Goal: Transaction & Acquisition: Purchase product/service

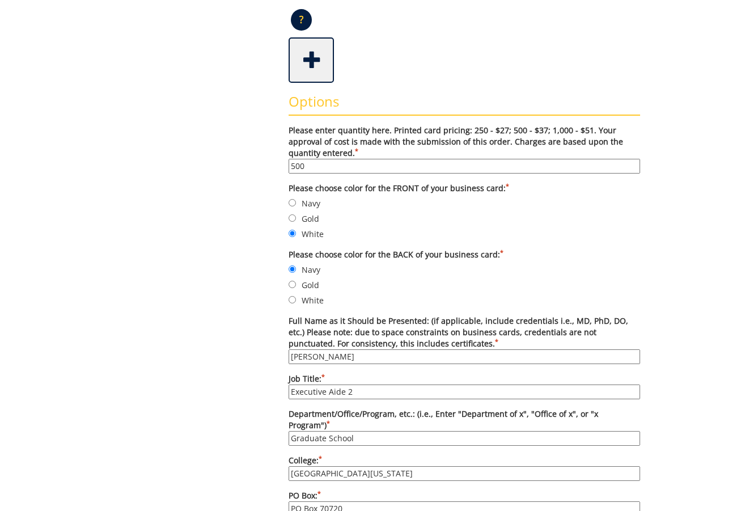
scroll to position [284, 0]
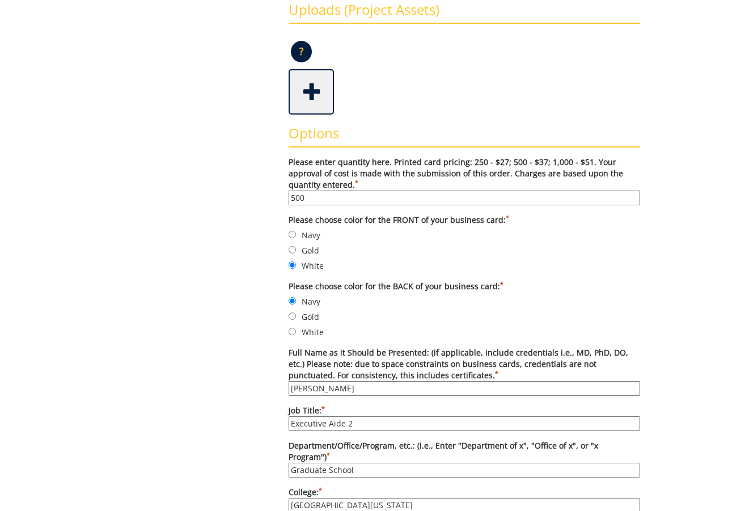
drag, startPoint x: 352, startPoint y: 195, endPoint x: 278, endPoint y: 188, distance: 74.0
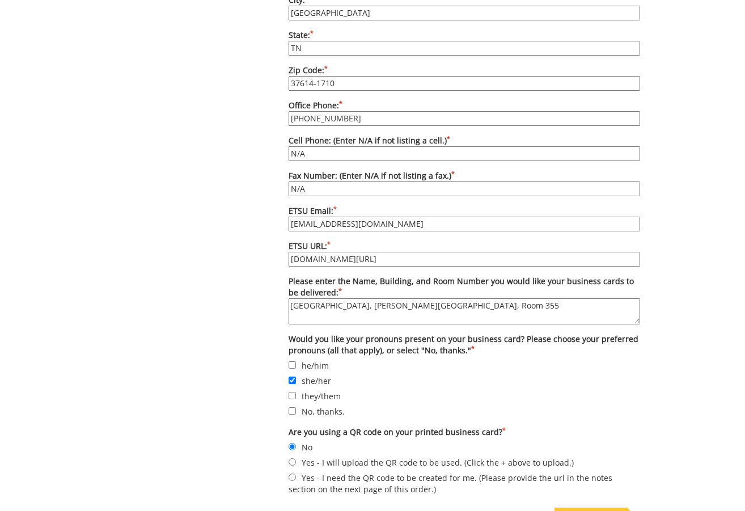
scroll to position [1021, 0]
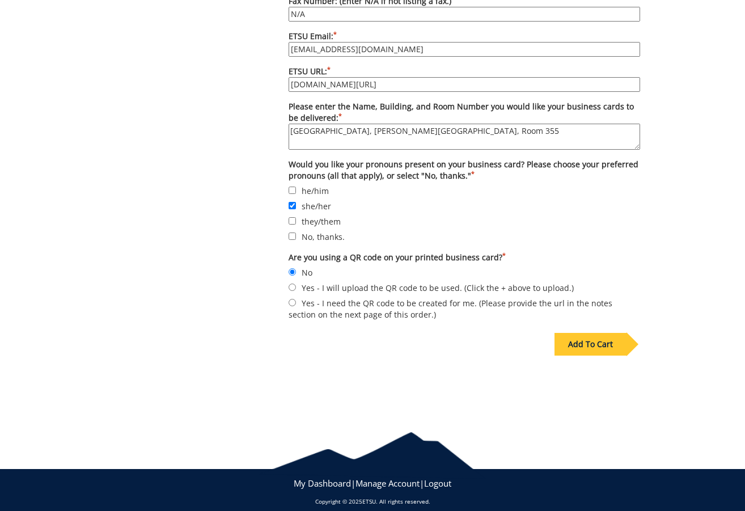
type input "250"
click at [602, 341] on div "Add To Cart" at bounding box center [591, 344] width 72 height 23
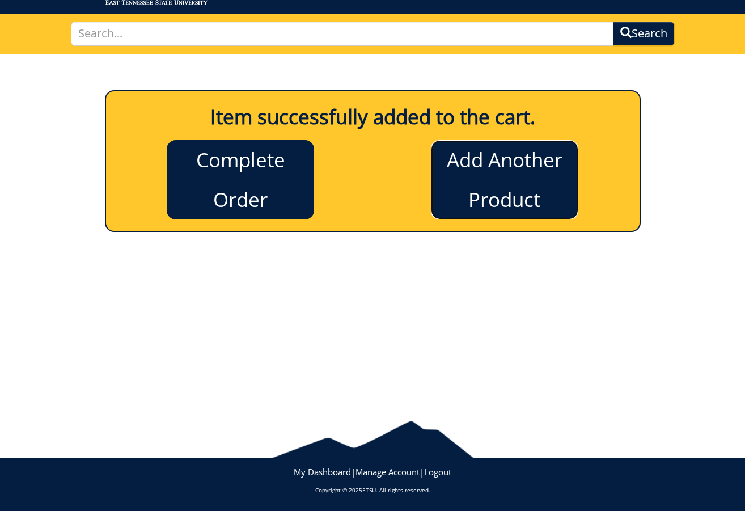
click at [500, 184] on link "Add Another Product" at bounding box center [504, 179] width 147 height 79
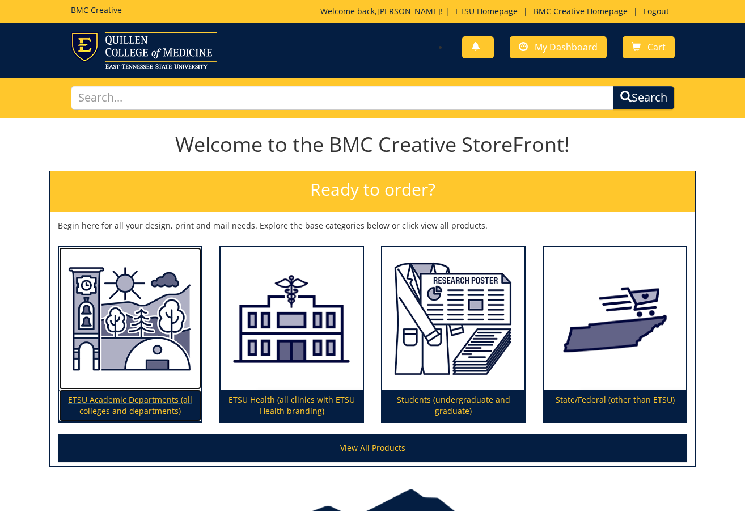
click at [128, 335] on img at bounding box center [130, 318] width 142 height 143
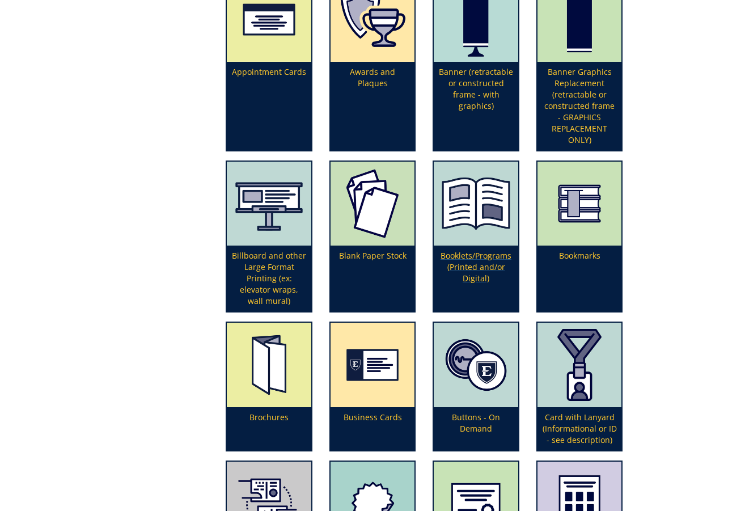
scroll to position [397, 0]
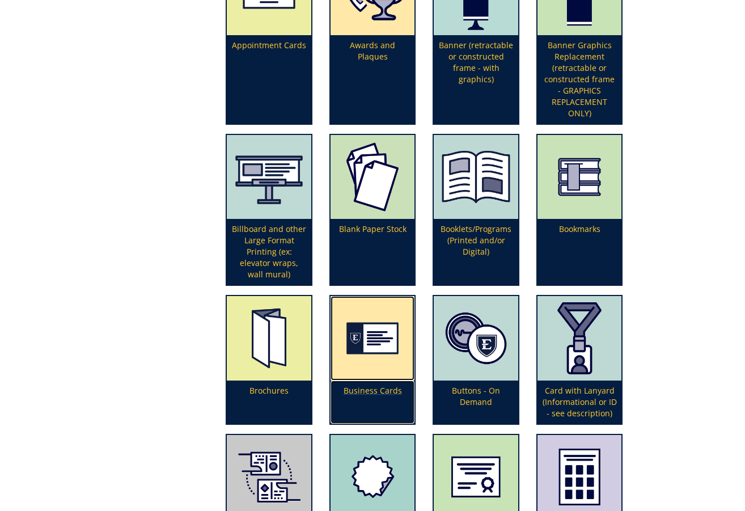
click at [372, 362] on img at bounding box center [373, 338] width 84 height 84
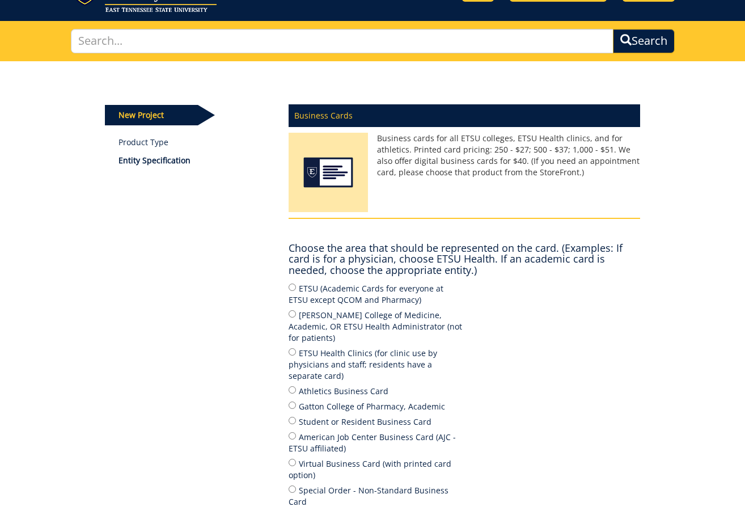
scroll to position [113, 0]
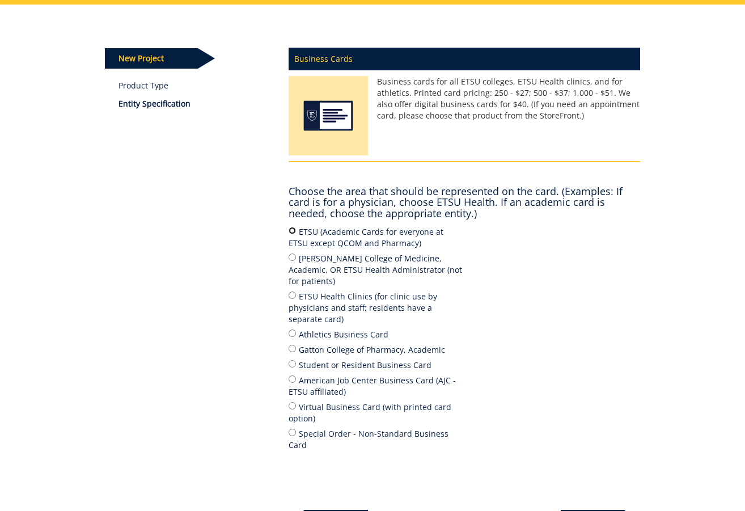
click at [293, 232] on input "ETSU (Academic Cards for everyone at ETSU except QCOM and Pharmacy)" at bounding box center [292, 230] width 7 height 7
radio input "true"
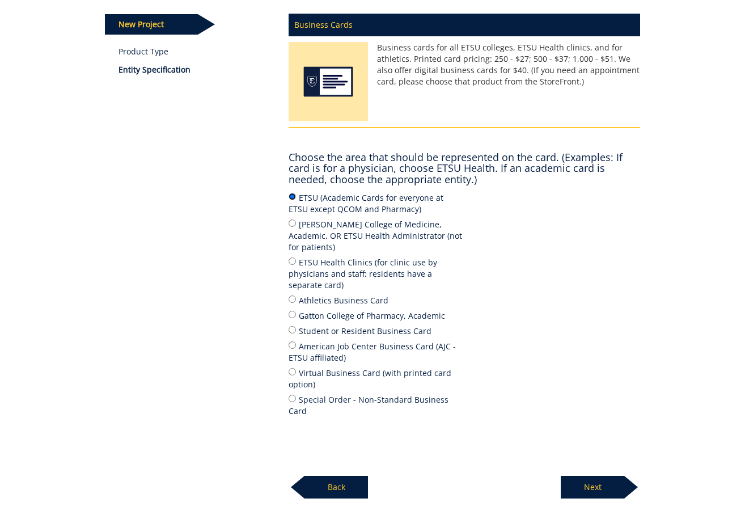
scroll to position [222, 0]
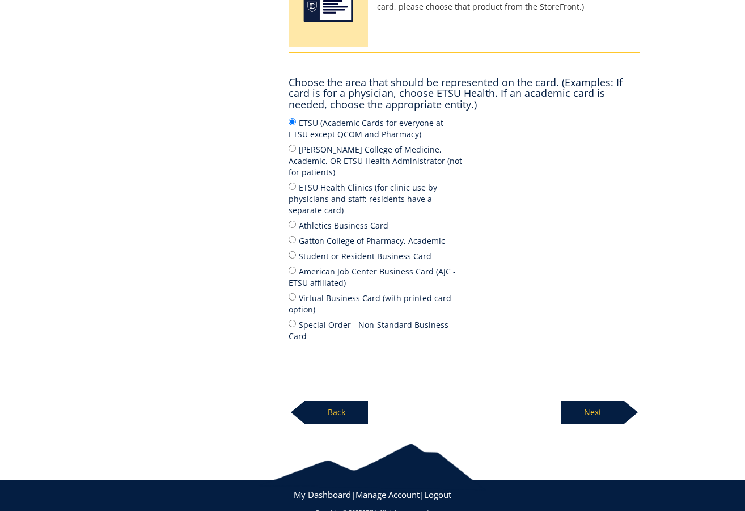
click at [582, 401] on p "Next" at bounding box center [593, 412] width 64 height 23
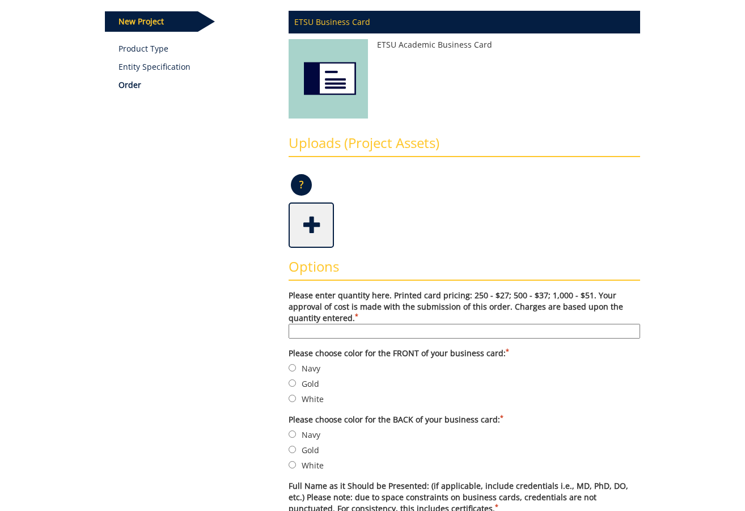
scroll to position [170, 0]
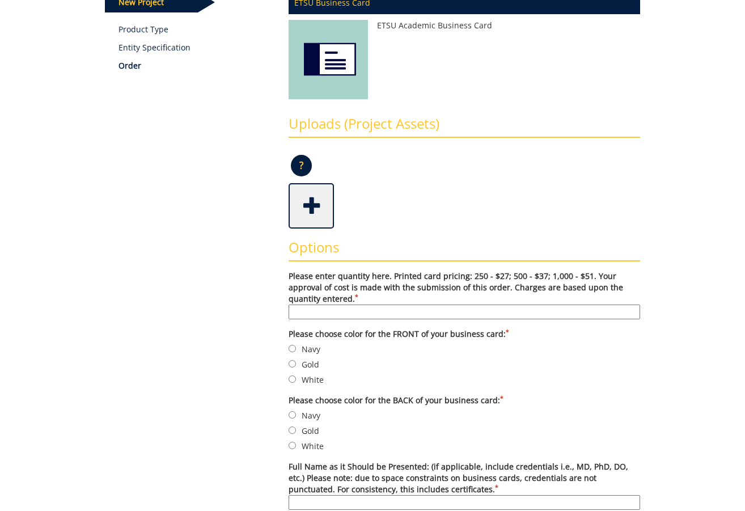
click at [414, 311] on input "Please enter quantity here. Printed card pricing: 250 - $27; 500 - $37; 1,000 -…" at bounding box center [465, 312] width 352 height 15
type input "250"
click at [293, 349] on input "Navy" at bounding box center [292, 348] width 7 height 7
radio input "true"
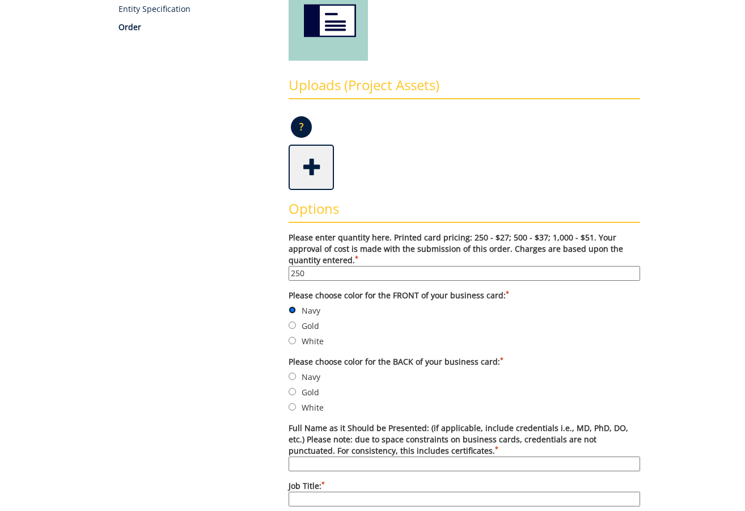
scroll to position [227, 0]
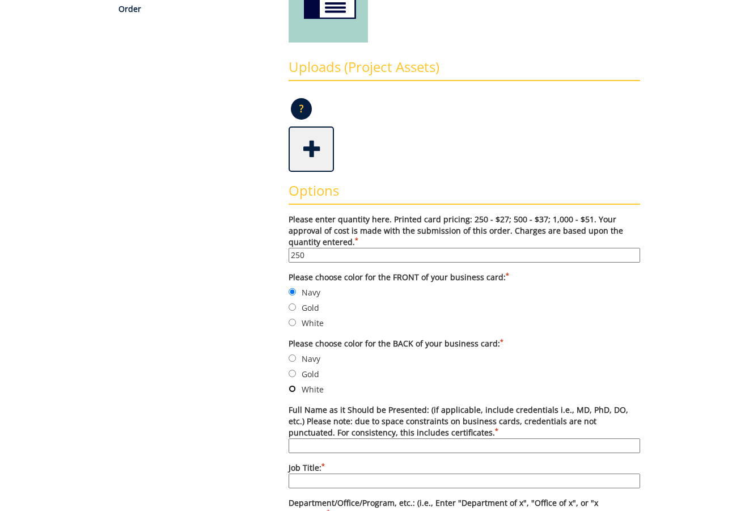
click at [290, 388] on input "White" at bounding box center [292, 388] width 7 height 7
radio input "true"
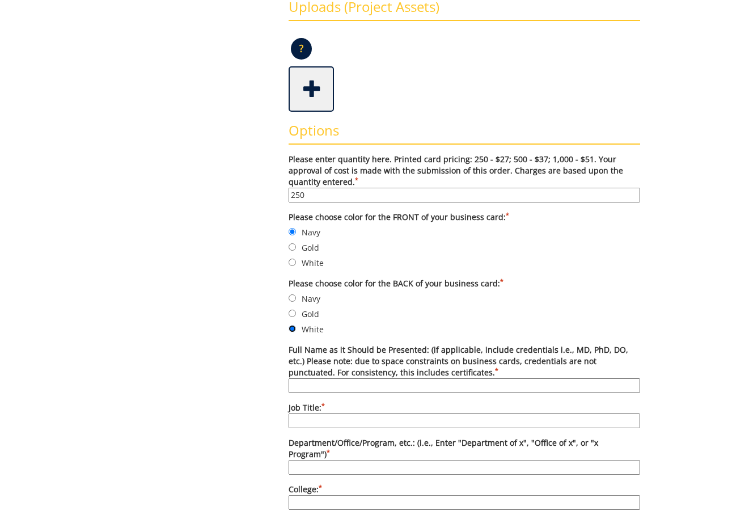
scroll to position [340, 0]
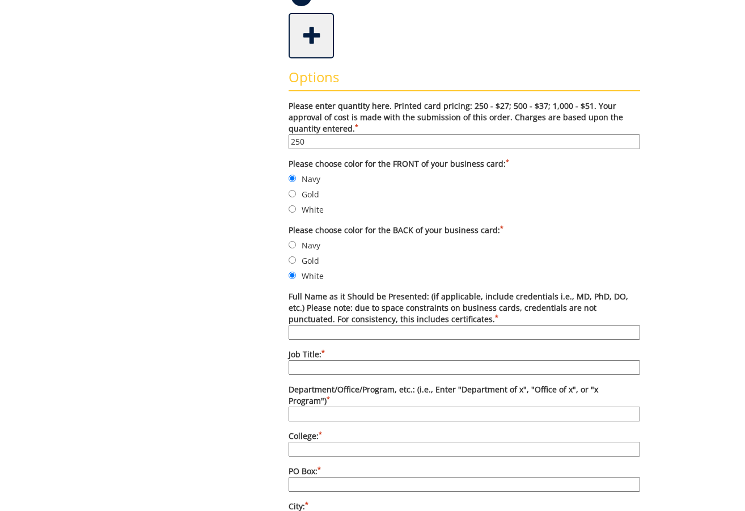
click at [358, 334] on input "Full Name as it Should be Presented: (if applicable, include credentials i.e., …" at bounding box center [465, 332] width 352 height 15
type input "Sharon James McGee, PhD"
click at [341, 370] on input "Job Title: *" at bounding box center [465, 367] width 352 height 15
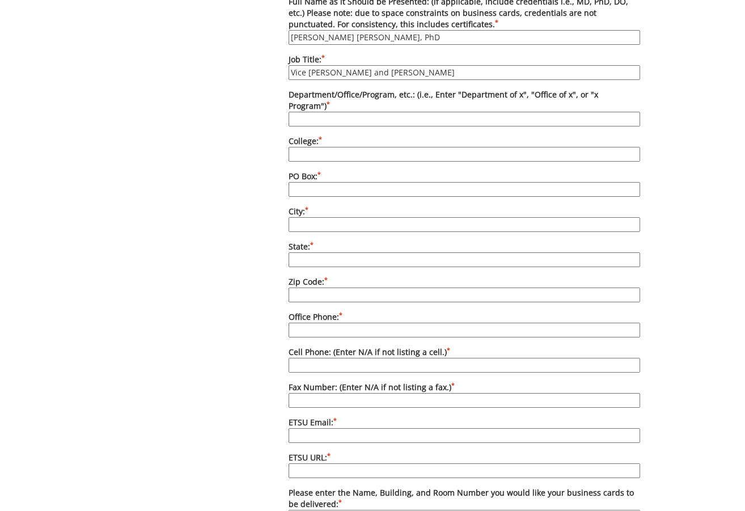
scroll to position [510, 0]
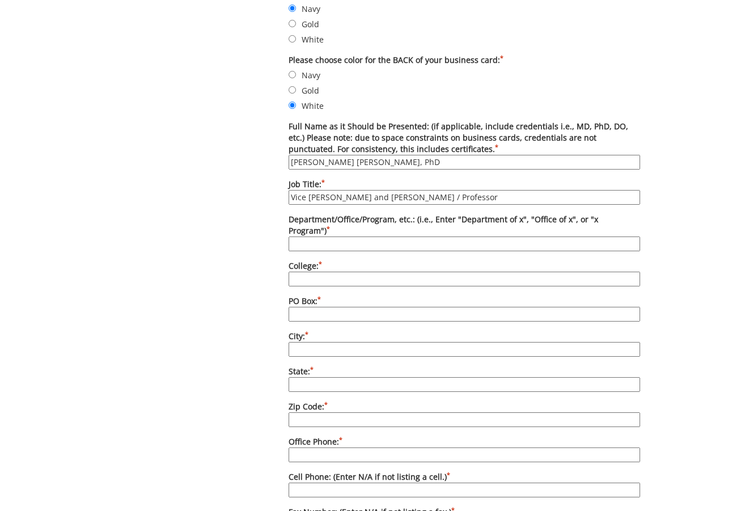
type input "Vice Provost and Dean / Professor"
click at [425, 236] on input "Department/Office/Program, etc.: (i.e., Enter "Department of x", "Office of x",…" at bounding box center [465, 243] width 352 height 15
type input "Graduate School"
type input "East Tennessee State University"
type input "PO Box 70720"
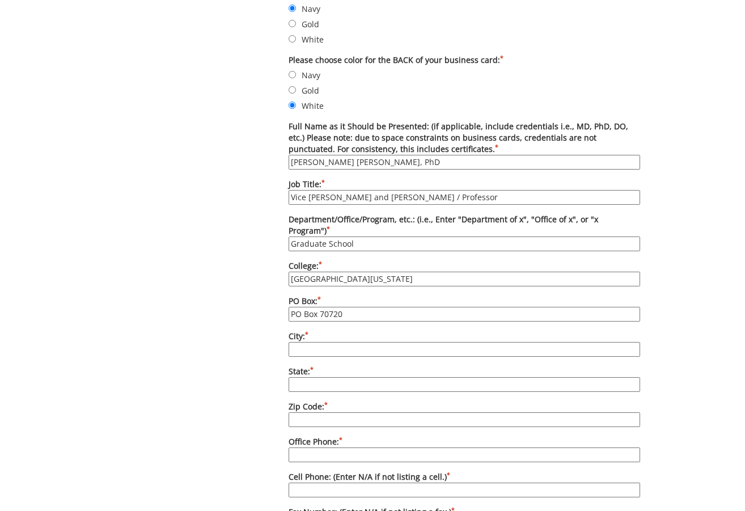
type input "Johnson City"
type input "TN"
type input "423-439-4706"
type input "N/A"
type input "williamsmd6@etsu.edu"
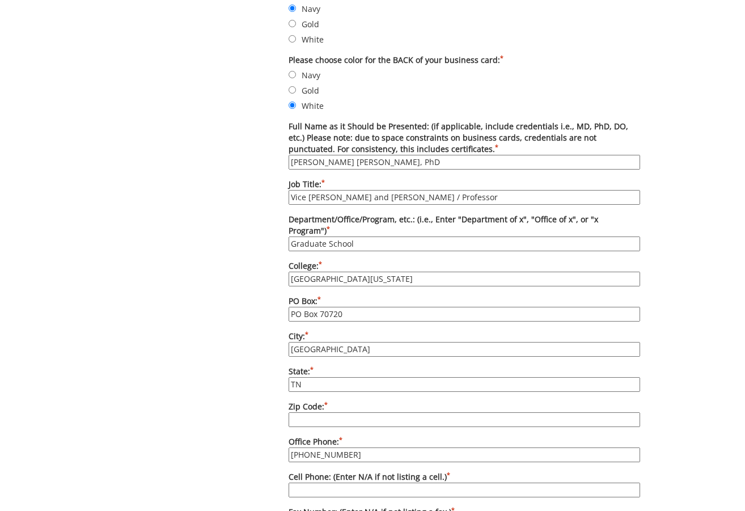
type input "www.etsu.edu/gradschool"
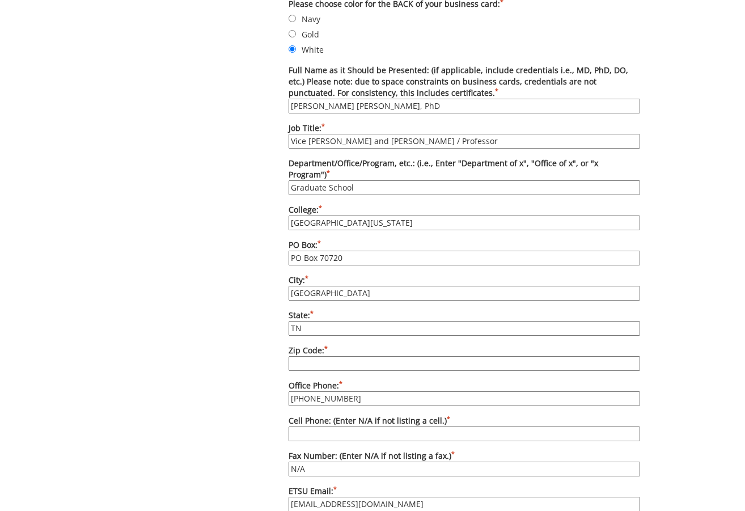
scroll to position [567, 0]
click at [344, 356] on input "Zip Code: *" at bounding box center [465, 363] width 352 height 15
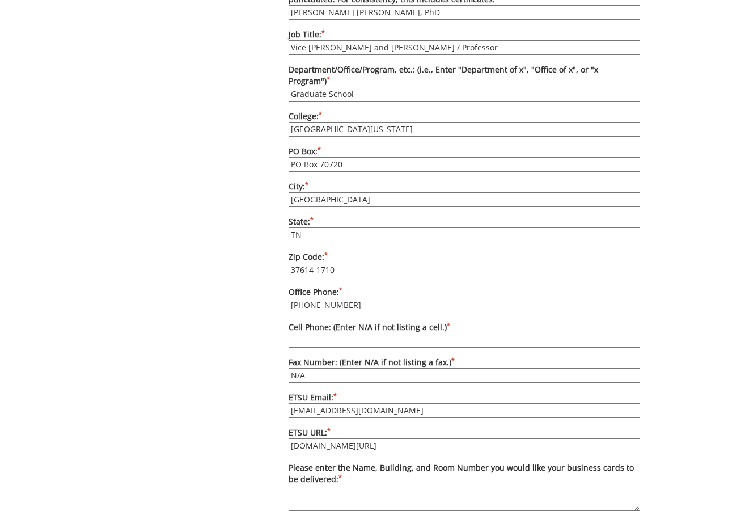
scroll to position [680, 0]
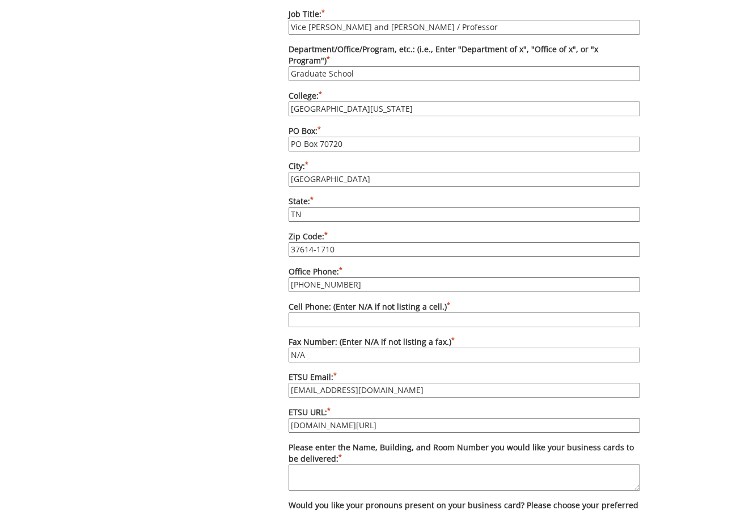
type input "37614-1710"
click at [329, 312] on input "Cell Phone: (Enter N/A if not listing a cell.) *" at bounding box center [465, 319] width 352 height 15
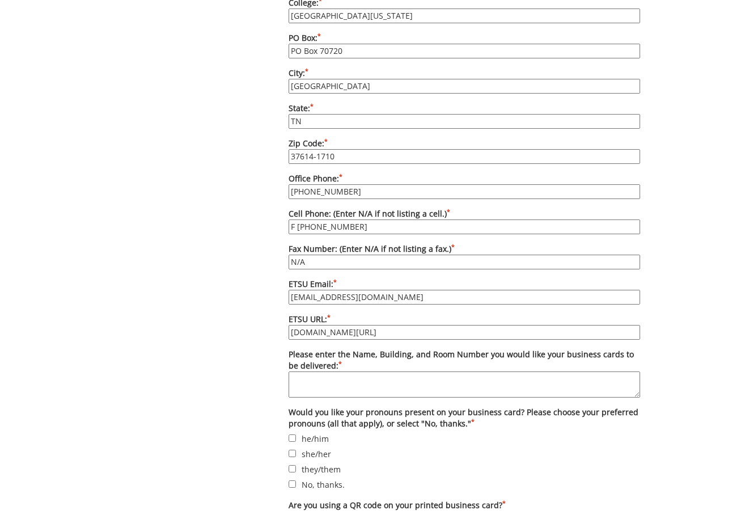
scroll to position [794, 0]
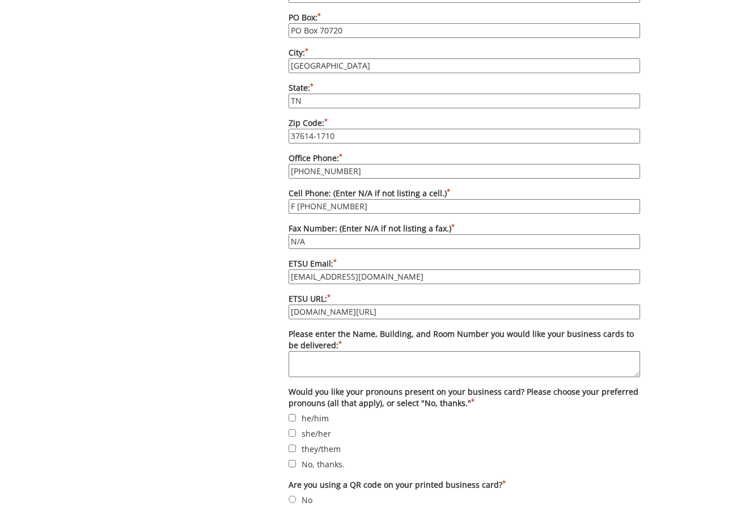
type input "F 423-439-5624"
click at [362, 351] on textarea "Please enter the Name, Building, and Room Number you would like your business c…" at bounding box center [465, 364] width 352 height 26
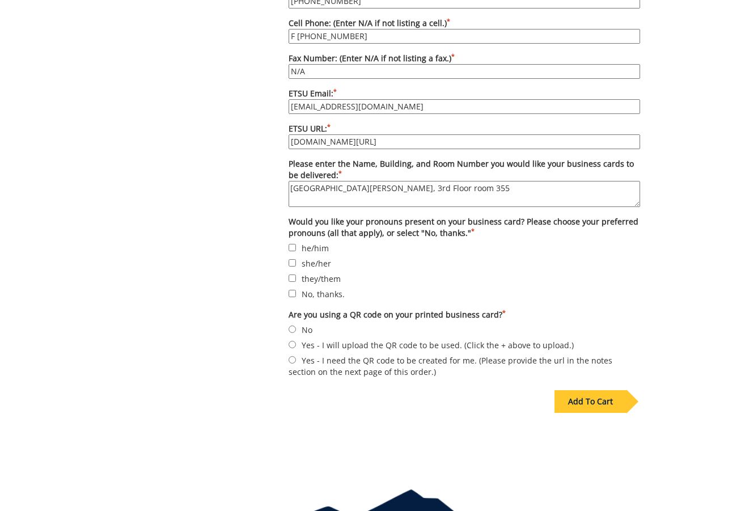
scroll to position [1021, 0]
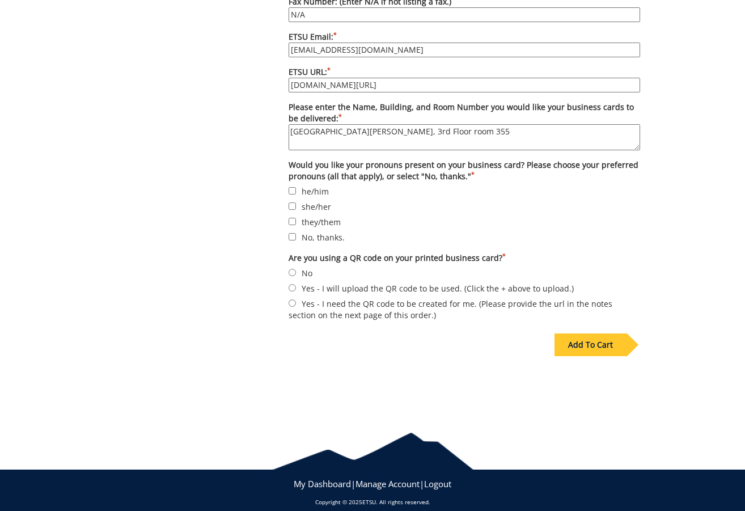
type textarea "Graduate School, Sherrod Library, 3rd Floor room 355"
click at [291, 269] on input "No" at bounding box center [292, 272] width 7 height 7
radio input "true"
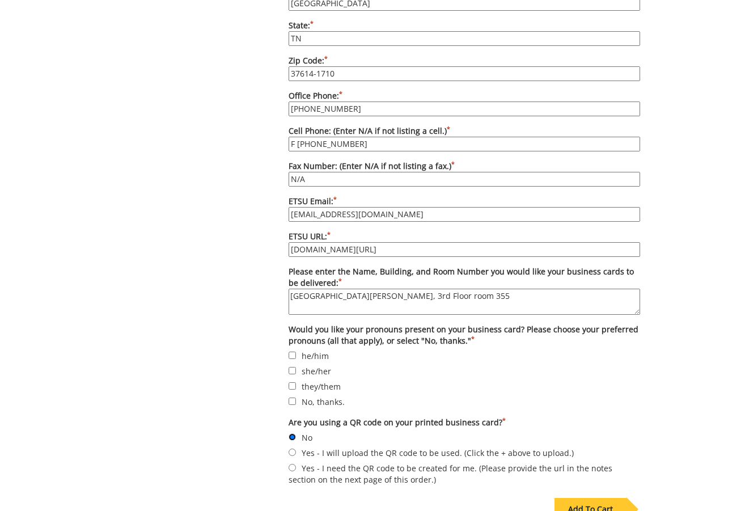
scroll to position [851, 0]
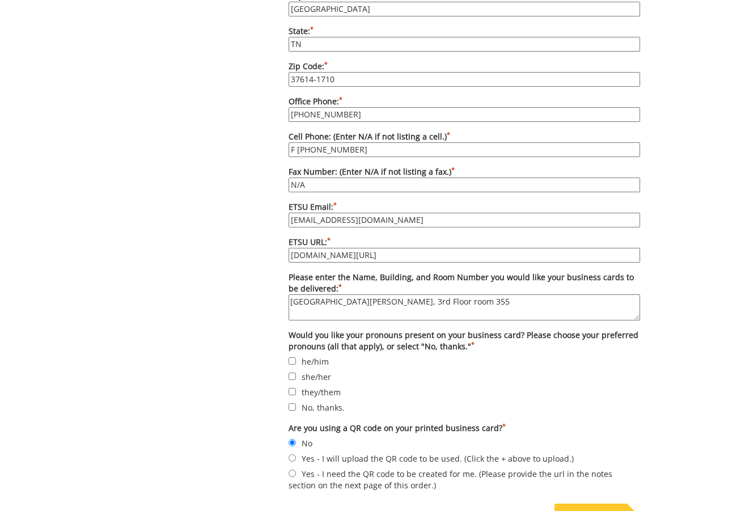
click at [395, 248] on input "[DOMAIN_NAME][URL]" at bounding box center [465, 255] width 352 height 15
type input "www.etsu.edu/graduate"
click at [383, 213] on input "williamsmd6@etsu.edu" at bounding box center [465, 220] width 352 height 15
drag, startPoint x: 337, startPoint y: 208, endPoint x: 279, endPoint y: 205, distance: 57.9
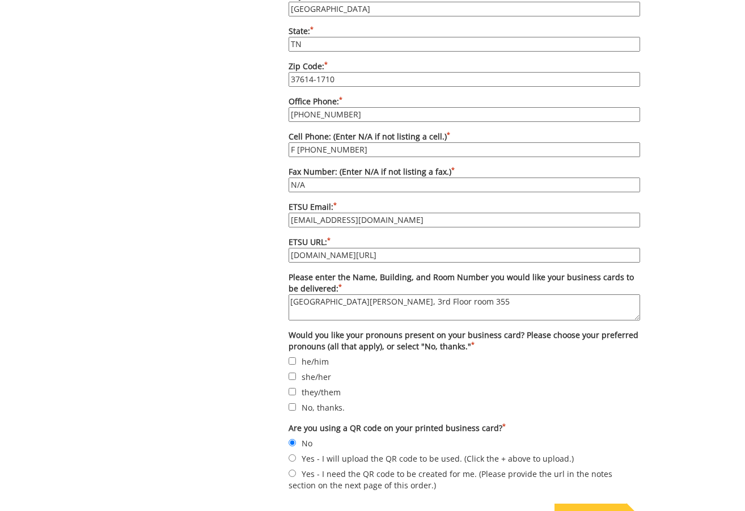
type input "[EMAIL_ADDRESS][DOMAIN_NAME]"
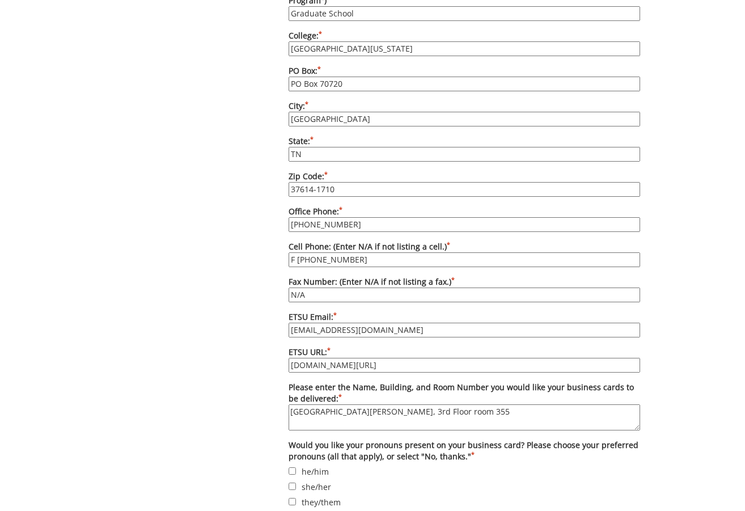
scroll to position [737, 0]
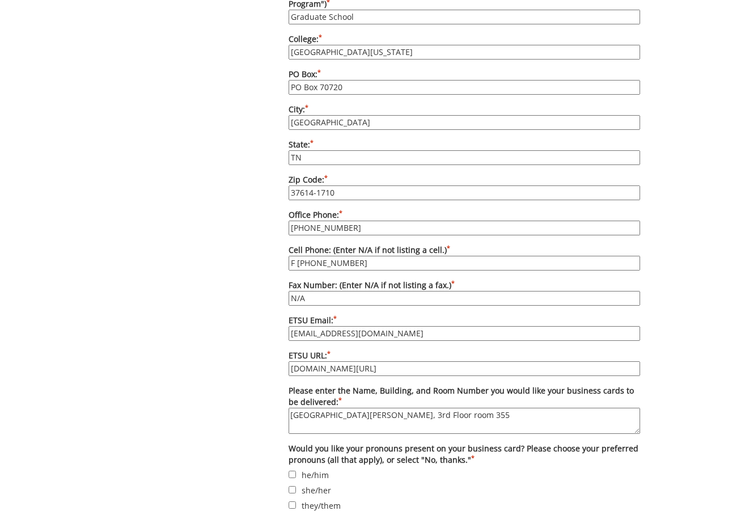
click at [392, 361] on input "www.etsu.edu/graduate" at bounding box center [465, 368] width 352 height 15
type input "[DOMAIN_NAME][URL]"
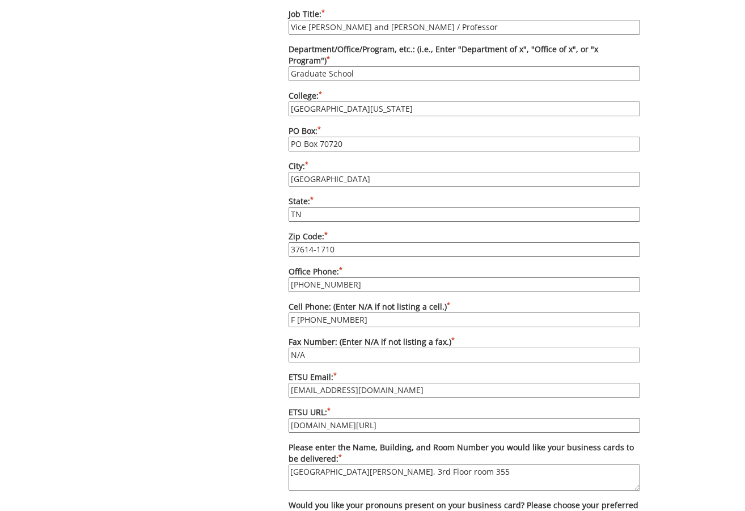
drag, startPoint x: 360, startPoint y: 305, endPoint x: 299, endPoint y: 311, distance: 61.6
click at [299, 312] on input "F 423-439-5624" at bounding box center [465, 319] width 352 height 15
type input "F"
drag, startPoint x: 326, startPoint y: 343, endPoint x: 276, endPoint y: 343, distance: 50.5
click at [276, 343] on div "Some kind of message here. New Project Product Type Entity Specification Order …" at bounding box center [372, 95] width 553 height 1316
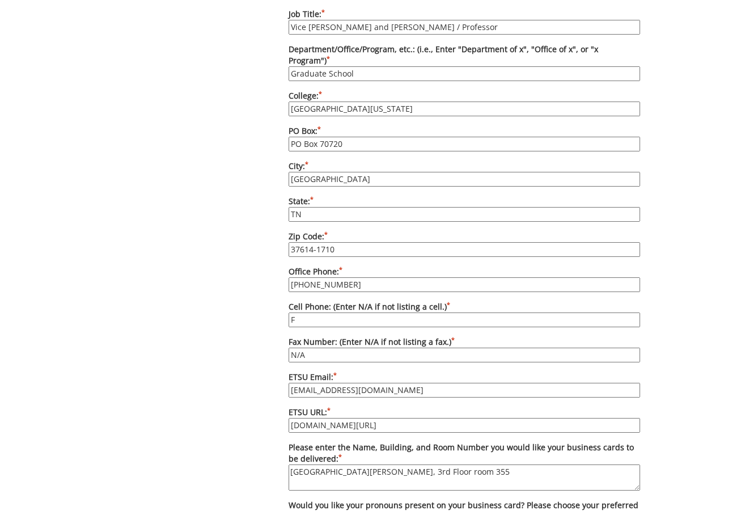
paste input "423-439-5624"
type input "423-439-5624"
drag, startPoint x: 313, startPoint y: 310, endPoint x: 274, endPoint y: 309, distance: 39.1
click at [274, 309] on div "Some kind of message here. New Project Product Type Entity Specification Order …" at bounding box center [372, 95] width 553 height 1316
type input "N/A"
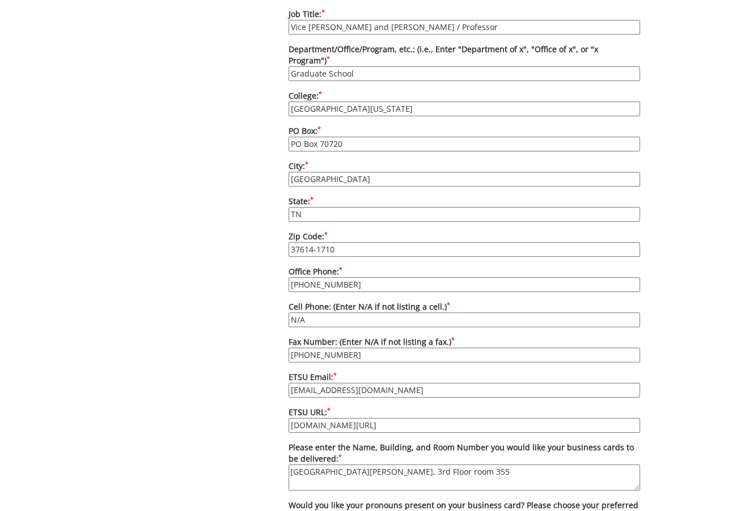
click at [184, 334] on div "Some kind of message here. New Project Product Type Entity Specification Order …" at bounding box center [372, 95] width 553 height 1316
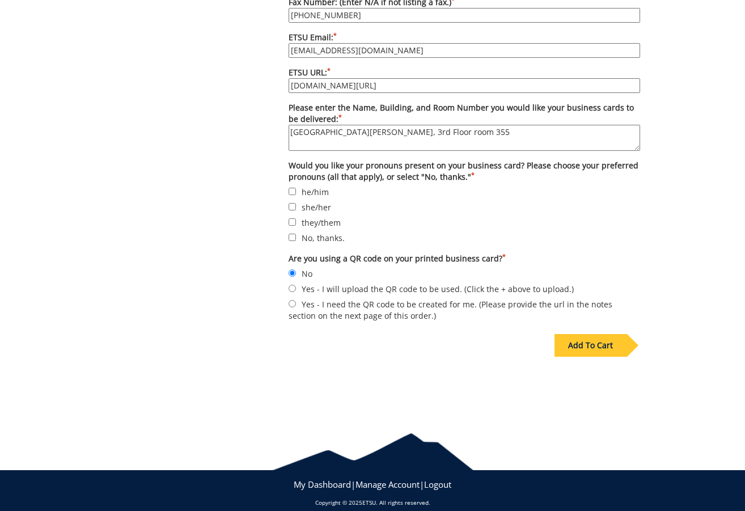
scroll to position [1021, 0]
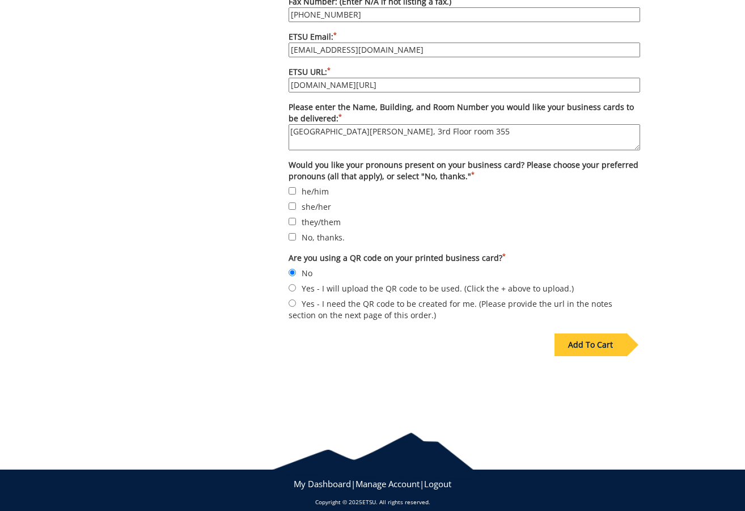
click at [595, 334] on div "Add To Cart" at bounding box center [591, 344] width 72 height 23
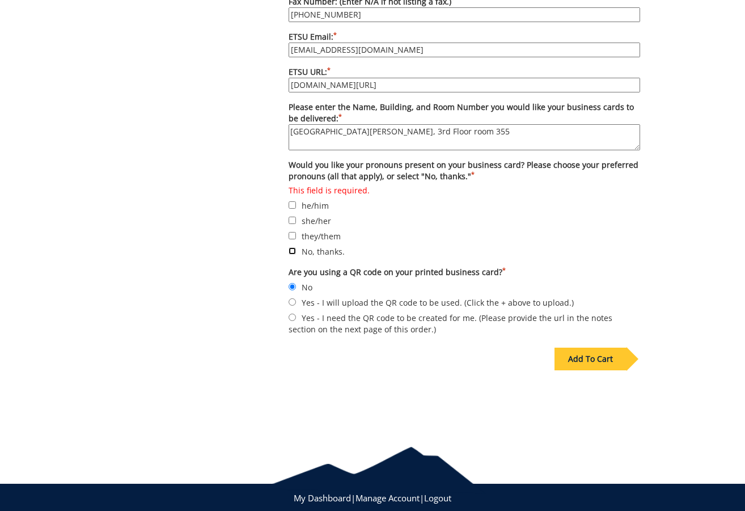
click at [295, 247] on input "No, thanks." at bounding box center [292, 250] width 7 height 7
checkbox input "true"
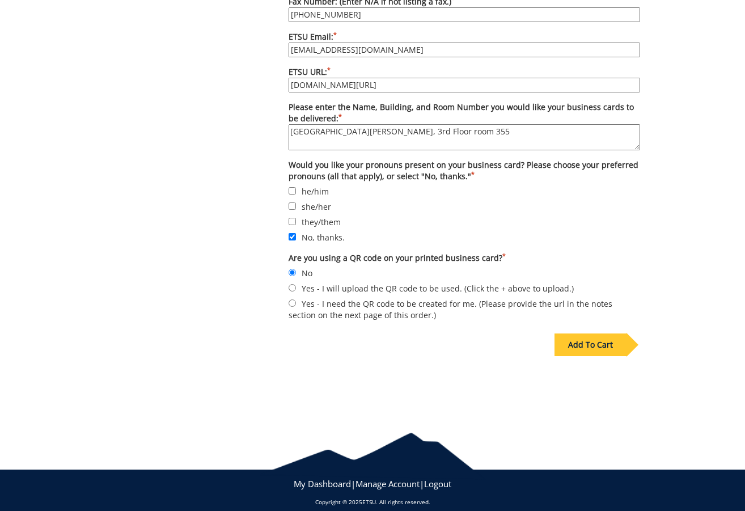
click at [601, 333] on div "Add To Cart" at bounding box center [591, 344] width 72 height 23
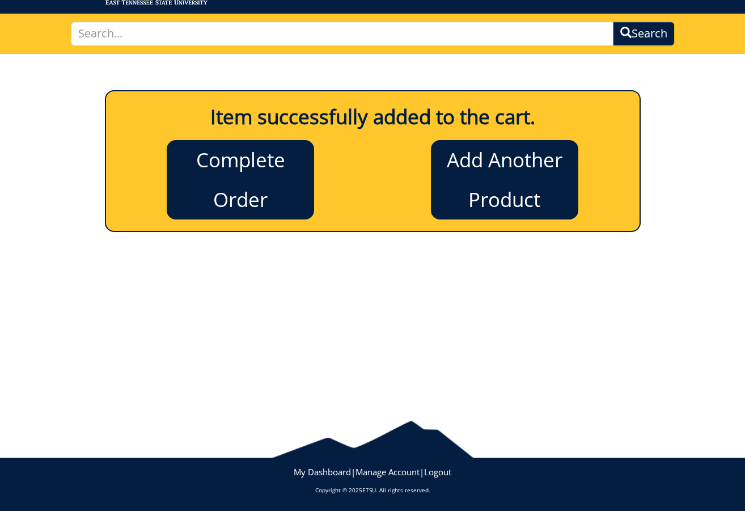
scroll to position [64, 0]
click at [506, 185] on link "Add Another Product" at bounding box center [504, 179] width 147 height 79
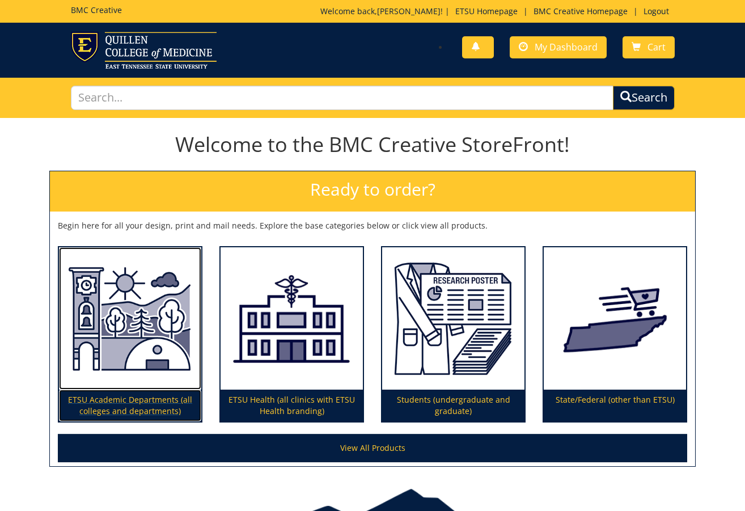
click at [103, 400] on p "ETSU Academic Departments (all colleges and departments)" at bounding box center [130, 406] width 142 height 32
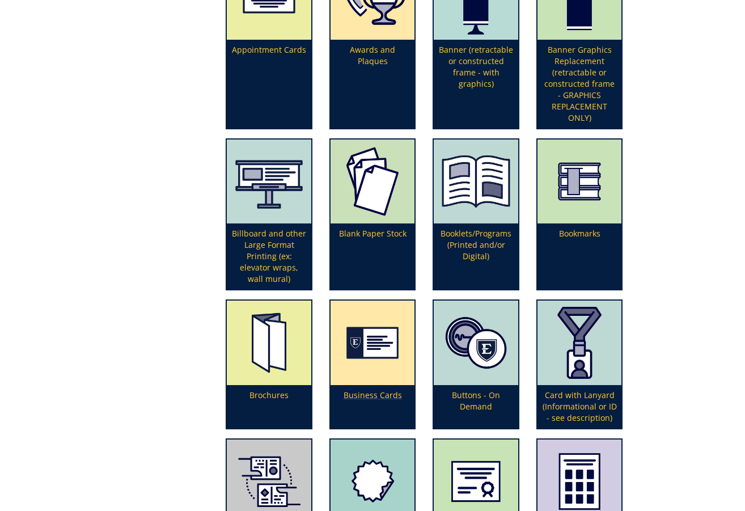
scroll to position [397, 0]
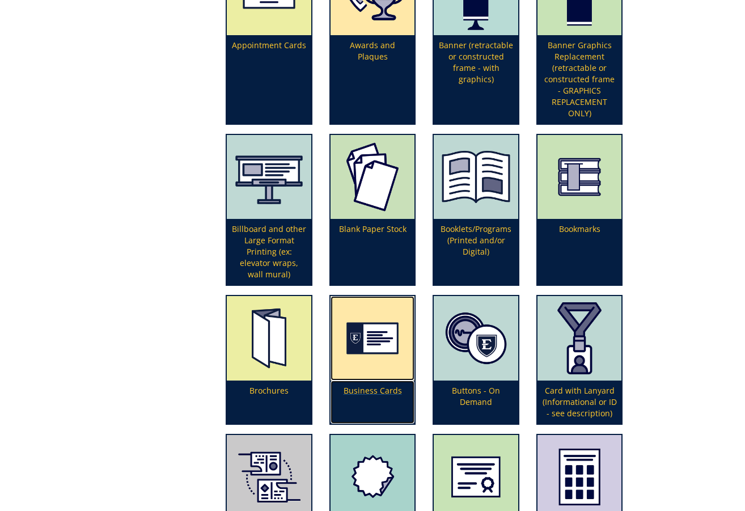
click at [374, 392] on p "Business Cards" at bounding box center [373, 402] width 84 height 43
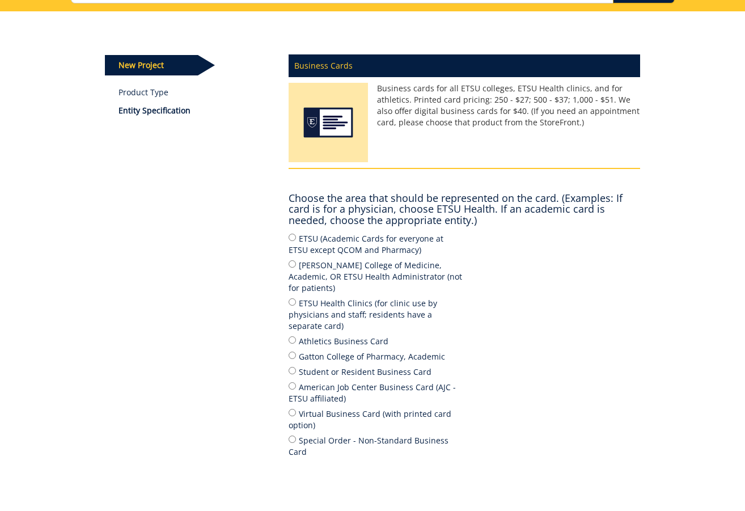
scroll to position [113, 0]
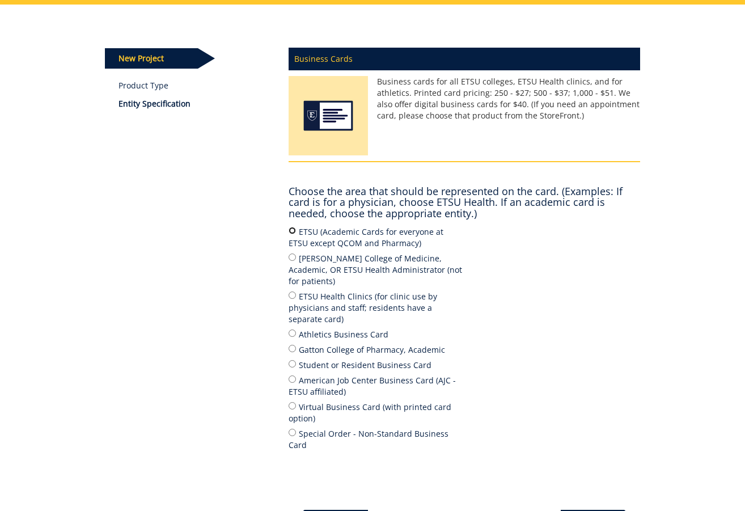
click at [291, 231] on input "ETSU (Academic Cards for everyone at ETSU except QCOM and Pharmacy)" at bounding box center [292, 230] width 7 height 7
radio input "true"
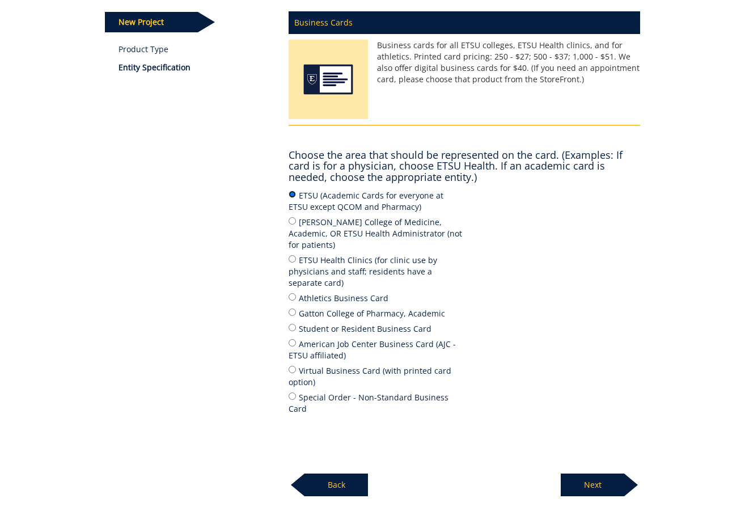
scroll to position [170, 0]
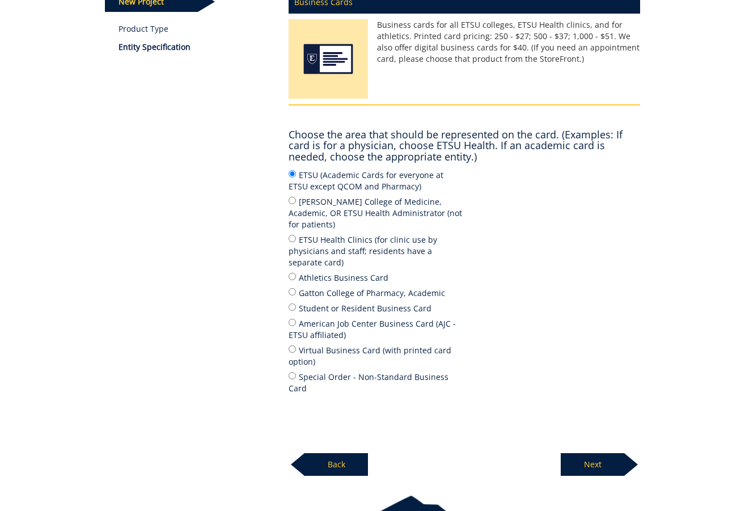
click at [595, 453] on p "Next" at bounding box center [593, 464] width 64 height 23
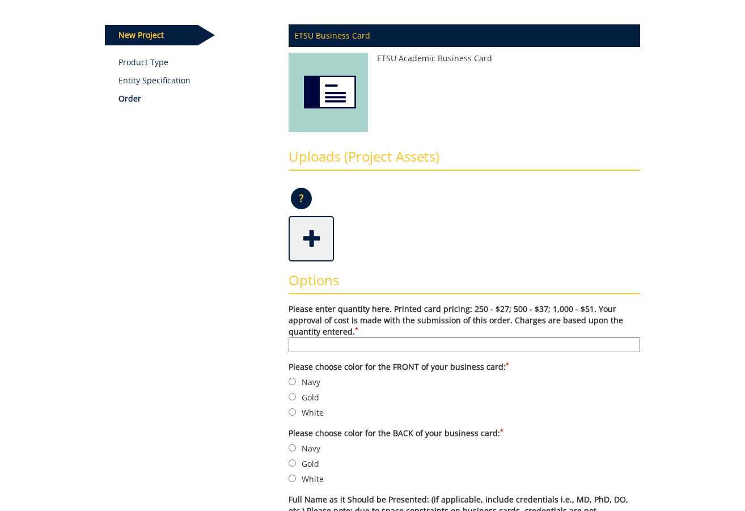
scroll to position [170, 0]
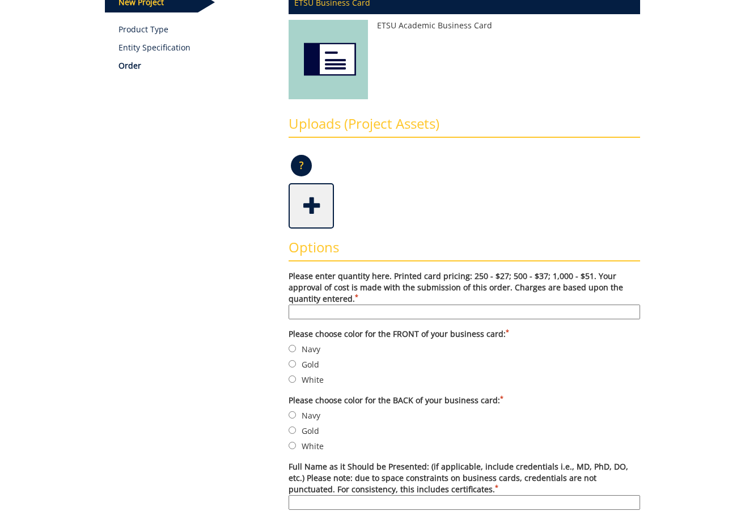
click at [340, 313] on input "Please enter quantity here. Printed card pricing: 250 - $27; 500 - $37; 1,000 -…" at bounding box center [465, 312] width 352 height 15
type input "250"
click at [294, 349] on input "Navy" at bounding box center [292, 348] width 7 height 7
radio input "true"
click at [290, 430] on input "Gold" at bounding box center [292, 429] width 7 height 7
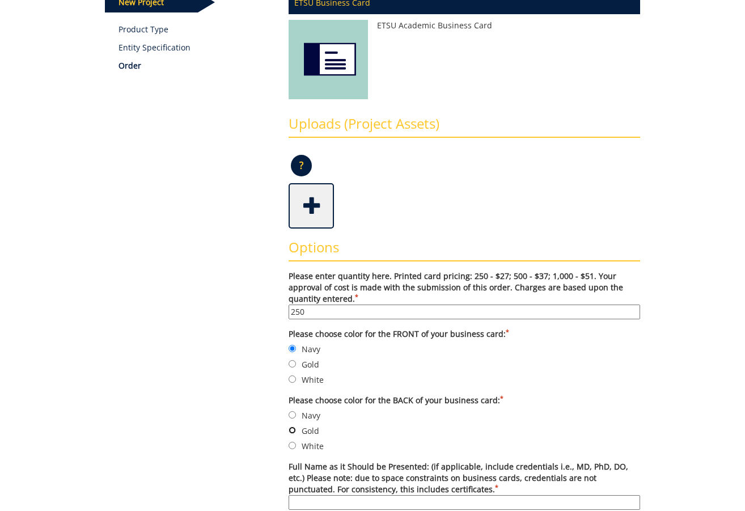
radio input "true"
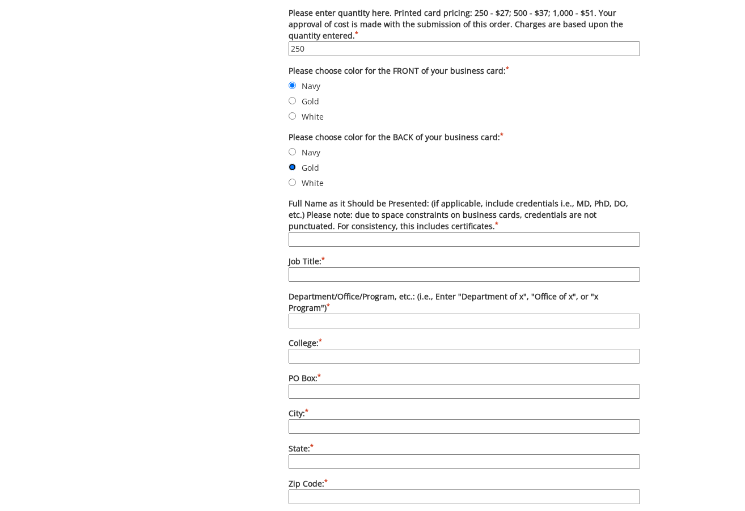
scroll to position [454, 0]
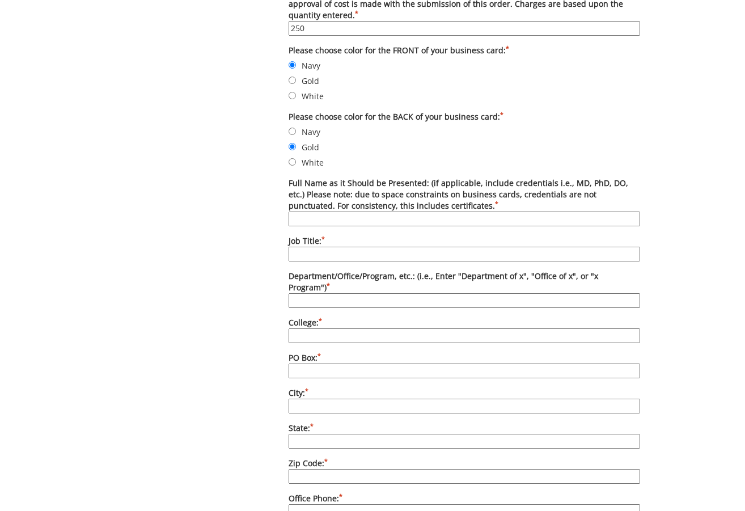
click at [452, 219] on input "Full Name as it Should be Presented: (if applicable, include credentials i.e., …" at bounding box center [465, 219] width 352 height 15
type input "[PERSON_NAME] M.A"
click at [325, 252] on input "Job Title: *" at bounding box center [465, 254] width 352 height 15
type input "Graduate Program Specialist"
type input "Graduate School"
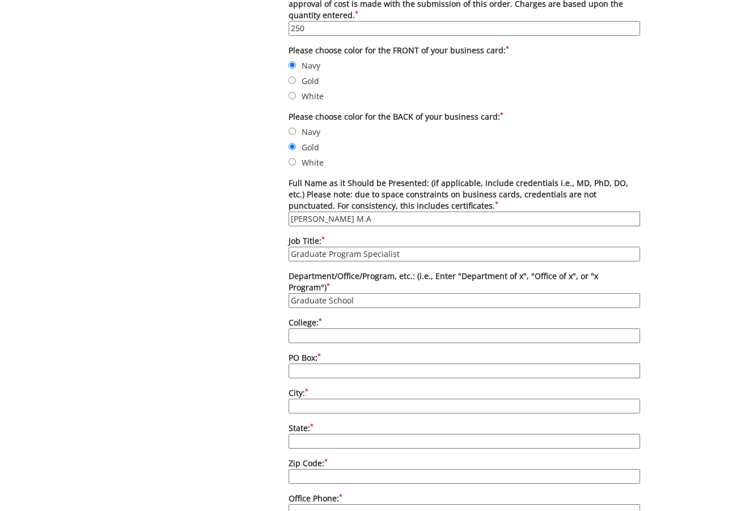
type input "[GEOGRAPHIC_DATA][US_STATE]"
type input "PO Box 70720"
type input "[GEOGRAPHIC_DATA]"
type input "TN"
type input "423-439-4706"
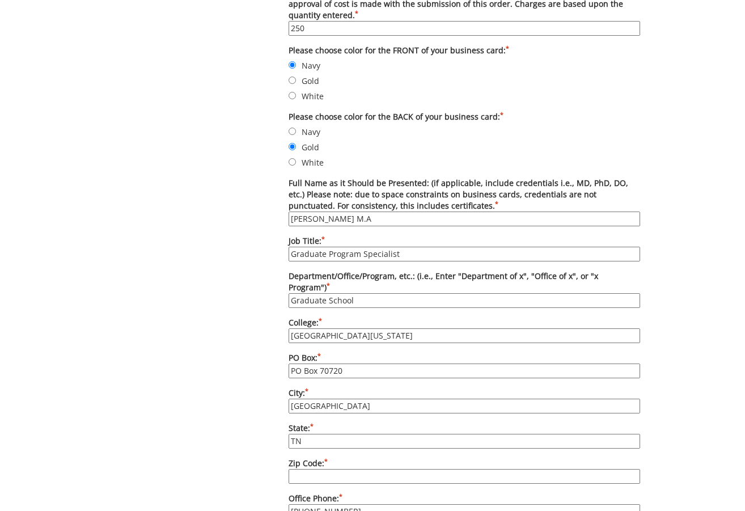
type input "423-439-5624"
type input "mcgees@etsu.edu"
type input "www.etsu.edu/gradschool"
click at [327, 469] on input "Zip Code: *" at bounding box center [465, 476] width 352 height 15
type input "37614-1710"
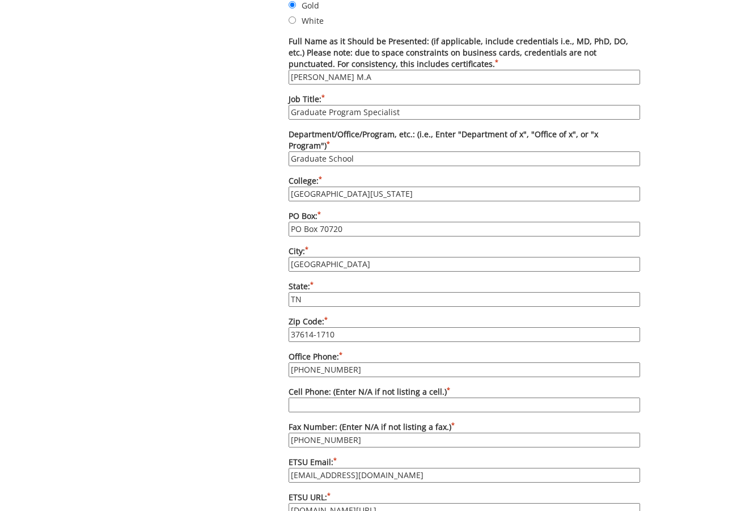
scroll to position [624, 0]
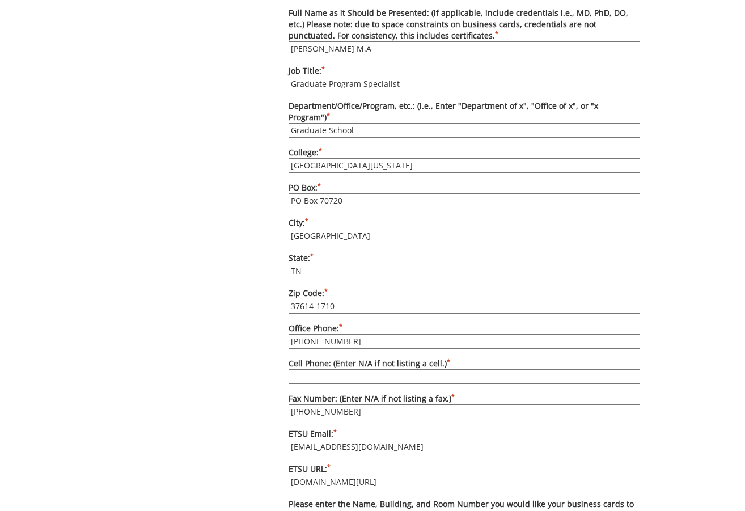
click at [354, 334] on input "423-439-4706" at bounding box center [465, 341] width 352 height 15
type input "423-439-6164"
drag, startPoint x: 357, startPoint y: 402, endPoint x: 258, endPoint y: 389, distance: 100.1
click at [258, 389] on div "Some kind of message here. New Project Product Type Entity Specification Order …" at bounding box center [372, 152] width 553 height 1316
type input "N/A"
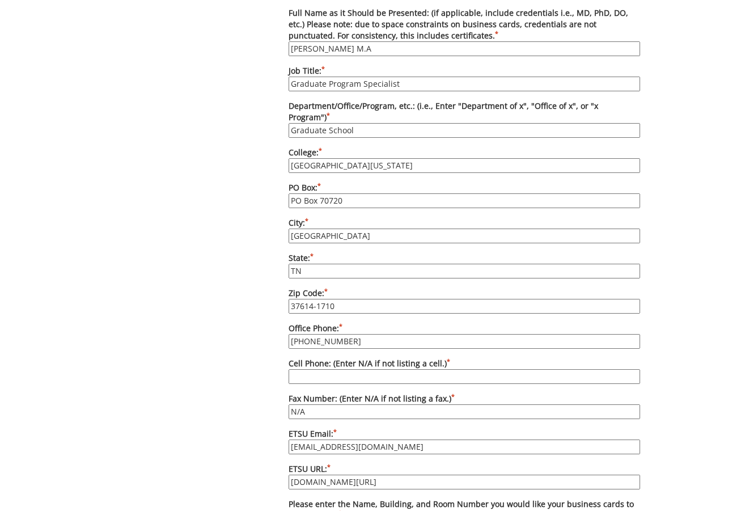
click at [316, 369] on input "Cell Phone: (Enter N/A if not listing a cell.) *" at bounding box center [465, 376] width 352 height 15
type input "N/A"
drag, startPoint x: 318, startPoint y: 436, endPoint x: 288, endPoint y: 436, distance: 29.5
click at [288, 436] on div "Options Please enter quantity here. Printed card pricing: 250 - $27; 500 - $37;…" at bounding box center [464, 248] width 369 height 946
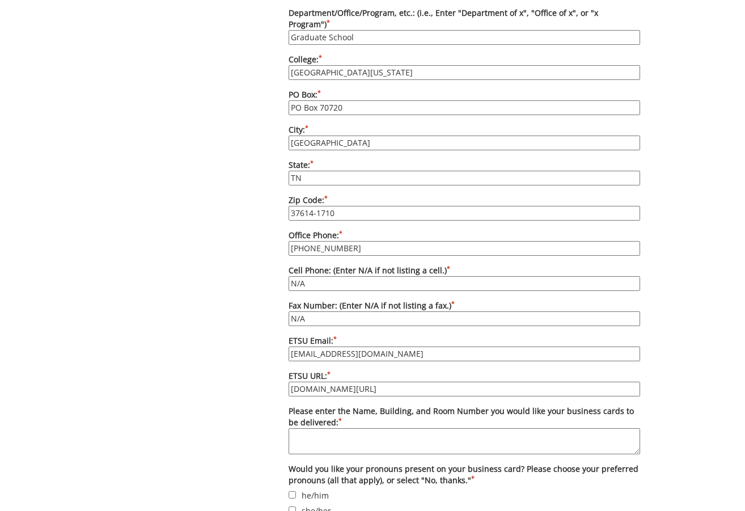
scroll to position [737, 0]
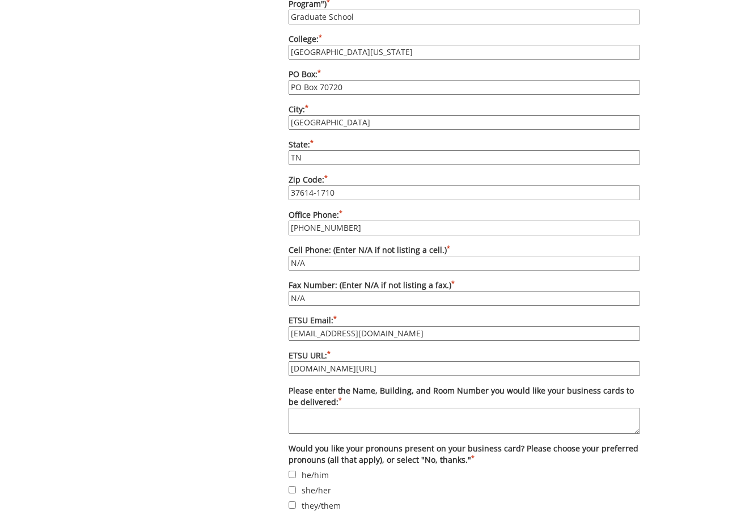
type input "dampfb@etsu.edu"
click at [400, 411] on textarea "Please enter the Name, Building, and Room Number you would like your business c…" at bounding box center [465, 421] width 352 height 26
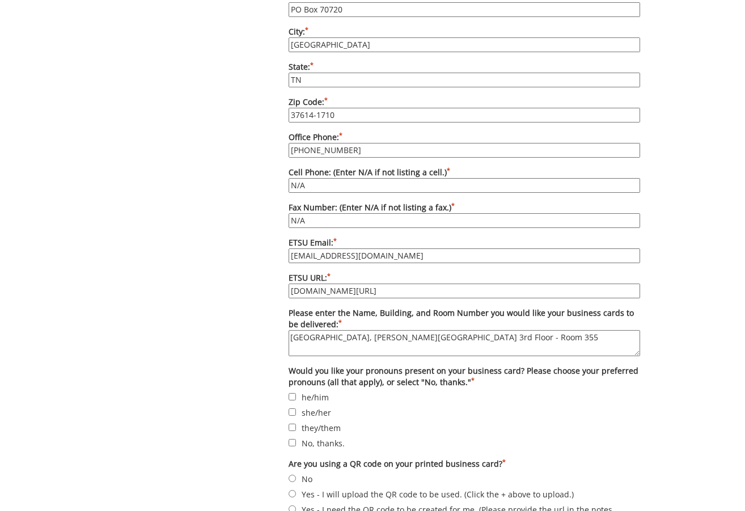
scroll to position [851, 0]
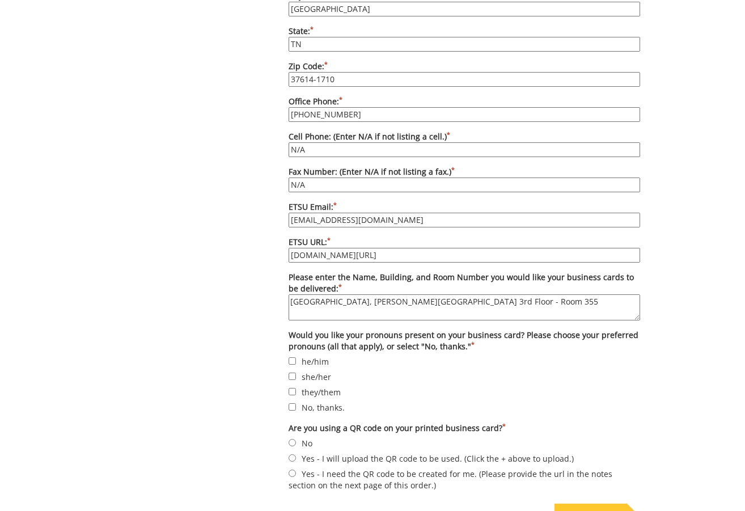
type textarea "Graduate School, Sherrod Library 3rd Floor - Room 355"
click at [291, 373] on input "she/her" at bounding box center [292, 376] width 7 height 7
checkbox input "true"
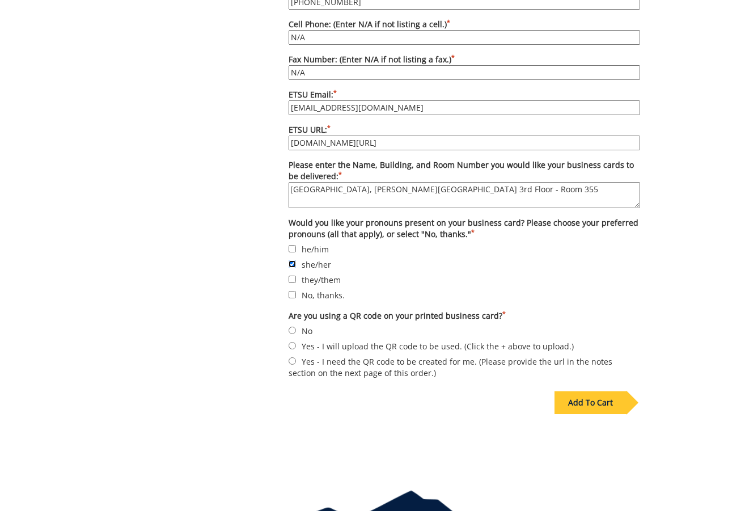
scroll to position [964, 0]
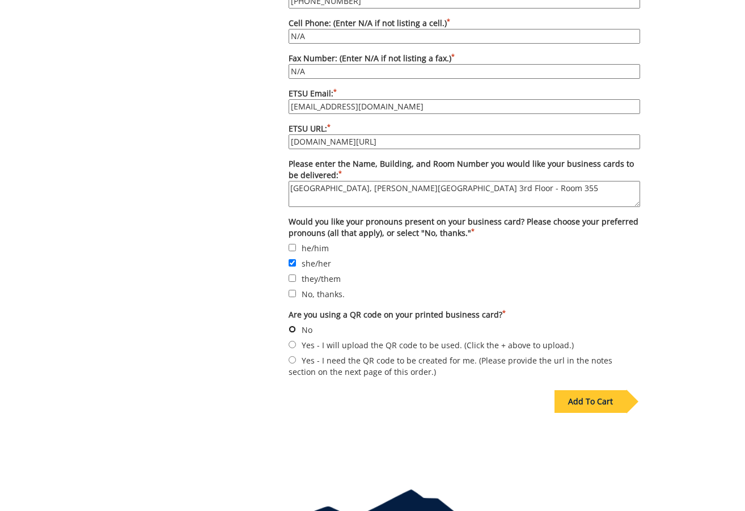
click at [290, 326] on input "No" at bounding box center [292, 329] width 7 height 7
radio input "true"
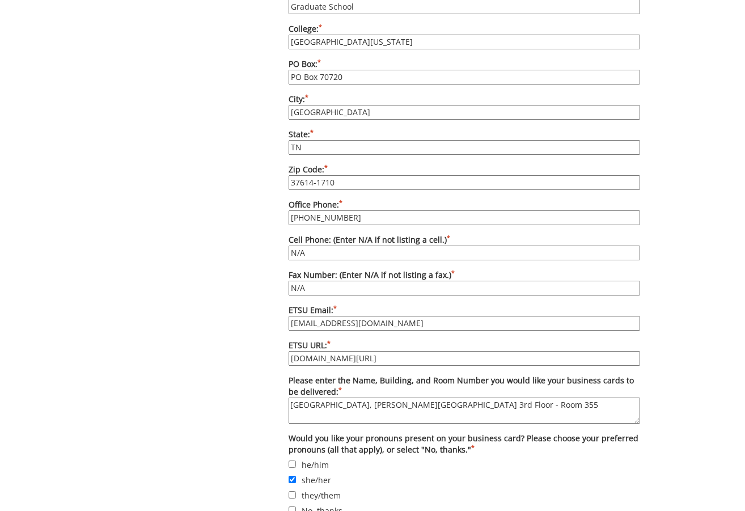
scroll to position [907, 0]
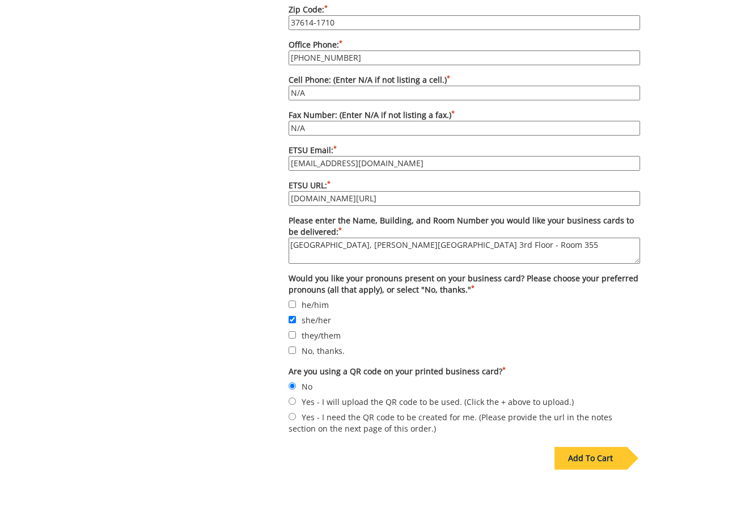
click at [589, 447] on div "Add To Cart" at bounding box center [591, 458] width 72 height 23
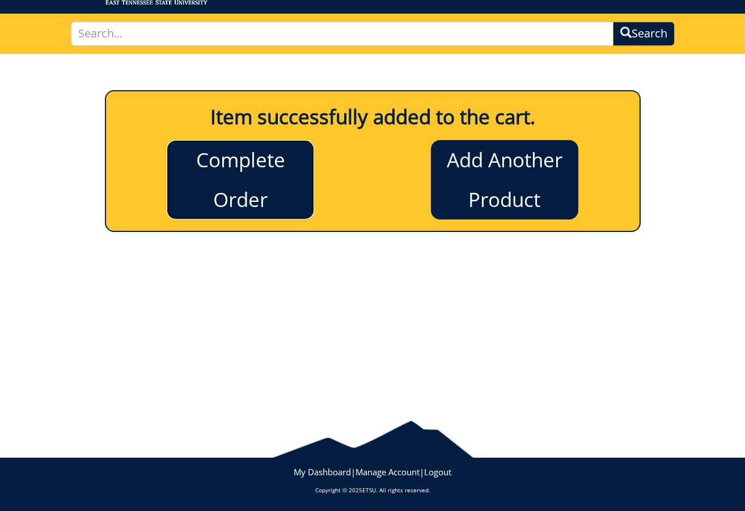
click at [265, 176] on link "Complete Order" at bounding box center [240, 179] width 147 height 79
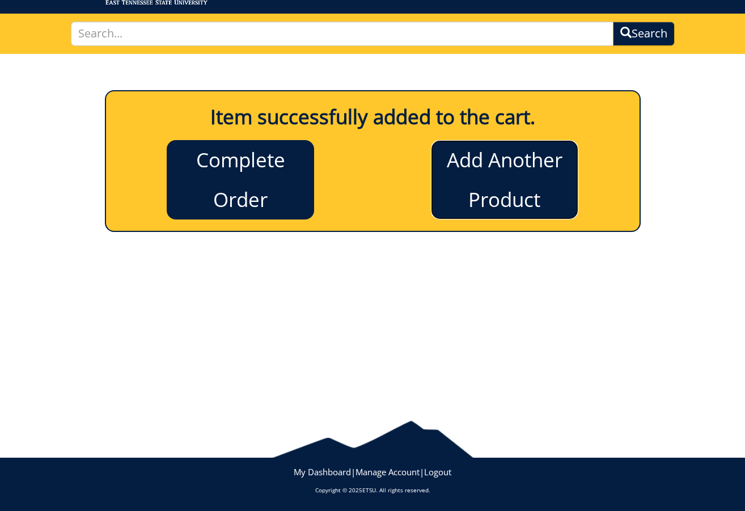
click at [503, 167] on link "Add Another Product" at bounding box center [504, 179] width 147 height 79
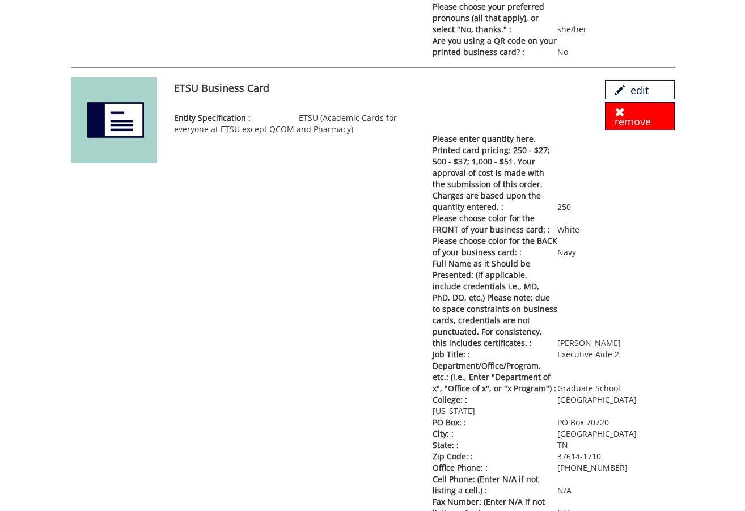
scroll to position [742, 0]
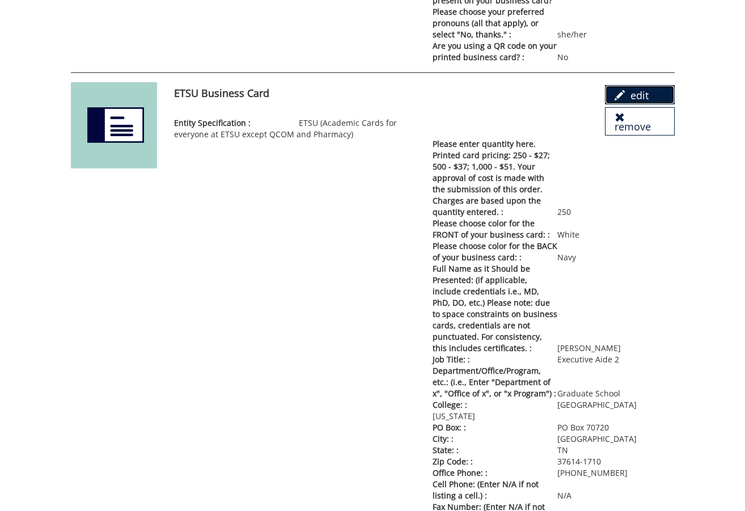
click at [645, 86] on link "edit" at bounding box center [639, 94] width 69 height 19
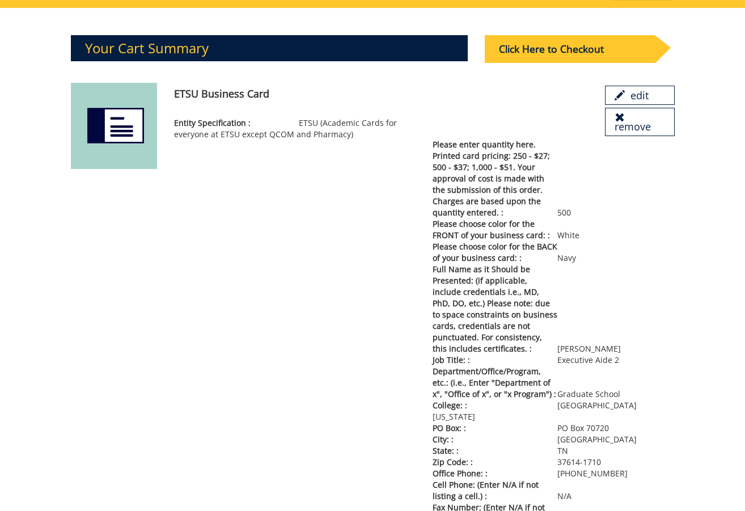
scroll to position [61, 0]
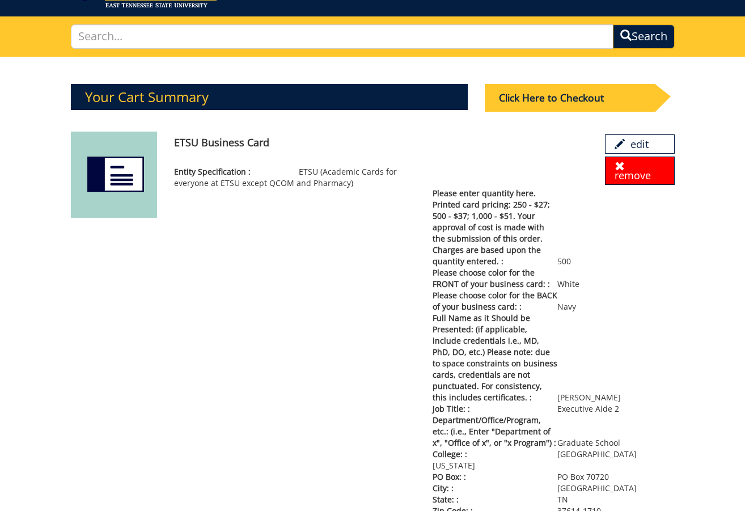
click at [639, 162] on link "remove" at bounding box center [639, 171] width 69 height 28
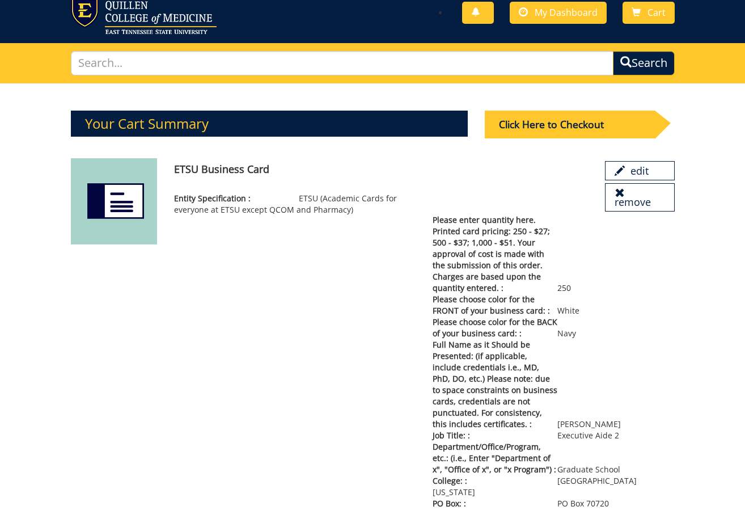
scroll to position [0, 0]
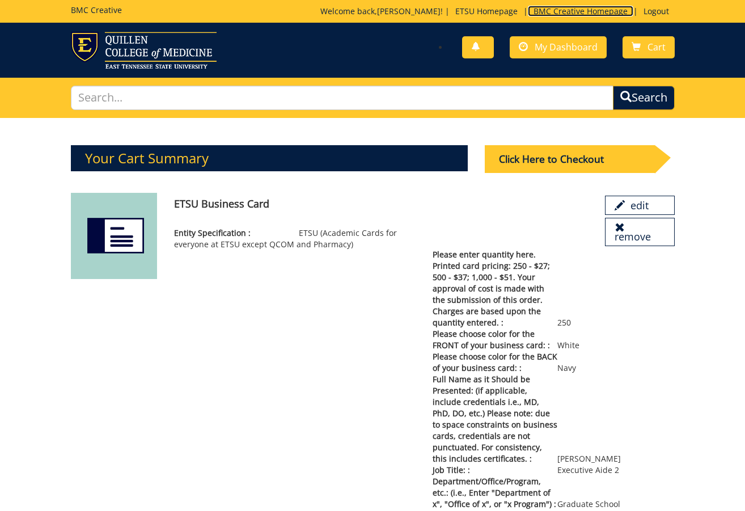
click at [578, 8] on link "BMC Creative Homepage" at bounding box center [580, 11] width 105 height 11
click at [468, 10] on link "ETSU Homepage" at bounding box center [487, 11] width 74 height 11
click at [352, 104] on input "text" at bounding box center [342, 98] width 543 height 24
type input "graduate"
click at [656, 98] on button "Search" at bounding box center [643, 98] width 65 height 26
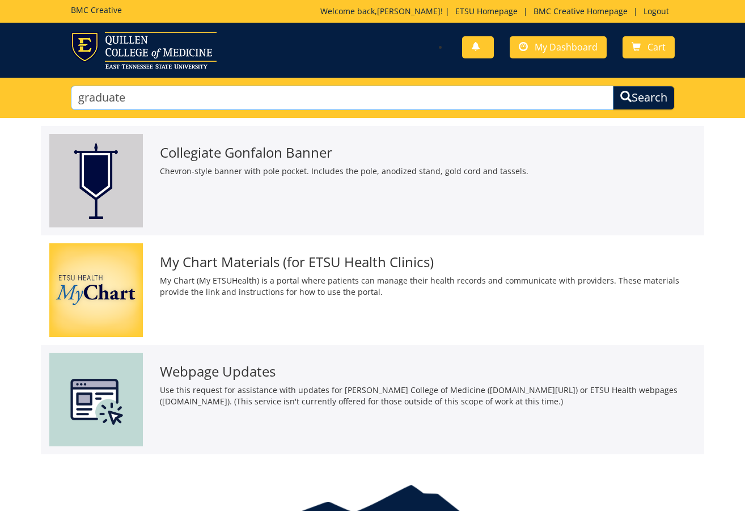
click at [250, 94] on input "graduate" at bounding box center [342, 98] width 543 height 24
drag, startPoint x: 217, startPoint y: 88, endPoint x: 54, endPoint y: 96, distance: 162.4
click at [54, 96] on div "graduate Search" at bounding box center [372, 98] width 745 height 40
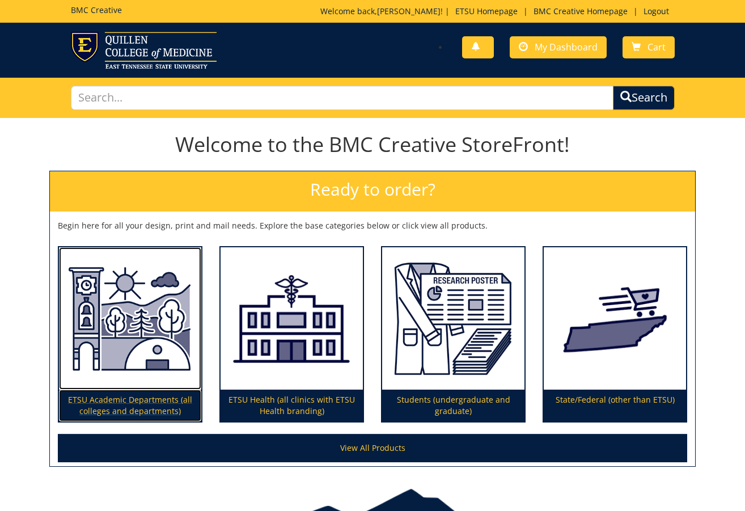
click at [120, 403] on p "ETSU Academic Departments (all colleges and departments)" at bounding box center [130, 406] width 142 height 32
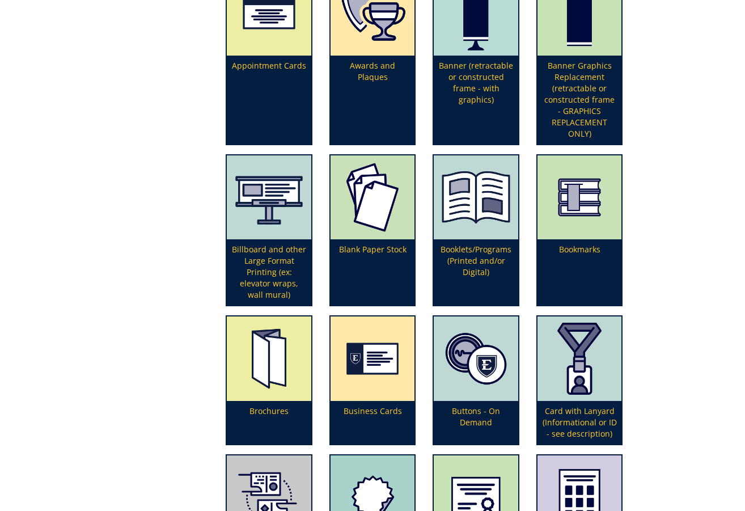
scroll to position [397, 0]
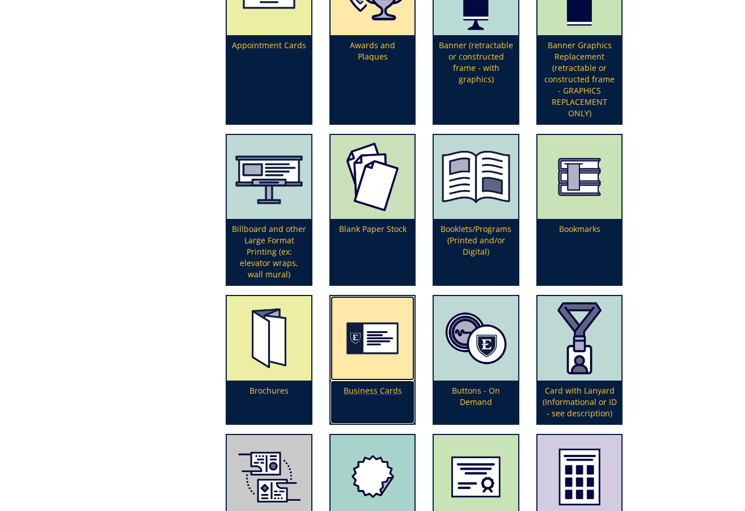
click at [361, 387] on p "Business Cards" at bounding box center [373, 402] width 84 height 43
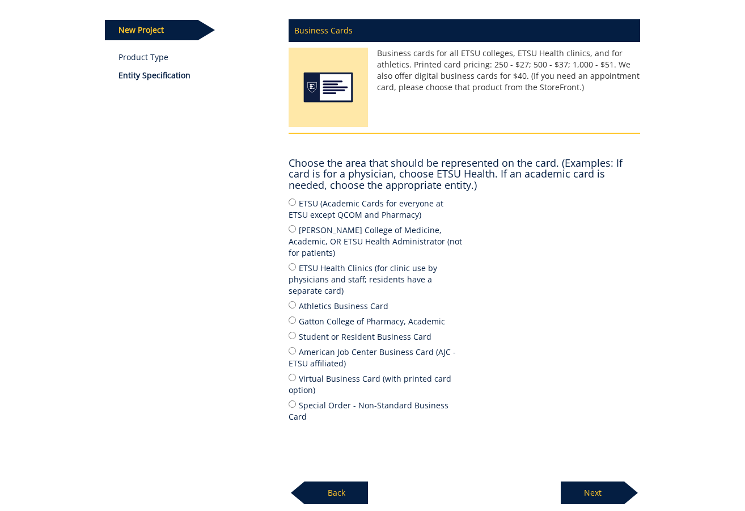
scroll to position [170, 0]
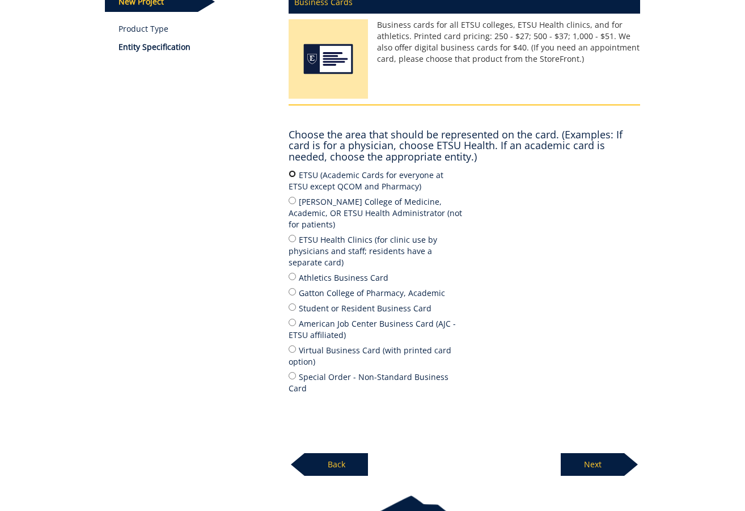
click at [294, 172] on input "ETSU (Academic Cards for everyone at ETSU except QCOM and Pharmacy)" at bounding box center [292, 173] width 7 height 7
radio input "true"
click at [609, 453] on p "Next" at bounding box center [593, 464] width 64 height 23
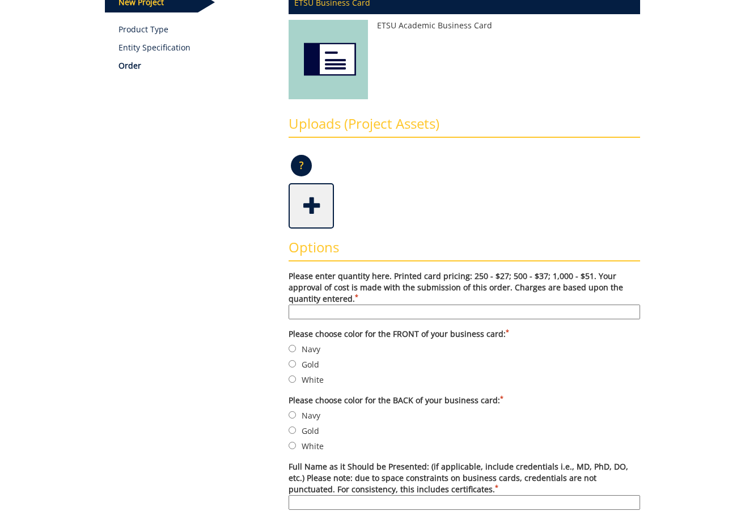
scroll to position [227, 0]
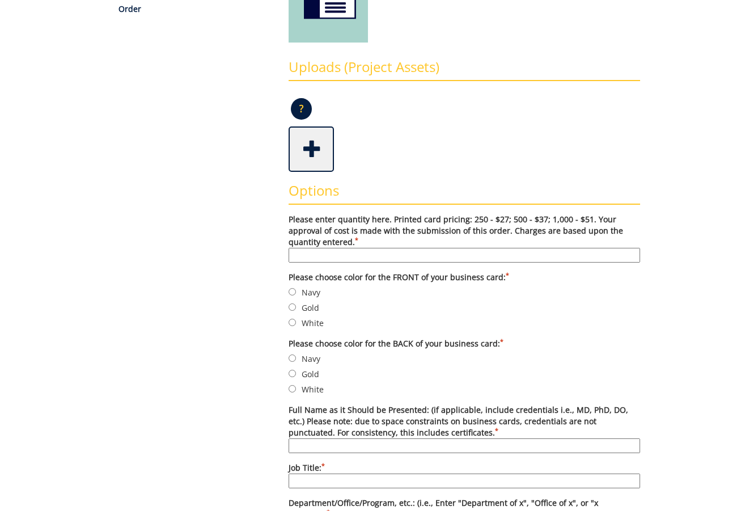
click at [365, 257] on input "Please enter quantity here. Printed card pricing: 250 - $27; 500 - $37; 1,000 -…" at bounding box center [465, 255] width 352 height 15
type input "250"
type input "[PERSON_NAME] M.A"
type input "Graduate Program Specialist"
type input "Graduate School"
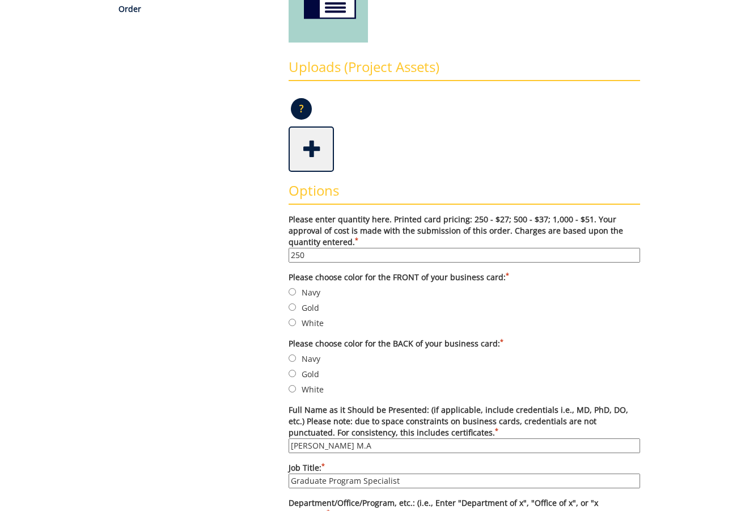
type input "[GEOGRAPHIC_DATA][US_STATE]"
type input "PO Box 70720"
type input "[GEOGRAPHIC_DATA]"
type input "TN"
type input "[PHONE_NUMBER]"
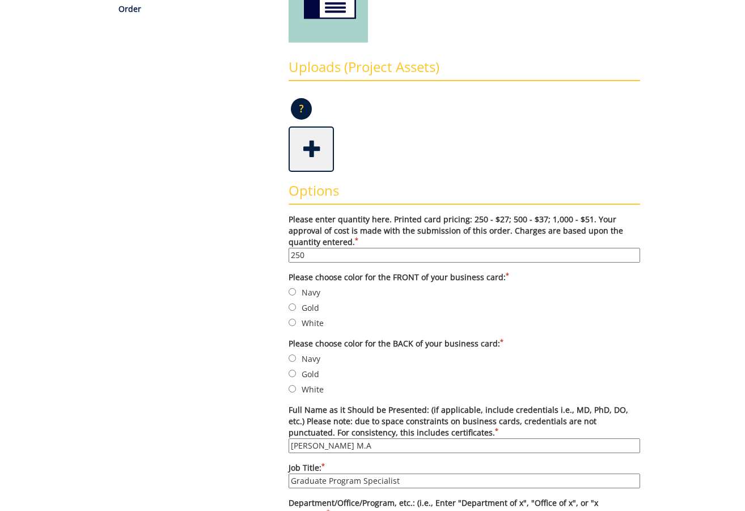
type input "N/A"
type input "[EMAIL_ADDRESS][DOMAIN_NAME]"
type input "[DOMAIN_NAME][URL]"
click at [295, 292] on input "Navy" at bounding box center [292, 291] width 7 height 7
radio input "true"
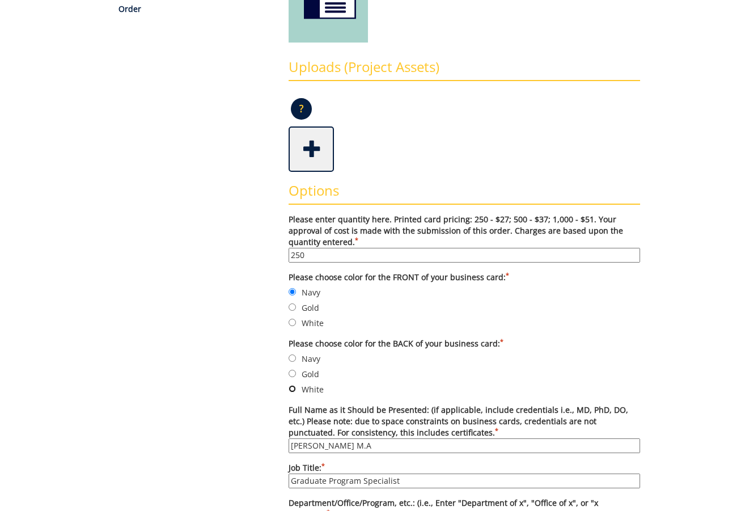
click at [295, 389] on input "White" at bounding box center [292, 388] width 7 height 7
radio input "true"
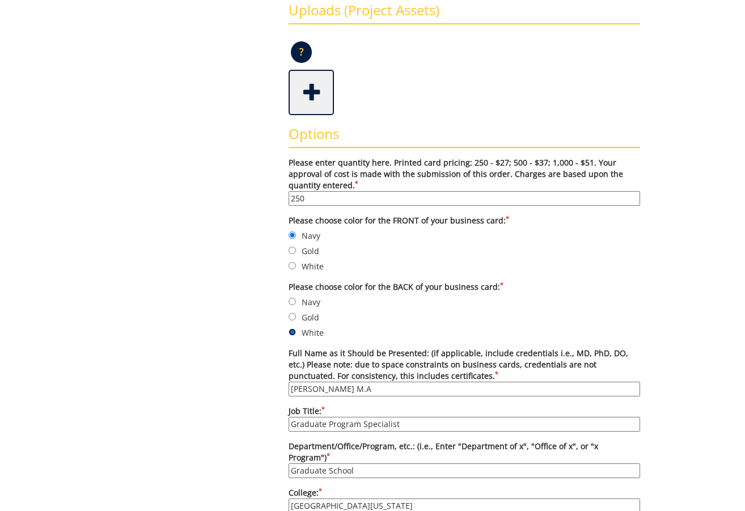
scroll to position [340, 0]
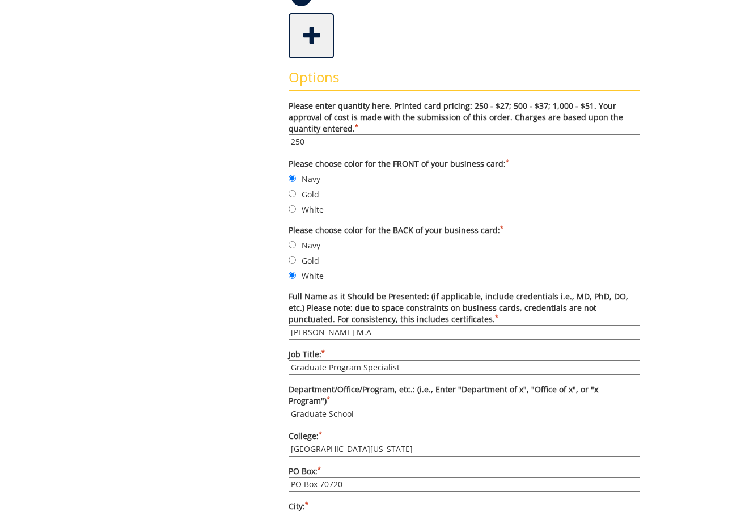
click at [413, 332] on input "[PERSON_NAME] M.A" at bounding box center [465, 332] width 352 height 15
drag, startPoint x: 360, startPoint y: 329, endPoint x: 273, endPoint y: 329, distance: 86.8
click at [273, 329] on div "Some kind of message here. New Project Product Type Entity Specification Order …" at bounding box center [372, 436] width 553 height 1316
type input "Sharon James McGee, PhD"
type input "Vice Provost and Dean / Professor"
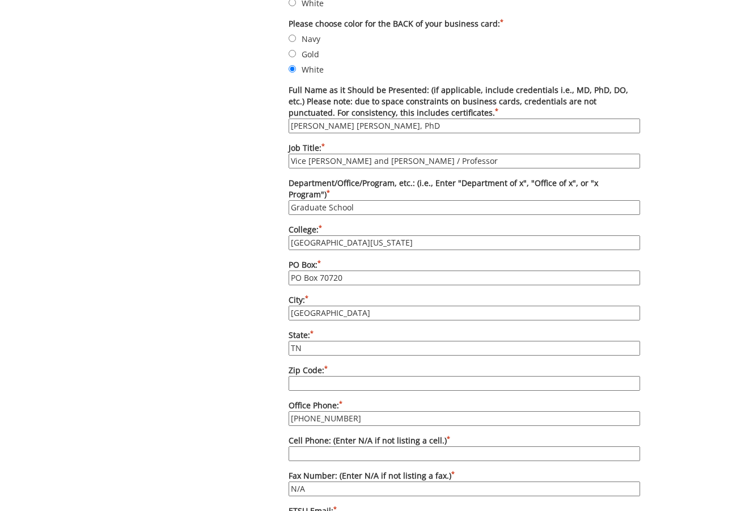
scroll to position [567, 0]
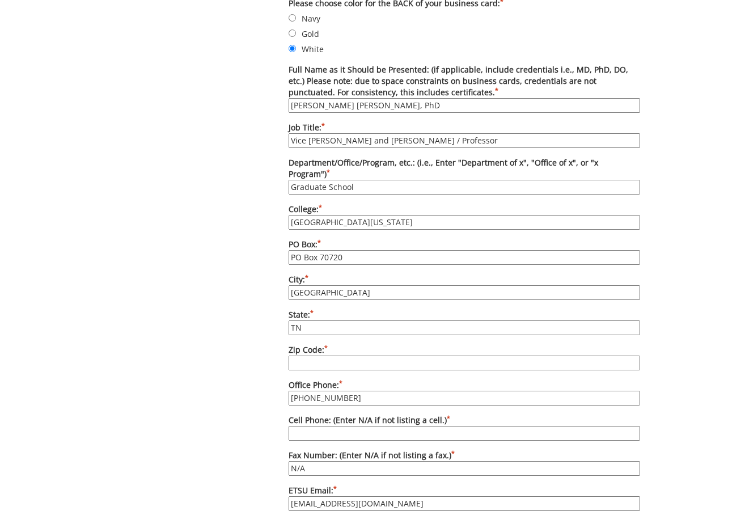
click at [363, 391] on input "423-439-6164" at bounding box center [465, 398] width 352 height 15
type input "[PHONE_NUMBER]"
click at [365, 356] on input "Zip Code: *" at bounding box center [465, 363] width 352 height 15
type input "37614-1710"
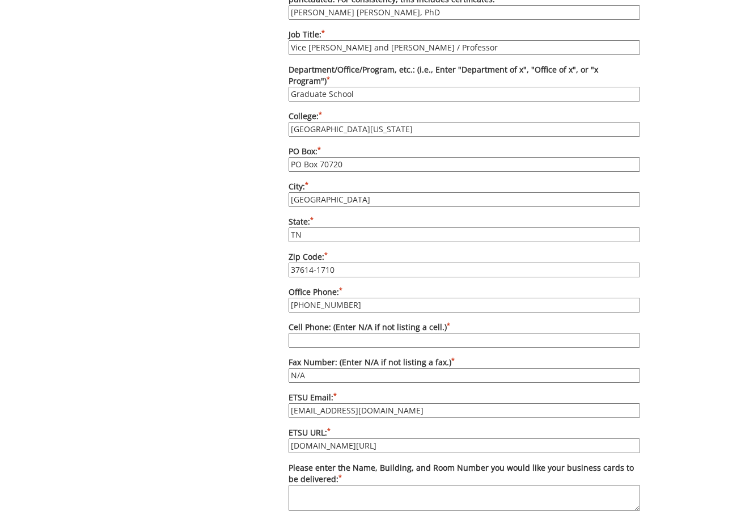
scroll to position [680, 0]
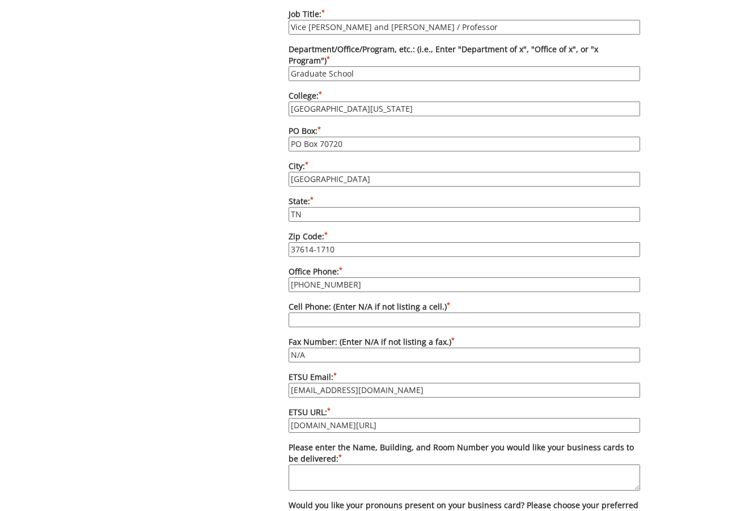
click at [318, 312] on input "Cell Phone: (Enter N/A if not listing a cell.) *" at bounding box center [465, 319] width 352 height 15
type input "N/A"
click at [317, 348] on input "N/A" at bounding box center [465, 355] width 352 height 15
drag, startPoint x: 317, startPoint y: 344, endPoint x: 280, endPoint y: 337, distance: 37.4
click at [280, 337] on div "Options Please enter quantity here. Printed card pricing: 250 - $27; 500 - $37;…" at bounding box center [464, 191] width 369 height 946
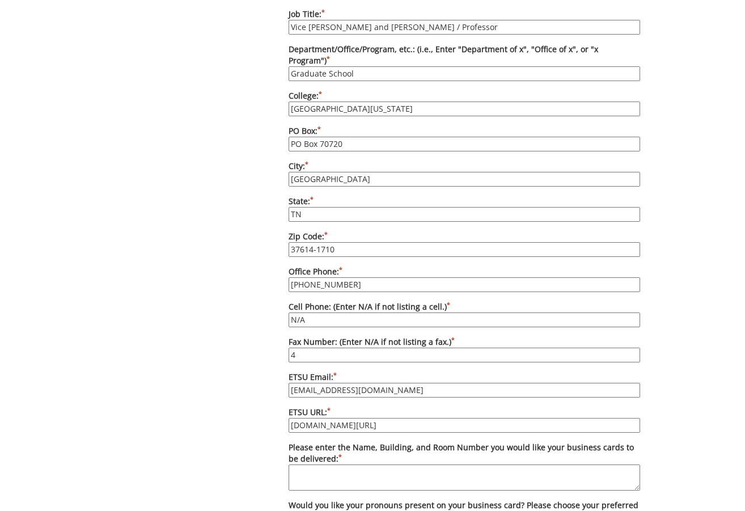
type input "423-439-5624"
click at [372, 383] on input "dampfb@etsu.edu" at bounding box center [465, 390] width 352 height 15
drag, startPoint x: 372, startPoint y: 379, endPoint x: 347, endPoint y: 377, distance: 25.1
click at [347, 383] on input "dampfb@etsu.edu" at bounding box center [465, 390] width 352 height 15
click at [319, 383] on input "dampfb@etsu.edu" at bounding box center [465, 390] width 352 height 15
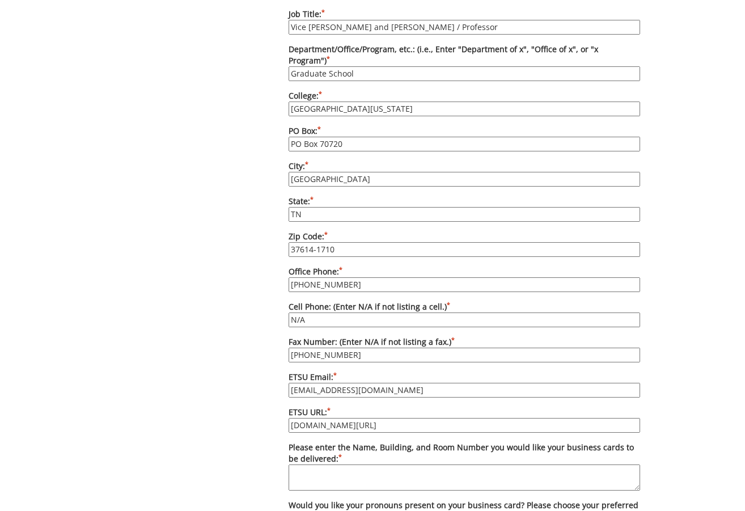
drag, startPoint x: 373, startPoint y: 378, endPoint x: 281, endPoint y: 377, distance: 91.9
click at [281, 377] on div "Options Please enter quantity here. Printed card pricing: 250 - $27; 500 - $37;…" at bounding box center [464, 191] width 369 height 946
type input "mcgees@etsu.edu"
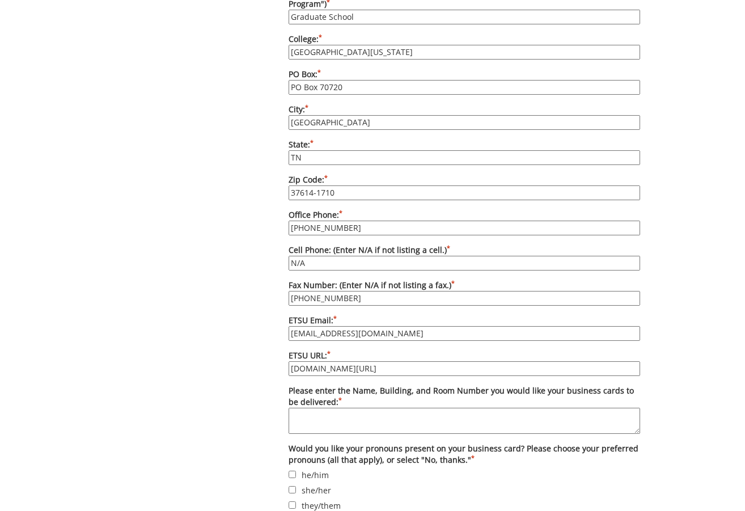
click at [405, 411] on textarea "Please enter the Name, Building, and Room Number you would like your business c…" at bounding box center [465, 421] width 352 height 26
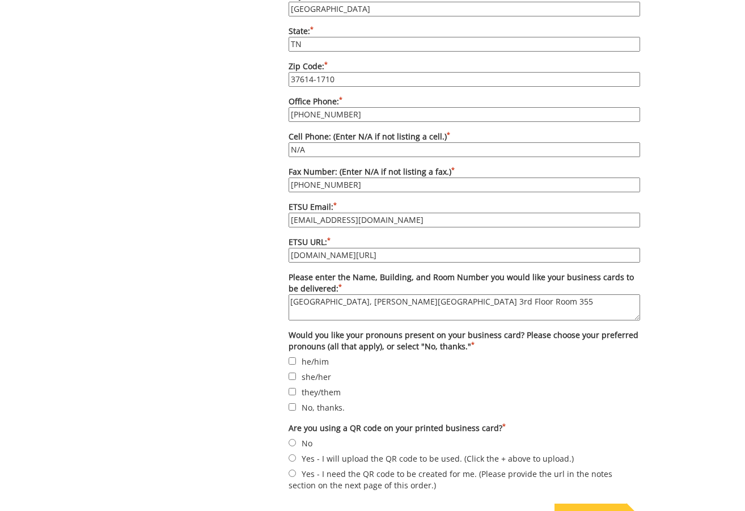
scroll to position [907, 0]
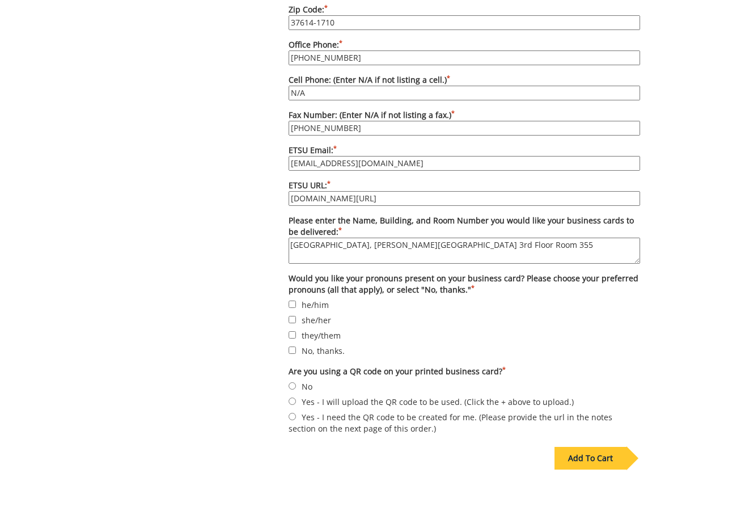
type textarea "Graduate School, Sherrod Library 3rd Floor Room 355"
click at [291, 382] on input "No" at bounding box center [292, 385] width 7 height 7
radio input "true"
click at [295, 346] on input "No, thanks." at bounding box center [292, 349] width 7 height 7
checkbox input "true"
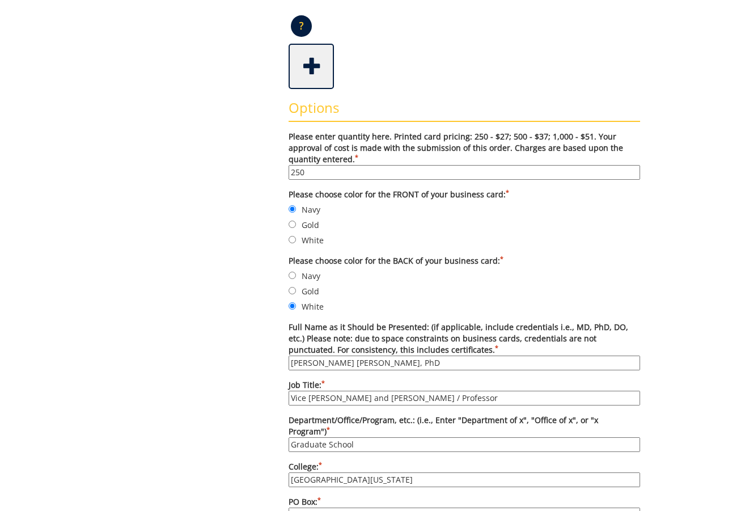
scroll to position [284, 0]
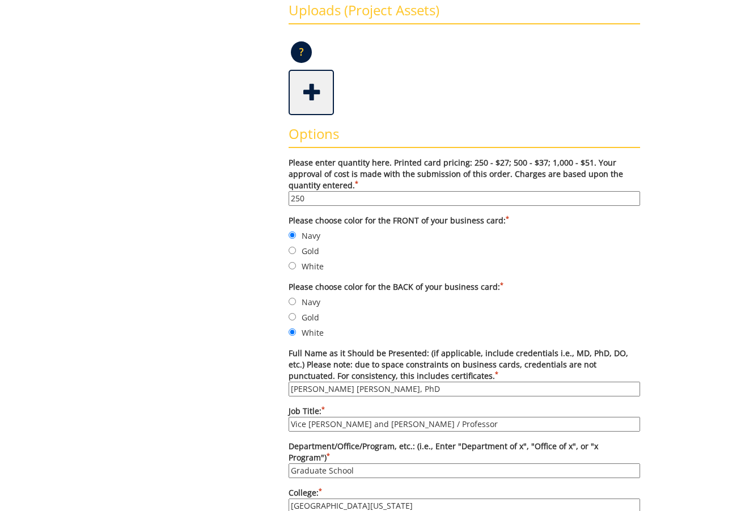
click at [656, 305] on div "Some kind of message here. New Project Product Type Entity Specification Order …" at bounding box center [372, 492] width 663 height 1316
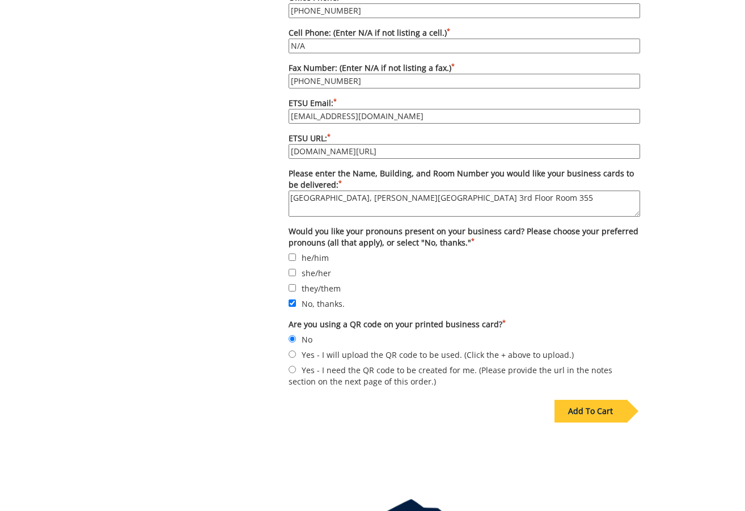
scroll to position [964, 0]
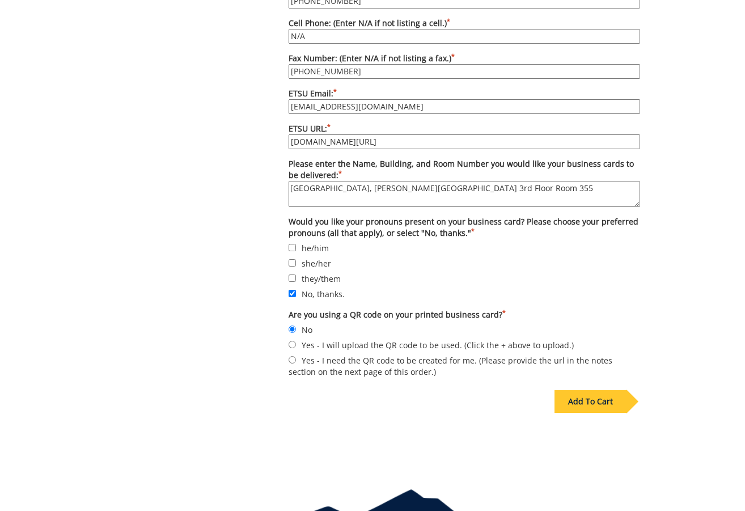
click at [610, 392] on div "Add To Cart" at bounding box center [591, 401] width 72 height 23
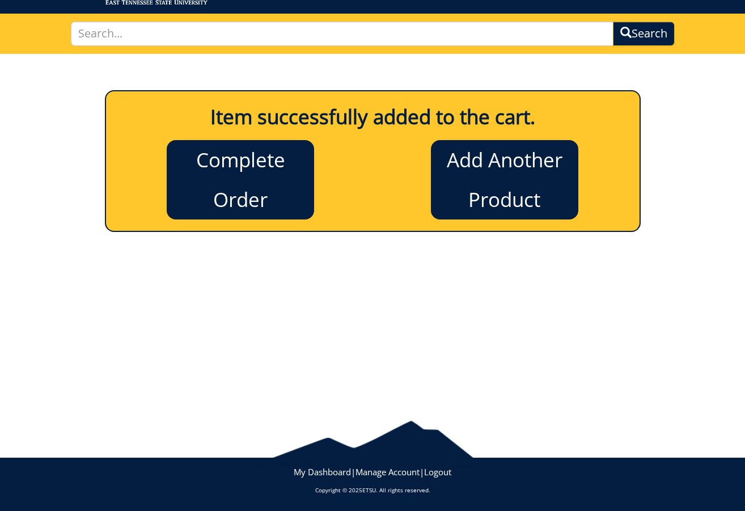
scroll to position [64, 0]
click at [242, 184] on link "Complete Order" at bounding box center [240, 179] width 147 height 79
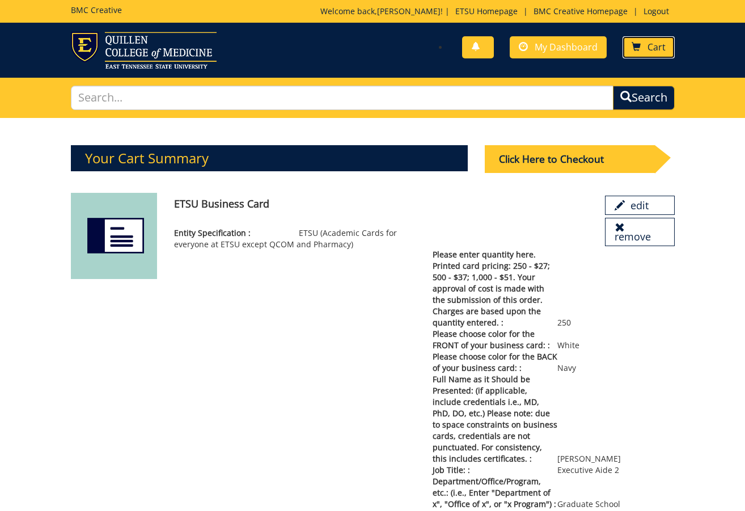
click at [648, 49] on link "Cart" at bounding box center [649, 47] width 52 height 22
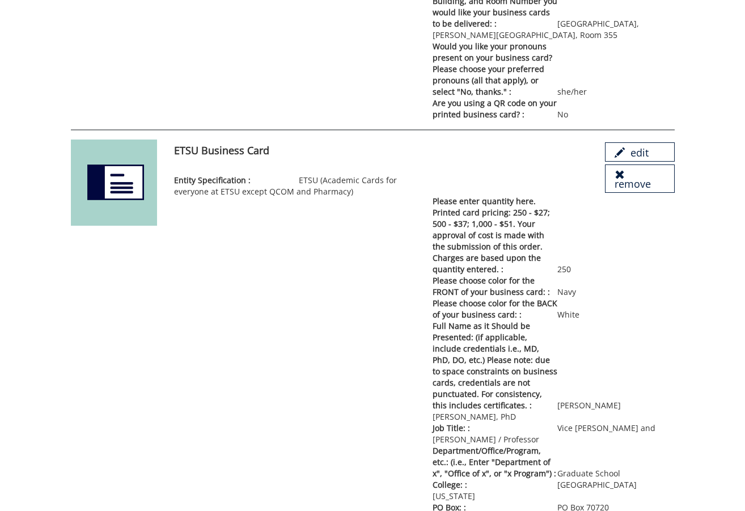
scroll to position [680, 0]
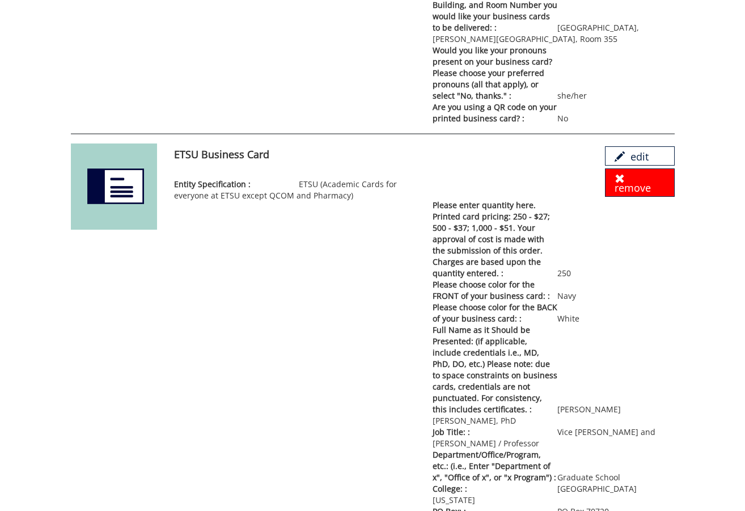
click at [627, 170] on link "remove" at bounding box center [639, 182] width 69 height 28
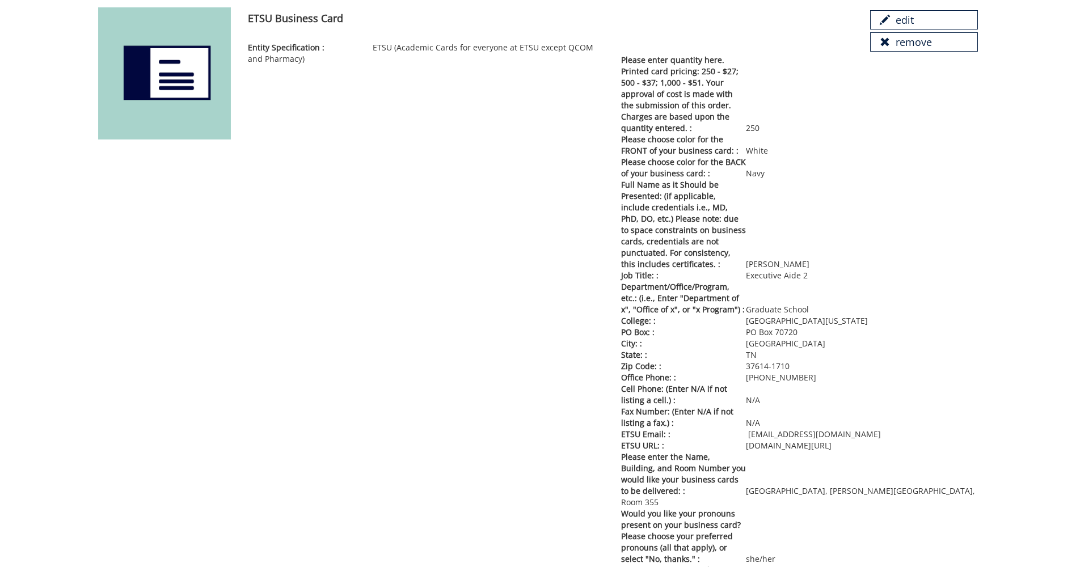
scroll to position [129, 0]
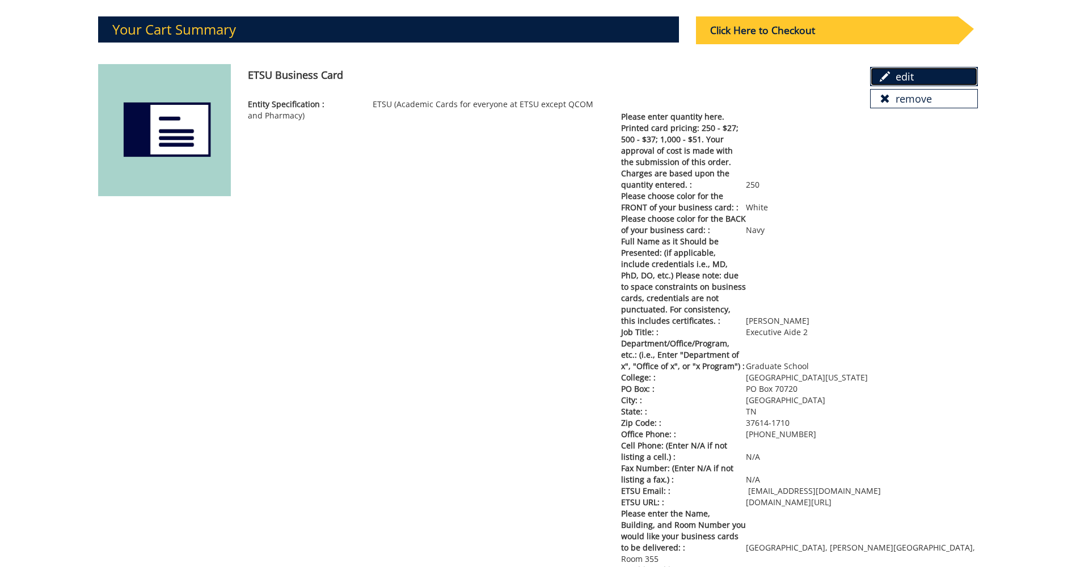
click at [745, 75] on link "edit" at bounding box center [924, 76] width 108 height 19
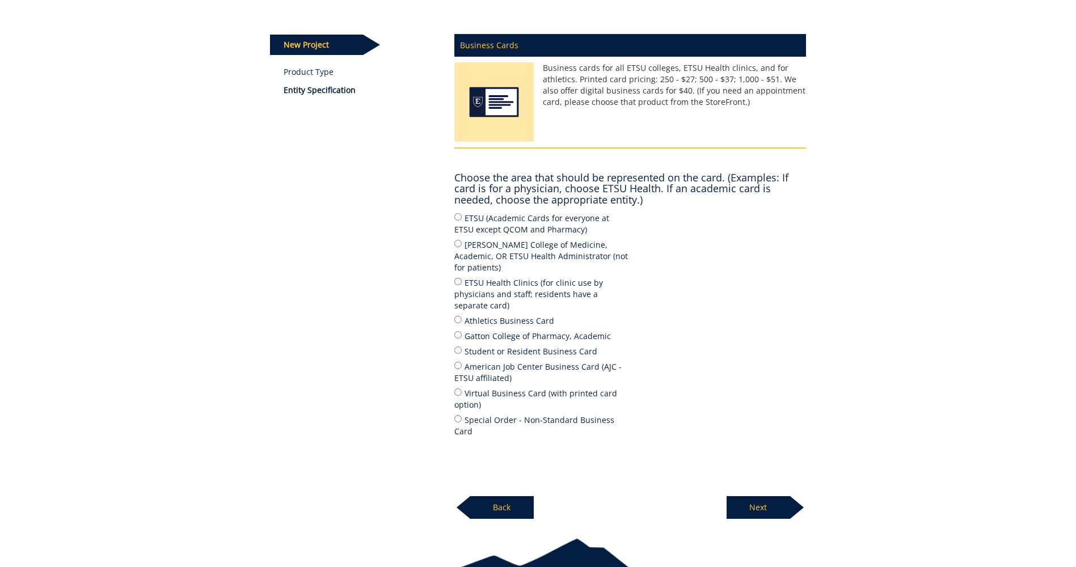
scroll to position [109, 0]
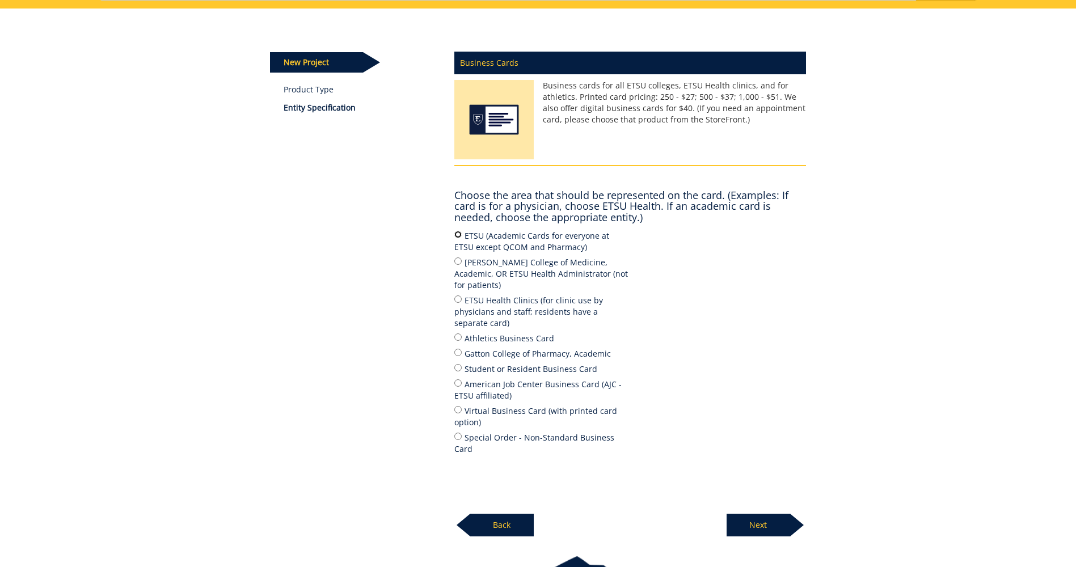
click at [458, 231] on input "ETSU (Academic Cards for everyone at ETSU except QCOM and Pharmacy)" at bounding box center [457, 234] width 7 height 7
radio input "true"
click at [780, 514] on p "Next" at bounding box center [758, 525] width 64 height 23
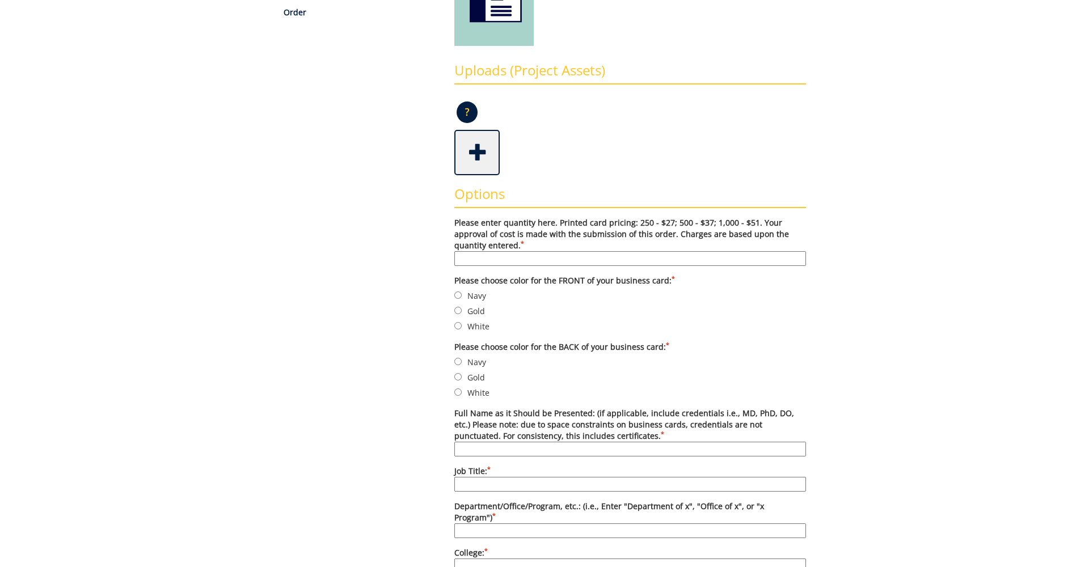
scroll to position [227, 0]
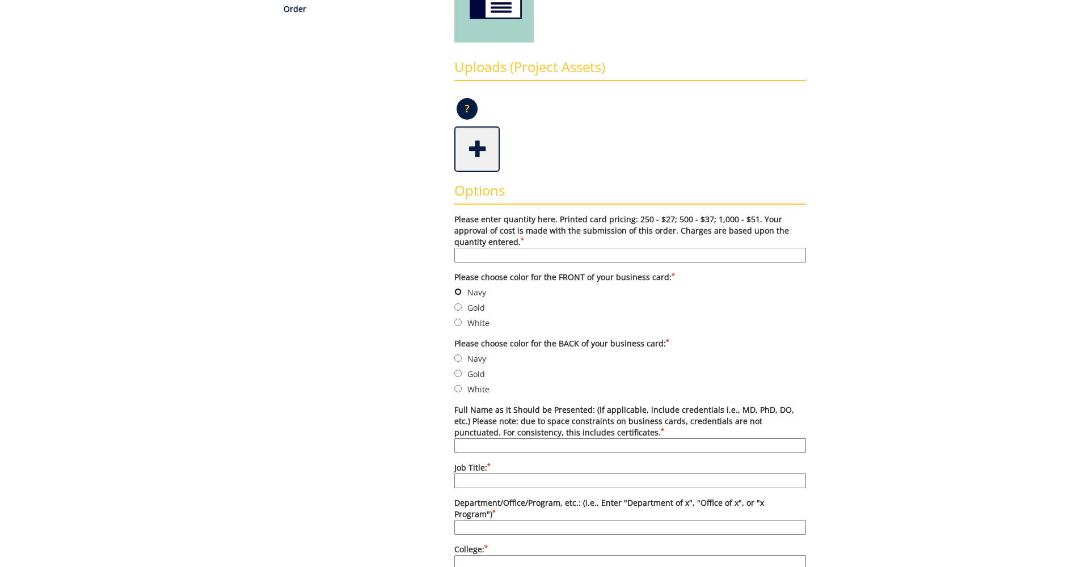
click at [460, 293] on input "Navy" at bounding box center [457, 291] width 7 height 7
radio input "true"
click at [460, 389] on input "White" at bounding box center [457, 388] width 7 height 7
radio input "true"
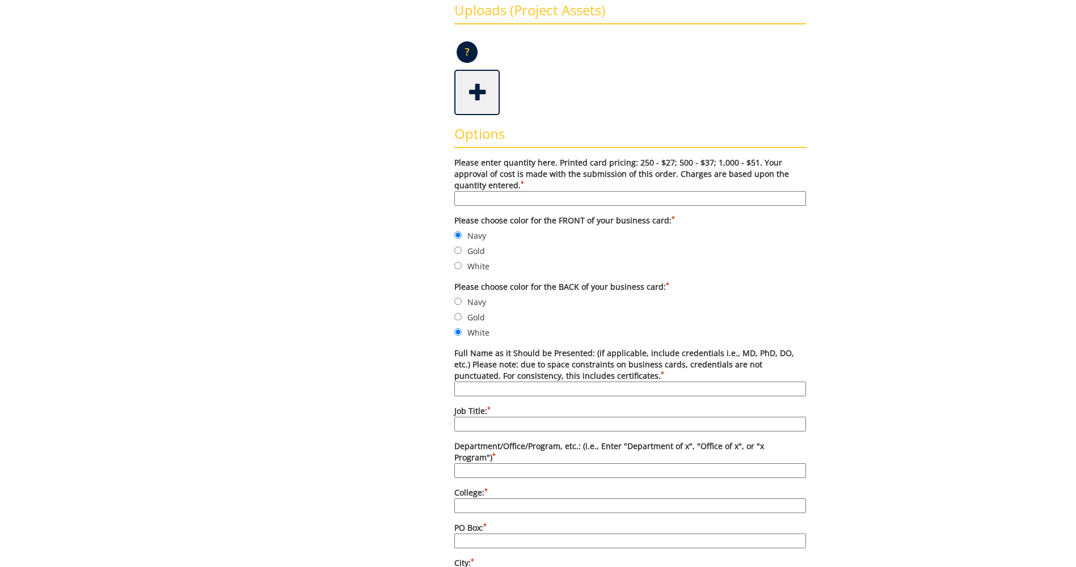
click at [594, 390] on input "Full Name as it Should be Presented: (if applicable, include credentials i.e., …" at bounding box center [630, 389] width 352 height 15
type input "Monica D Williams"
click at [519, 426] on input "Job Title: *" at bounding box center [630, 424] width 352 height 15
type input "Executive Aide 2"
click at [526, 463] on input "Department/Office/Program, etc.: (i.e., Enter "Department of x", "Office of x",…" at bounding box center [630, 470] width 352 height 15
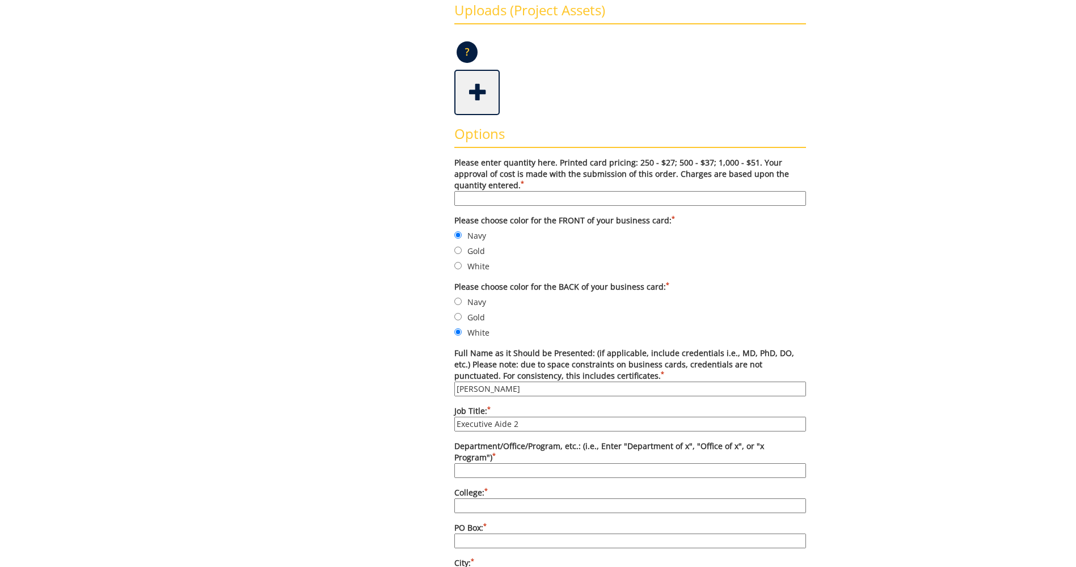
type input "Graduate School"
type input "250"
type input "East Tennessee State University"
type input "PO Box 70720"
type input "Johnson City"
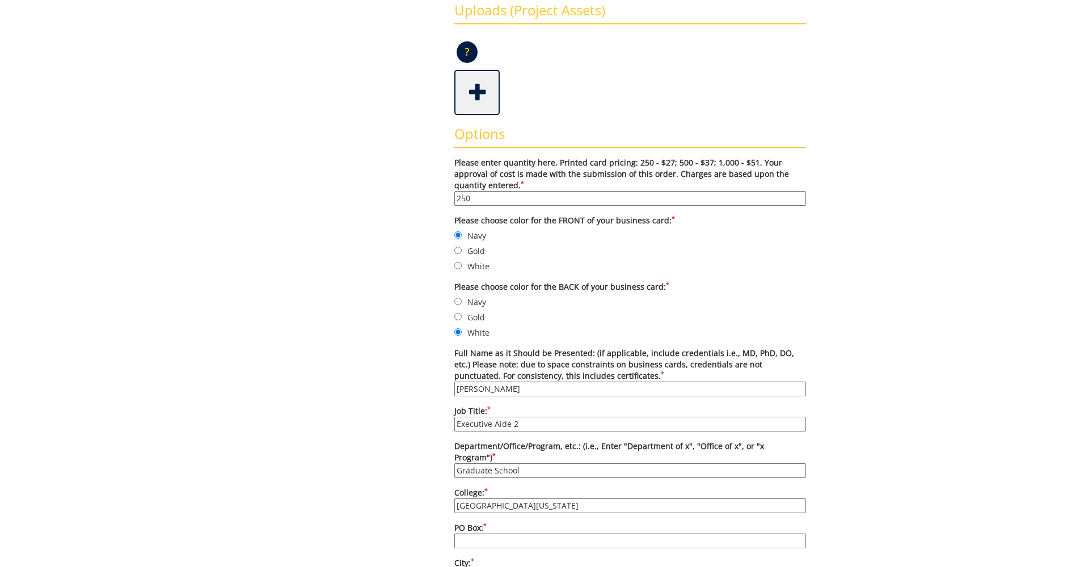
type input "TN"
type input "423-439-4221"
type input "423-439-5624"
type input "mcgees@etsu.edu"
type input "www.etsu.edu/gradschool"
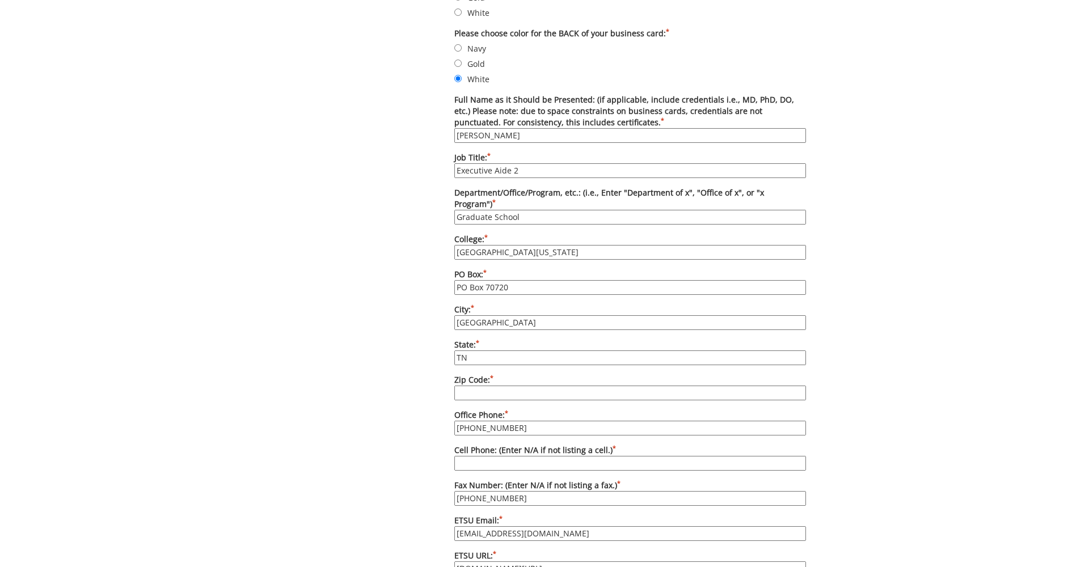
scroll to position [567, 0]
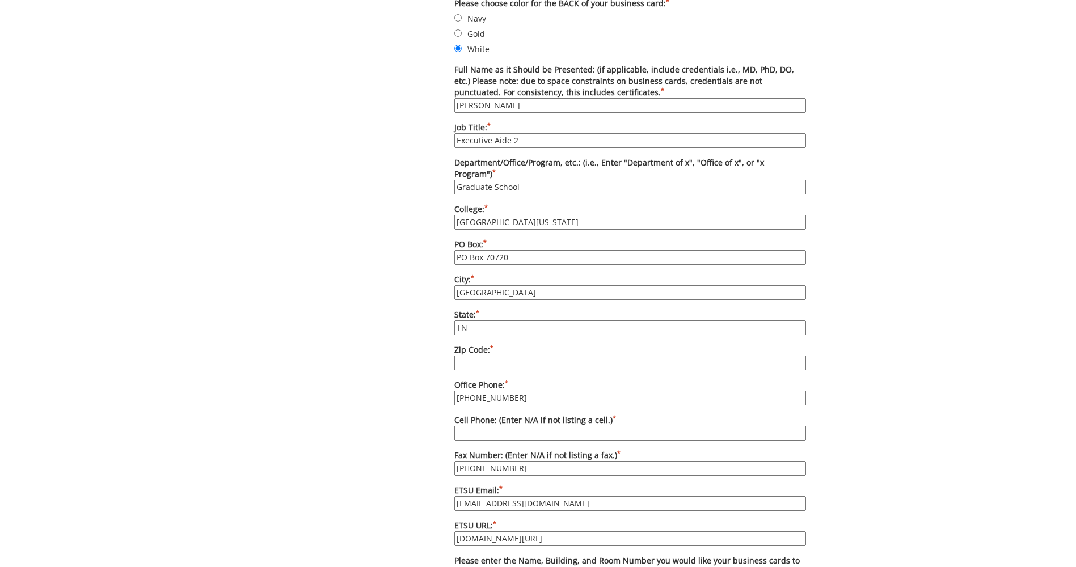
click at [475, 356] on input "Zip Code: *" at bounding box center [630, 363] width 352 height 15
type input "37614-1710"
drag, startPoint x: 511, startPoint y: 386, endPoint x: 495, endPoint y: 385, distance: 15.9
click at [495, 391] on input "423-439-4221" at bounding box center [630, 398] width 352 height 15
type input "423-439-4706"
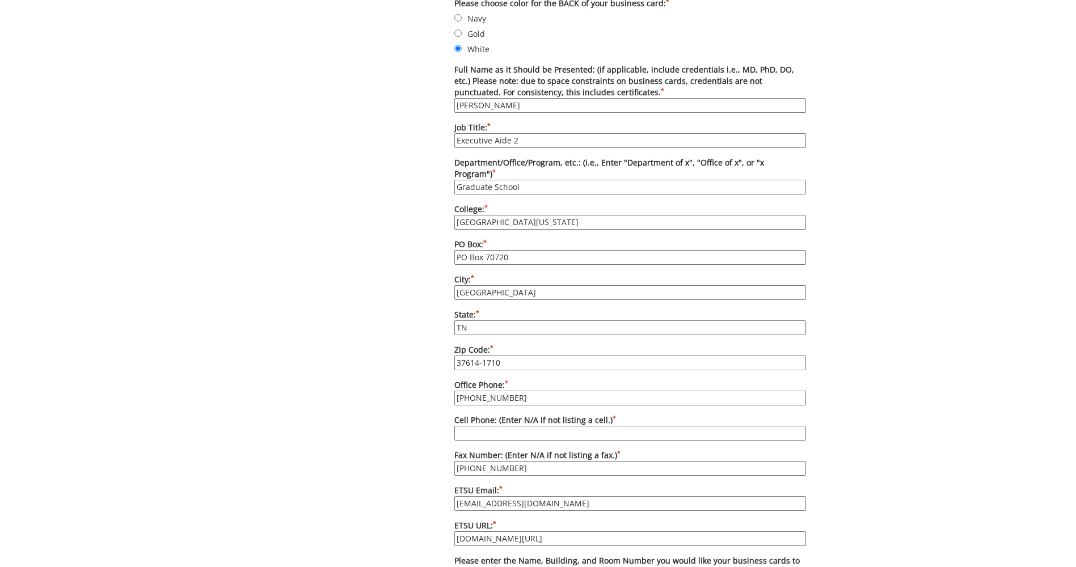
click at [563, 461] on input "423-439-5624" at bounding box center [630, 468] width 352 height 15
drag, startPoint x: 563, startPoint y: 459, endPoint x: 442, endPoint y: 448, distance: 121.8
click at [442, 448] on div "Some kind of message here. New Project Product Type Entity Specification Order …" at bounding box center [537, 209] width 553 height 1316
type input "N/A"
drag, startPoint x: 533, startPoint y: 490, endPoint x: 430, endPoint y: 480, distance: 103.7
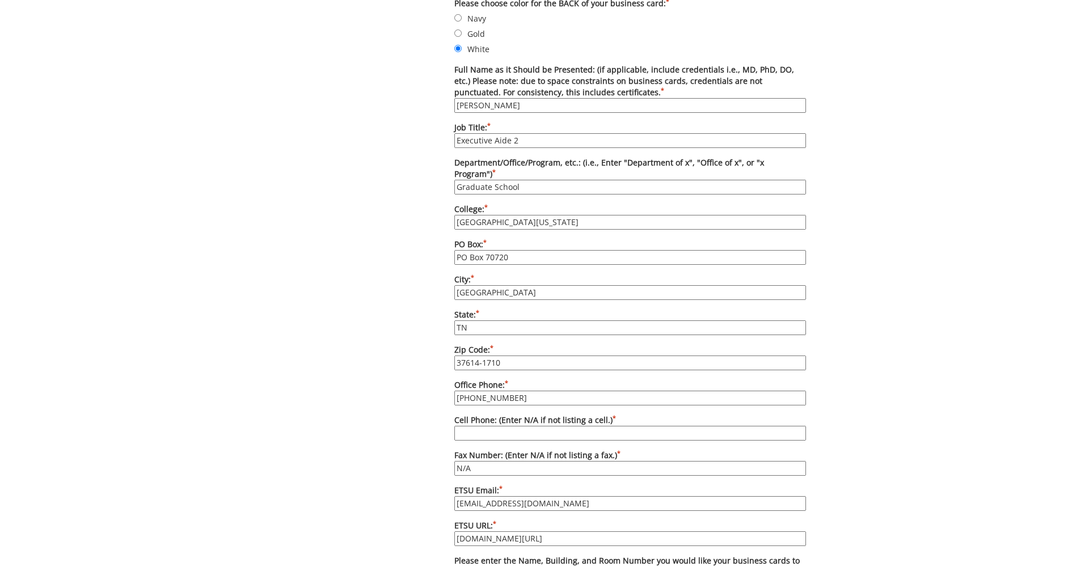
click at [430, 480] on div "Some kind of message here. New Project Product Type Entity Specification Order …" at bounding box center [537, 209] width 553 height 1316
type input "williamsmd6@etsu.edu"
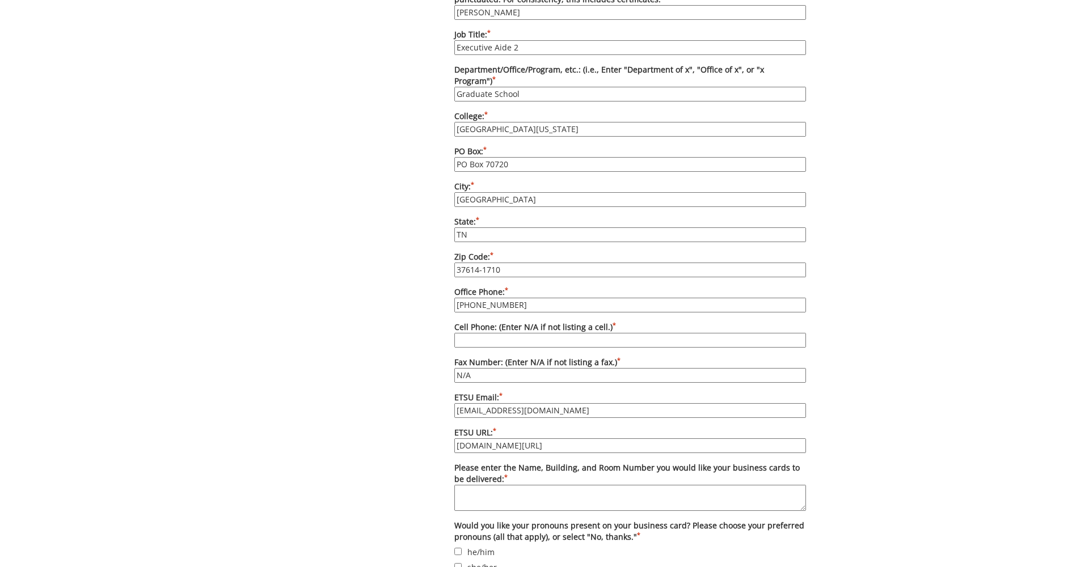
scroll to position [680, 0]
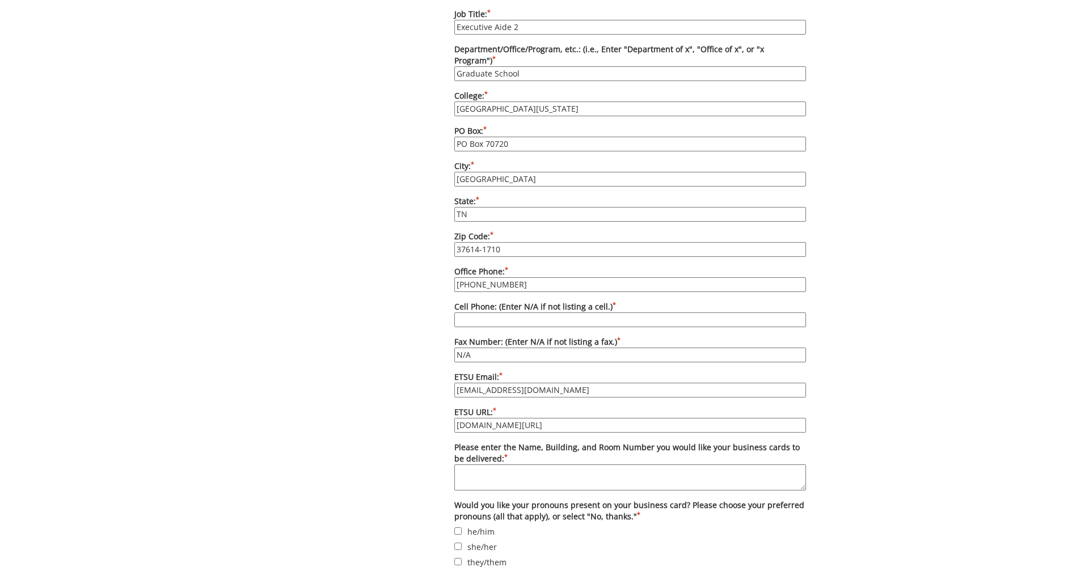
click at [580, 464] on textarea "Please enter the Name, Building, and Room Number you would like your business c…" at bounding box center [630, 477] width 352 height 26
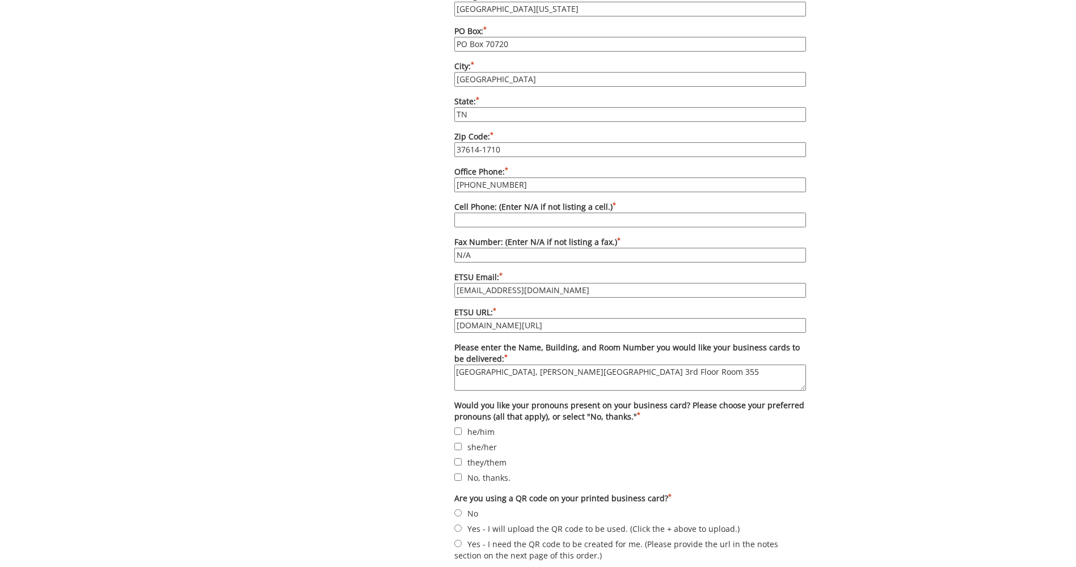
scroll to position [851, 0]
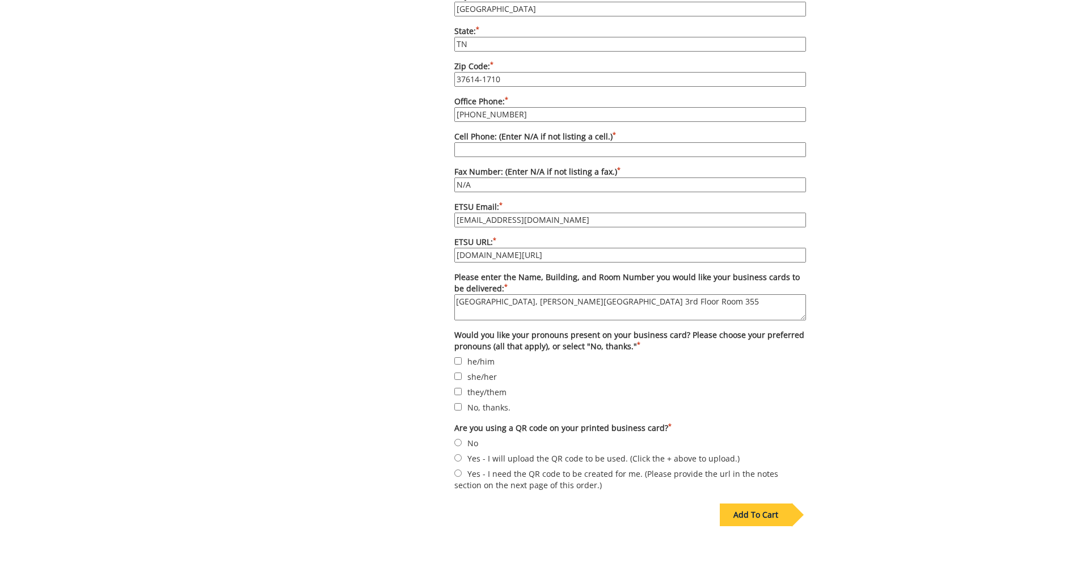
type textarea "Graduate School, Sherrod Library 3rd Floor Room 355"
click at [456, 373] on input "she/her" at bounding box center [457, 376] width 7 height 7
checkbox input "true"
click at [457, 439] on input "No" at bounding box center [457, 442] width 7 height 7
radio input "true"
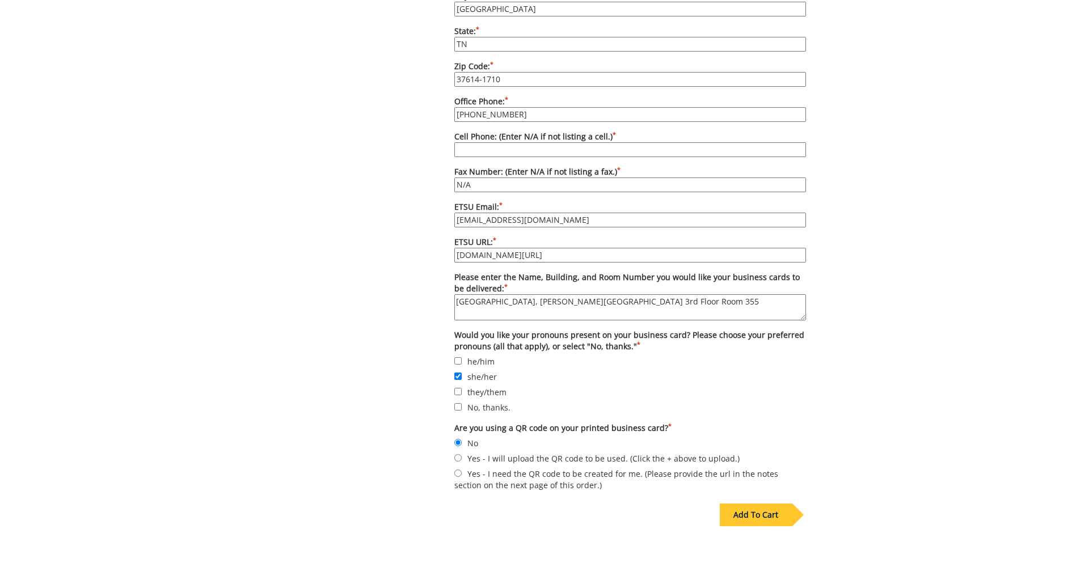
click at [753, 504] on div "Add To Cart" at bounding box center [756, 515] width 72 height 23
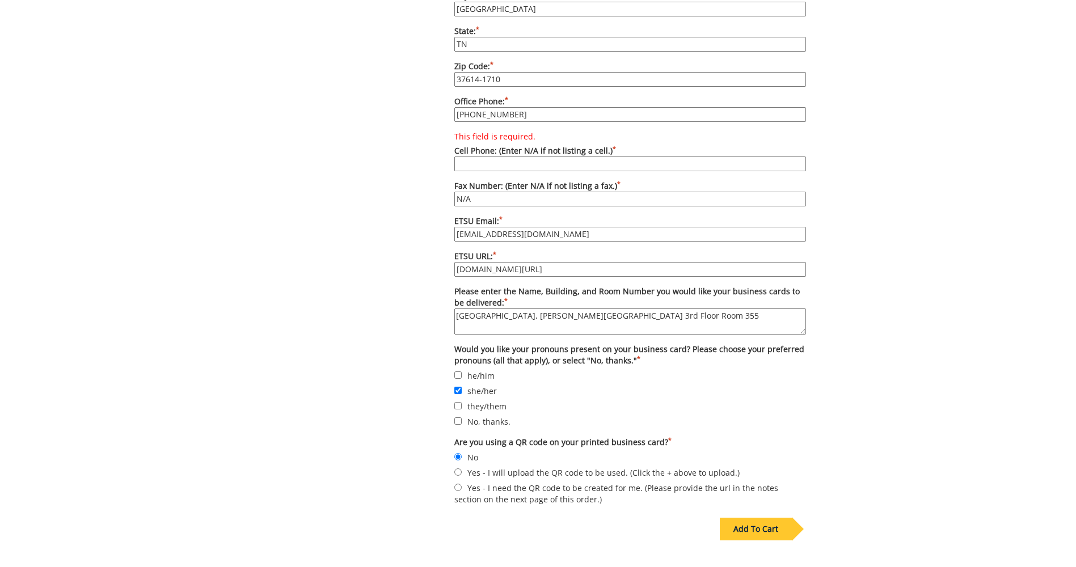
click at [523, 157] on input "This field is required. Cell Phone: (Enter N/A if not listing a cell.) *" at bounding box center [630, 164] width 352 height 15
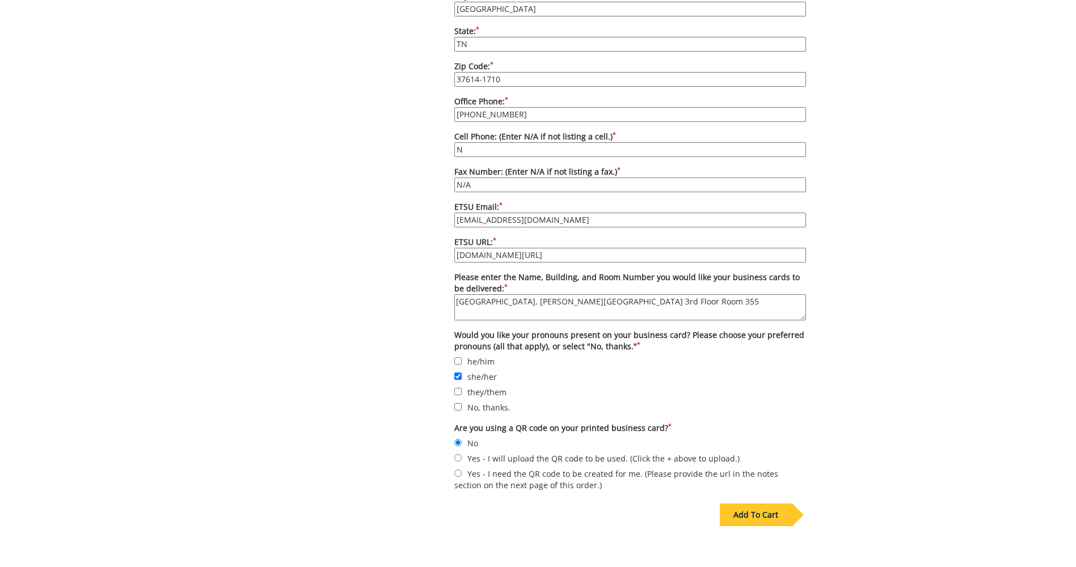
type input "N/A"
click at [760, 504] on div "Add To Cart" at bounding box center [756, 515] width 72 height 23
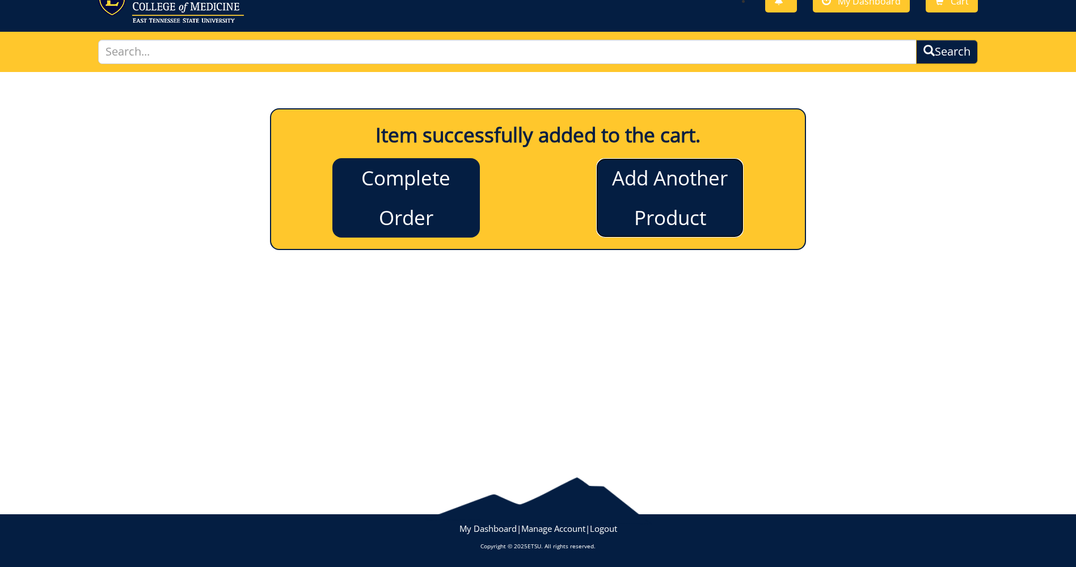
click at [673, 182] on link "Add Another Product" at bounding box center [669, 197] width 147 height 79
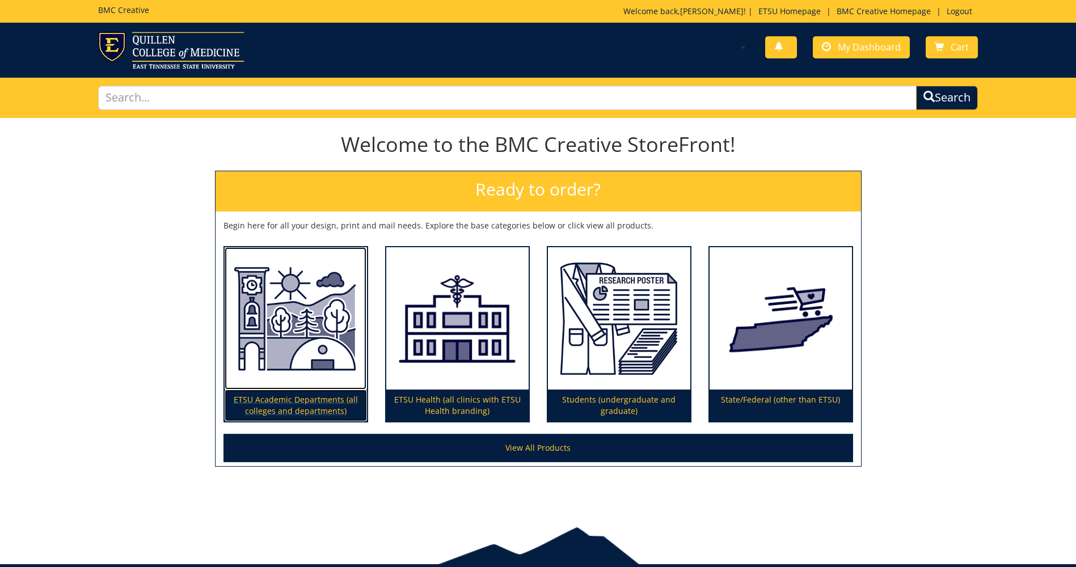
click at [285, 411] on p "ETSU Academic Departments (all colleges and departments)" at bounding box center [296, 406] width 142 height 32
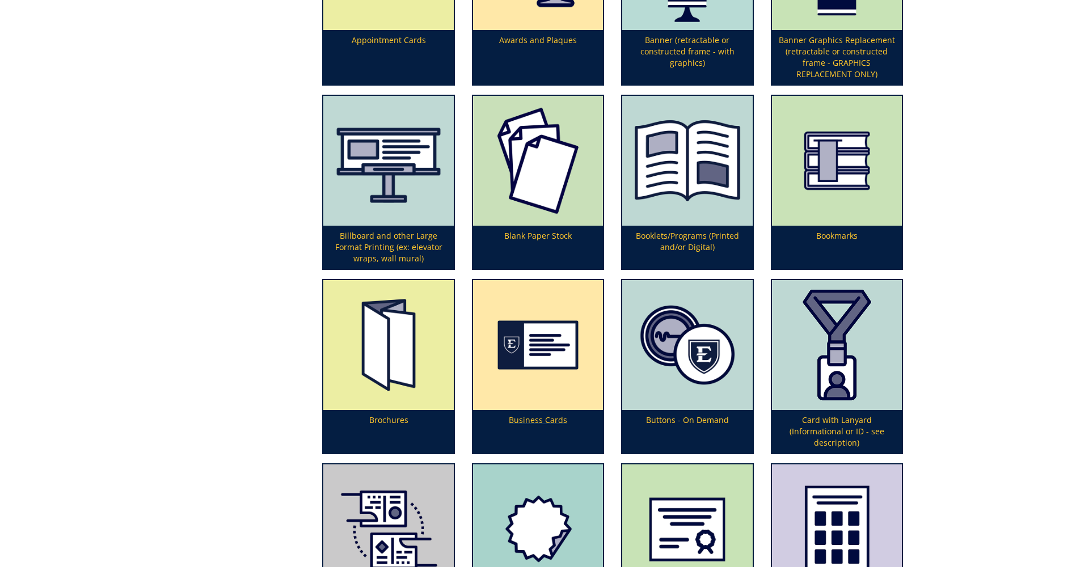
scroll to position [454, 0]
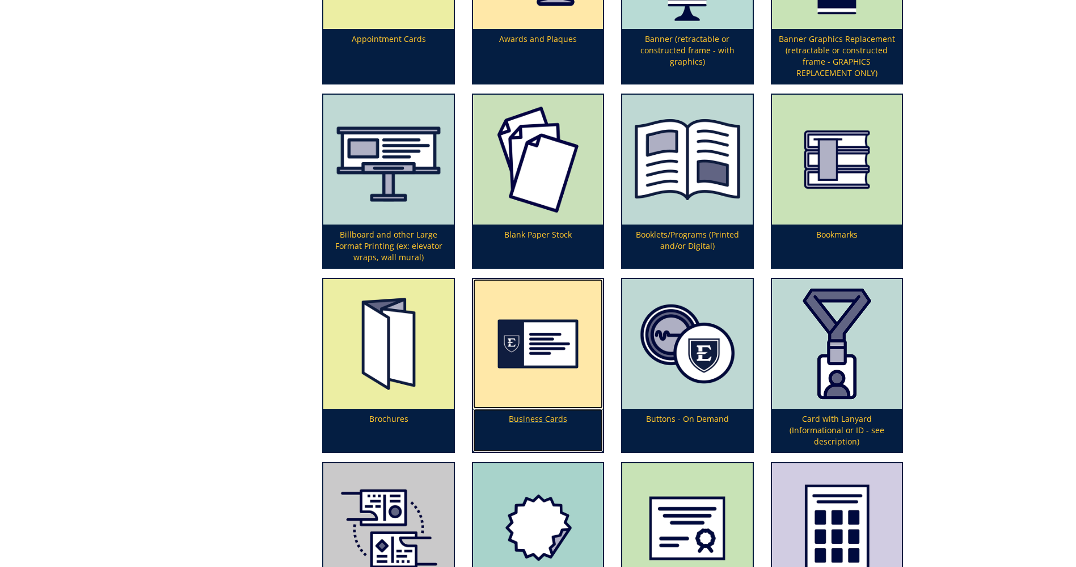
click at [543, 419] on p "Business Cards" at bounding box center [538, 430] width 130 height 43
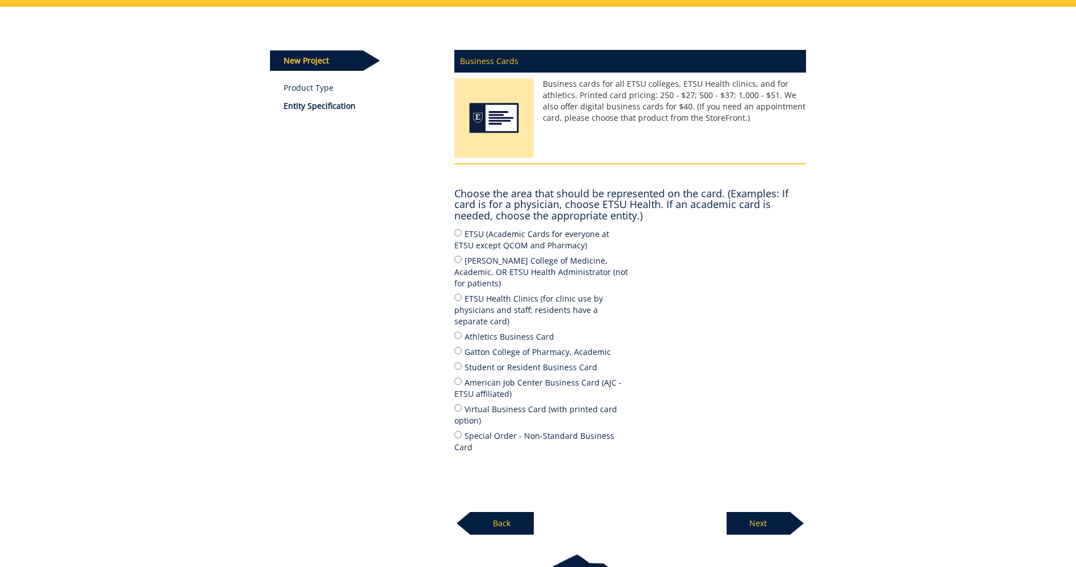
scroll to position [113, 0]
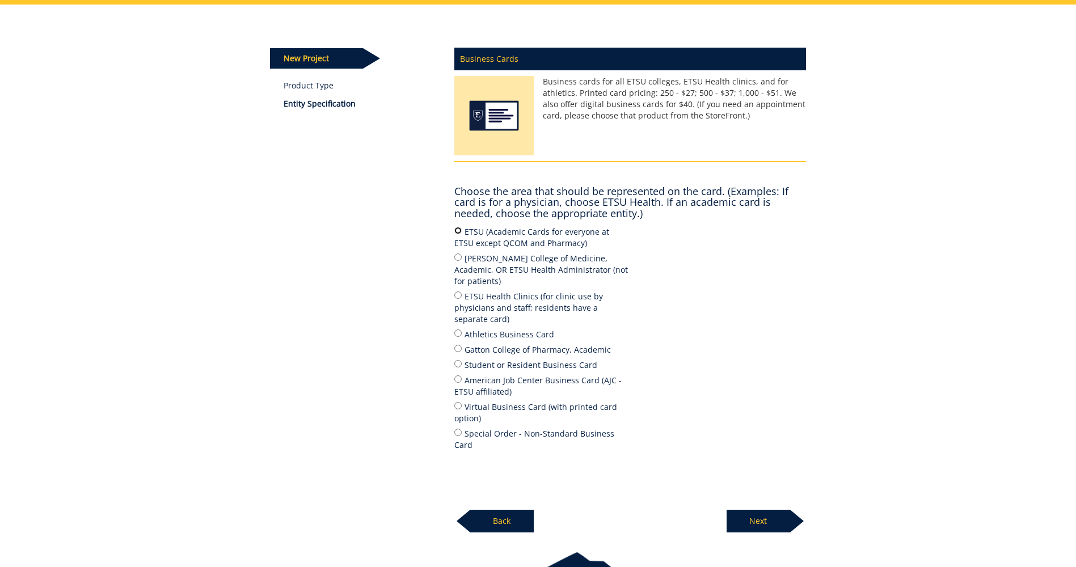
click at [460, 233] on input "ETSU (Academic Cards for everyone at ETSU except QCOM and Pharmacy)" at bounding box center [457, 230] width 7 height 7
radio input "true"
click at [754, 510] on p "Next" at bounding box center [758, 521] width 64 height 23
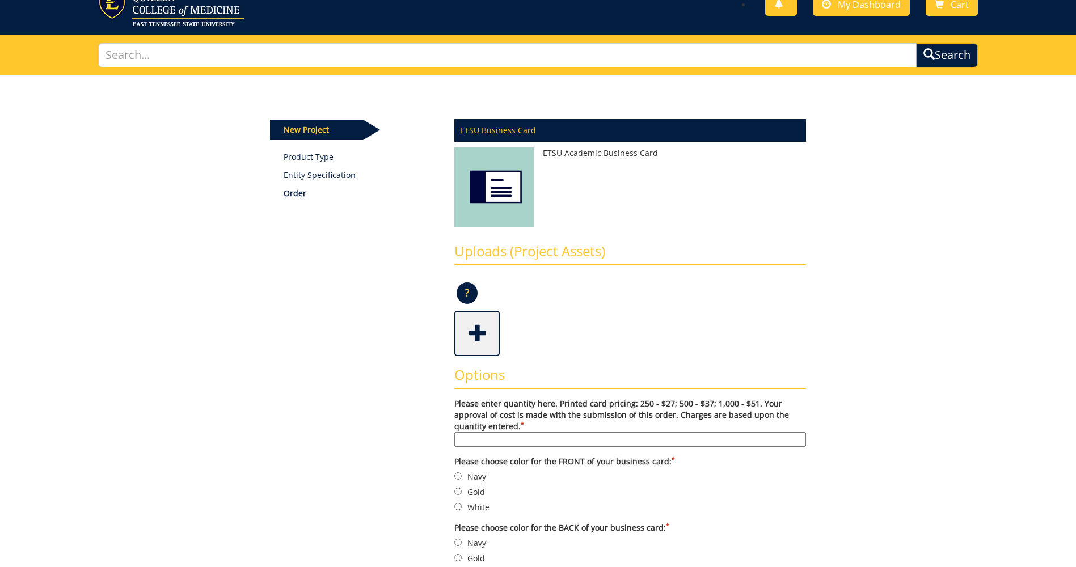
scroll to position [170, 0]
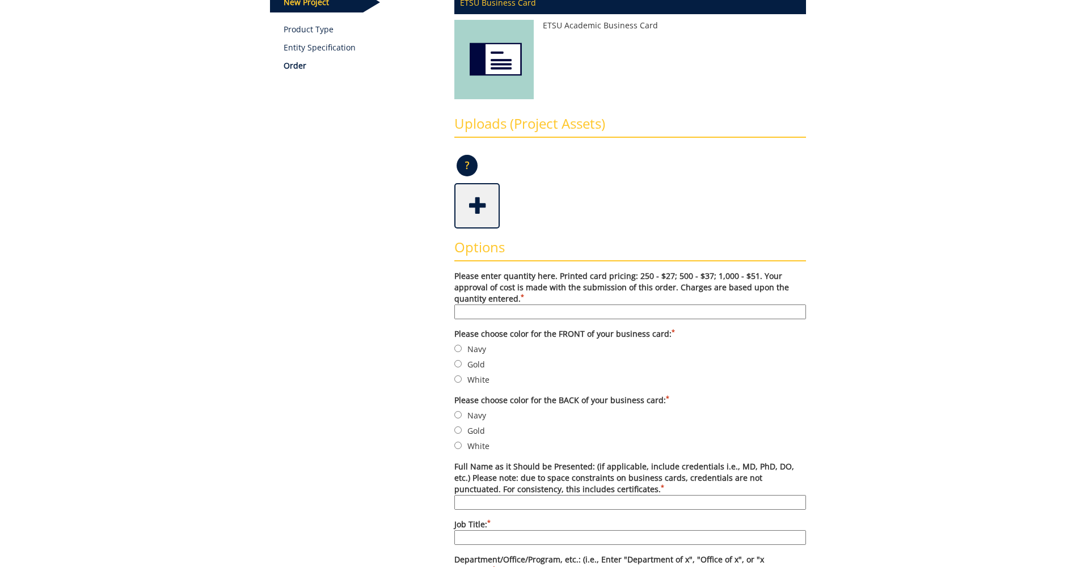
click at [479, 315] on input "Please enter quantity here. Printed card pricing: 250 - $27; 500 - $37; 1,000 -…" at bounding box center [630, 312] width 352 height 15
drag, startPoint x: 525, startPoint y: 315, endPoint x: 435, endPoint y: 308, distance: 90.4
click at [794, 310] on input "A" at bounding box center [630, 312] width 352 height 15
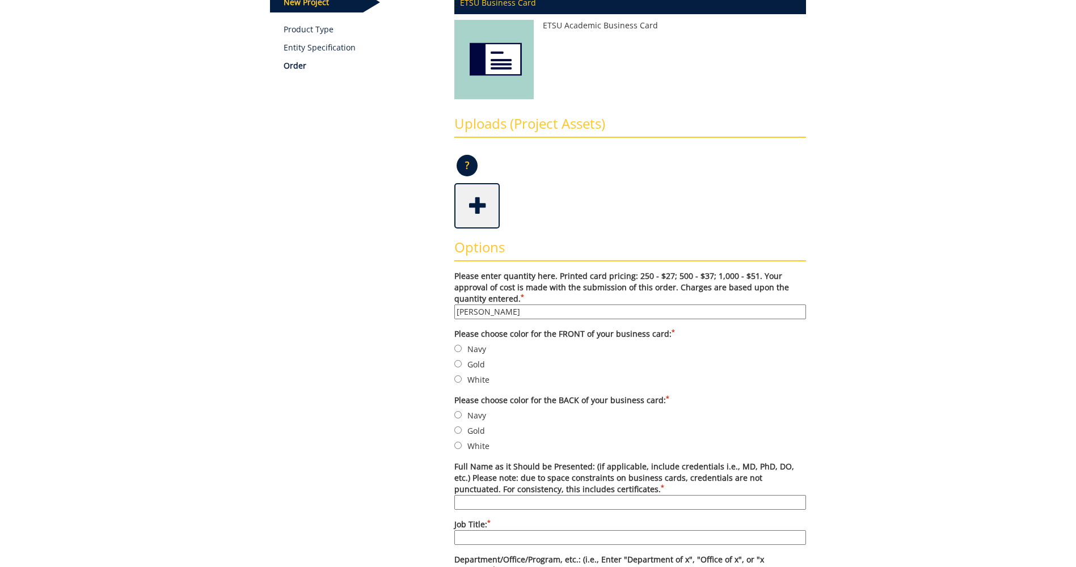
type input "Alondra Robbins"
click at [454, 364] on input "Gold" at bounding box center [457, 363] width 7 height 7
radio input "true"
click at [459, 414] on input "Navy" at bounding box center [457, 414] width 7 height 7
radio input "true"
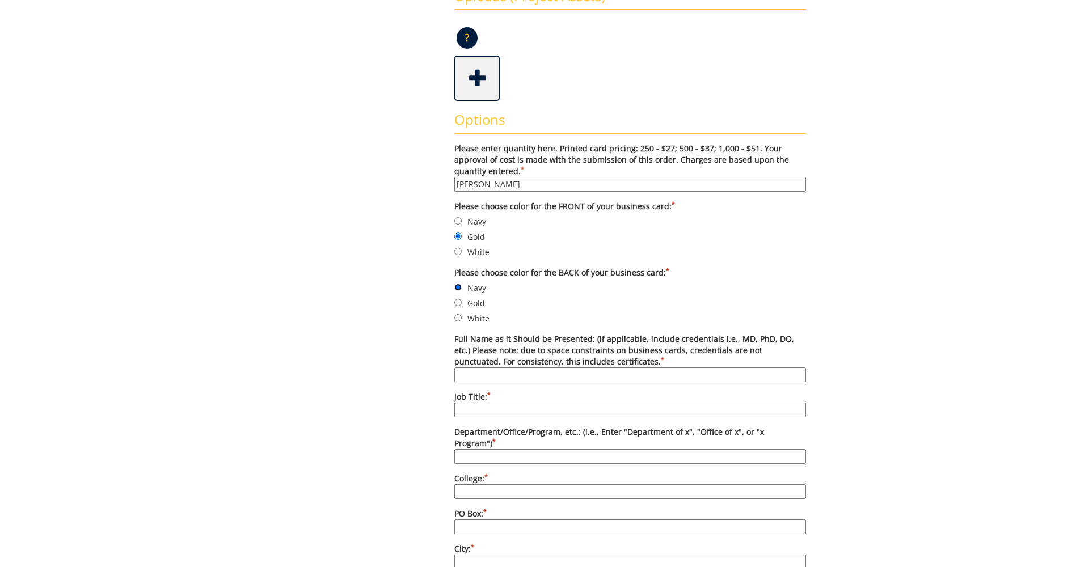
scroll to position [340, 0]
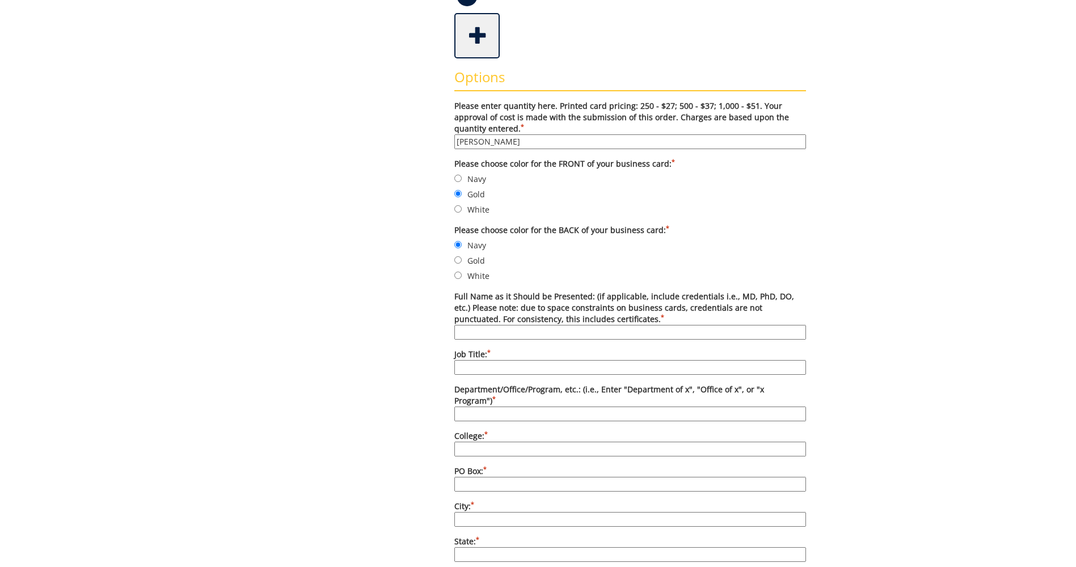
click at [500, 333] on input "Full Name as it Should be Presented: (if applicable, include credentials i.e., …" at bounding box center [630, 332] width 352 height 15
drag, startPoint x: 530, startPoint y: 142, endPoint x: 438, endPoint y: 137, distance: 92.0
click at [438, 137] on div "Some kind of message here. New Project Product Type Entity Specification Order …" at bounding box center [537, 436] width 553 height 1316
type input "250"
click at [466, 331] on input "Full Name as it Should be Presented: (if applicable, include credentials i.e., …" at bounding box center [630, 332] width 352 height 15
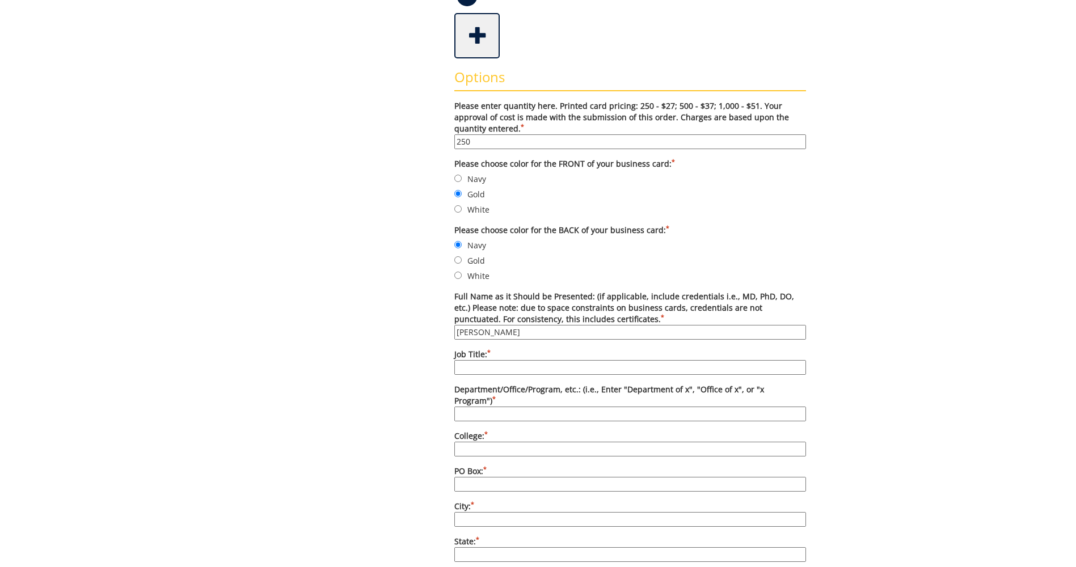
type input "Alondra Robbins"
click at [469, 371] on input "Job Title: *" at bounding box center [630, 367] width 352 height 15
type input "Graduate Program Specialist"
click at [483, 407] on input "Department/Office/Program, etc.: (i.e., Enter "Department of x", "Office of x",…" at bounding box center [630, 414] width 352 height 15
type input "Graduate School"
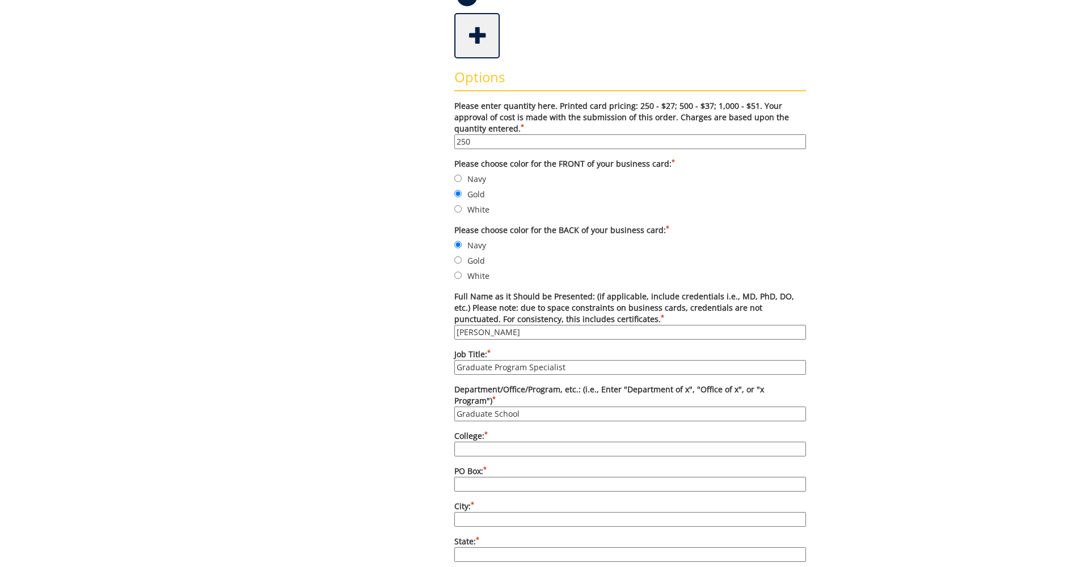
type input "East Tennessee State University"
type input "PO Box 70720"
type input "Johnson City"
type input "TN"
type input "423-439-4706"
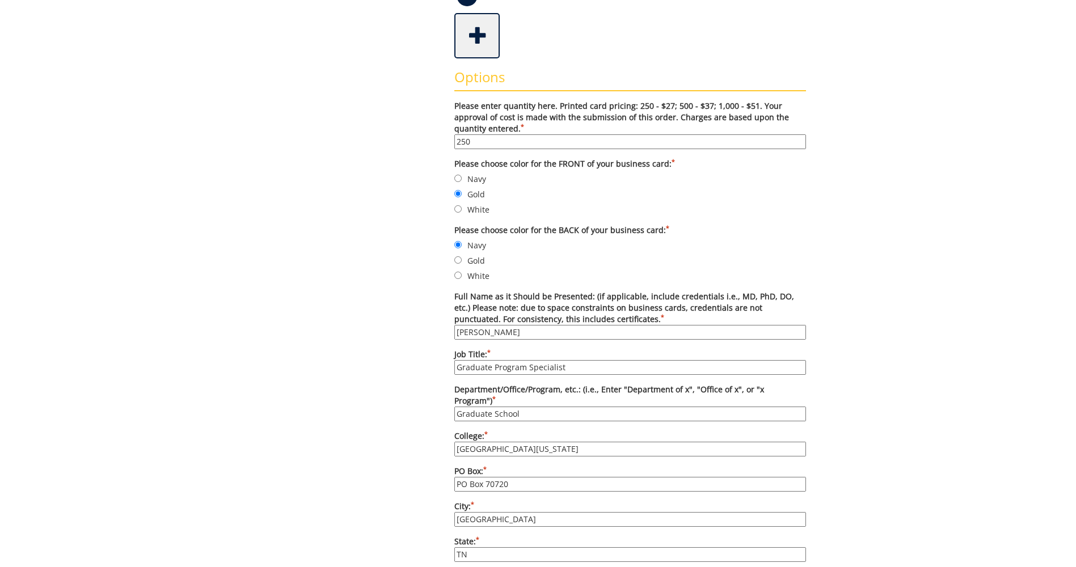
type input "N/A"
type input "williamsmd6@etsu.edu"
type input "www.etsu.edu/gradschool"
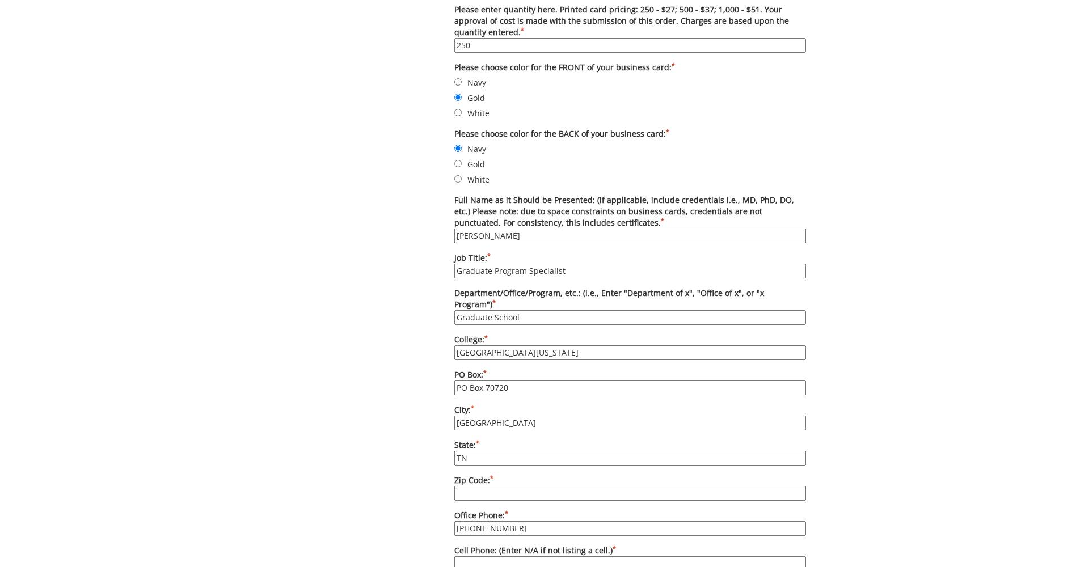
scroll to position [454, 0]
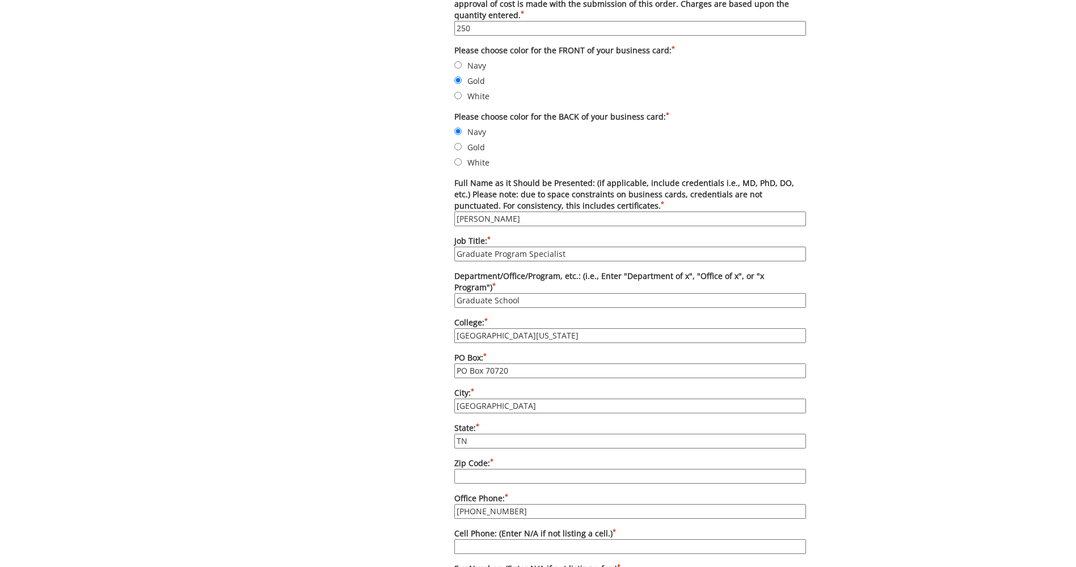
click at [488, 469] on input "Zip Code: *" at bounding box center [630, 476] width 352 height 15
type input "37614-1710"
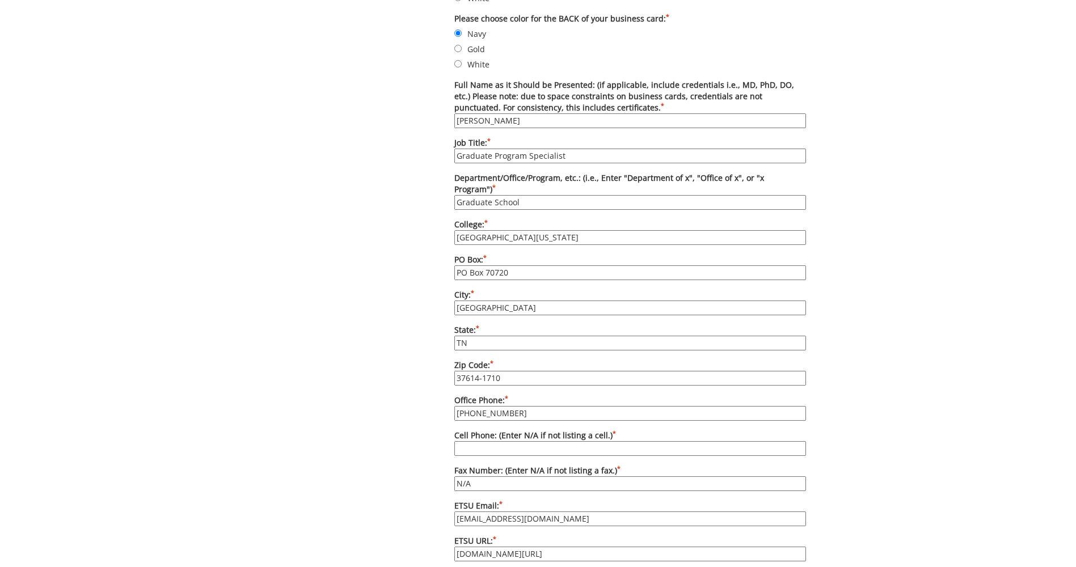
scroll to position [567, 0]
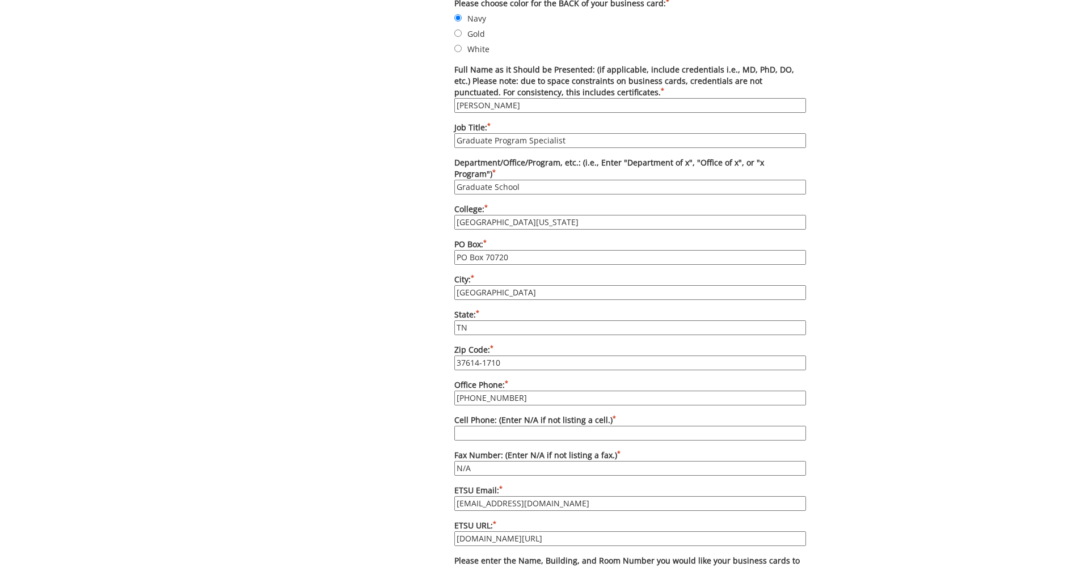
click at [518, 391] on input "423-439-4706" at bounding box center [630, 398] width 352 height 15
type input "423-439-4302"
click at [492, 426] on input "Cell Phone: (Enter N/A if not listing a cell.) *" at bounding box center [630, 433] width 352 height 15
type input "N/A"
drag, startPoint x: 488, startPoint y: 460, endPoint x: 424, endPoint y: 456, distance: 64.8
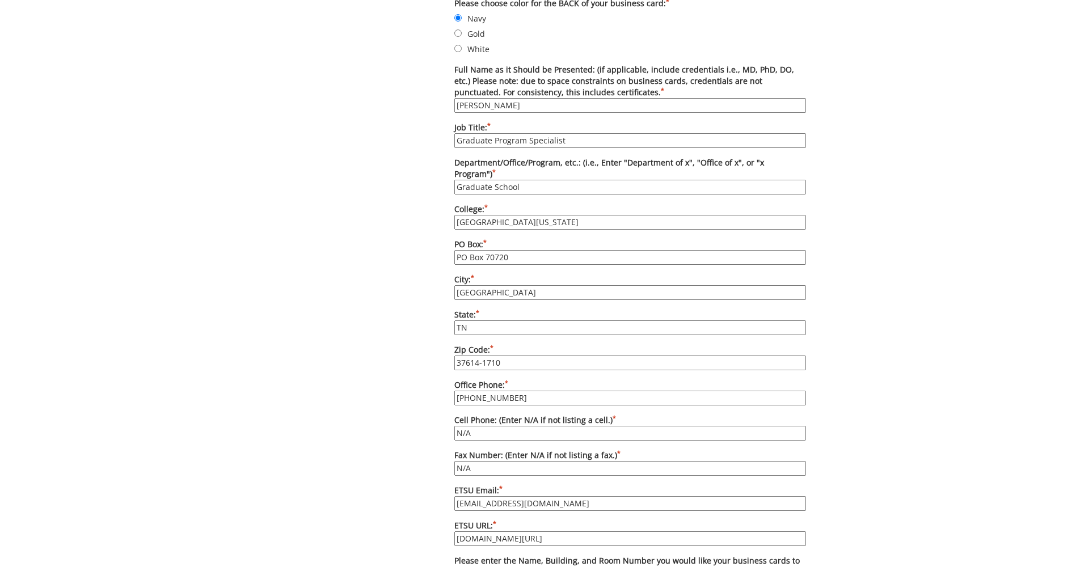
click at [424, 456] on div "Some kind of message here. New Project Product Type Entity Specification Order …" at bounding box center [537, 209] width 553 height 1316
type input "423-439-5624"
drag, startPoint x: 544, startPoint y: 493, endPoint x: 416, endPoint y: 484, distance: 127.9
click at [416, 484] on div "Some kind of message here. New Project Product Type Entity Specification Order …" at bounding box center [537, 209] width 553 height 1316
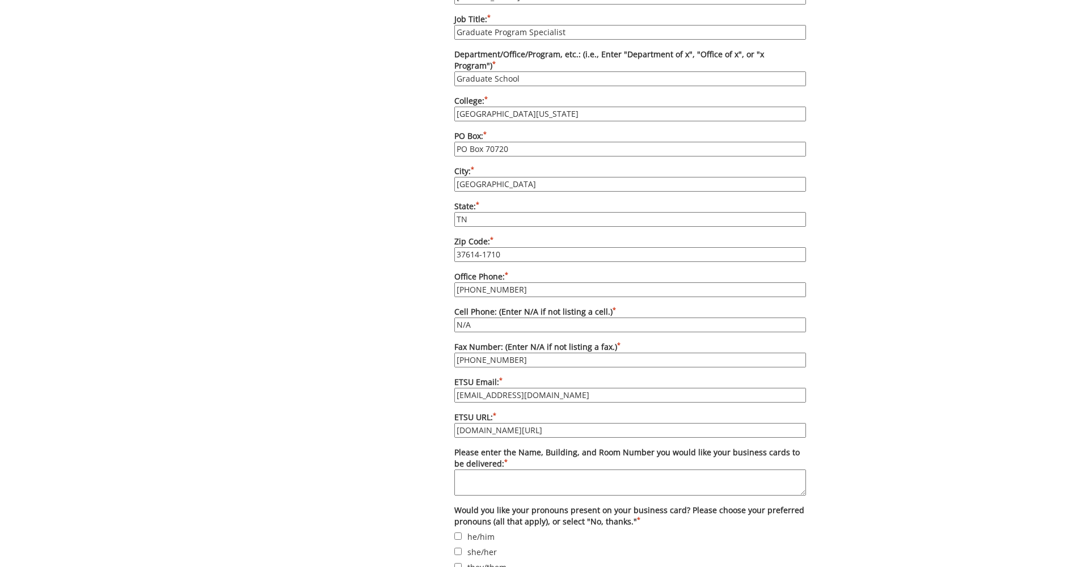
scroll to position [680, 0]
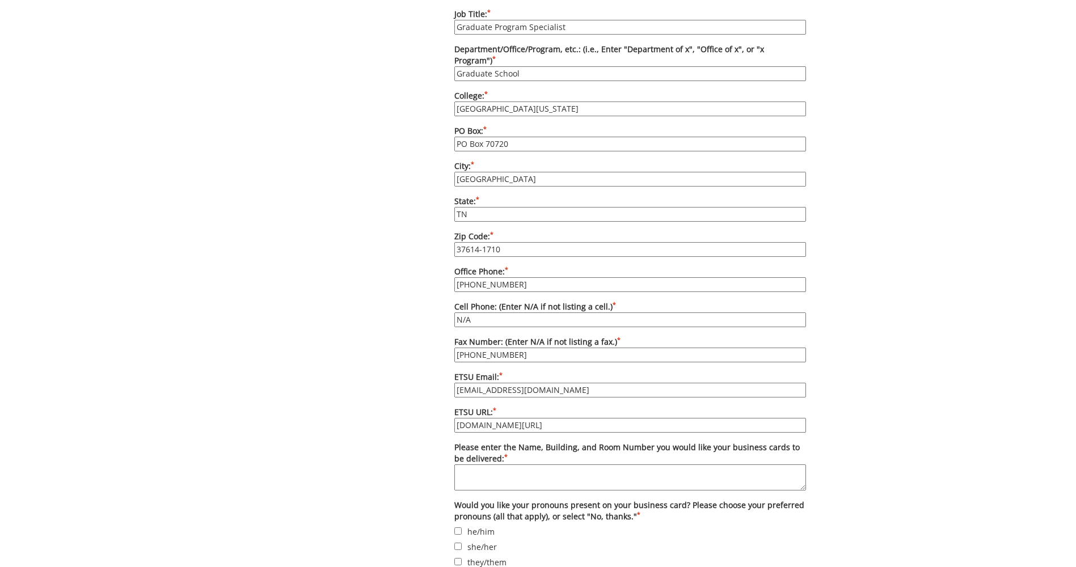
type input "robbinsad@etsu.edu"
click at [522, 467] on textarea "Please enter the Name, Building, and Room Number you would like your business c…" at bounding box center [630, 477] width 352 height 26
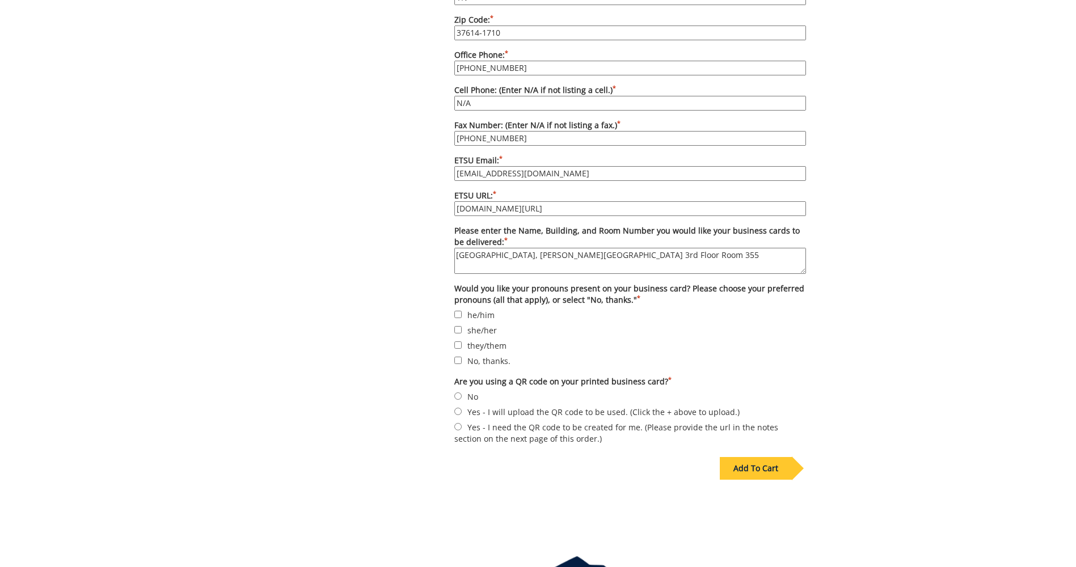
scroll to position [907, 0]
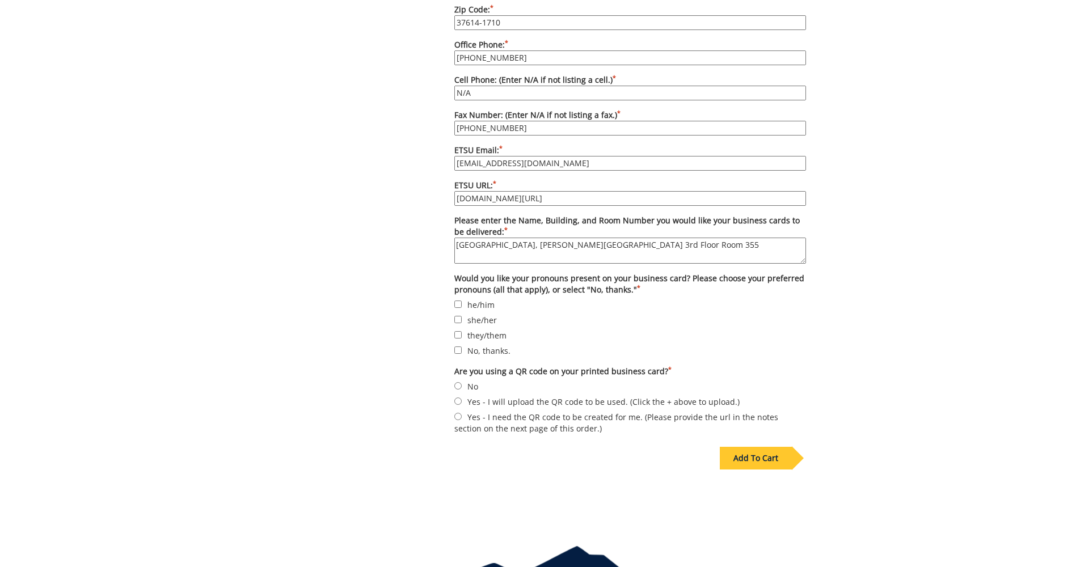
type textarea "[GEOGRAPHIC_DATA], [PERSON_NAME][GEOGRAPHIC_DATA] 3rd Floor Room 355"
click at [460, 346] on input "No, thanks." at bounding box center [457, 349] width 7 height 7
checkbox input "true"
click at [459, 382] on input "No" at bounding box center [457, 385] width 7 height 7
radio input "true"
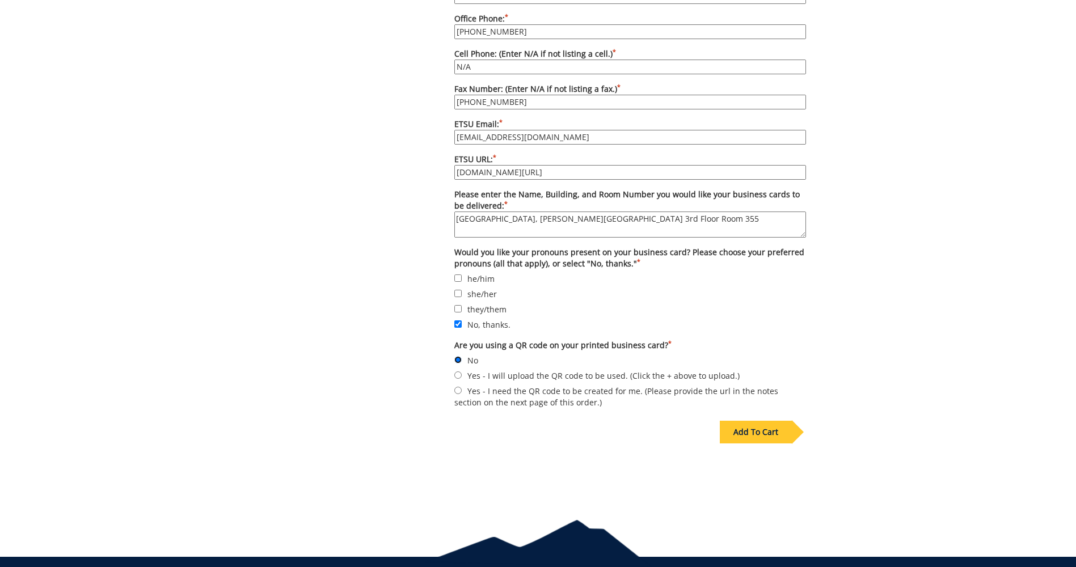
scroll to position [965, 0]
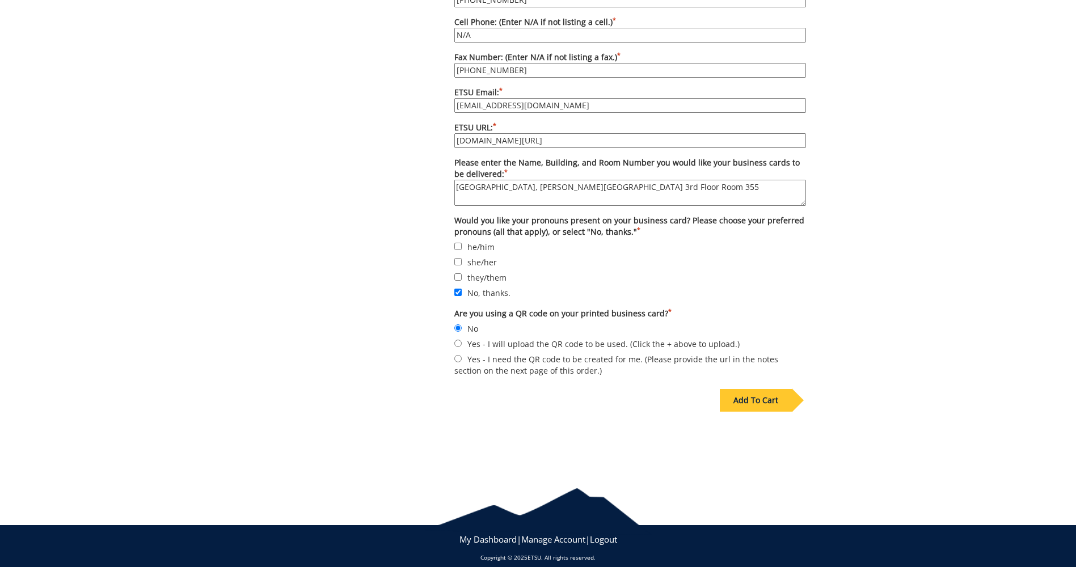
click at [769, 391] on div "Add To Cart" at bounding box center [756, 400] width 72 height 23
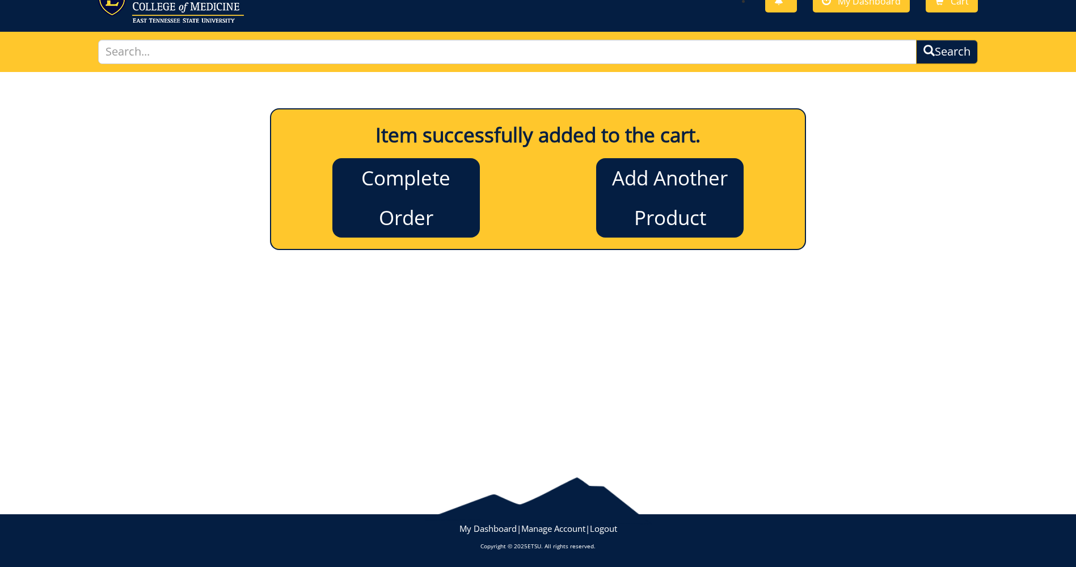
scroll to position [46, 0]
click at [662, 184] on link "Add Another Product" at bounding box center [669, 197] width 147 height 79
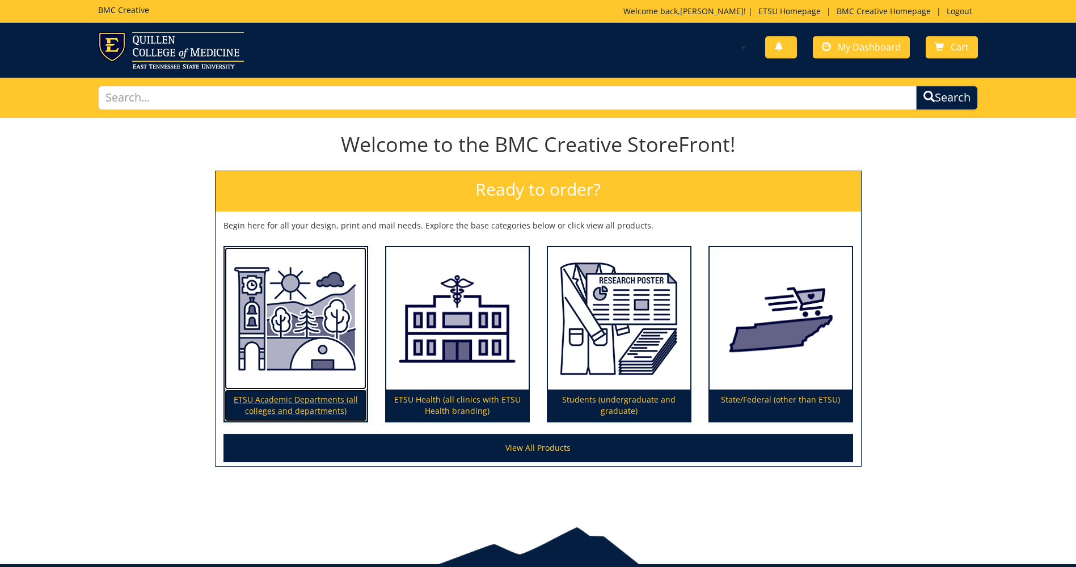
click at [268, 406] on p "ETSU Academic Departments (all colleges and departments)" at bounding box center [296, 406] width 142 height 32
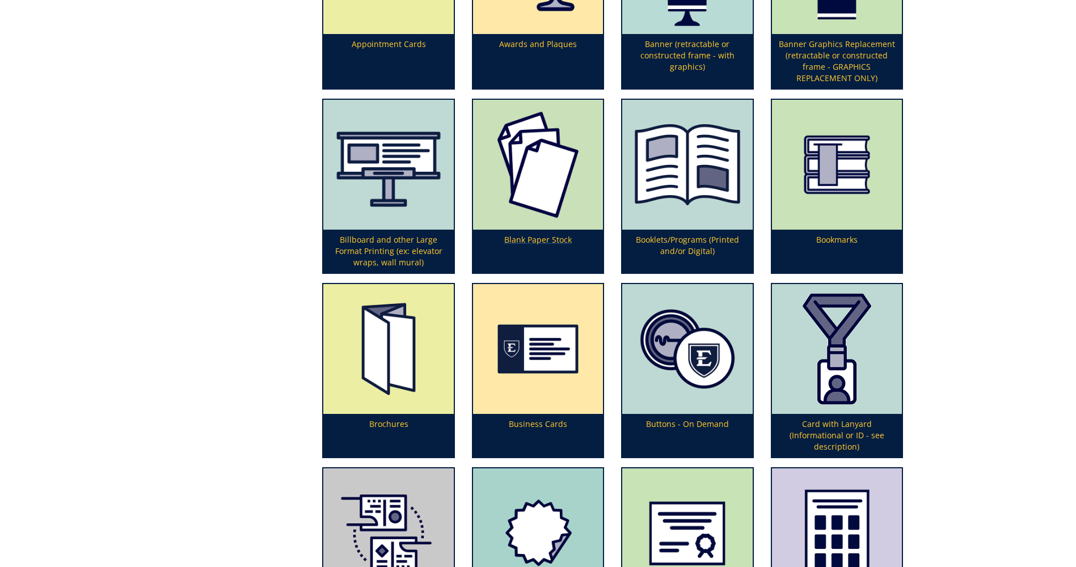
scroll to position [454, 0]
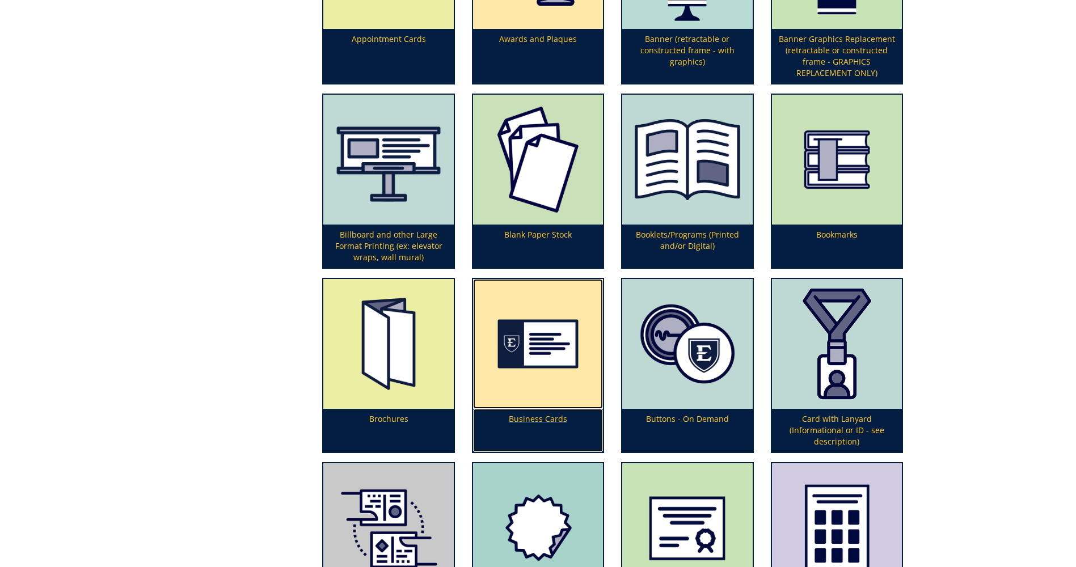
click at [539, 415] on p "Business Cards" at bounding box center [538, 430] width 130 height 43
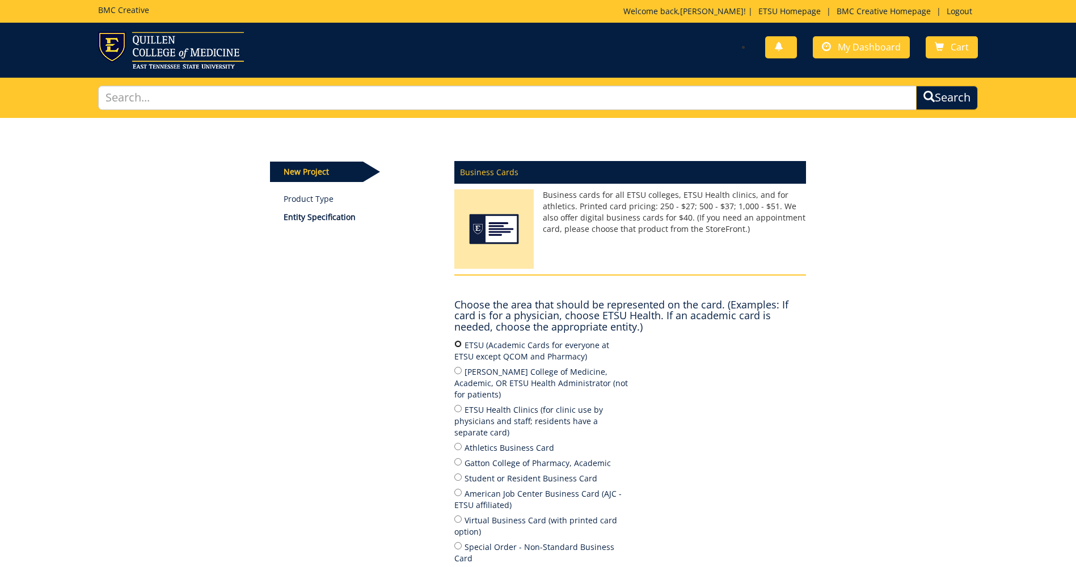
click at [458, 342] on input "ETSU (Academic Cards for everyone at ETSU except QCOM and Pharmacy)" at bounding box center [457, 343] width 7 height 7
radio input "true"
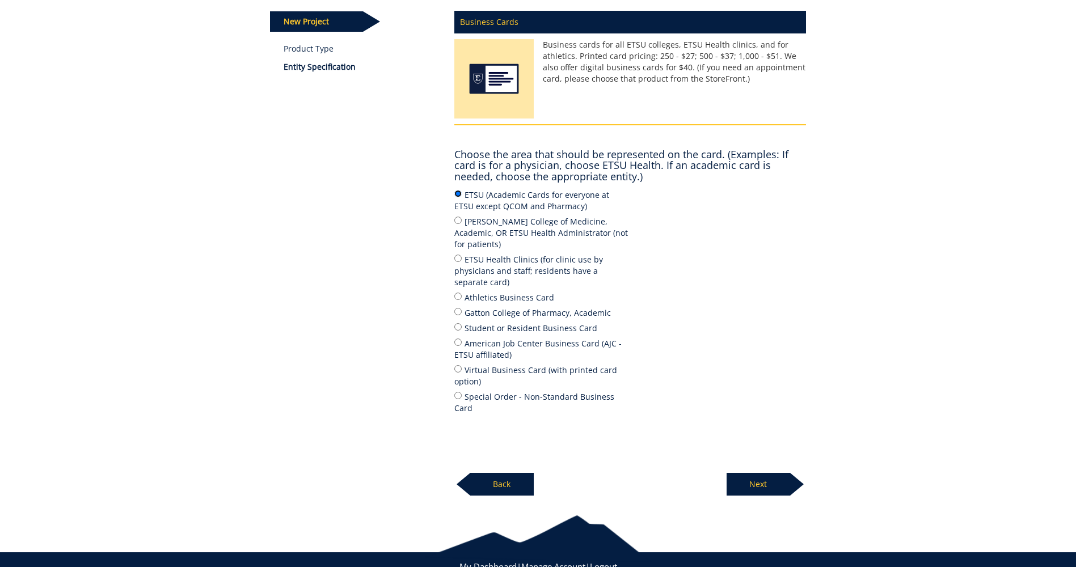
scroll to position [166, 0]
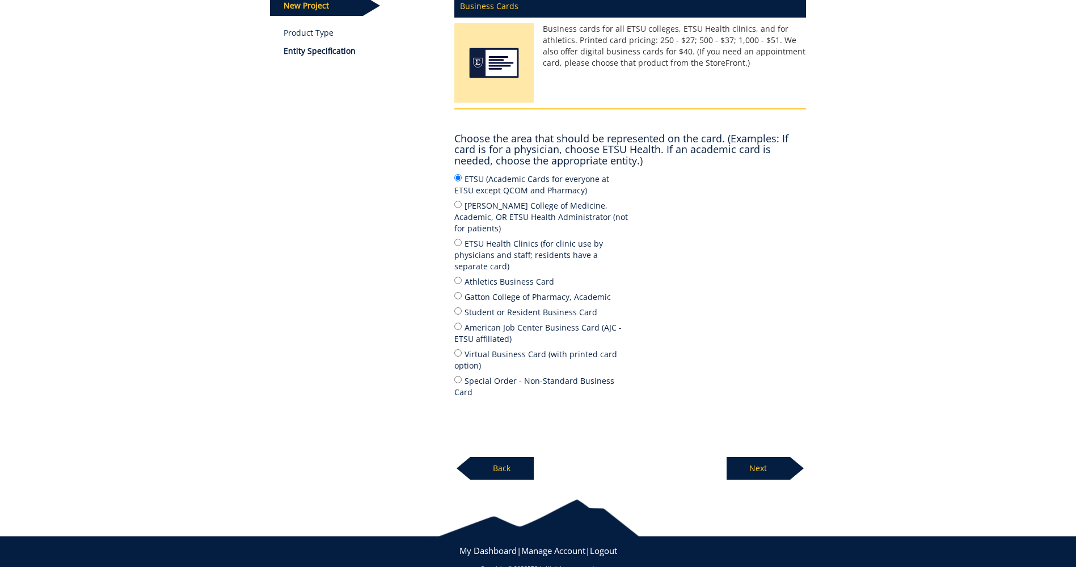
click at [775, 457] on p "Next" at bounding box center [758, 468] width 64 height 23
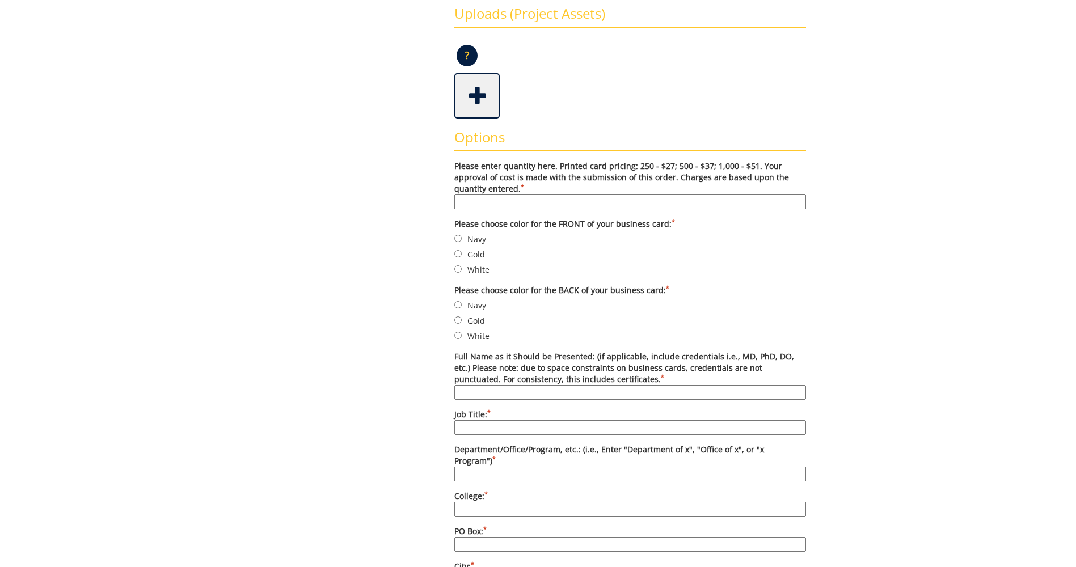
scroll to position [284, 0]
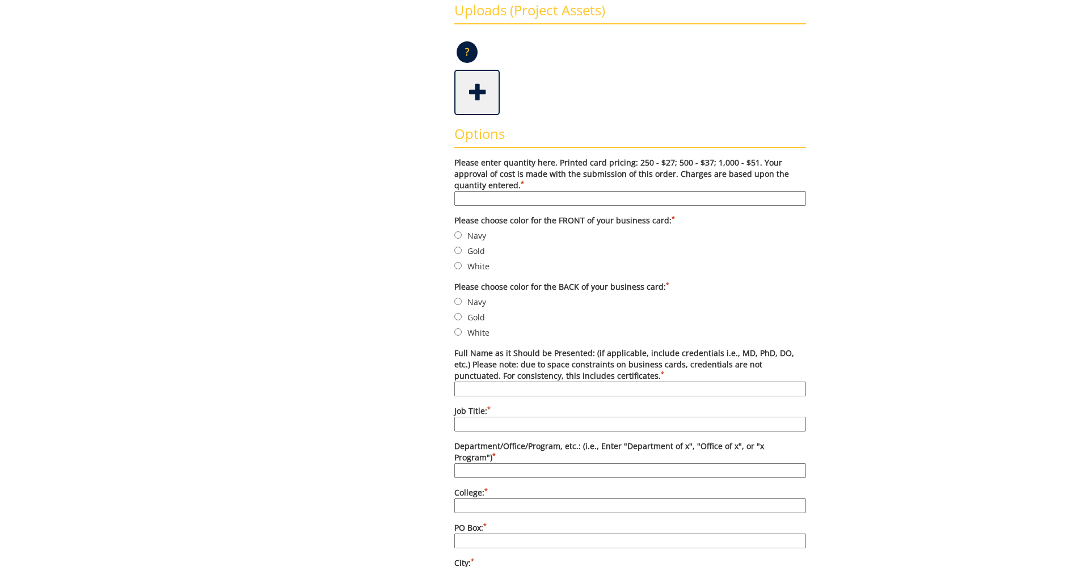
click at [484, 200] on input "Please enter quantity here. Printed card pricing: 250 - $27; 500 - $37; 1,000 -…" at bounding box center [630, 198] width 352 height 15
type input "250"
type input "Alondra Robbins"
type input "Graduate Program Specialist"
type input "Graduate School"
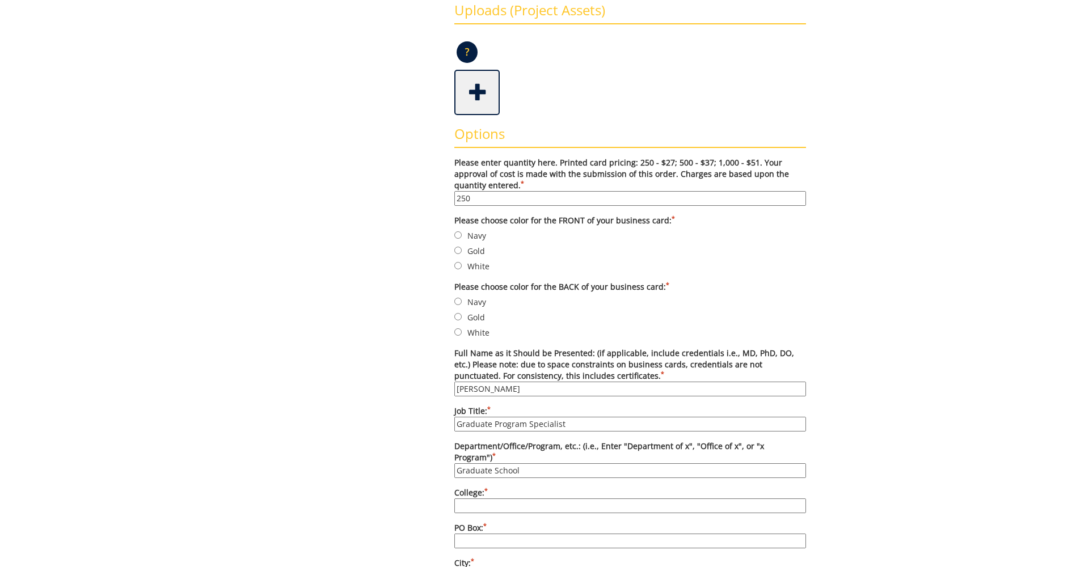
type input "East Tennessee State University"
type input "PO Box 70720"
type input "Johnson City"
type input "TN"
type input "423-439-4302"
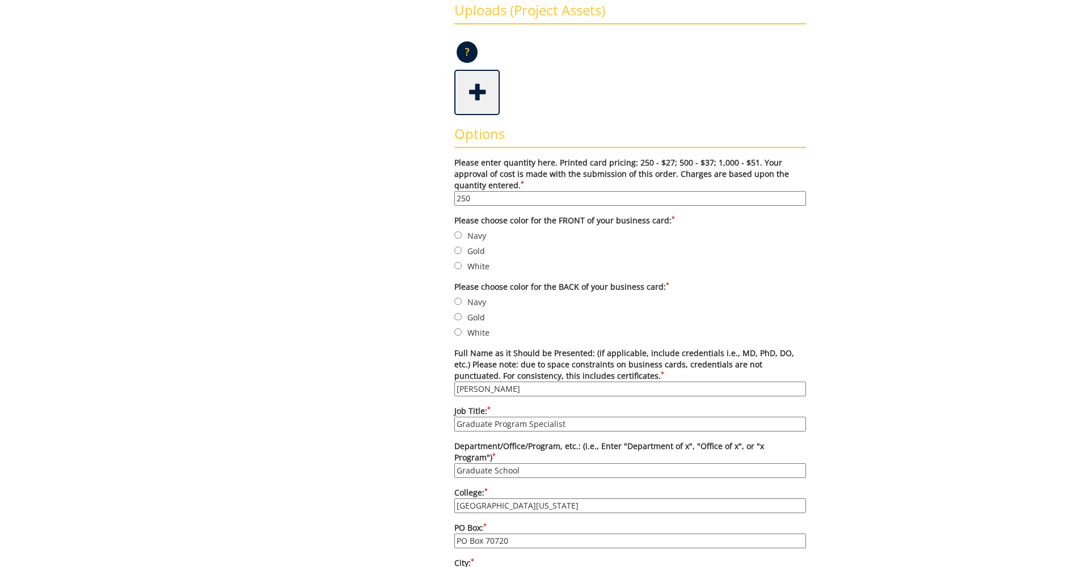
type input "423-439-5624"
type input "robbinsad@etsu.edu"
type input "www.etsu.edu/gradschool"
click at [459, 250] on input "Gold" at bounding box center [457, 250] width 7 height 7
radio input "true"
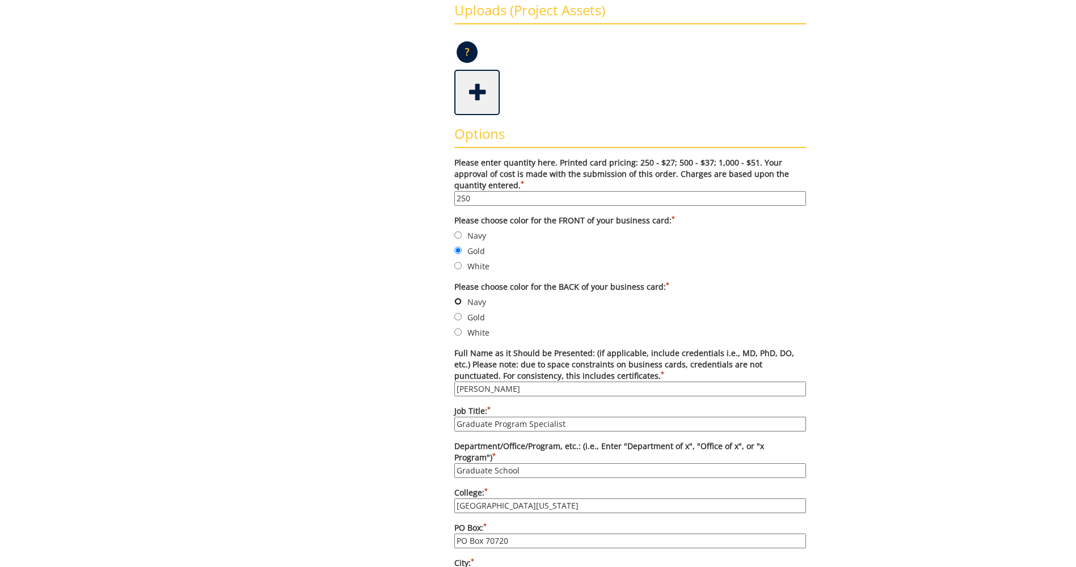
click at [458, 303] on input "Navy" at bounding box center [457, 301] width 7 height 7
radio input "true"
drag, startPoint x: 533, startPoint y: 385, endPoint x: 419, endPoint y: 370, distance: 115.5
click at [419, 370] on div "Some kind of message here. New Project Product Type Entity Specification Order …" at bounding box center [537, 492] width 553 height 1316
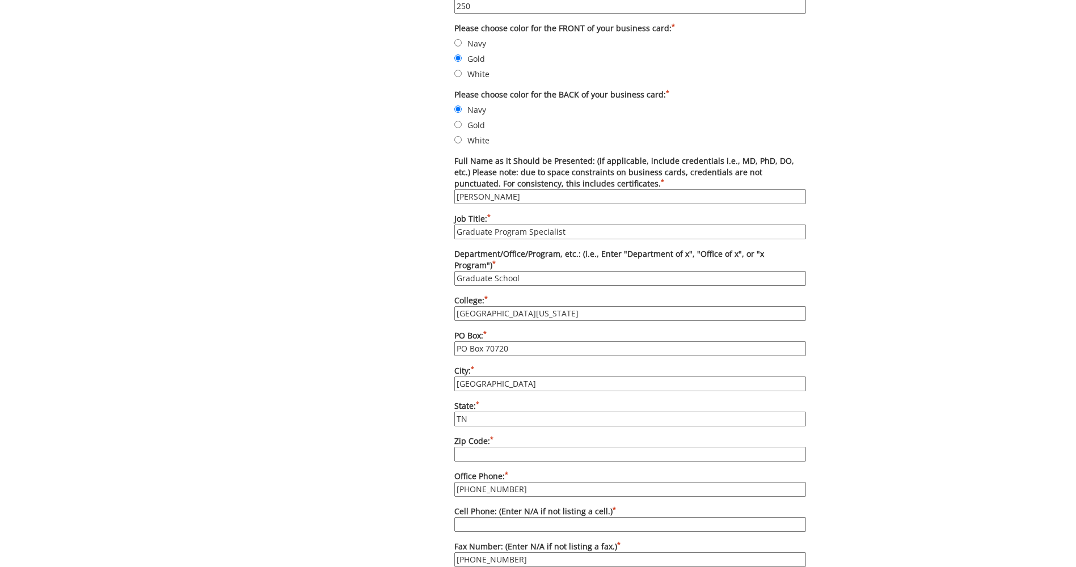
scroll to position [510, 0]
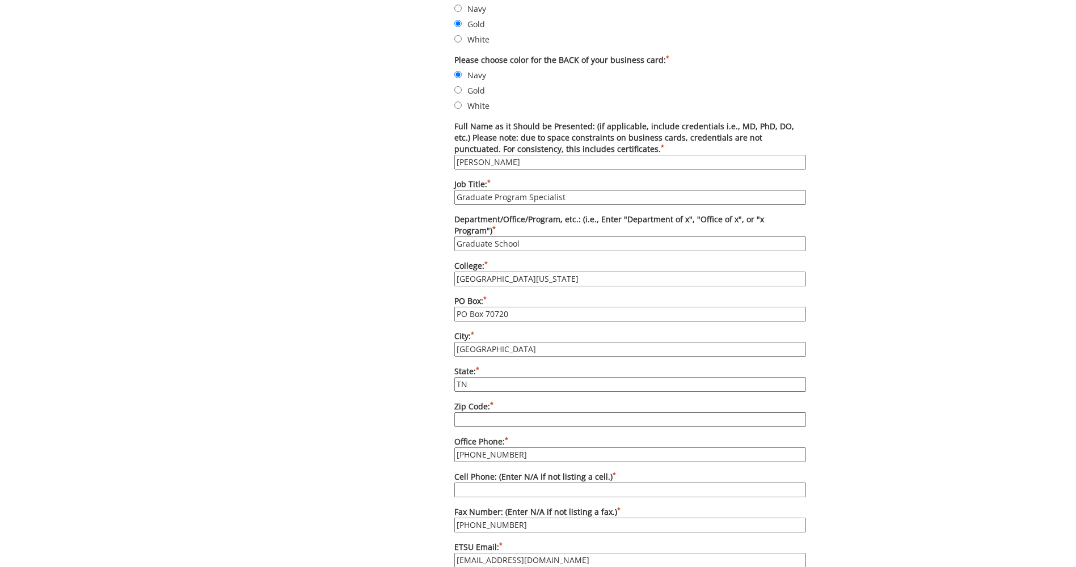
type input "Ethan Spann"
click at [497, 412] on input "Zip Code: *" at bounding box center [630, 419] width 352 height 15
type input "37614-1710"
click at [524, 447] on input "423-439-4302" at bounding box center [630, 454] width 352 height 15
type input "423-439-6590"
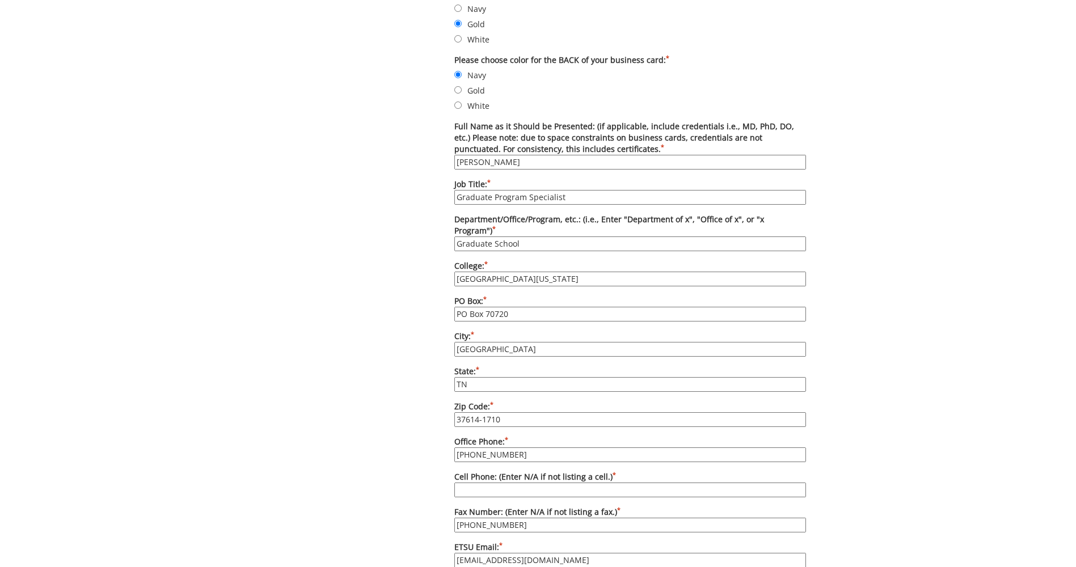
click at [516, 483] on input "Cell Phone: (Enter N/A if not listing a cell.) *" at bounding box center [630, 490] width 352 height 15
type input "N/A"
drag, startPoint x: 524, startPoint y: 513, endPoint x: 421, endPoint y: 512, distance: 103.2
click at [421, 512] on div "Some kind of message here. New Project Product Type Entity Specification Order …" at bounding box center [537, 266] width 553 height 1316
type input "N/A"
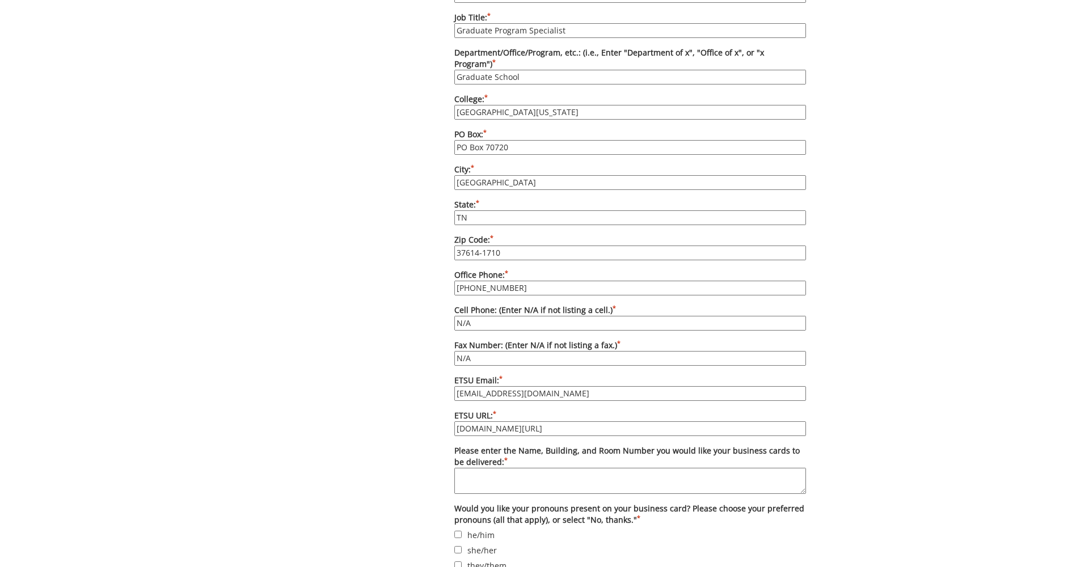
scroll to position [680, 0]
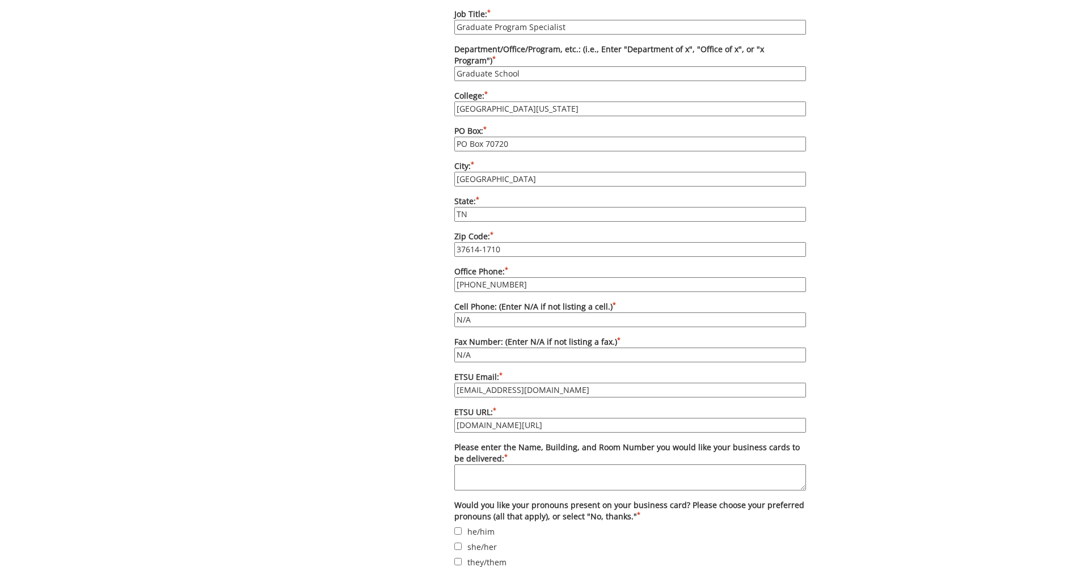
drag, startPoint x: 494, startPoint y: 379, endPoint x: 449, endPoint y: 378, distance: 44.8
click at [449, 378] on div "Options Please enter quantity here. Printed card pricing: 250 - $27; 500 - $37;…" at bounding box center [630, 191] width 369 height 946
type input "spanne@etsu.edu"
click at [513, 464] on textarea "Please enter the Name, Building, and Room Number you would like your business c…" at bounding box center [630, 477] width 352 height 26
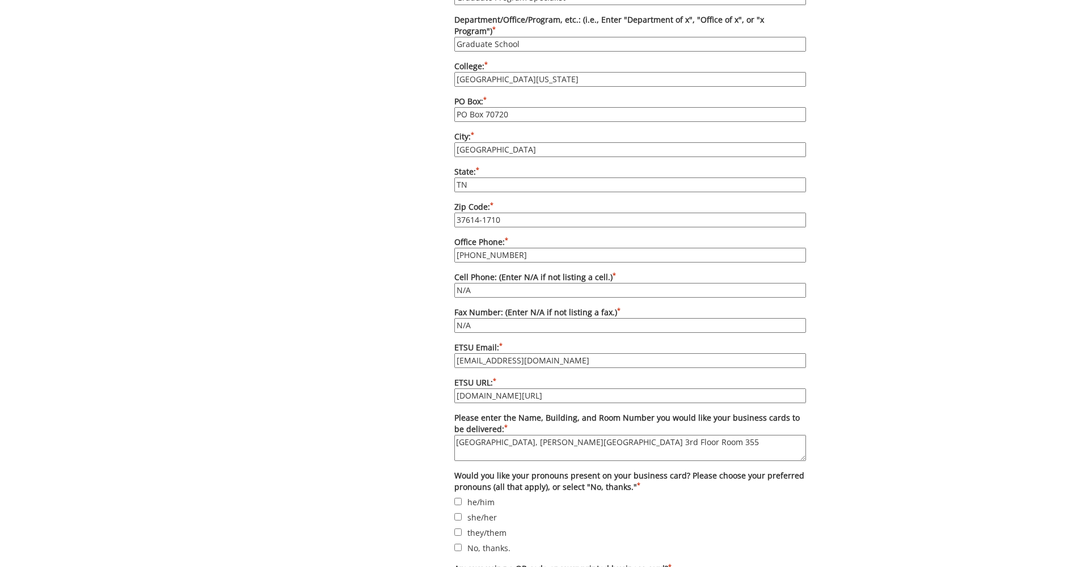
scroll to position [737, 0]
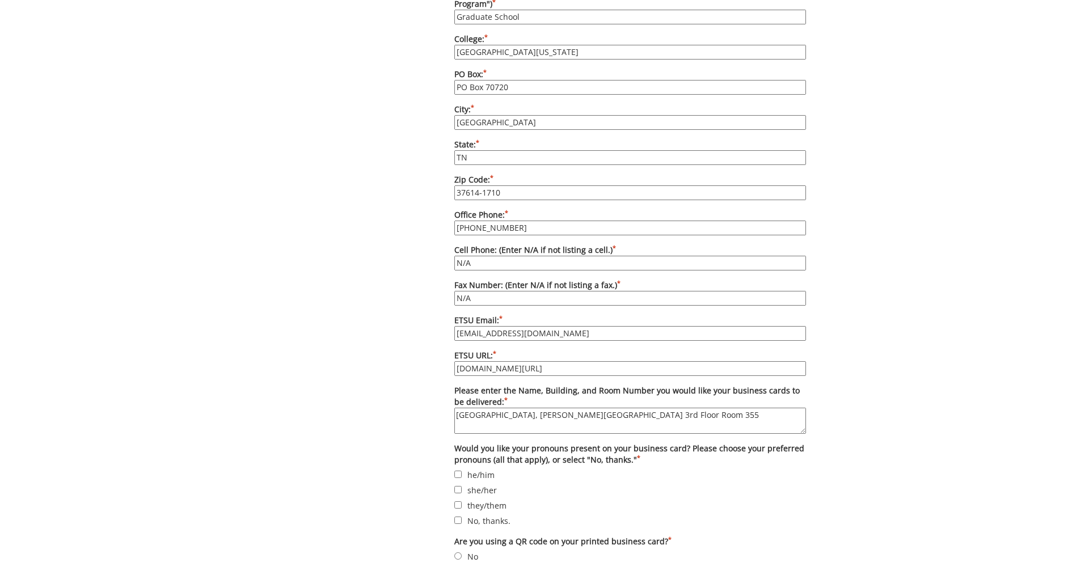
type textarea "[GEOGRAPHIC_DATA], [PERSON_NAME][GEOGRAPHIC_DATA] 3rd Floor Room 355"
click at [458, 471] on input "he/him" at bounding box center [457, 474] width 7 height 7
checkbox input "true"
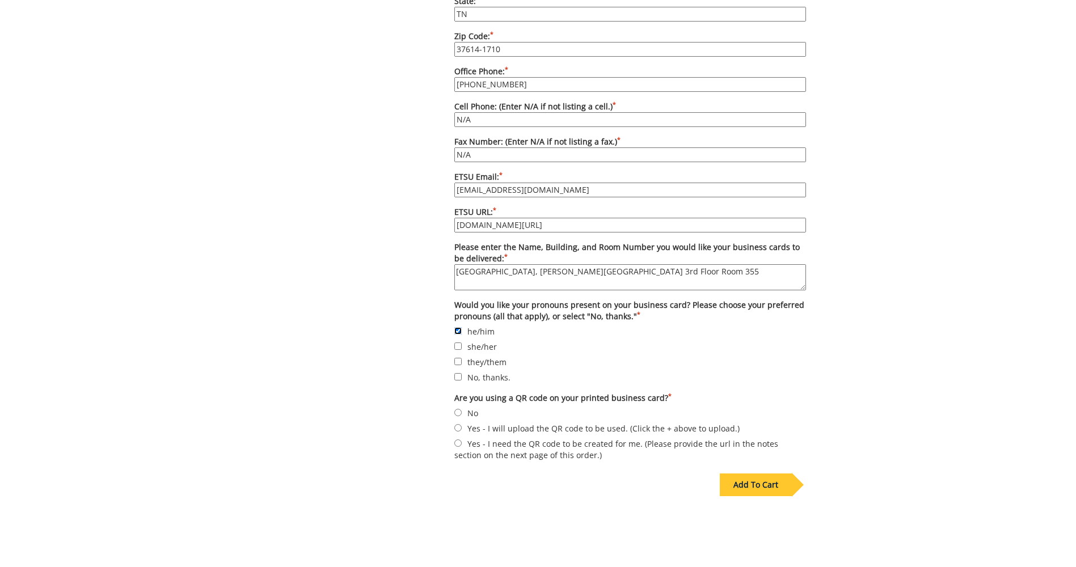
scroll to position [907, 0]
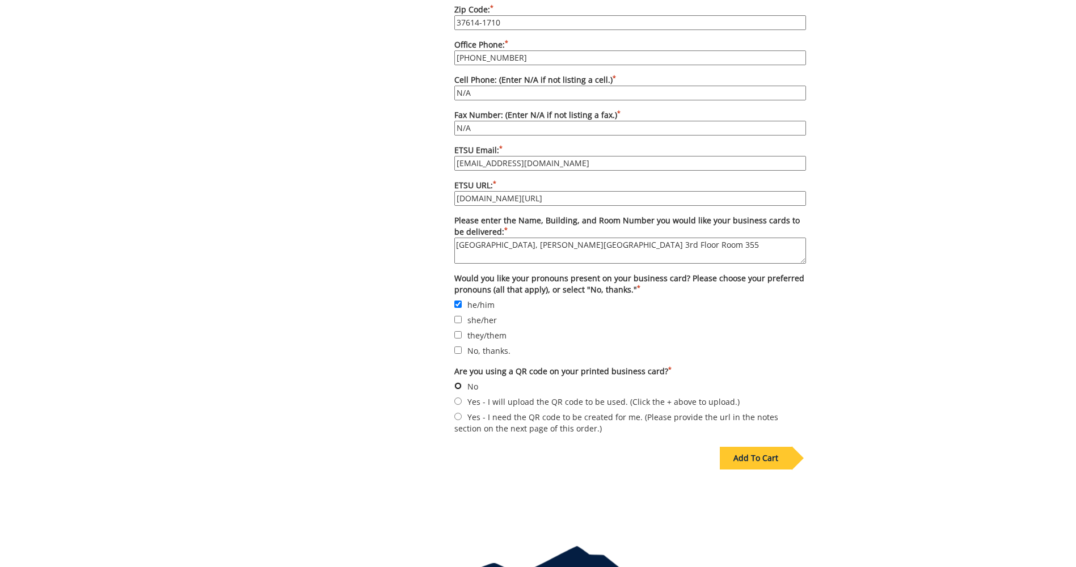
click at [457, 382] on input "No" at bounding box center [457, 385] width 7 height 7
radio input "true"
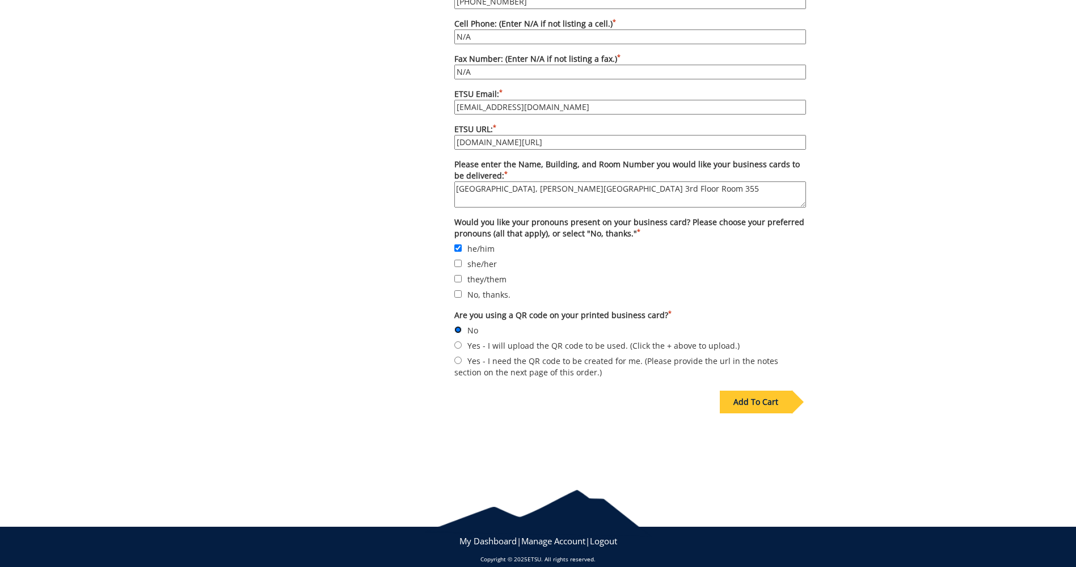
scroll to position [964, 0]
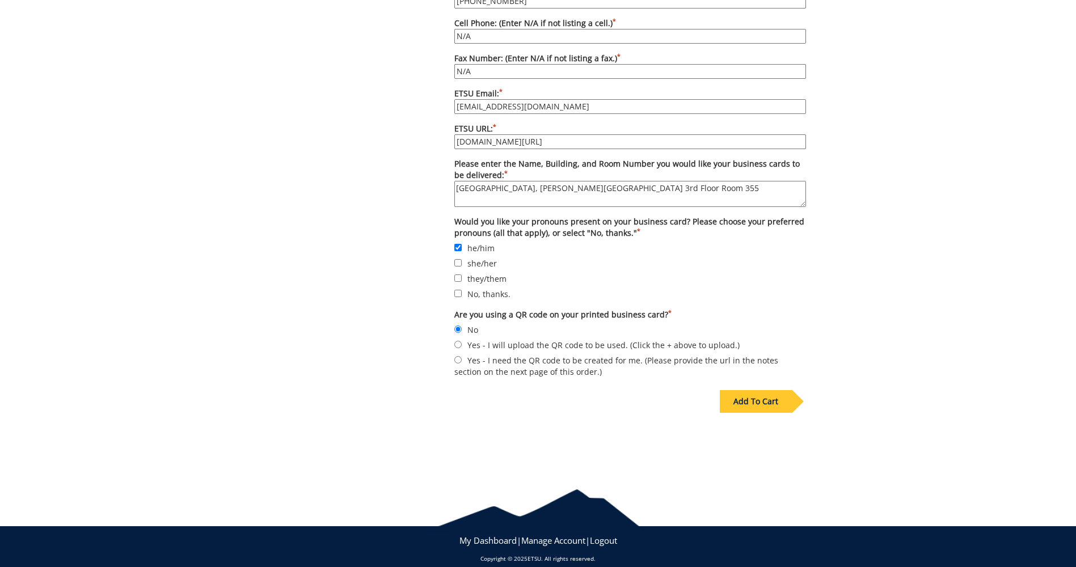
click at [758, 391] on div "Add To Cart" at bounding box center [756, 401] width 72 height 23
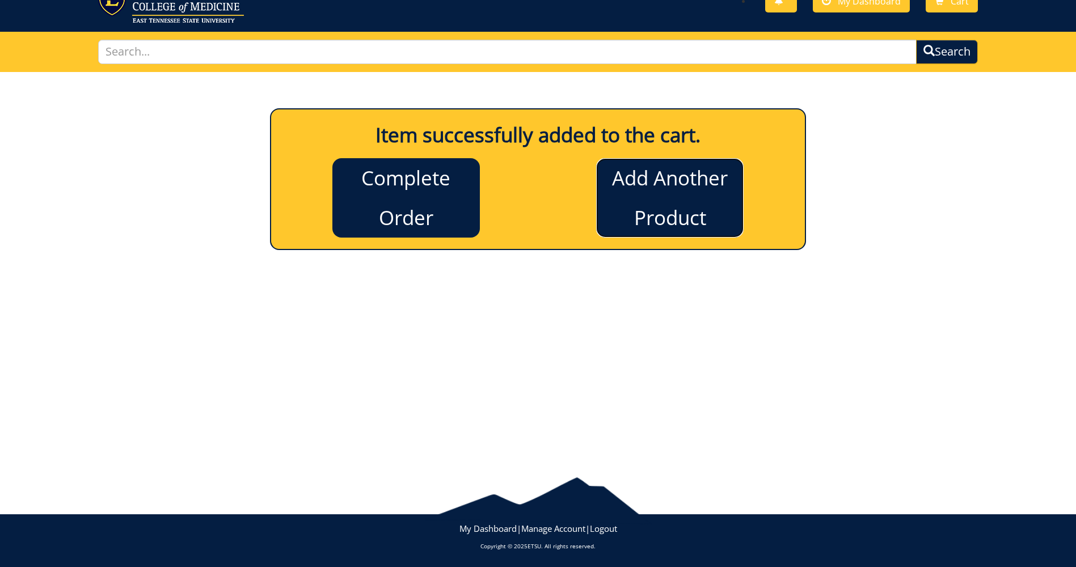
click at [664, 191] on link "Add Another Product" at bounding box center [669, 197] width 147 height 79
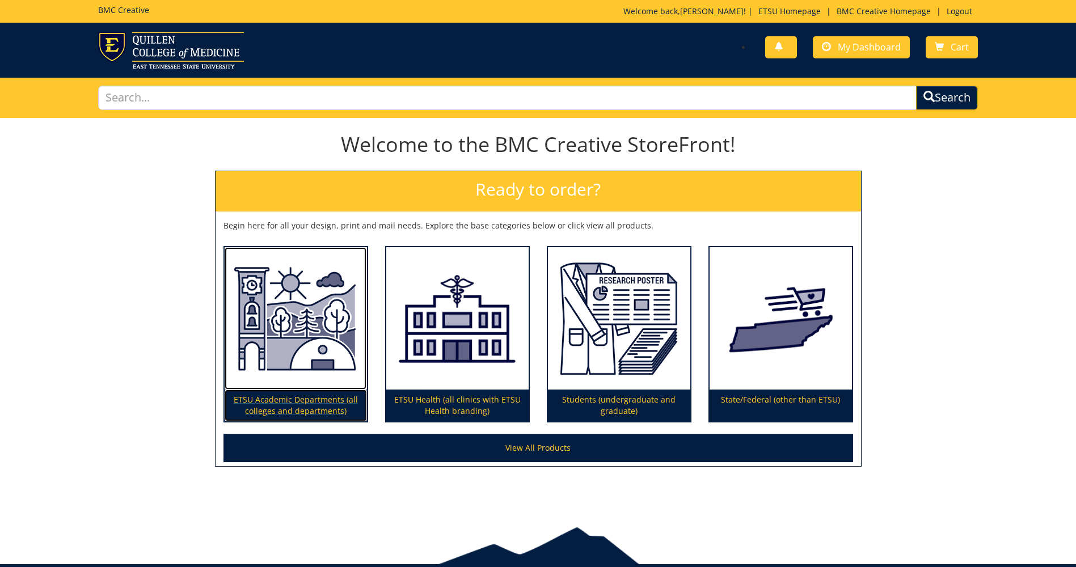
click at [293, 406] on p "ETSU Academic Departments (all colleges and departments)" at bounding box center [296, 406] width 142 height 32
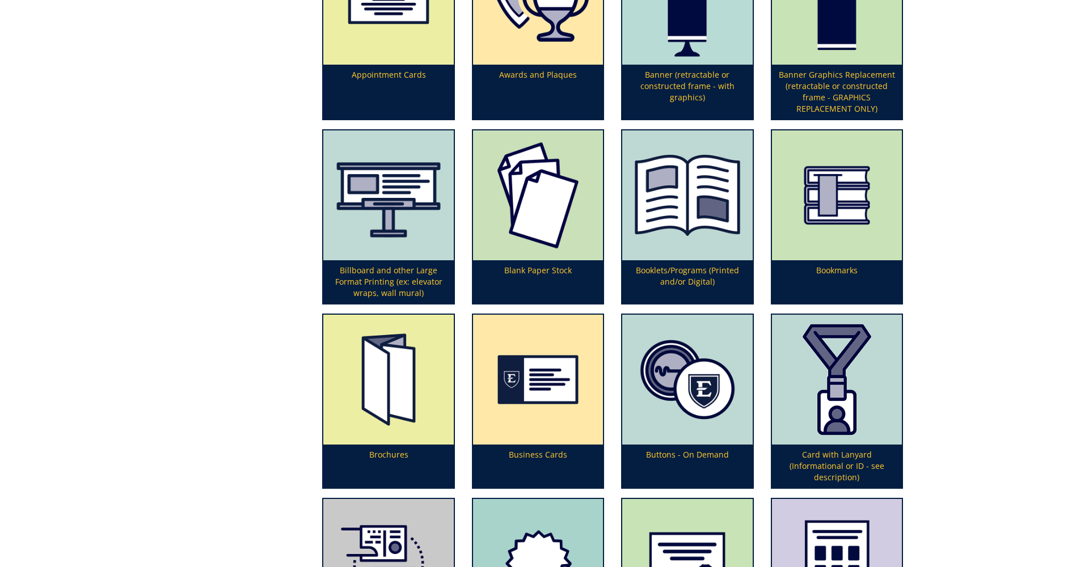
scroll to position [454, 0]
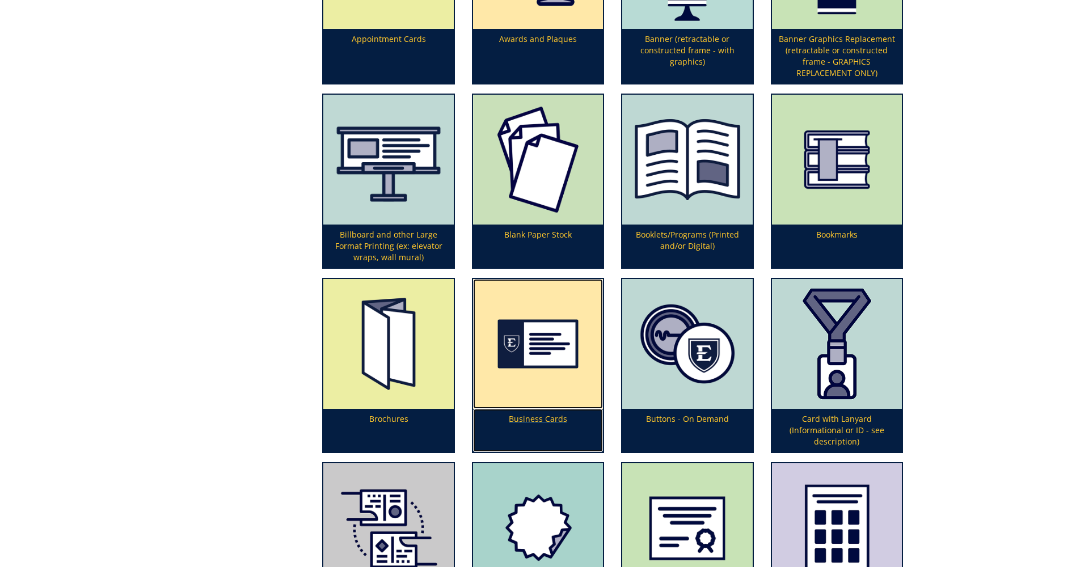
click at [547, 417] on p "Business Cards" at bounding box center [538, 430] width 130 height 43
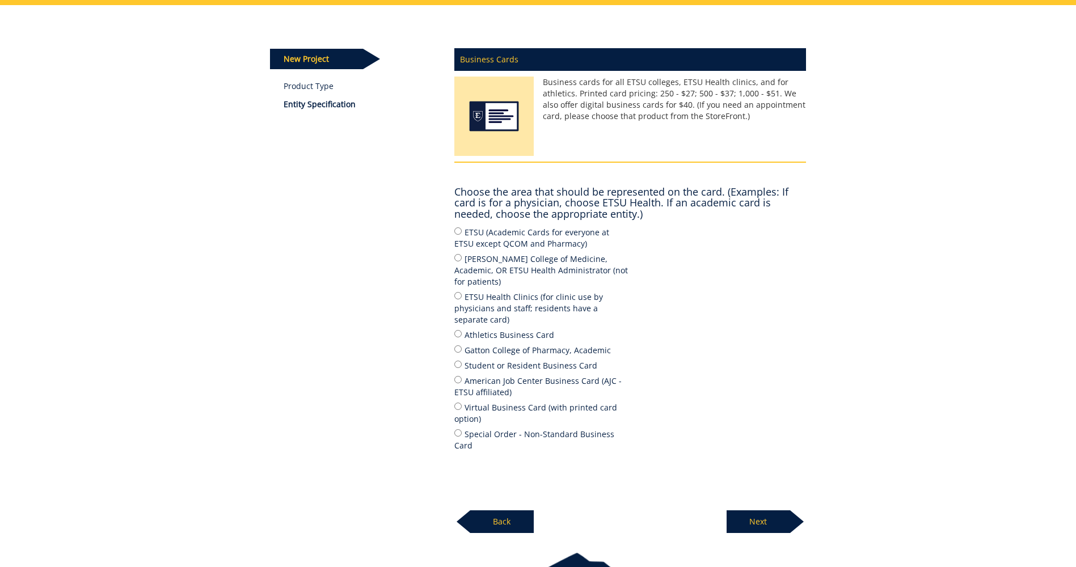
scroll to position [113, 0]
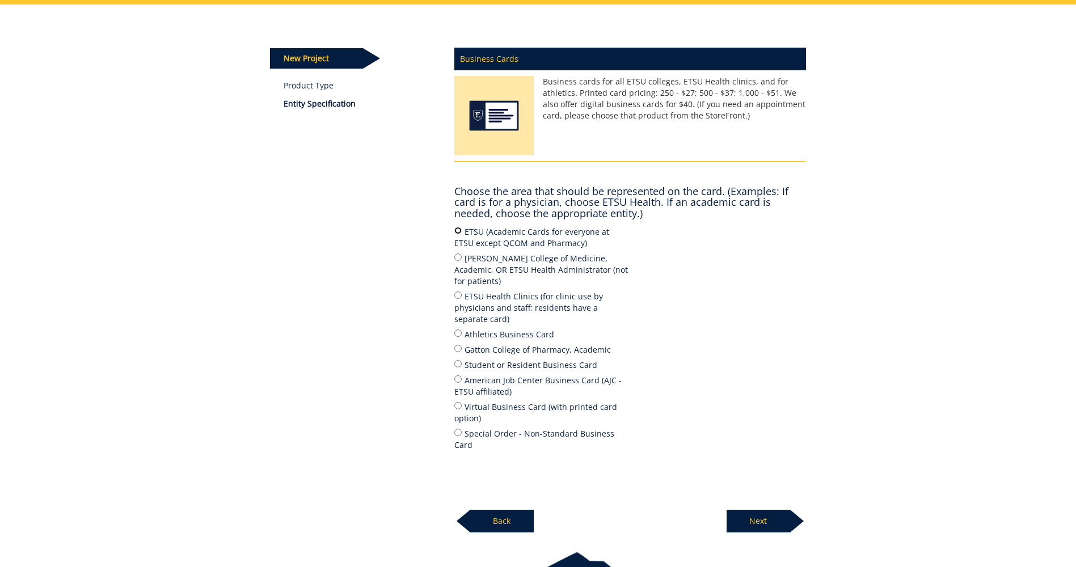
click at [456, 233] on input "ETSU (Academic Cards for everyone at ETSU except QCOM and Pharmacy)" at bounding box center [457, 230] width 7 height 7
radio input "true"
click at [771, 510] on p "Next" at bounding box center [758, 521] width 64 height 23
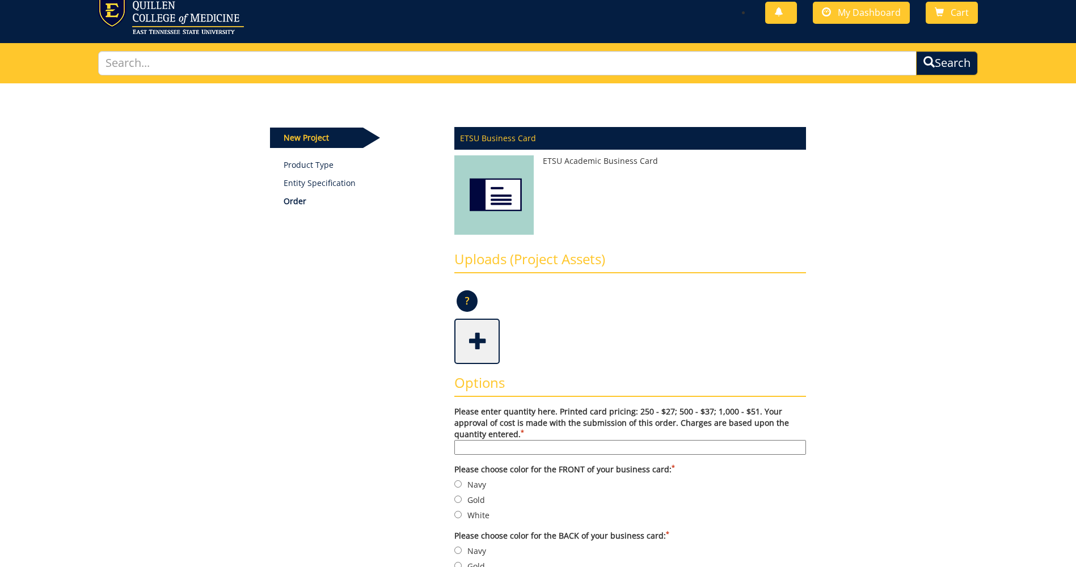
scroll to position [170, 0]
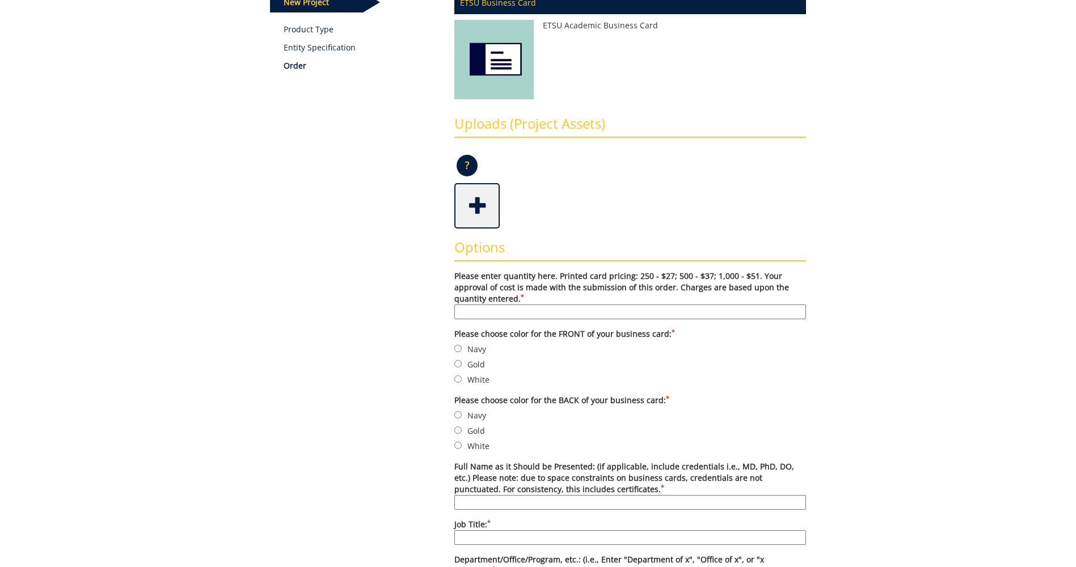
click at [520, 310] on input "Please enter quantity here. Printed card pricing: 250 - $27; 500 - $37; 1,000 -…" at bounding box center [630, 312] width 352 height 15
type input "250"
click at [455, 346] on input "Navy" at bounding box center [457, 348] width 7 height 7
radio input "true"
click at [460, 414] on input "Navy" at bounding box center [457, 414] width 7 height 7
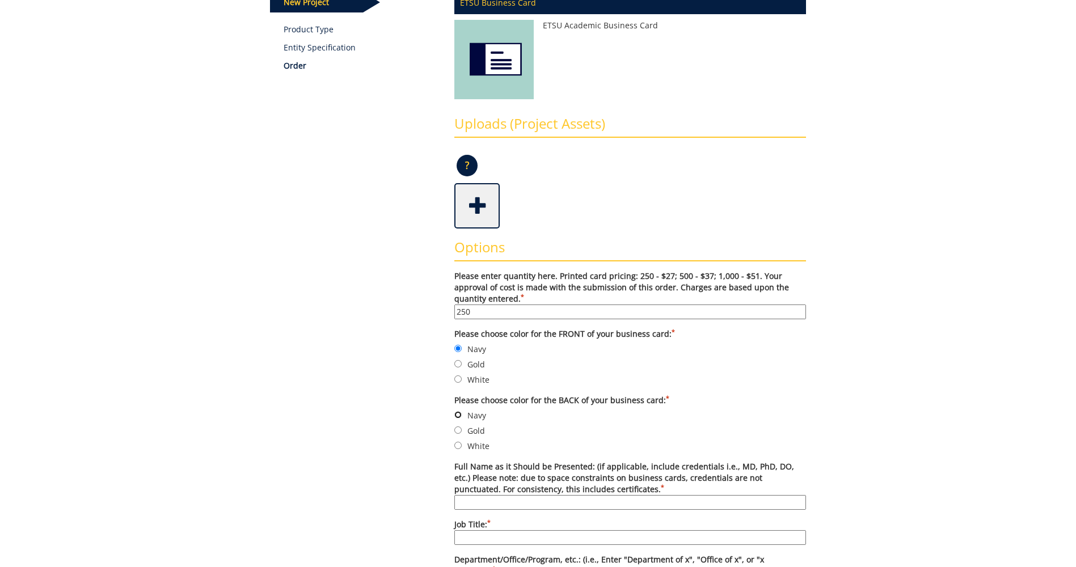
radio input "true"
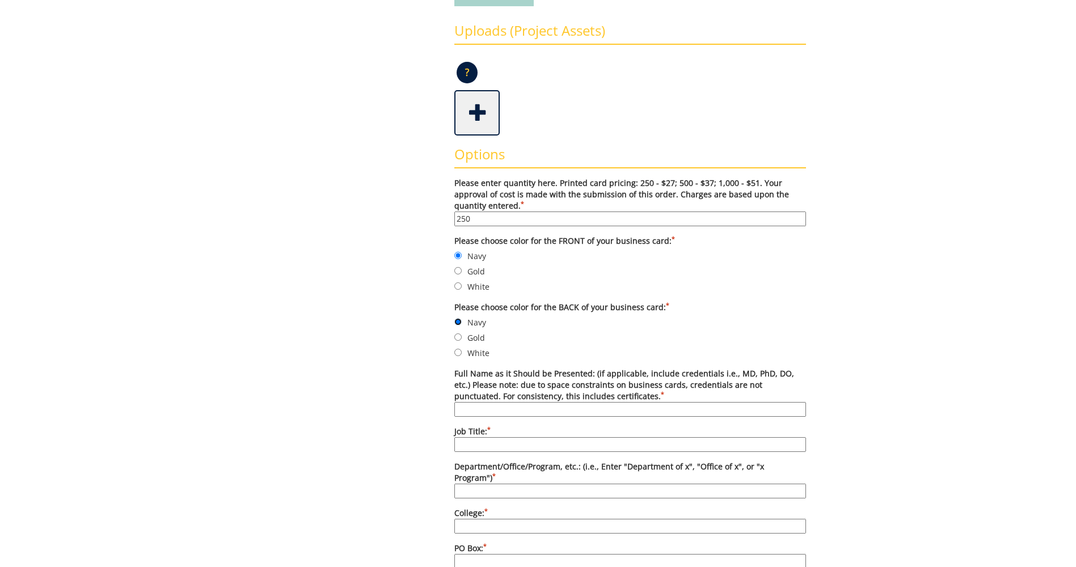
scroll to position [284, 0]
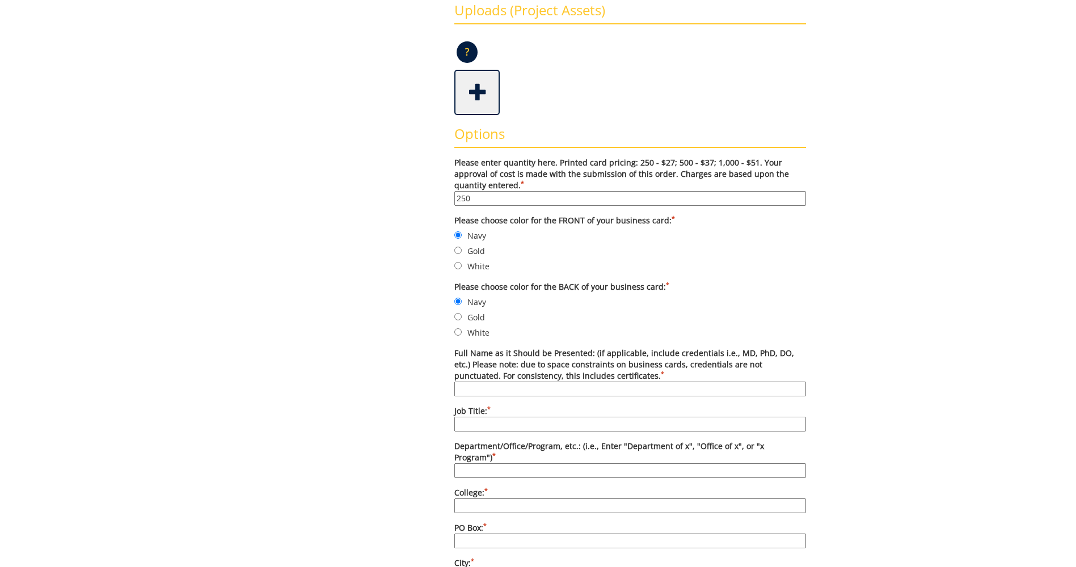
click at [567, 385] on input "Full Name as it Should be Presented: (if applicable, include credentials i.e., …" at bounding box center [630, 389] width 352 height 15
type input "Thomas VerDow"
click at [560, 419] on input "Job Title: *" at bounding box center [630, 424] width 352 height 15
type input "Coordinator of Graduate Marketing and Recruitment"
click at [604, 463] on input "Department/Office/Program, etc.: (i.e., Enter "Department of x", "Office of x",…" at bounding box center [630, 470] width 352 height 15
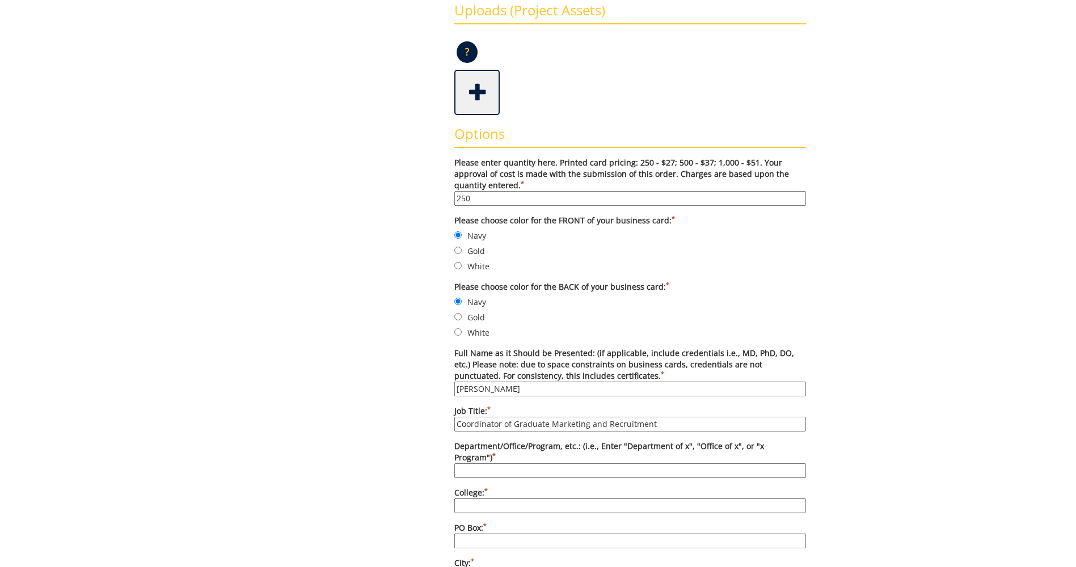
type input "Graduate School"
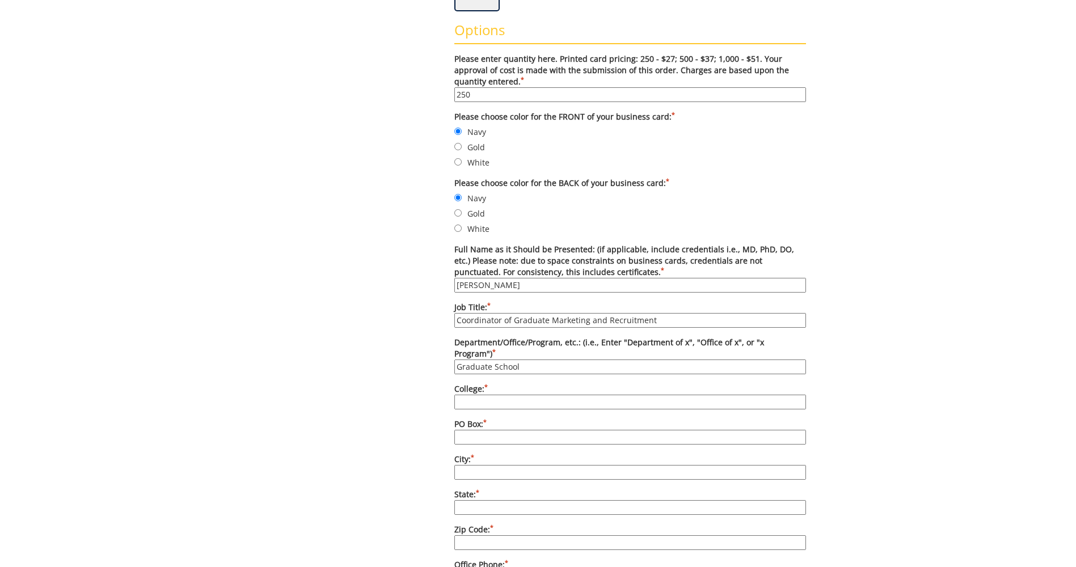
scroll to position [397, 0]
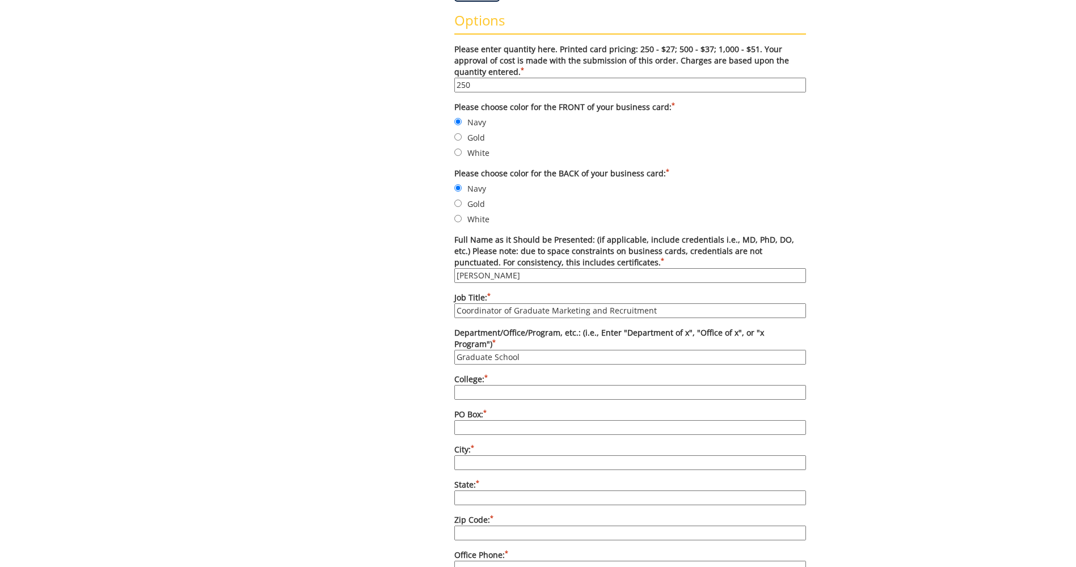
click at [519, 385] on input "College: *" at bounding box center [630, 392] width 352 height 15
type input "East Tennessee State University"
type input "PO Box 70720"
type input "Johnson City"
type input "TN"
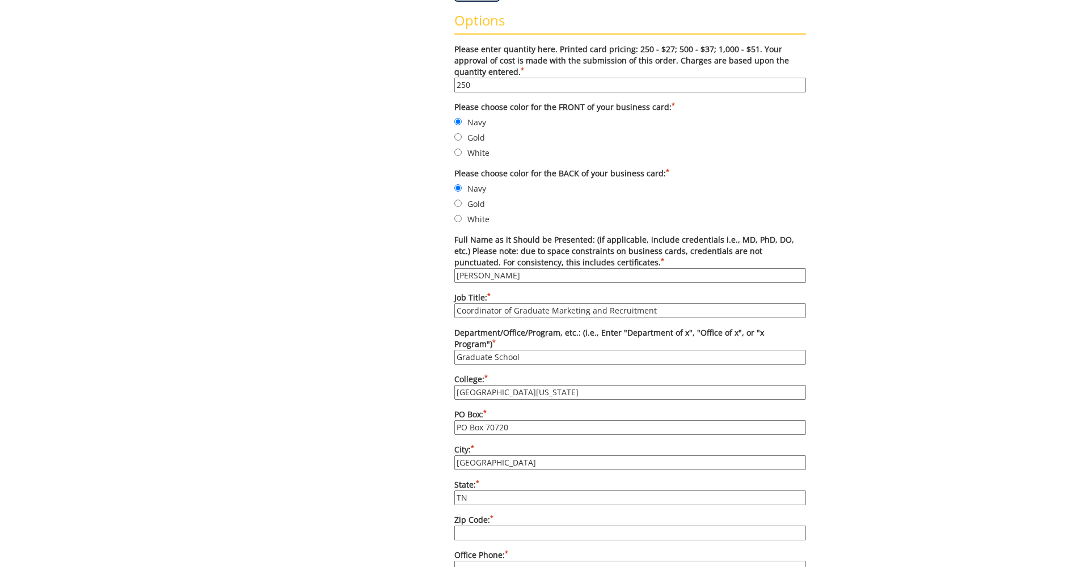
type input "423-439-6590"
type input "N/A"
type input "spanne@etsu.edu"
type input "www.etsu.edu/gradschool"
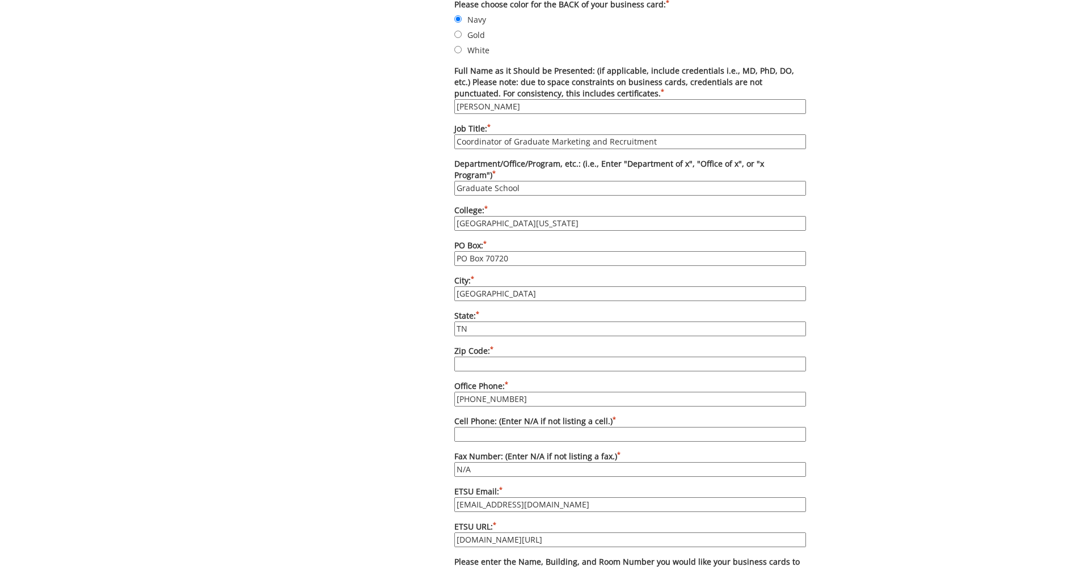
scroll to position [567, 0]
click at [488, 356] on input "Zip Code: *" at bounding box center [630, 363] width 352 height 15
type input "37614-1710"
click at [524, 391] on input "423-439-6590" at bounding box center [630, 398] width 352 height 15
type input "[PHONE_NUMBER]"
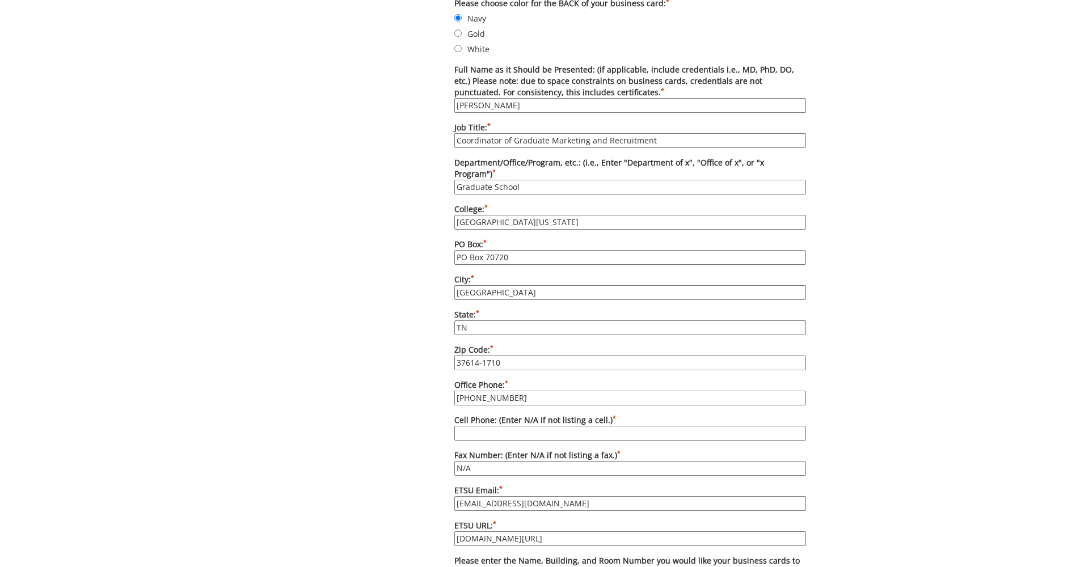
click at [513, 426] on input "Cell Phone: (Enter N/A if not listing a cell.) *" at bounding box center [630, 433] width 352 height 15
type input "N/A"
drag, startPoint x: 502, startPoint y: 459, endPoint x: 426, endPoint y: 449, distance: 76.0
click at [426, 449] on div "Some kind of message here. New Project Product Type Entity Specification Order …" at bounding box center [537, 209] width 553 height 1316
type input "[PHONE_NUMBER]"
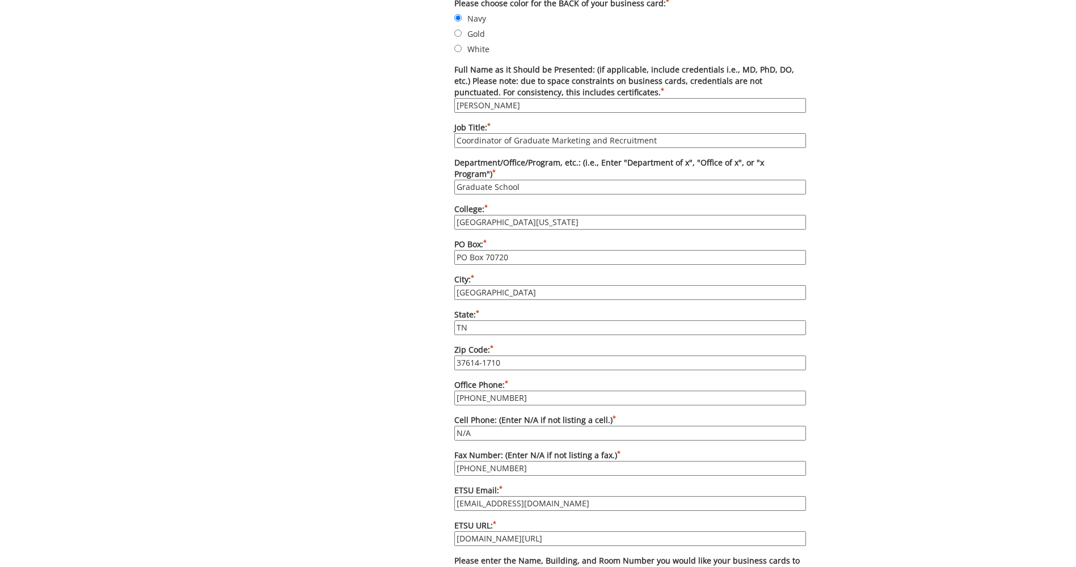
drag, startPoint x: 484, startPoint y: 494, endPoint x: 449, endPoint y: 494, distance: 34.6
click at [449, 494] on div "Options Please enter quantity here. Printed card pricing: 250 - $27; 500 - $37;…" at bounding box center [630, 305] width 369 height 946
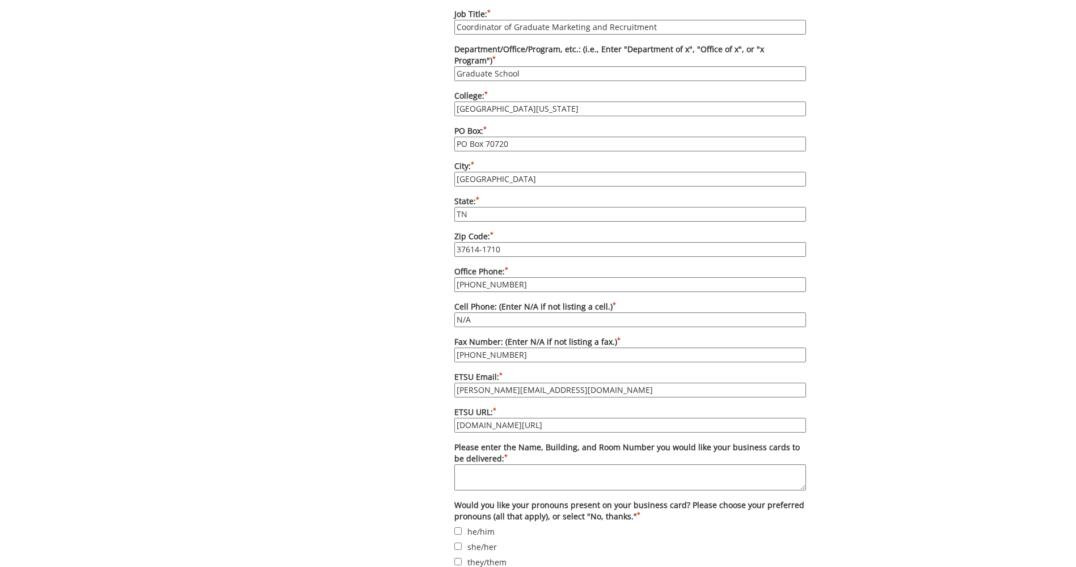
scroll to position [737, 0]
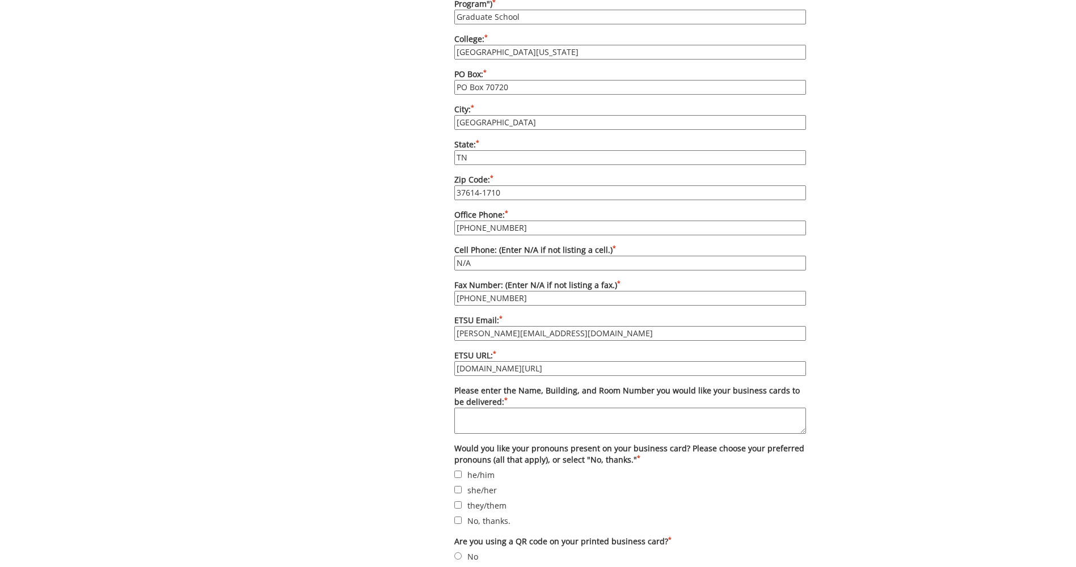
type input "[PERSON_NAME][EMAIL_ADDRESS][DOMAIN_NAME]"
click at [460, 471] on input "he/him" at bounding box center [457, 474] width 7 height 7
checkbox input "true"
click at [507, 408] on textarea "Please enter the Name, Building, and Room Number you would like your business c…" at bounding box center [630, 421] width 352 height 26
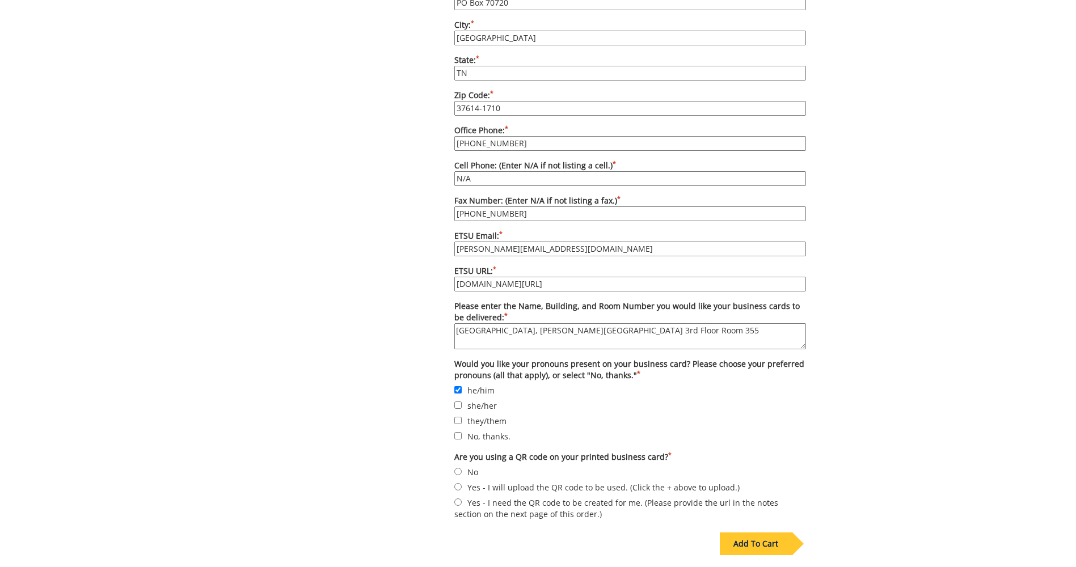
scroll to position [851, 0]
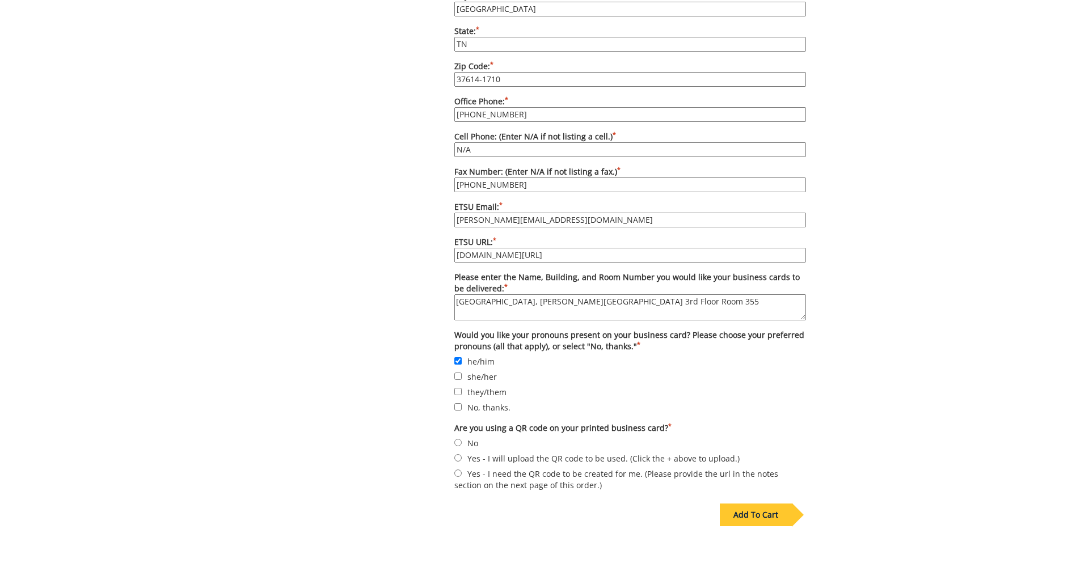
type textarea "[GEOGRAPHIC_DATA], [PERSON_NAME][GEOGRAPHIC_DATA] 3rd Floor Room 355"
click at [455, 439] on input "No" at bounding box center [457, 442] width 7 height 7
radio input "true"
click at [770, 507] on div "Add To Cart" at bounding box center [756, 515] width 72 height 23
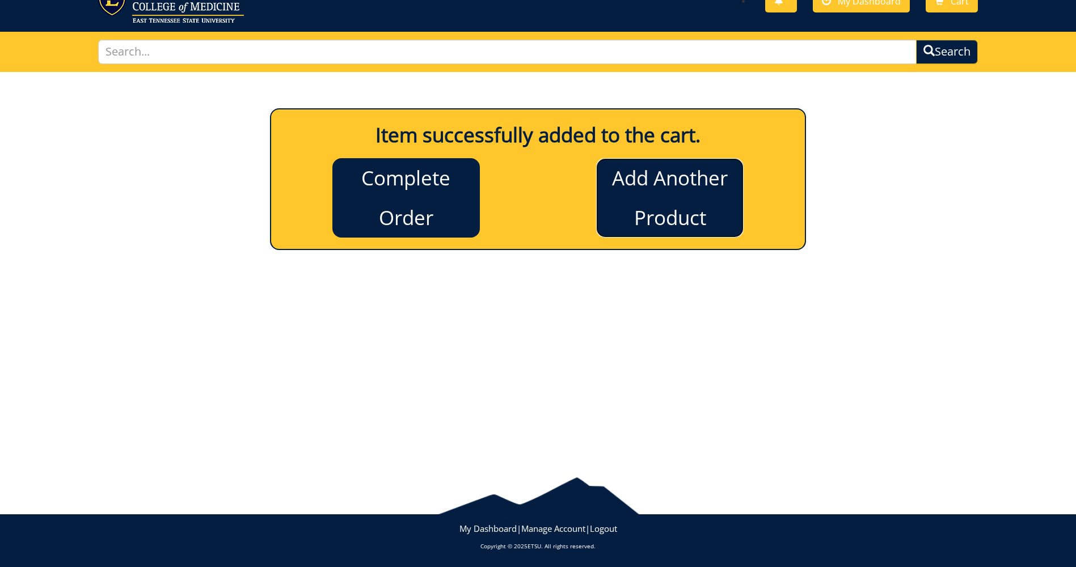
click at [663, 200] on link "Add Another Product" at bounding box center [669, 197] width 147 height 79
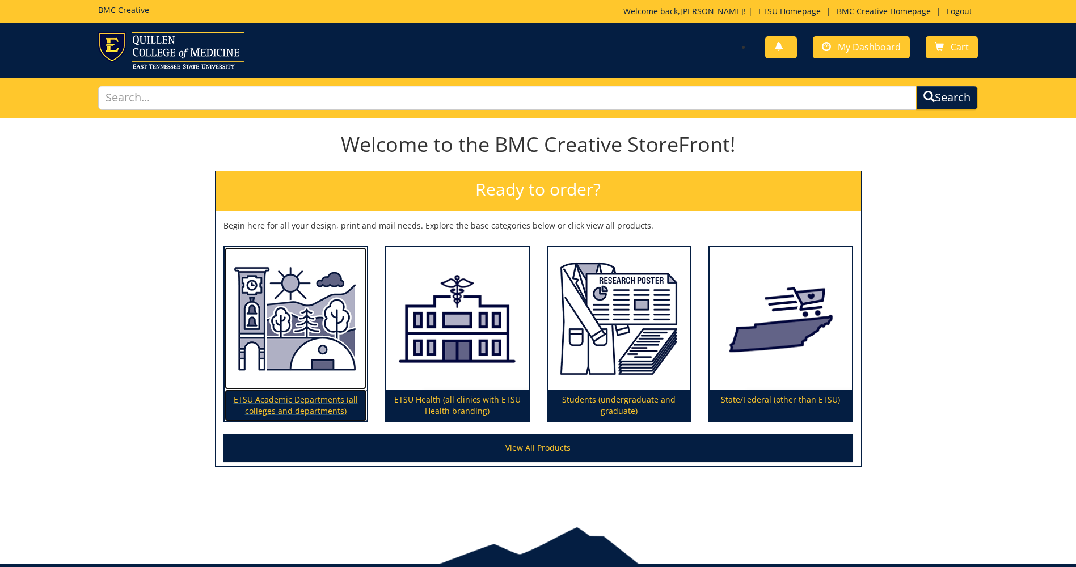
click at [273, 409] on p "ETSU Academic Departments (all colleges and departments)" at bounding box center [296, 406] width 142 height 32
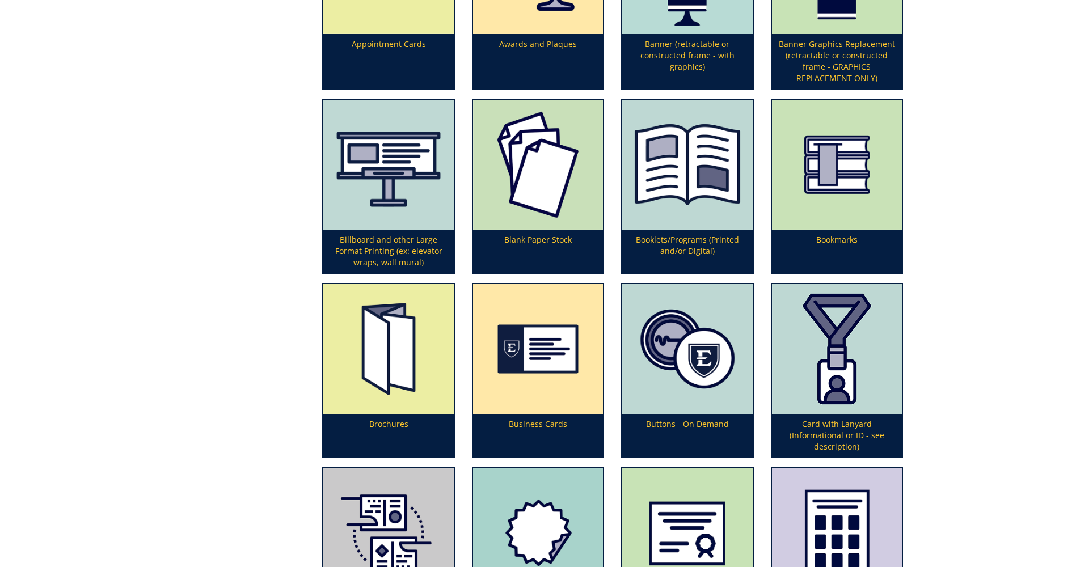
scroll to position [454, 0]
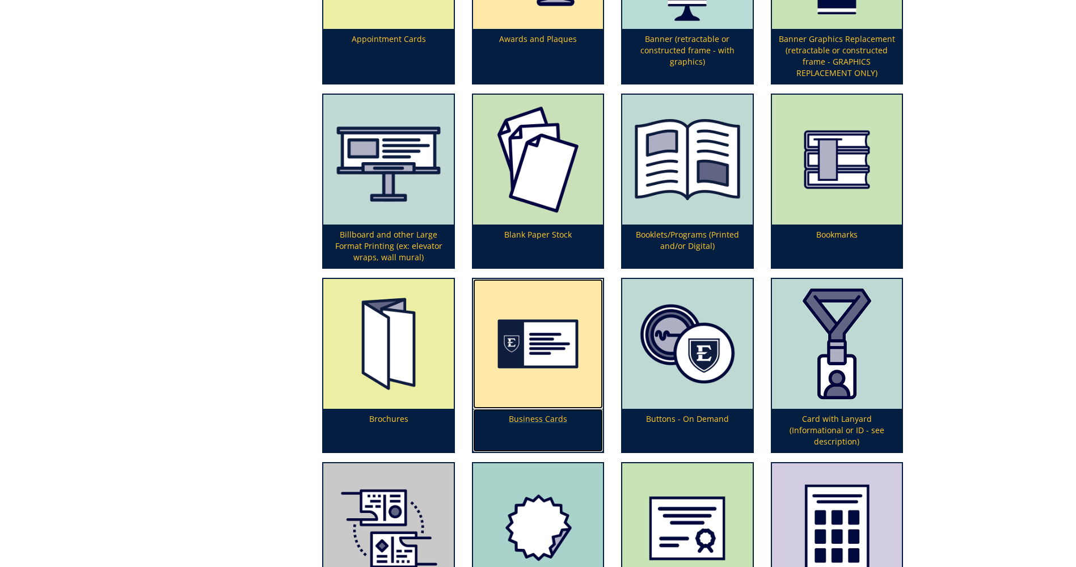
click at [553, 418] on p "Business Cards" at bounding box center [538, 430] width 130 height 43
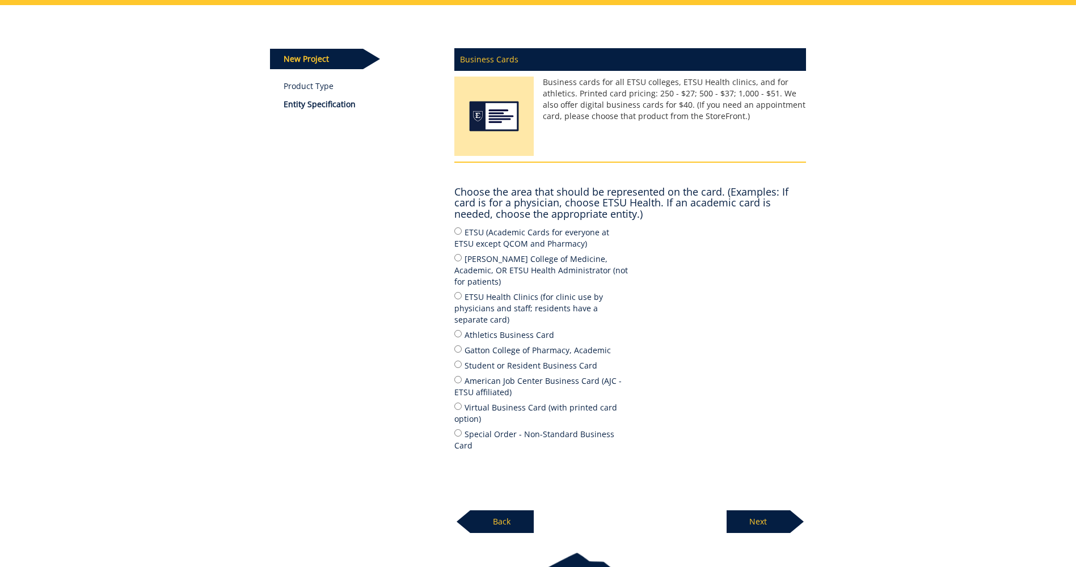
scroll to position [113, 0]
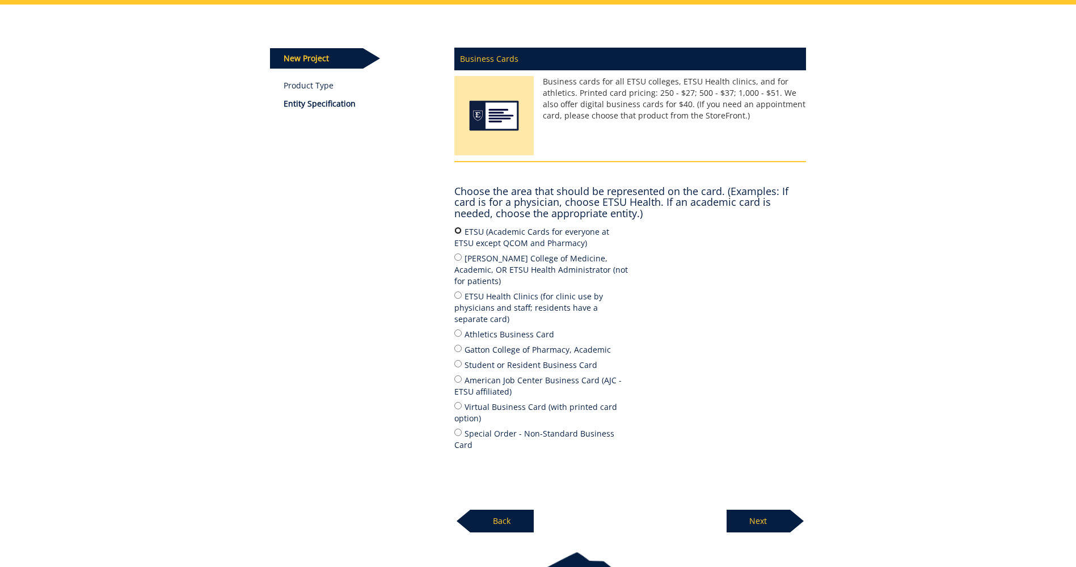
click at [458, 232] on input "ETSU (Academic Cards for everyone at ETSU except QCOM and Pharmacy)" at bounding box center [457, 230] width 7 height 7
radio input "true"
click at [762, 510] on p "Next" at bounding box center [758, 521] width 64 height 23
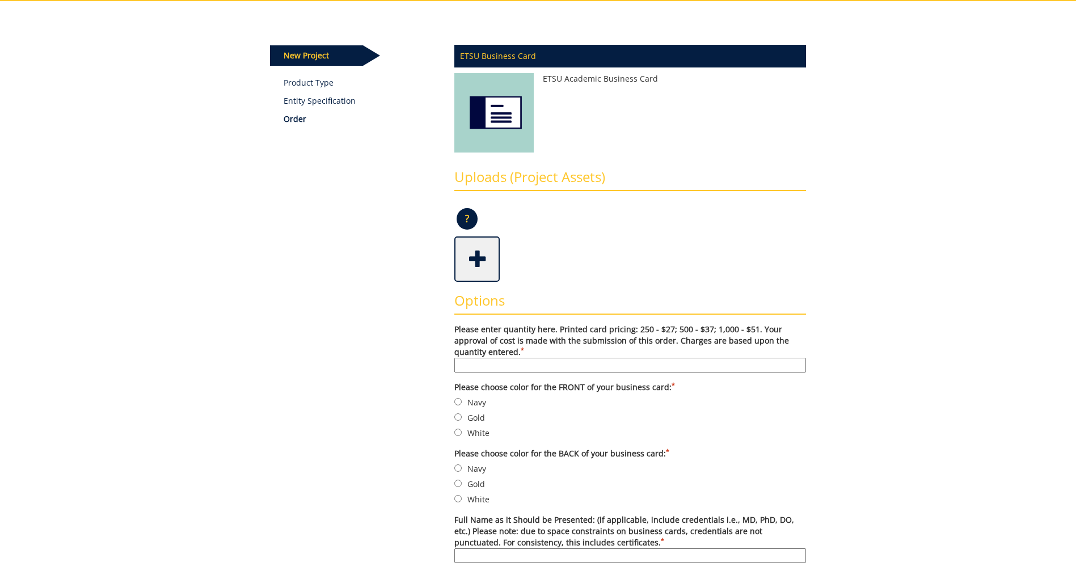
scroll to position [113, 0]
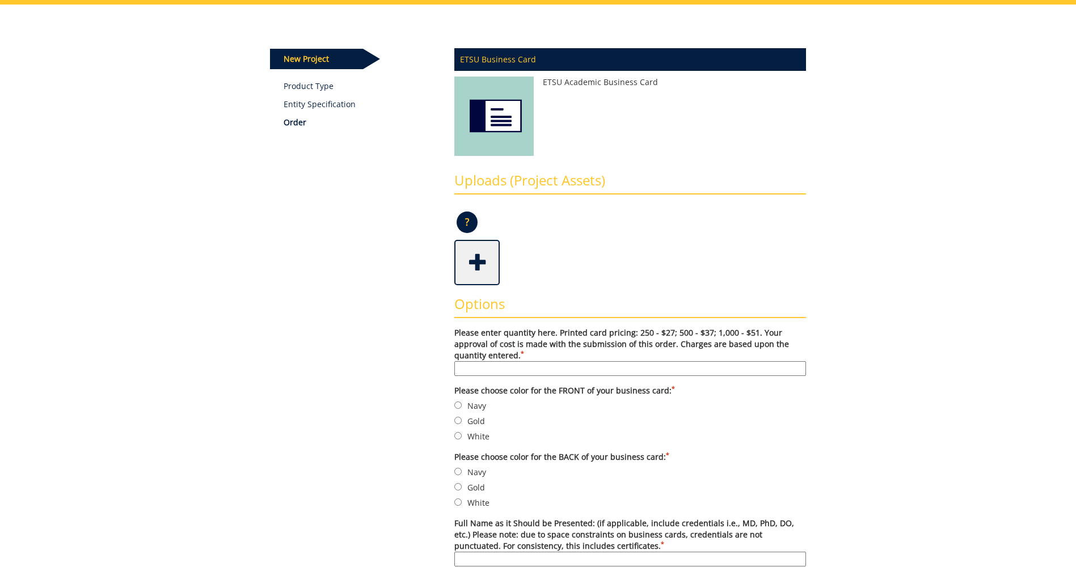
click at [495, 371] on input "Please enter quantity here. Printed card pricing: 250 - $27; 500 - $37; 1,000 -…" at bounding box center [630, 368] width 352 height 15
type input "250"
click at [460, 404] on input "Navy" at bounding box center [457, 404] width 7 height 7
radio input "true"
click at [459, 472] on input "Navy" at bounding box center [457, 471] width 7 height 7
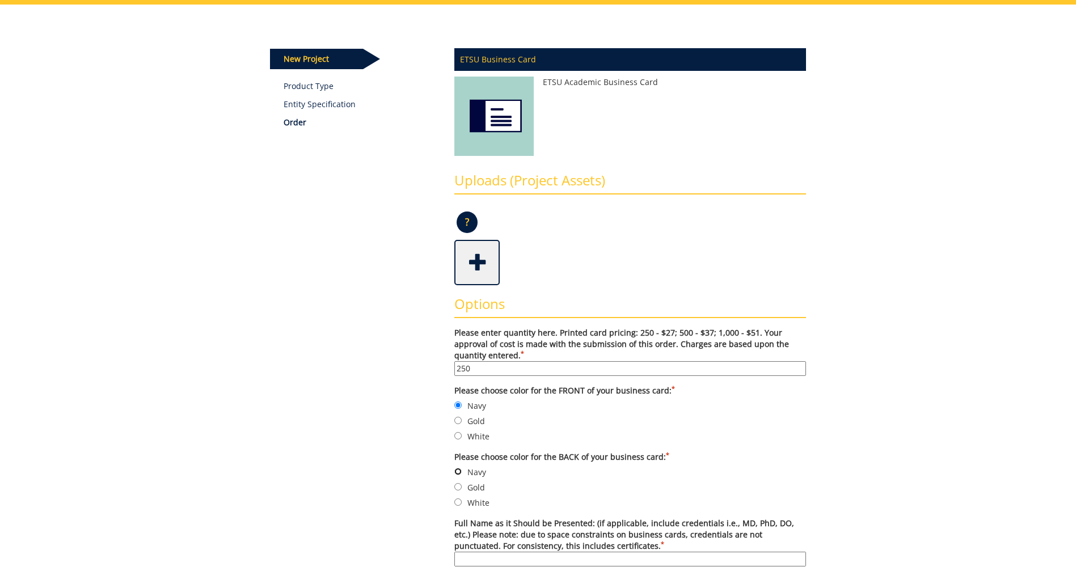
radio input "true"
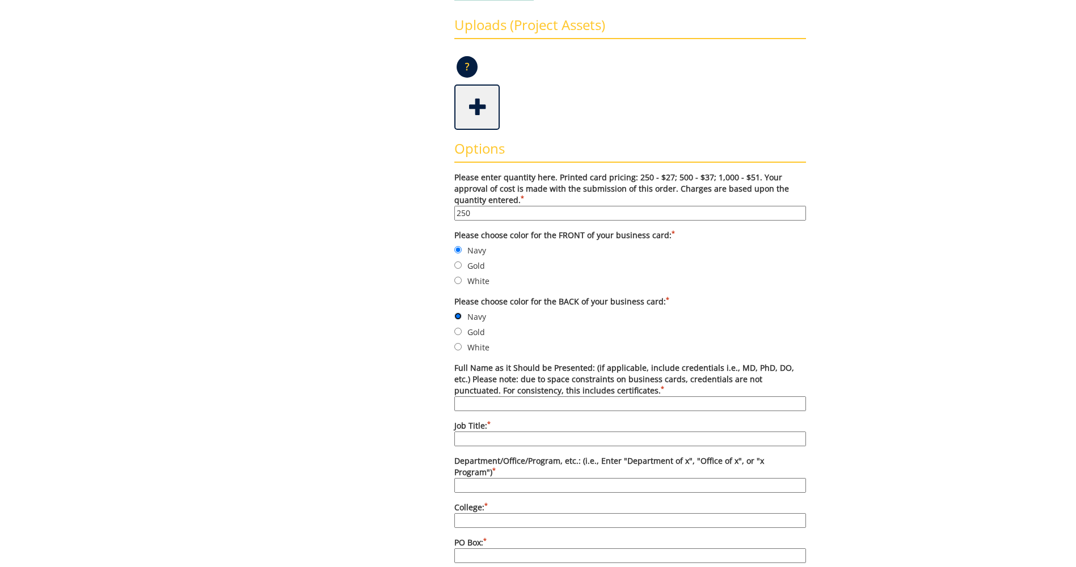
scroll to position [284, 0]
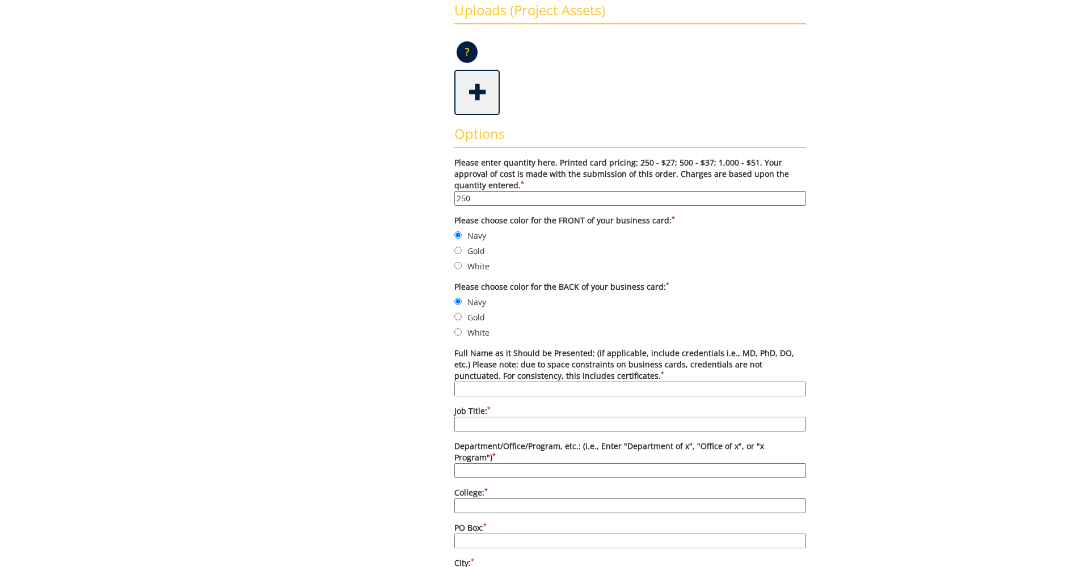
click at [515, 390] on input "Full Name as it Should be Presented: (if applicable, include credentials i.e., …" at bounding box center [630, 389] width 352 height 15
type input "[PERSON_NAME]"
click at [519, 420] on input "Job Title: *" at bounding box center [630, 424] width 352 height 15
type input "Associate [PERSON_NAME]"
click at [503, 463] on input "Department/Office/Program, etc.: (i.e., Enter "Department of x", "Office of x",…" at bounding box center [630, 470] width 352 height 15
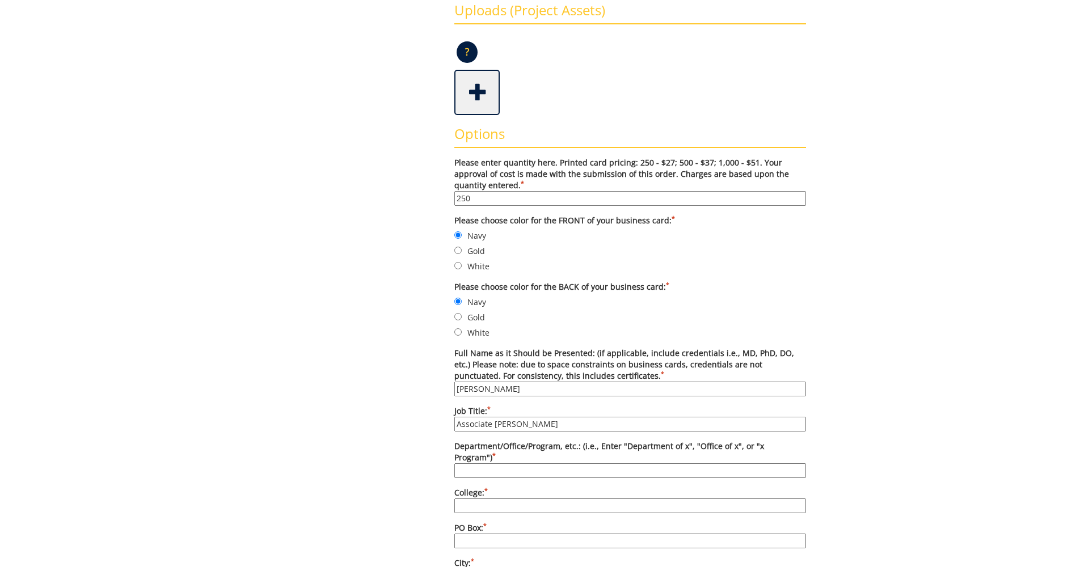
type input "Graduate School"
type input "[GEOGRAPHIC_DATA][US_STATE]"
type input "PO Box 70720"
type input "[GEOGRAPHIC_DATA]"
type input "TN"
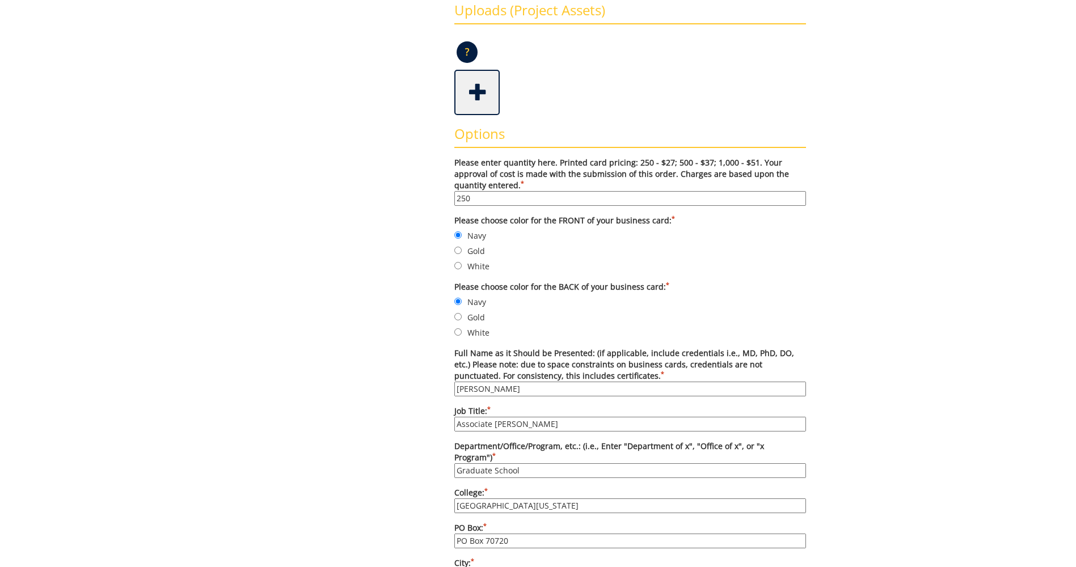
type input "[PHONE_NUMBER]"
type input "[PERSON_NAME][EMAIL_ADDRESS][DOMAIN_NAME]"
type input "[DOMAIN_NAME][URL]"
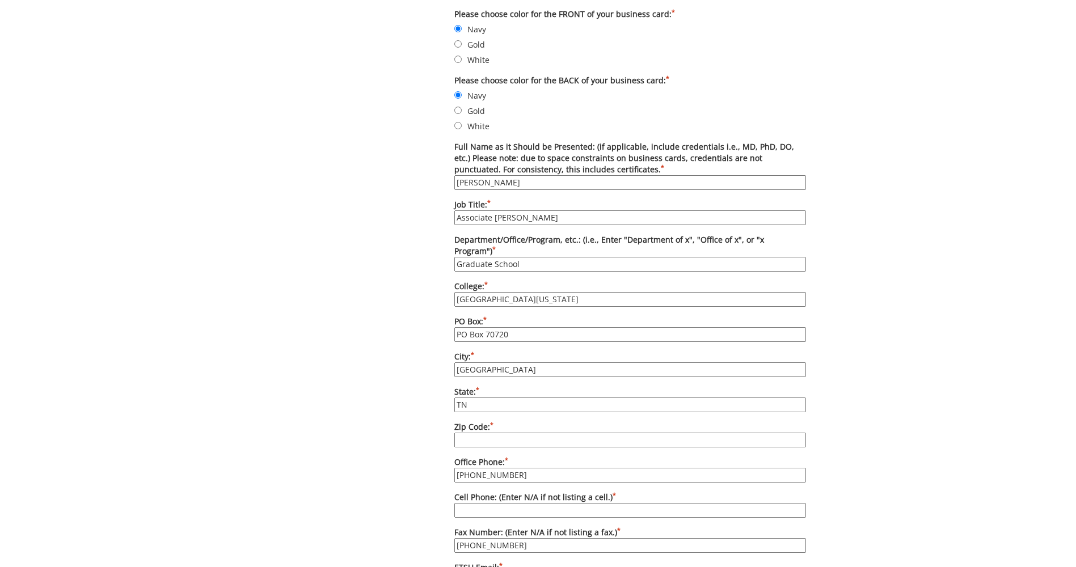
scroll to position [510, 0]
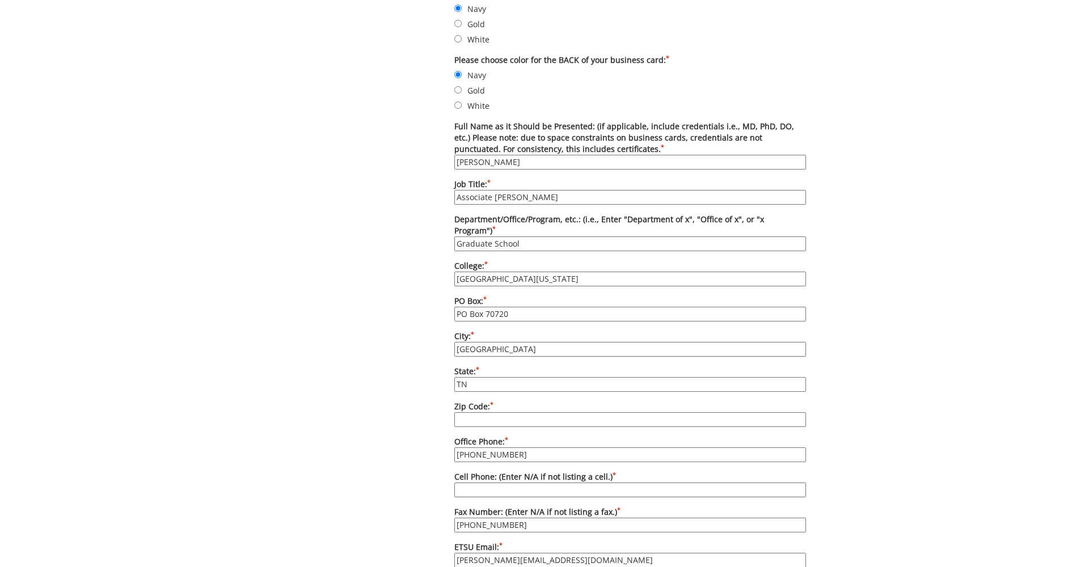
click at [512, 412] on input "Zip Code: *" at bounding box center [630, 419] width 352 height 15
type input "37614-1710"
click at [510, 447] on input "[PHONE_NUMBER]" at bounding box center [630, 454] width 352 height 15
type input "[PHONE_NUMBER]"
click at [495, 483] on input "Cell Phone: (Enter N/A if not listing a cell.) *" at bounding box center [630, 490] width 352 height 15
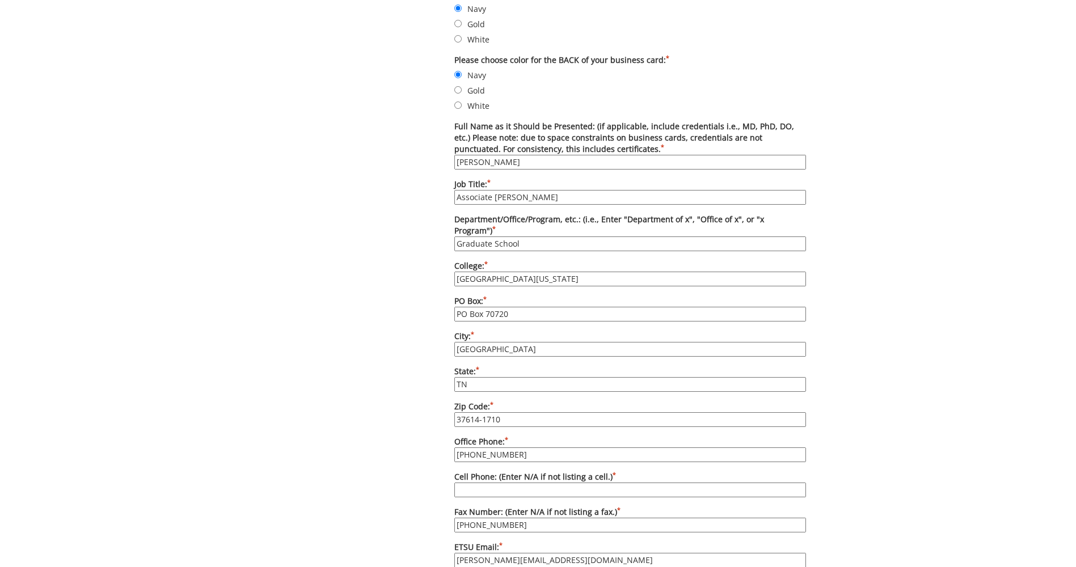
type input "N/A"
click at [519, 518] on input "[PHONE_NUMBER]" at bounding box center [630, 525] width 352 height 15
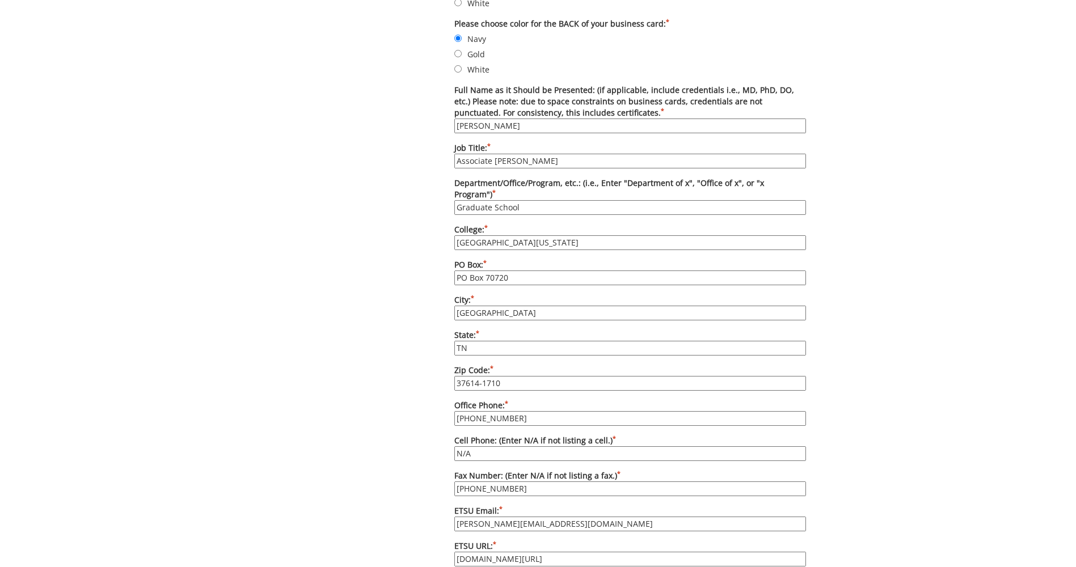
scroll to position [567, 0]
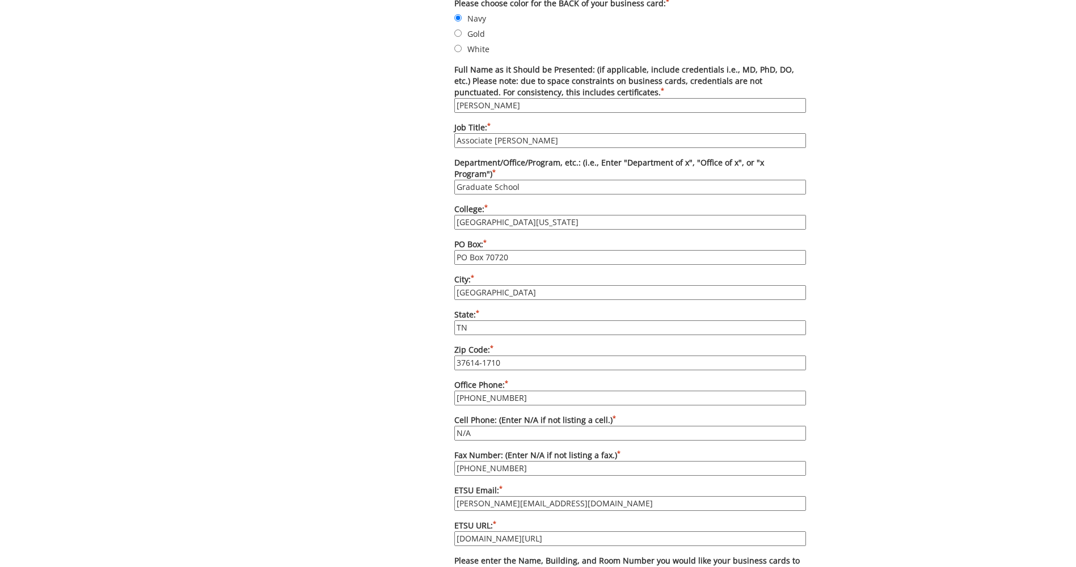
drag, startPoint x: 483, startPoint y: 491, endPoint x: 438, endPoint y: 491, distance: 44.8
click at [438, 491] on div "Some kind of message here. New Project Product Type Entity Specification Order …" at bounding box center [537, 209] width 553 height 1316
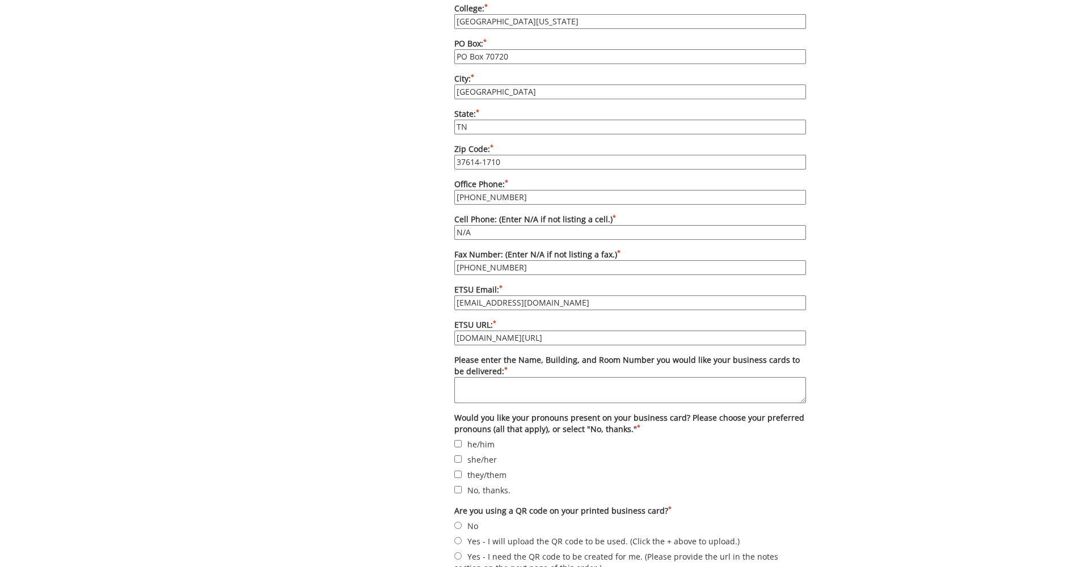
scroll to position [794, 0]
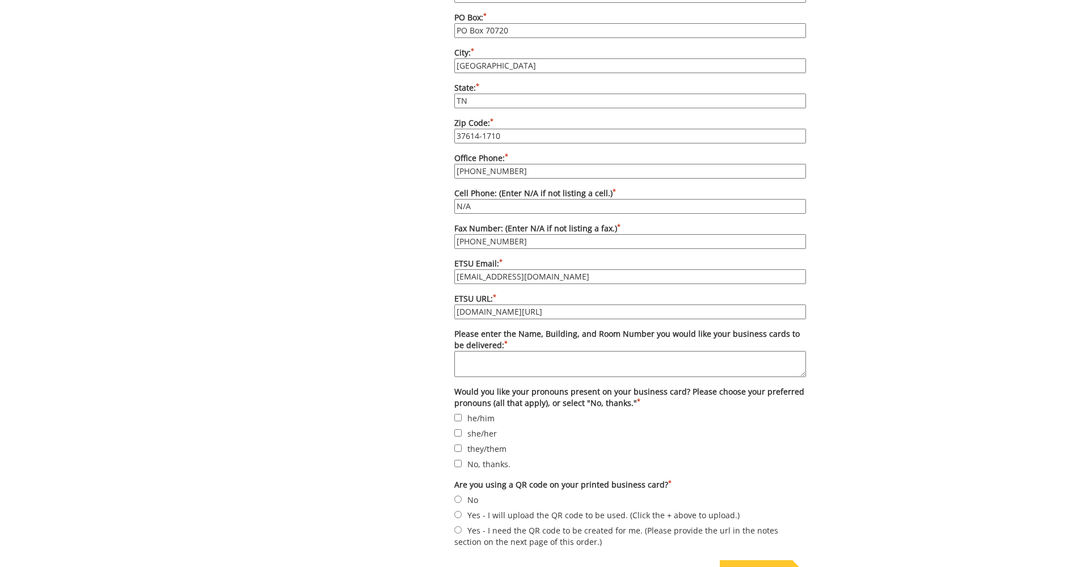
type input "[EMAIL_ADDRESS][DOMAIN_NAME]"
click at [461, 460] on input "No, thanks." at bounding box center [457, 463] width 7 height 7
checkbox input "true"
click at [457, 496] on input "No" at bounding box center [457, 499] width 7 height 7
radio input "true"
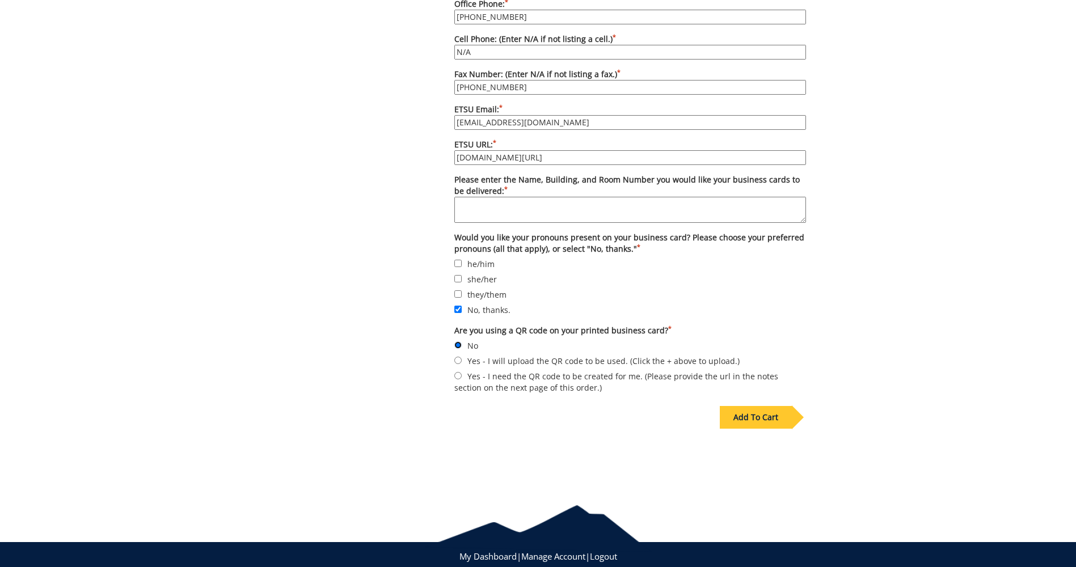
scroll to position [964, 0]
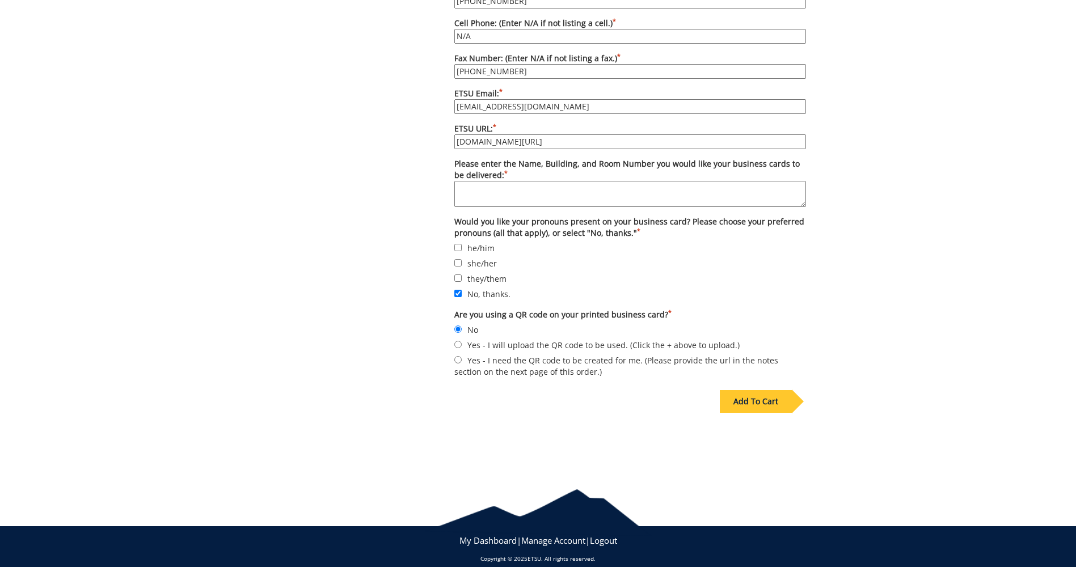
click at [767, 393] on div "Add To Cart" at bounding box center [756, 401] width 72 height 23
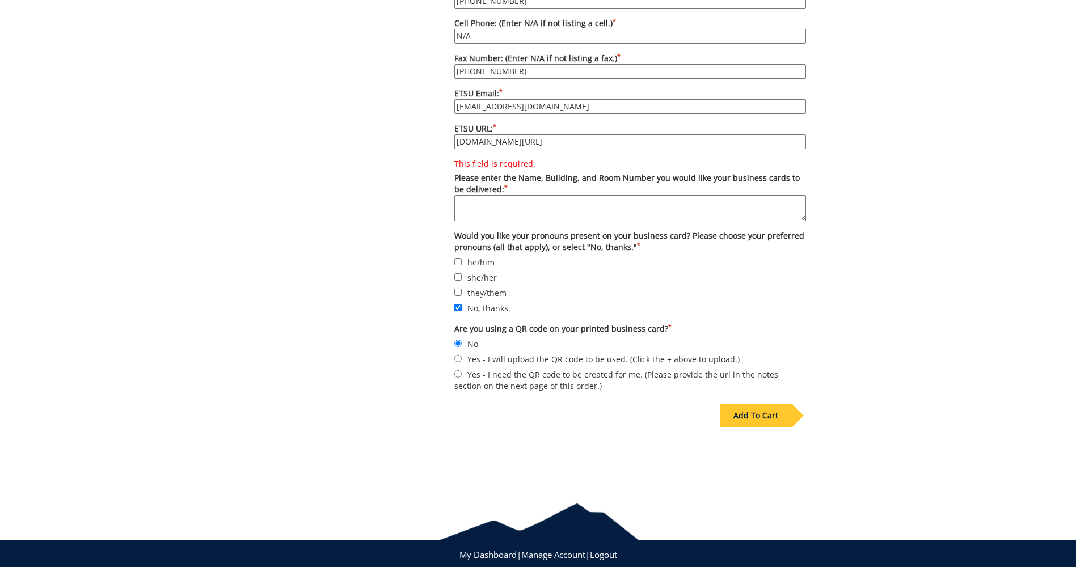
click at [502, 204] on textarea "This field is required. Please enter the Name, Building, and Room Number you wo…" at bounding box center [630, 208] width 352 height 26
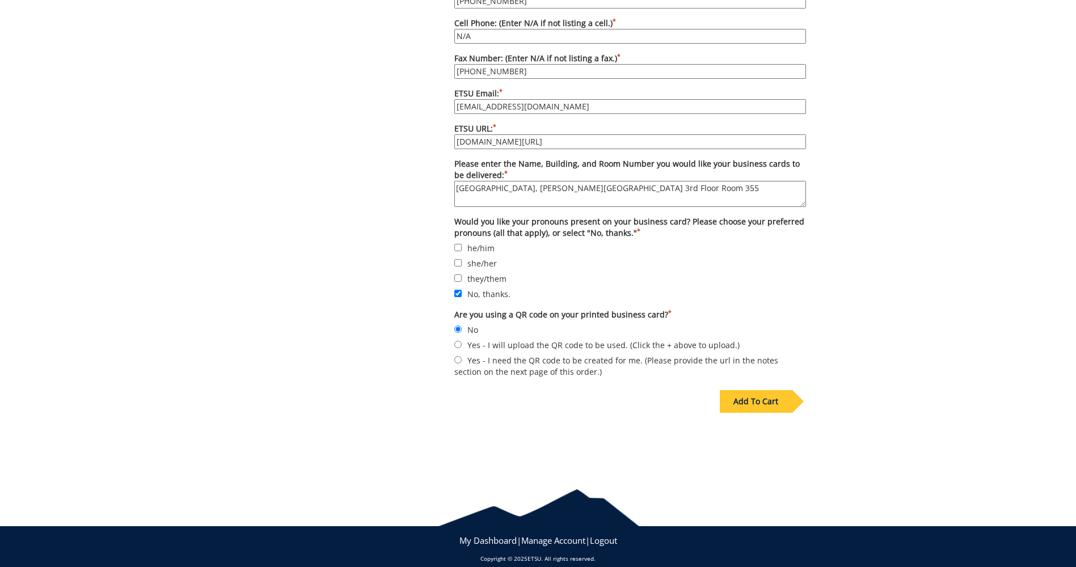
type textarea "[GEOGRAPHIC_DATA], [PERSON_NAME][GEOGRAPHIC_DATA] 3rd Floor Room 355"
click at [755, 392] on div "Add To Cart" at bounding box center [756, 401] width 72 height 23
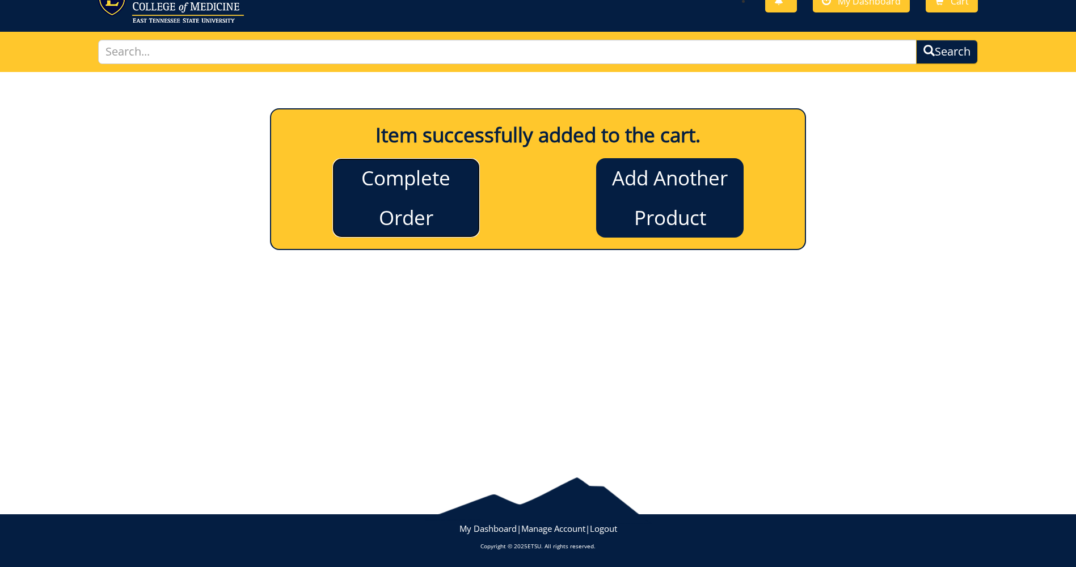
click at [408, 183] on link "Complete Order" at bounding box center [405, 197] width 147 height 79
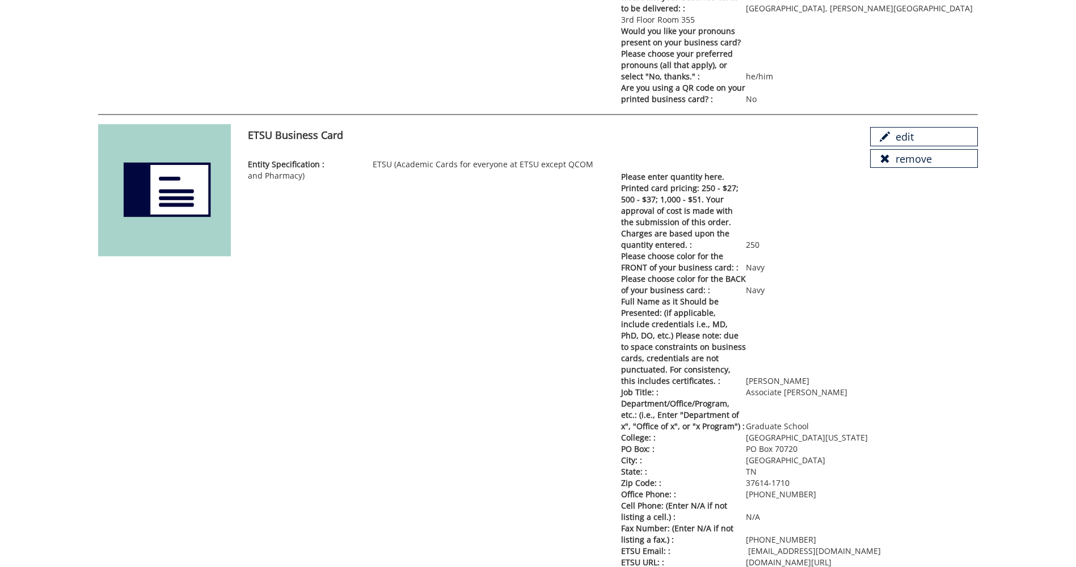
scroll to position [3686, 0]
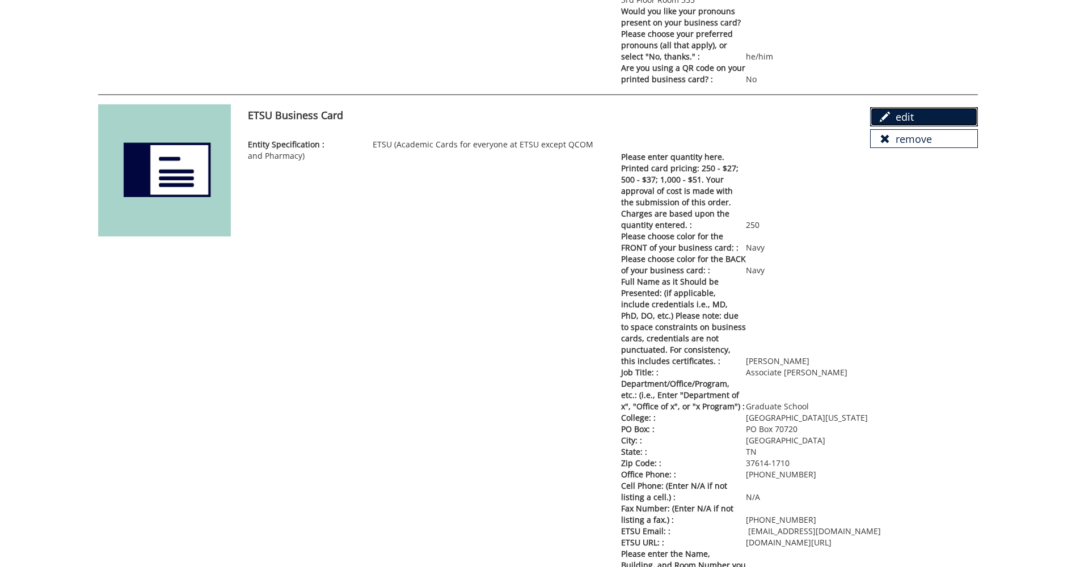
click at [894, 107] on link "edit" at bounding box center [924, 116] width 108 height 19
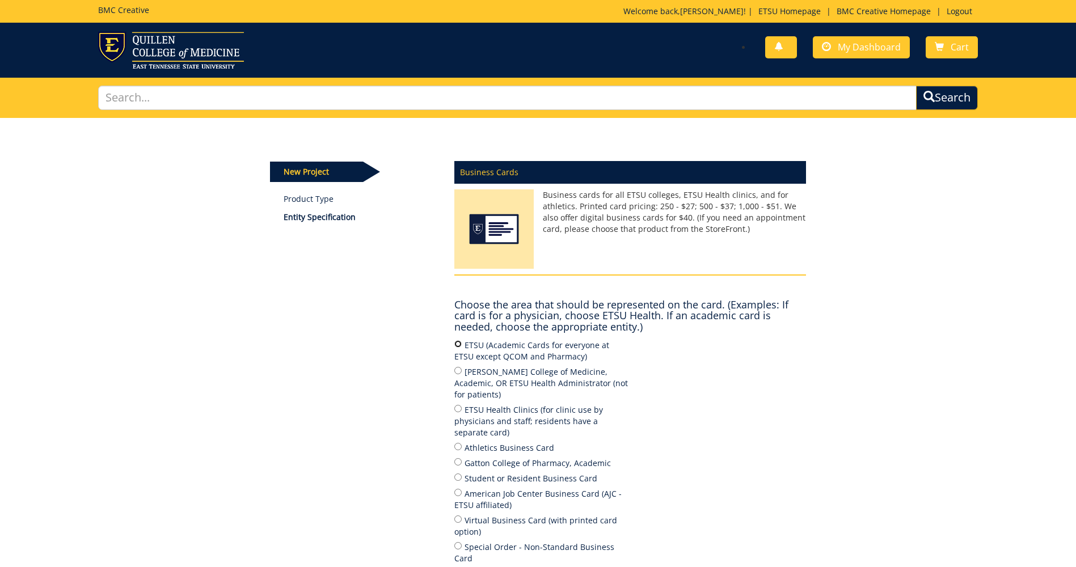
click at [456, 345] on input "ETSU (Academic Cards for everyone at ETSU except QCOM and Pharmacy)" at bounding box center [457, 343] width 7 height 7
radio input "true"
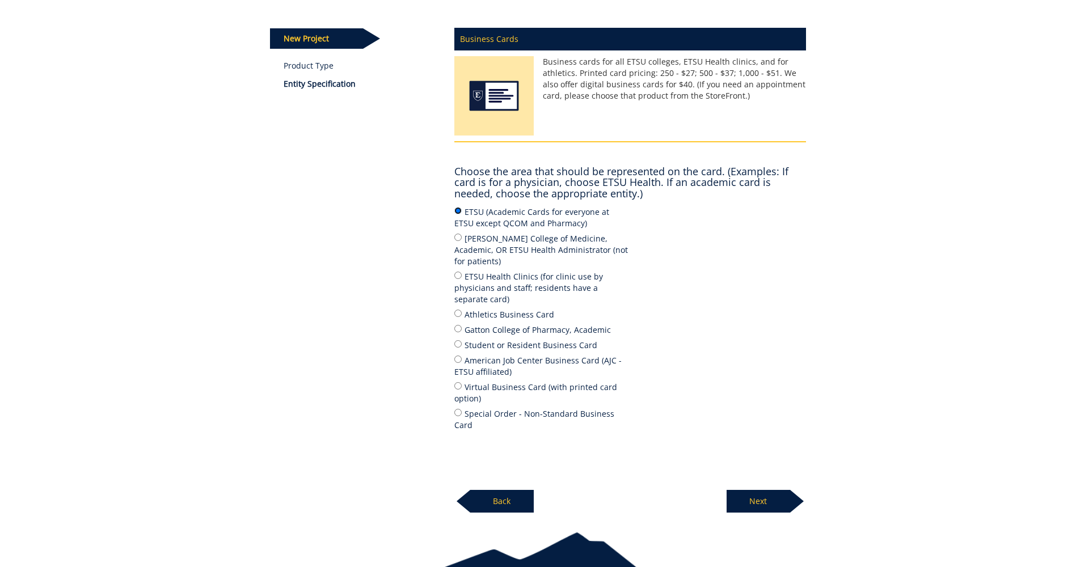
scroll to position [166, 0]
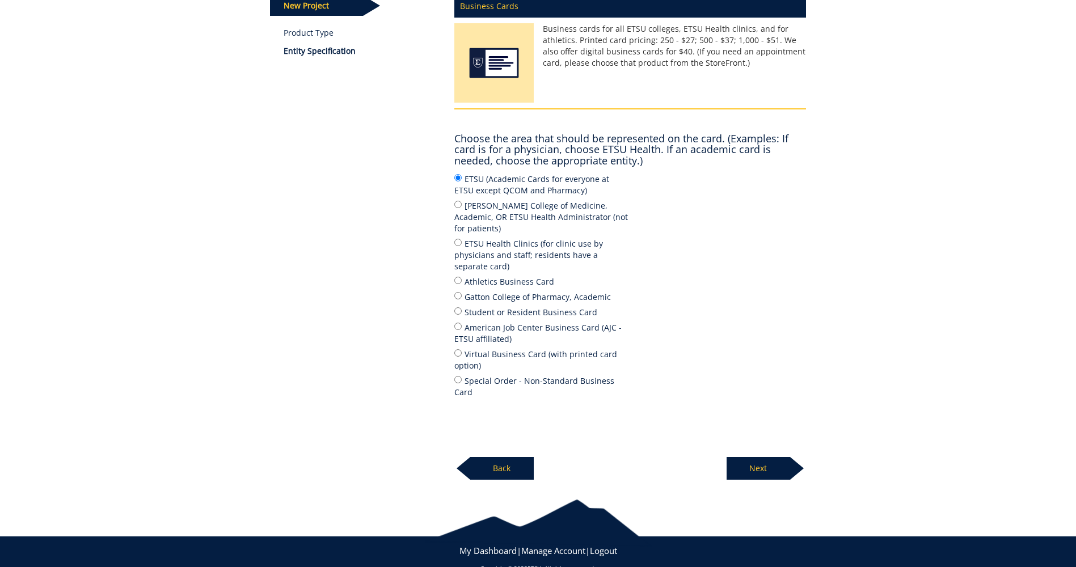
click at [766, 457] on p "Next" at bounding box center [758, 468] width 64 height 23
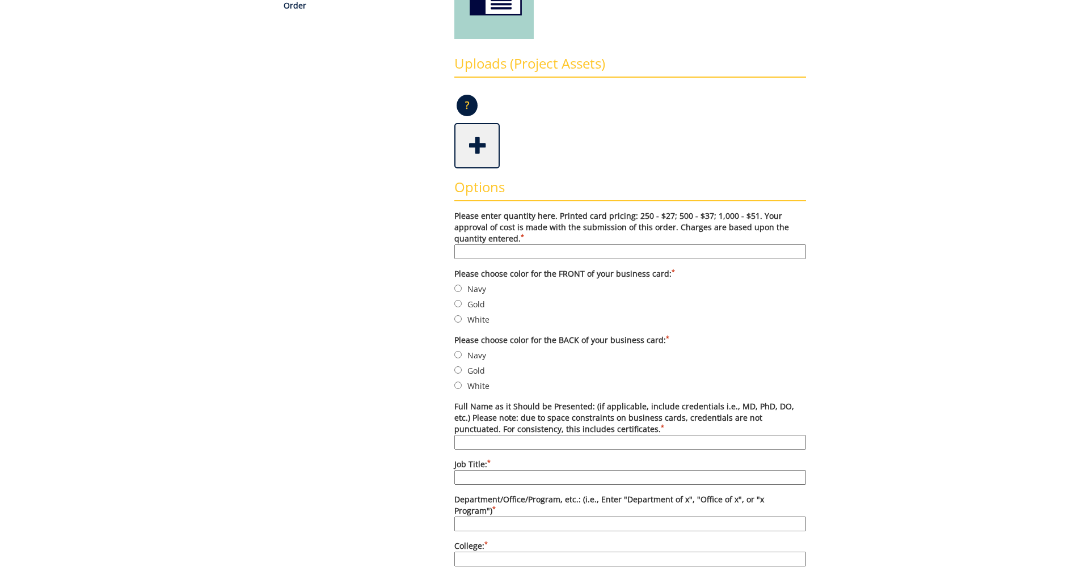
scroll to position [284, 0]
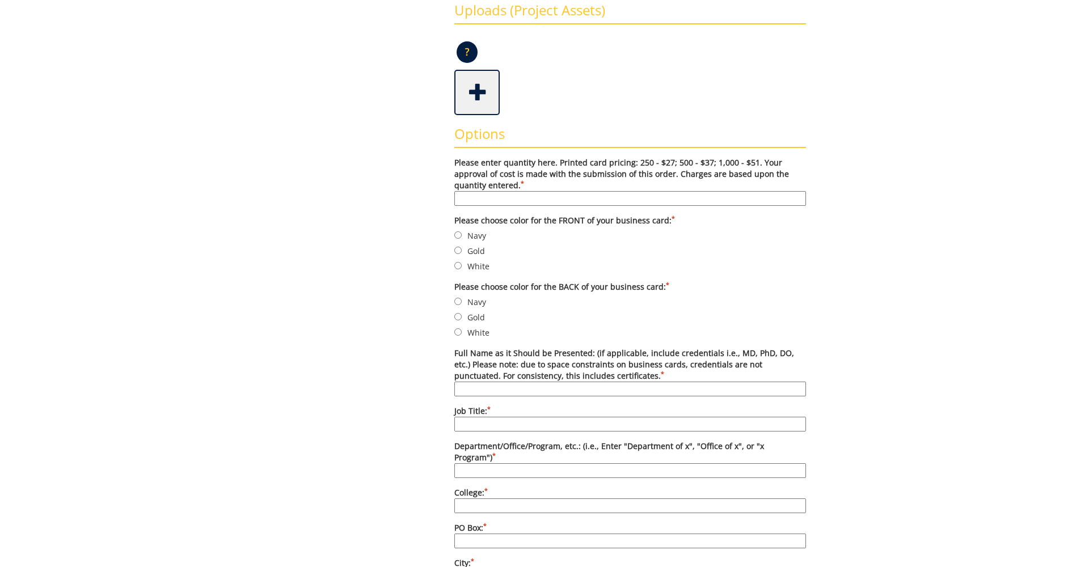
click at [470, 198] on input "Please enter quantity here. Printed card pricing: 250 - $27; 500 - $37; 1,000 -…" at bounding box center [630, 198] width 352 height 15
type input "250"
type input "[PERSON_NAME]"
type input "Coordinator of Graduate Marketing and Recruitment"
type input "Graduate School"
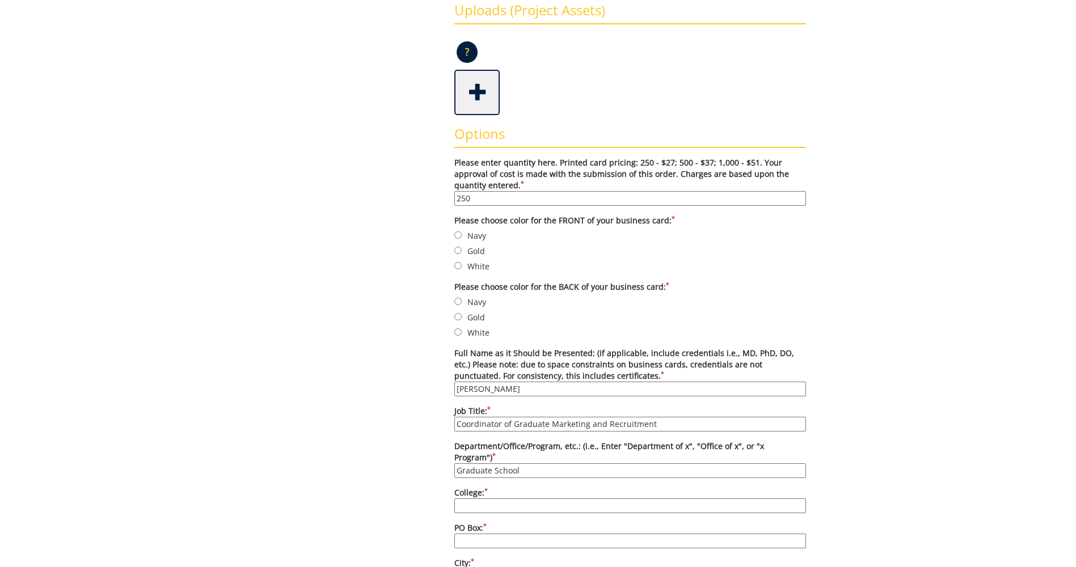
type input "[GEOGRAPHIC_DATA][US_STATE]"
type input "PO Box 70720"
type input "[GEOGRAPHIC_DATA]"
type input "TN"
type input "[PHONE_NUMBER]"
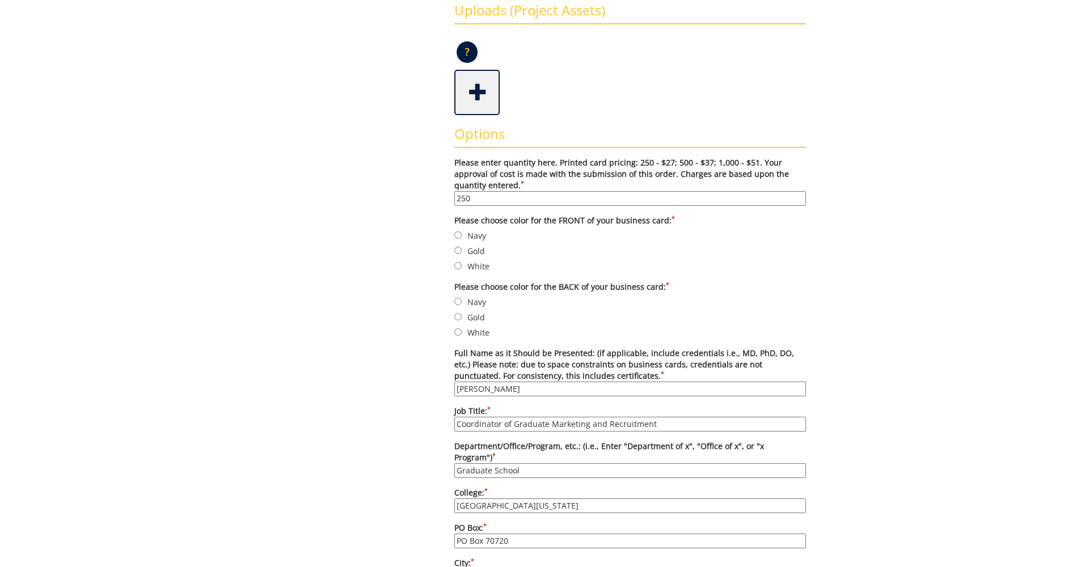
type input "[PHONE_NUMBER]"
type input "[PERSON_NAME][EMAIL_ADDRESS][DOMAIN_NAME]"
type input "[DOMAIN_NAME][URL]"
click at [458, 235] on input "Navy" at bounding box center [457, 234] width 7 height 7
radio input "true"
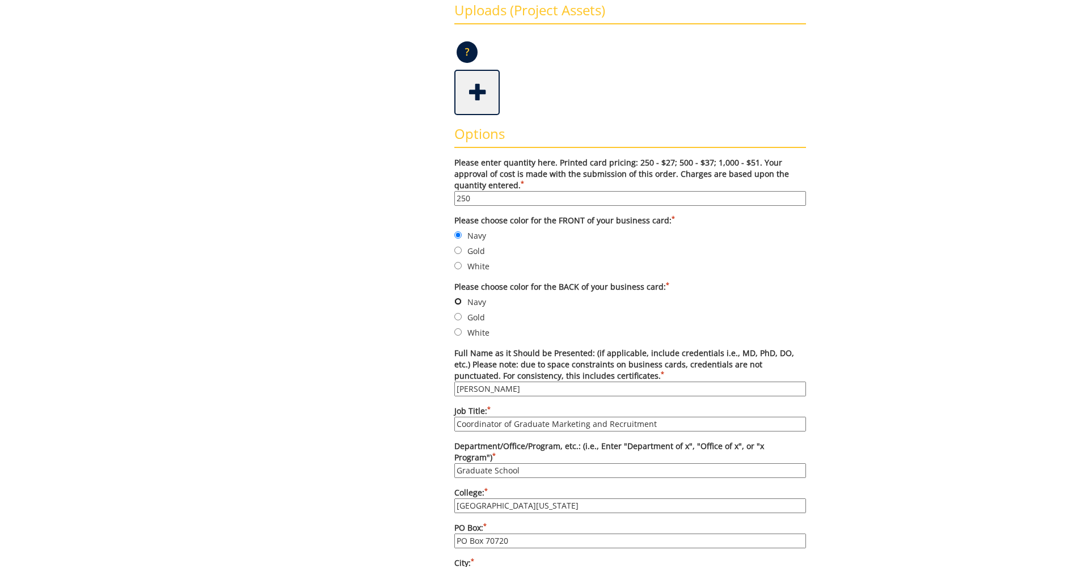
click at [459, 302] on input "Navy" at bounding box center [457, 301] width 7 height 7
radio input "true"
click at [544, 389] on input "[PERSON_NAME]" at bounding box center [630, 389] width 352 height 15
drag, startPoint x: 544, startPoint y: 389, endPoint x: 455, endPoint y: 379, distance: 90.1
click at [455, 379] on label "Full Name as it Should be Presented: (if applicable, include credentials i.e., …" at bounding box center [630, 372] width 352 height 49
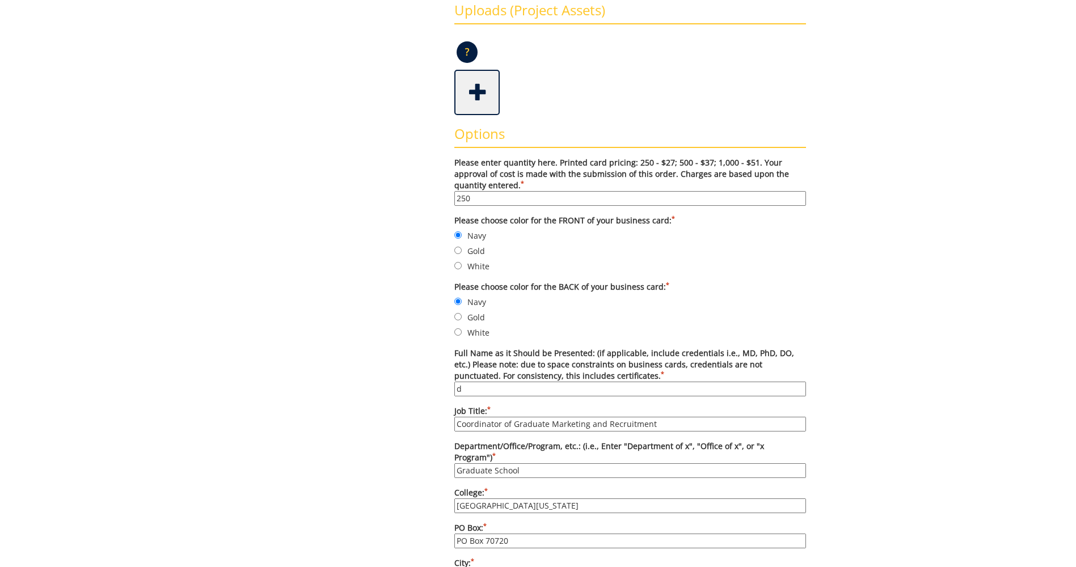
type input "[PERSON_NAME]"
click at [676, 425] on input "Coordinator of Graduate Marketing and Recruitment" at bounding box center [630, 424] width 352 height 15
drag, startPoint x: 676, startPoint y: 425, endPoint x: 433, endPoint y: 412, distance: 243.0
click at [433, 412] on div "Some kind of message here. New Project Product Type Entity Specification Order …" at bounding box center [537, 492] width 553 height 1316
type input "Associate Dean"
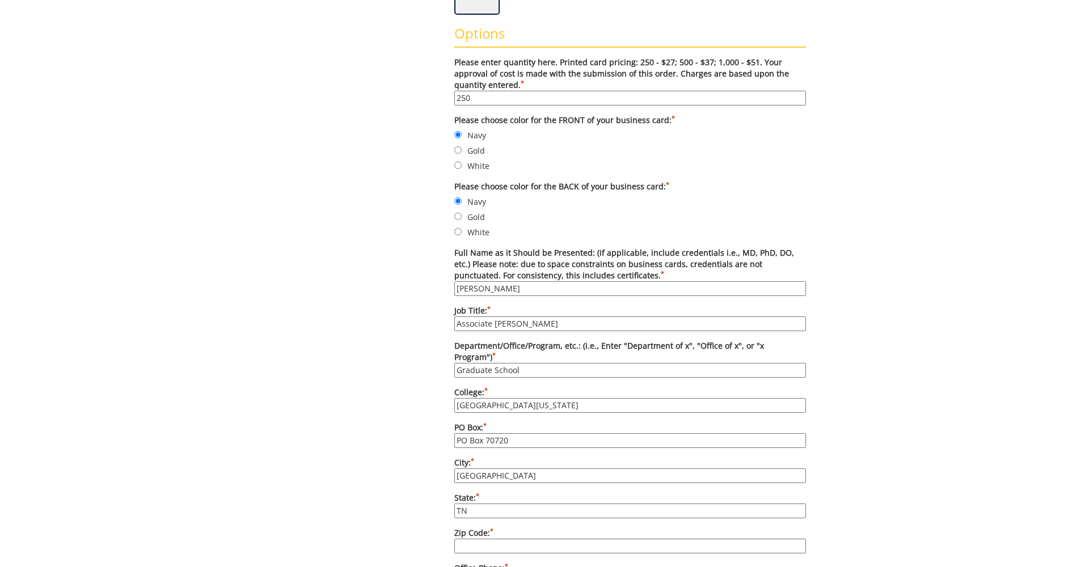
scroll to position [454, 0]
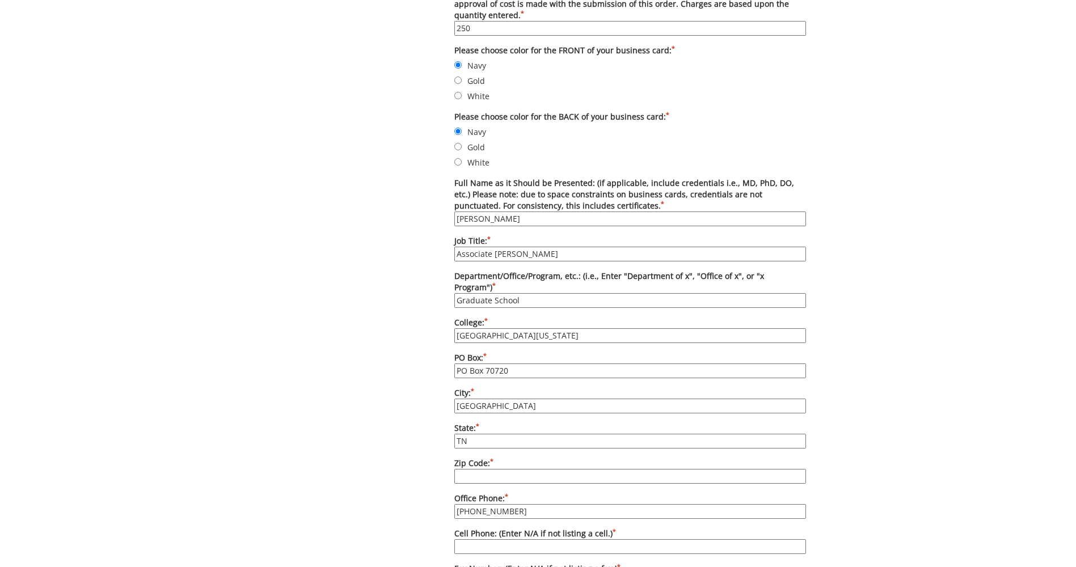
click at [488, 469] on input "Zip Code: *" at bounding box center [630, 476] width 352 height 15
type input "37614-1710"
click at [521, 504] on input "423-439-6149" at bounding box center [630, 511] width 352 height 15
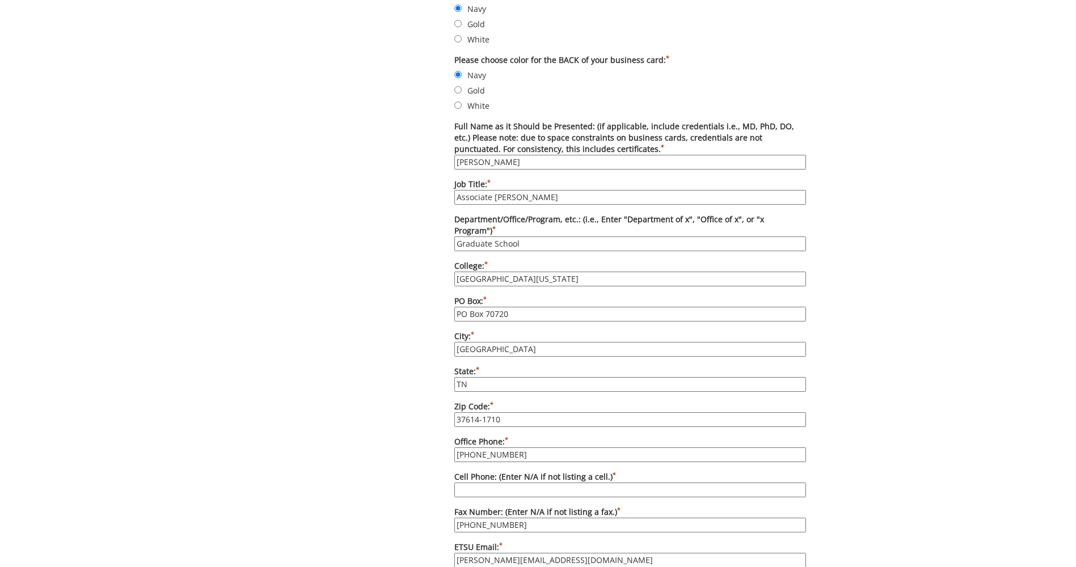
type input "423-439-8638"
click at [501, 483] on input "Cell Phone: (Enter N/A if not listing a cell.) *" at bounding box center [630, 490] width 352 height 15
type input "N/A"
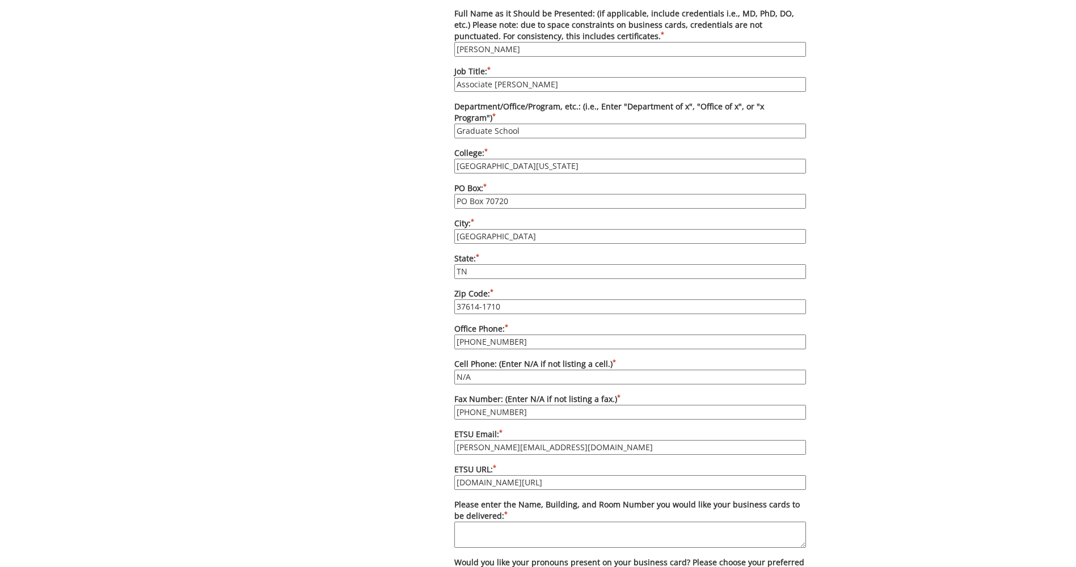
scroll to position [624, 0]
drag, startPoint x: 483, startPoint y: 436, endPoint x: 444, endPoint y: 436, distance: 39.1
click at [444, 436] on div "Some kind of message here. New Project Product Type Entity Specification Order …" at bounding box center [537, 152] width 553 height 1316
type input "kirkby@etsu.edu"
click at [482, 523] on textarea "Please enter the Name, Building, and Room Number you would like your business c…" at bounding box center [630, 534] width 352 height 26
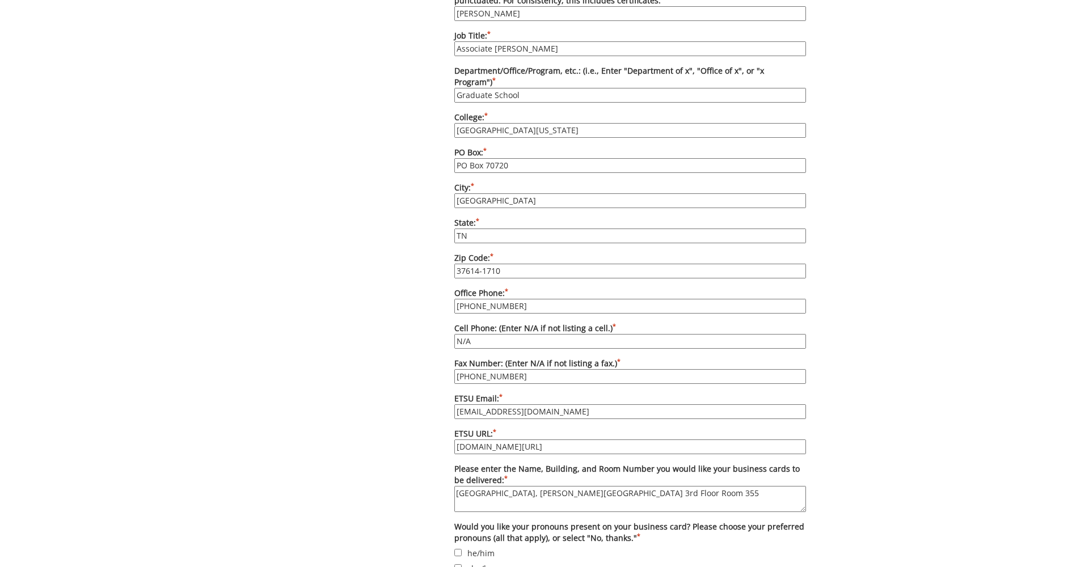
scroll to position [851, 0]
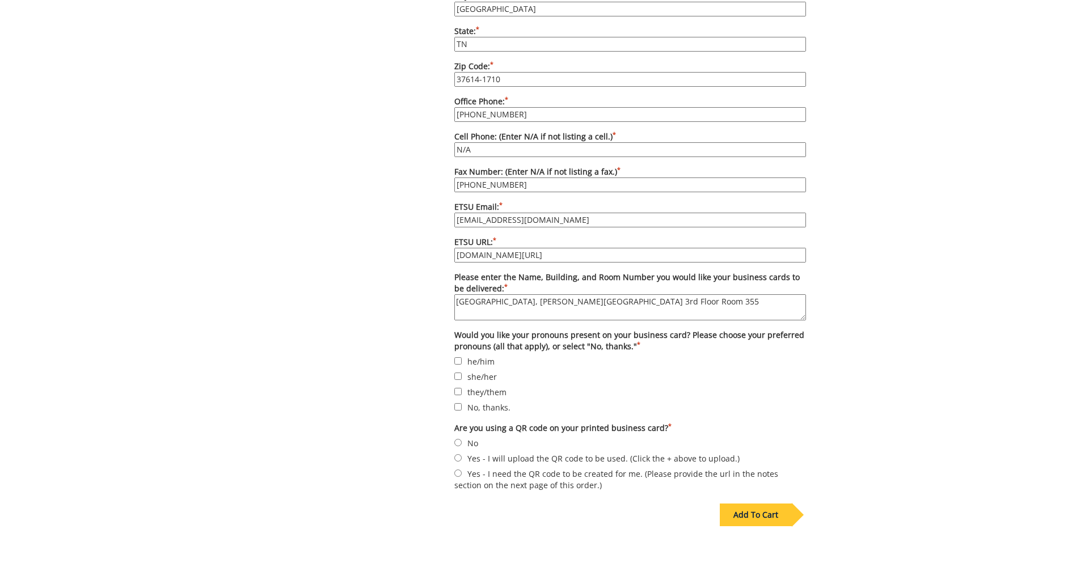
type textarea "Graduate School, Sherrod Library 3rd Floor Room 355"
click at [458, 403] on input "No, thanks." at bounding box center [457, 406] width 7 height 7
checkbox input "true"
click at [458, 439] on input "No" at bounding box center [457, 442] width 7 height 7
radio input "true"
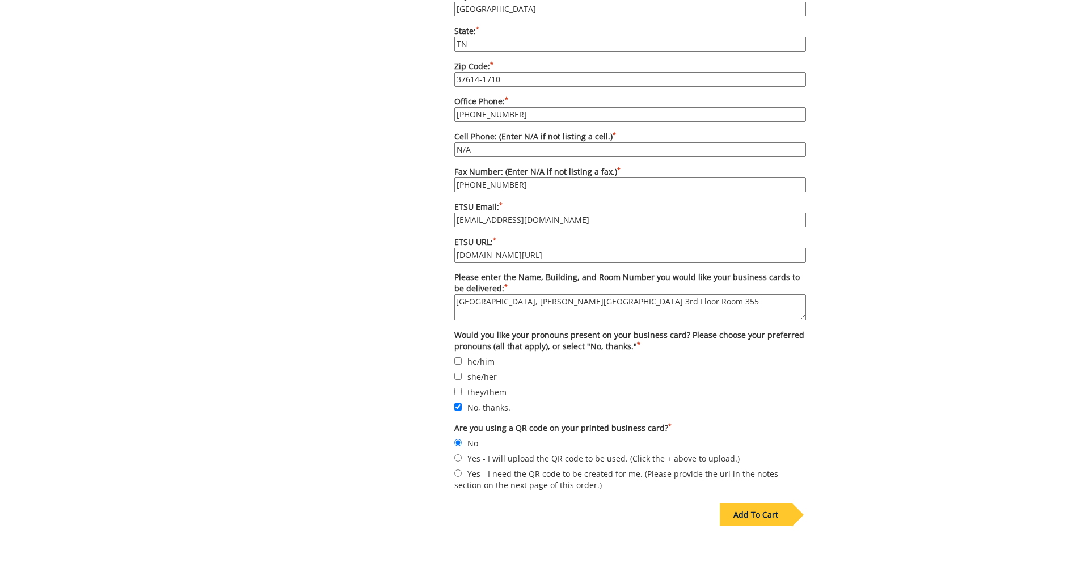
click at [773, 504] on div "Add To Cart" at bounding box center [756, 515] width 72 height 23
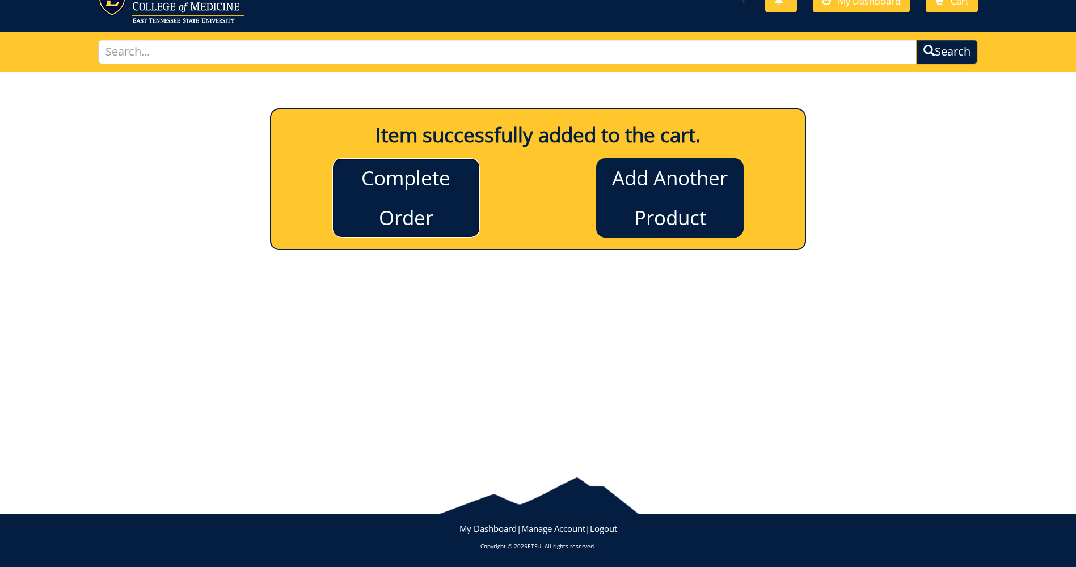
click at [403, 205] on link "Complete Order" at bounding box center [405, 197] width 147 height 79
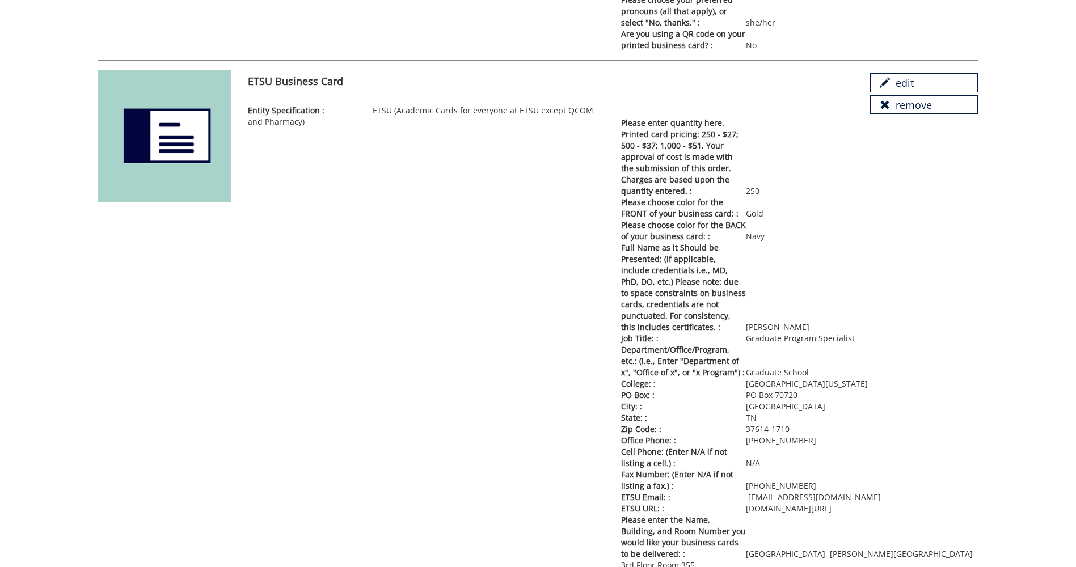
scroll to position [1915, 0]
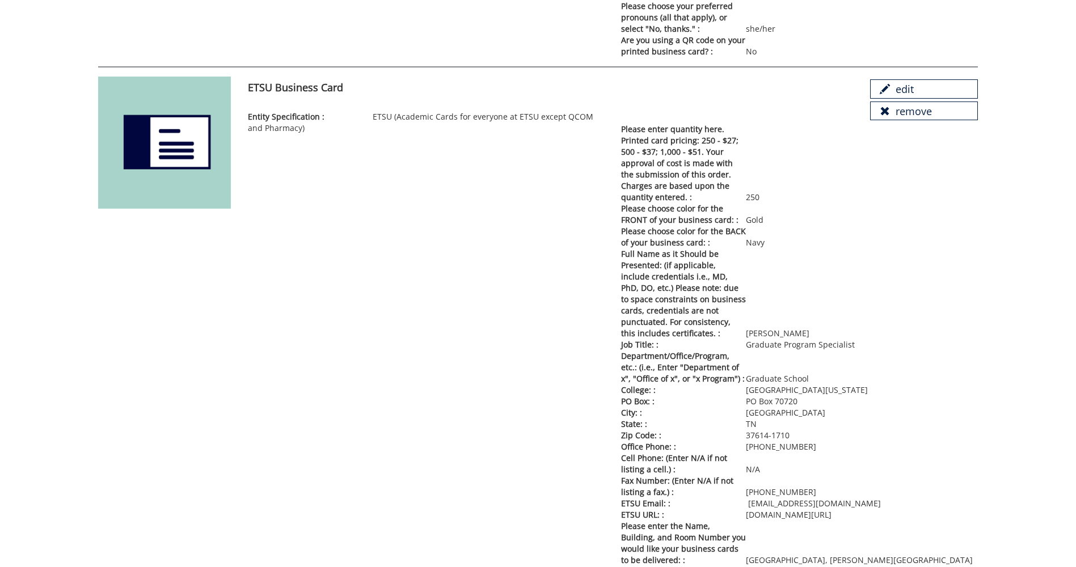
click at [885, 248] on p "Full Name as it Should be Presented: (if applicable, include credentials i.e., …" at bounding box center [799, 293] width 357 height 91
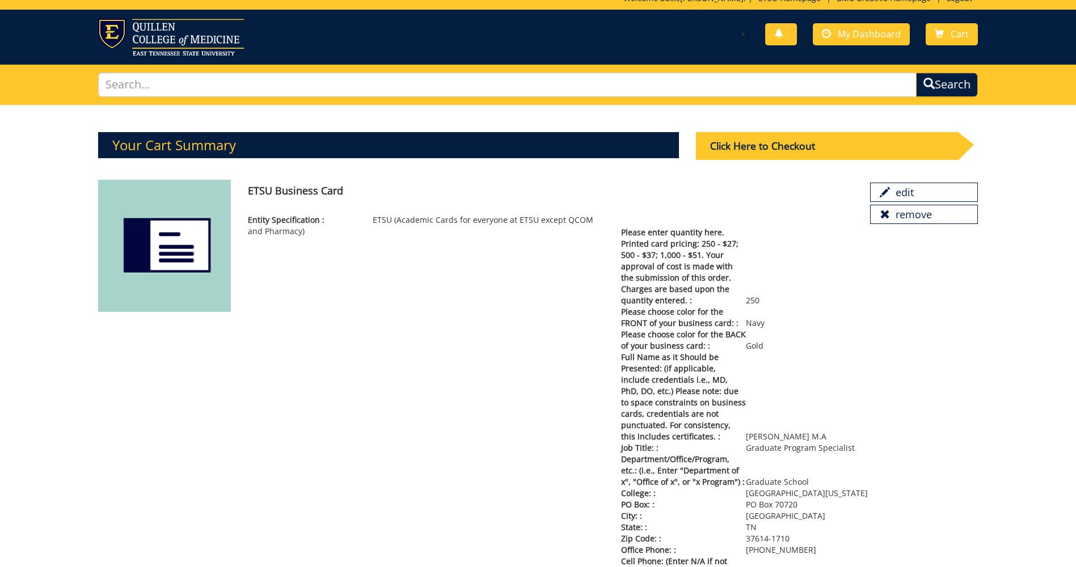
scroll to position [0, 0]
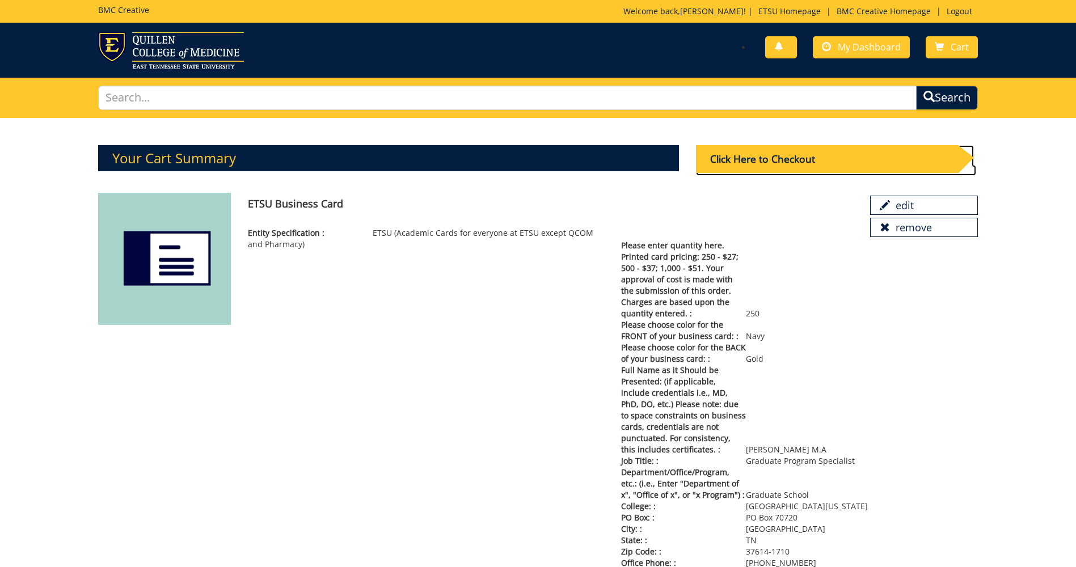
click at [773, 158] on div "Click Here to Checkout" at bounding box center [827, 159] width 262 height 28
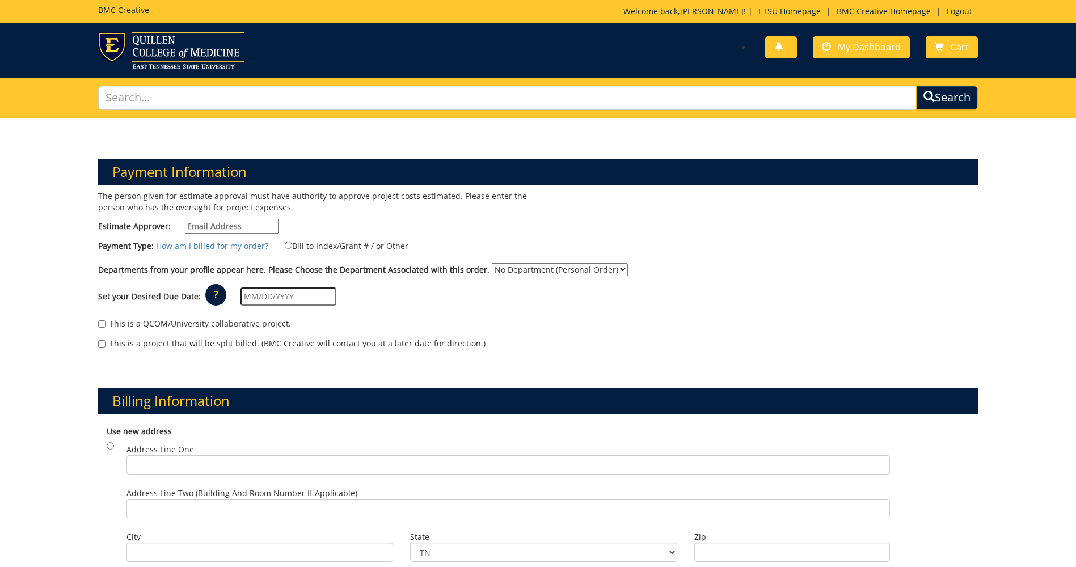
scroll to position [57, 0]
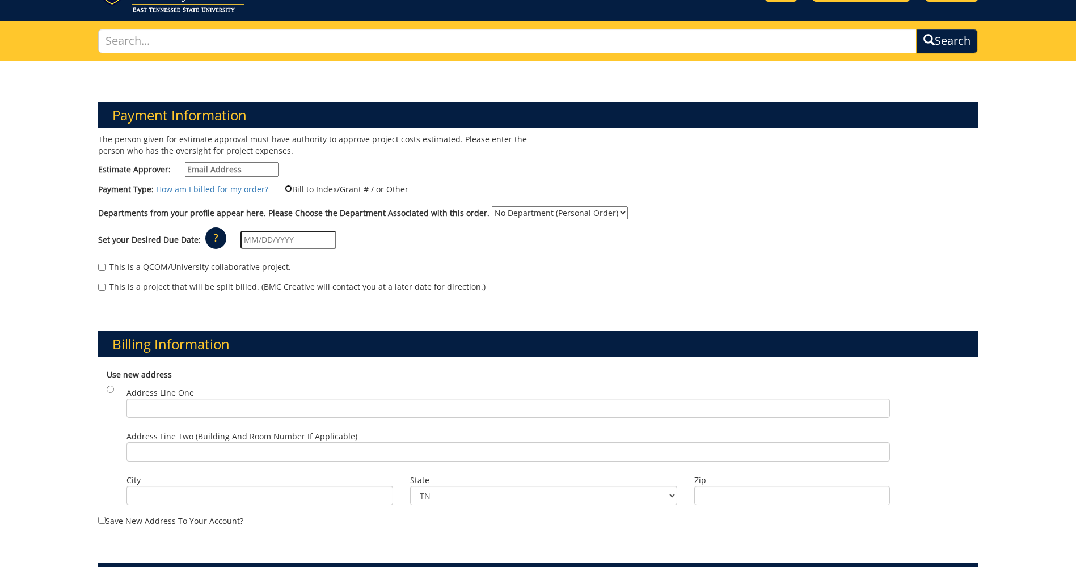
click at [285, 187] on input "Bill to Index/Grant # / or Other" at bounding box center [288, 188] width 7 height 7
radio input "true"
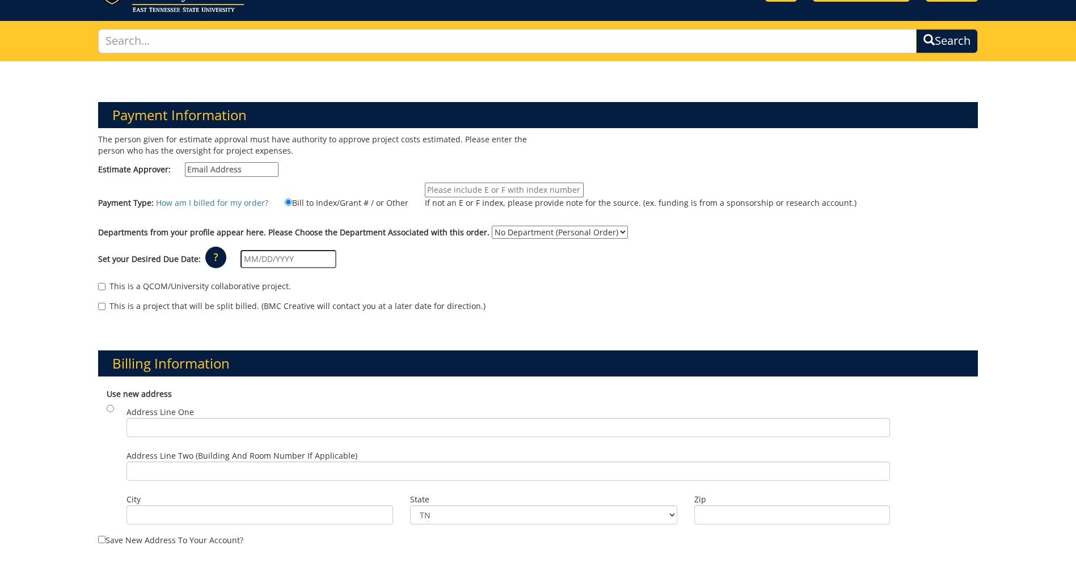
click at [438, 193] on input "If not an E or F index, please provide note for the source. (ex. funding is fro…" at bounding box center [504, 190] width 159 height 15
type input "#"
type input "e"
type input "E24100"
click at [610, 234] on select "No Department (Personal Order) Graduate School" at bounding box center [560, 232] width 136 height 13
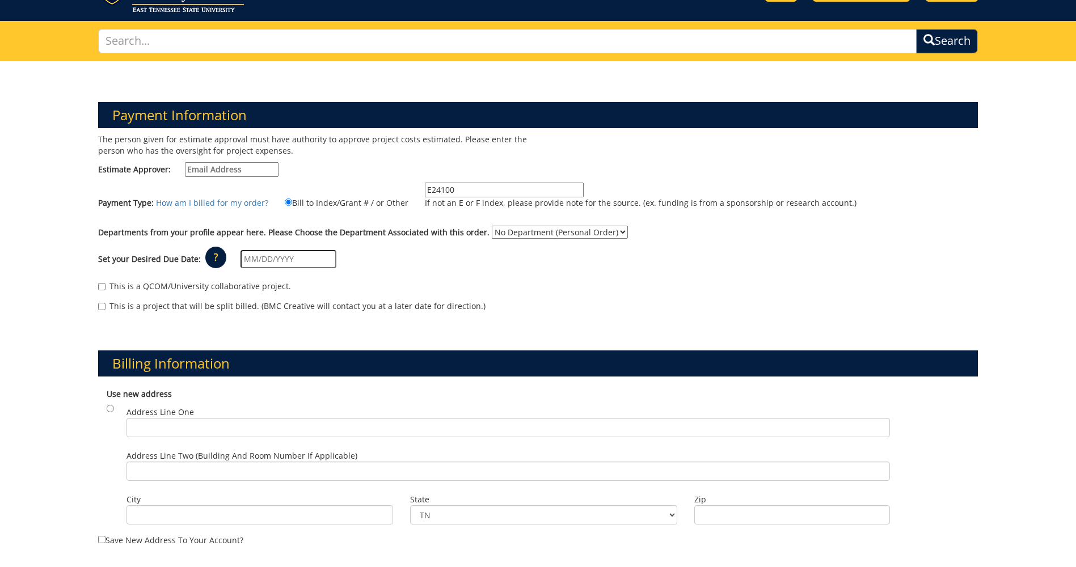
select select "287"
click at [492, 226] on select "No Department (Personal Order) Graduate School" at bounding box center [560, 232] width 136 height 13
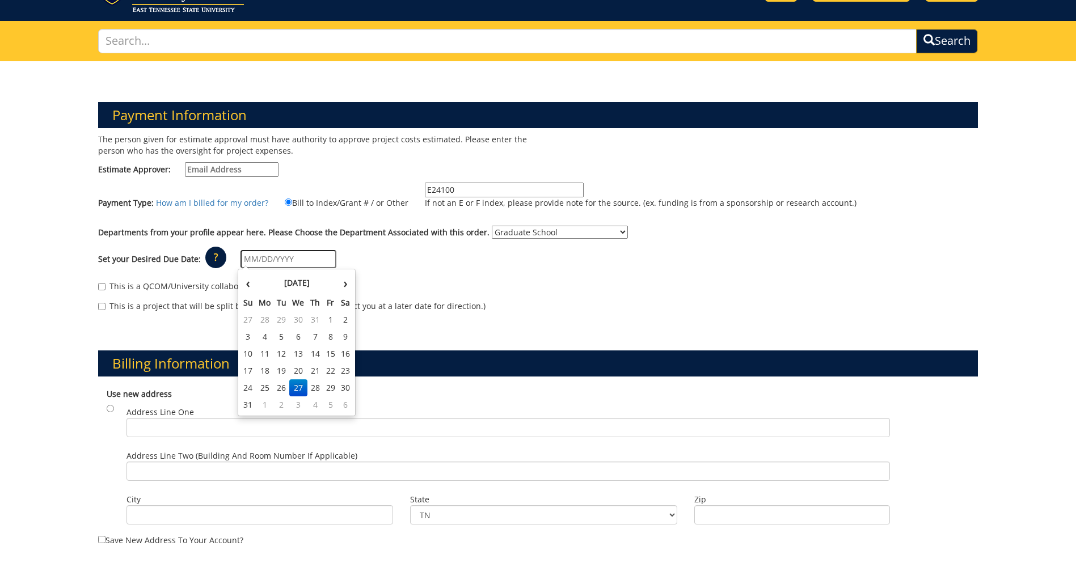
click at [305, 265] on input "text" at bounding box center [288, 259] width 96 height 18
click at [295, 387] on td "27" at bounding box center [298, 387] width 18 height 17
type input "[DATE]"
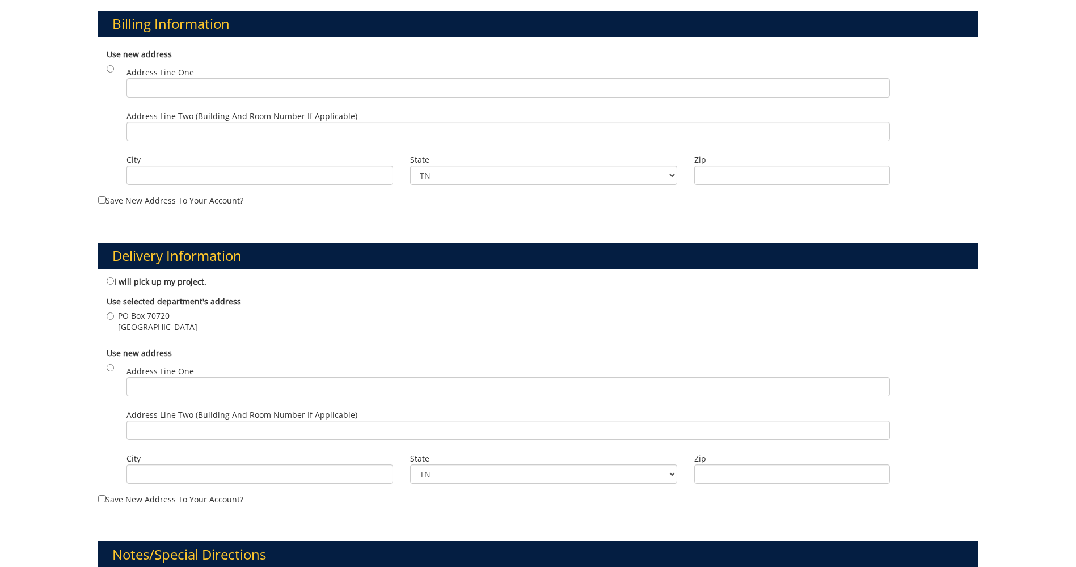
scroll to position [397, 0]
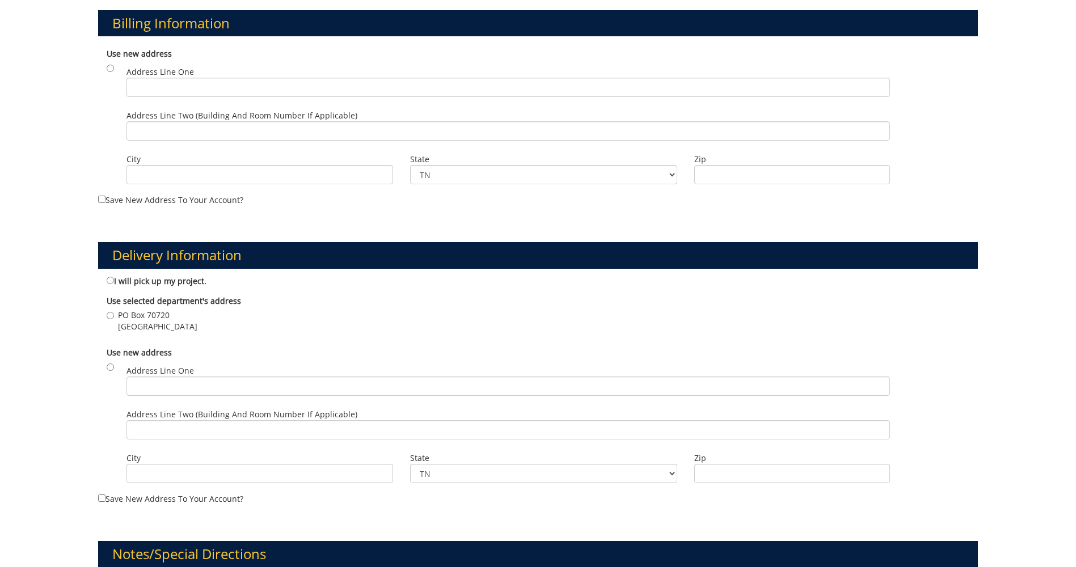
click at [106, 316] on div "Use selected department's address No department is currently selected. PO Box 7…" at bounding box center [538, 315] width 880 height 51
click at [111, 316] on input "PO Box 70720 Johnson City , TN 37614" at bounding box center [110, 315] width 7 height 7
radio input "true"
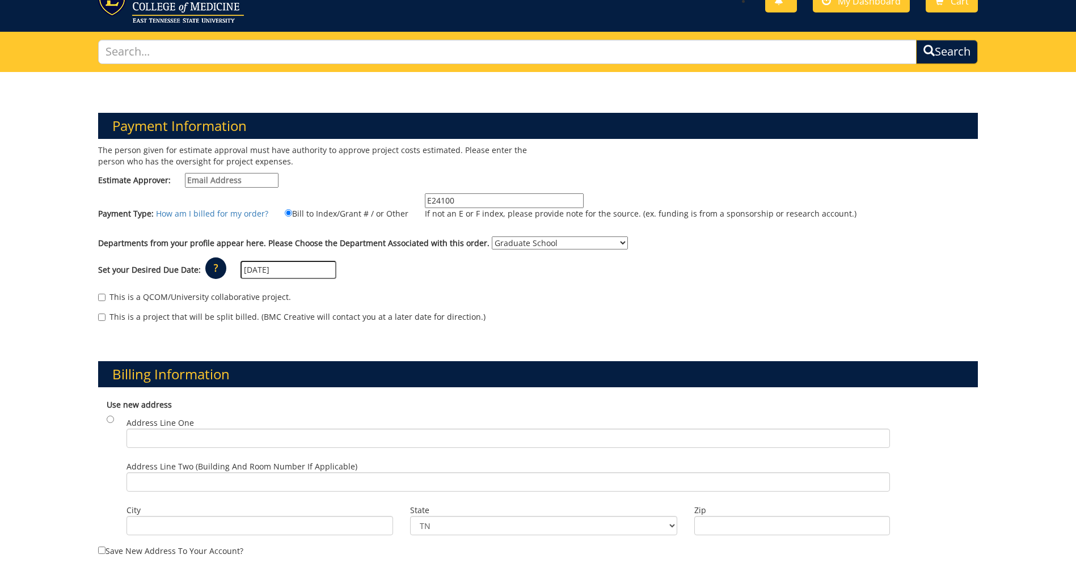
scroll to position [0, 0]
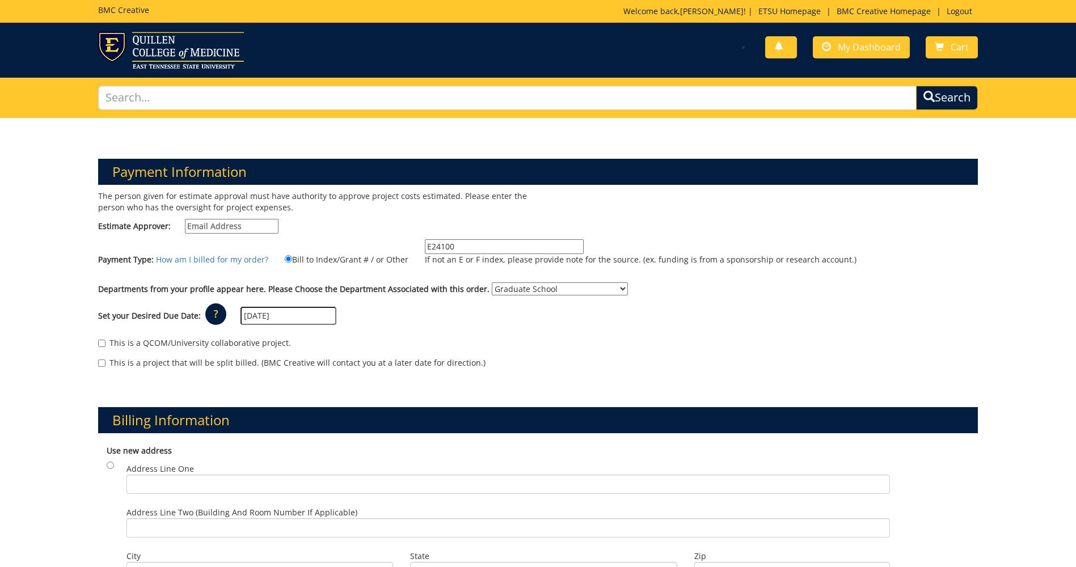
click at [238, 223] on input "Estimate Approver:" at bounding box center [232, 226] width 94 height 15
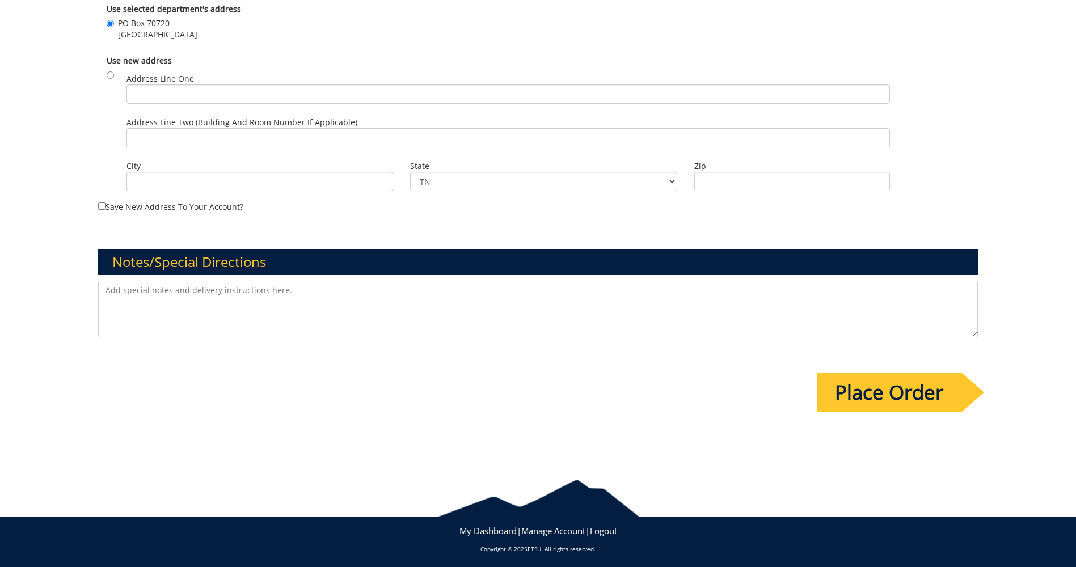
scroll to position [692, 0]
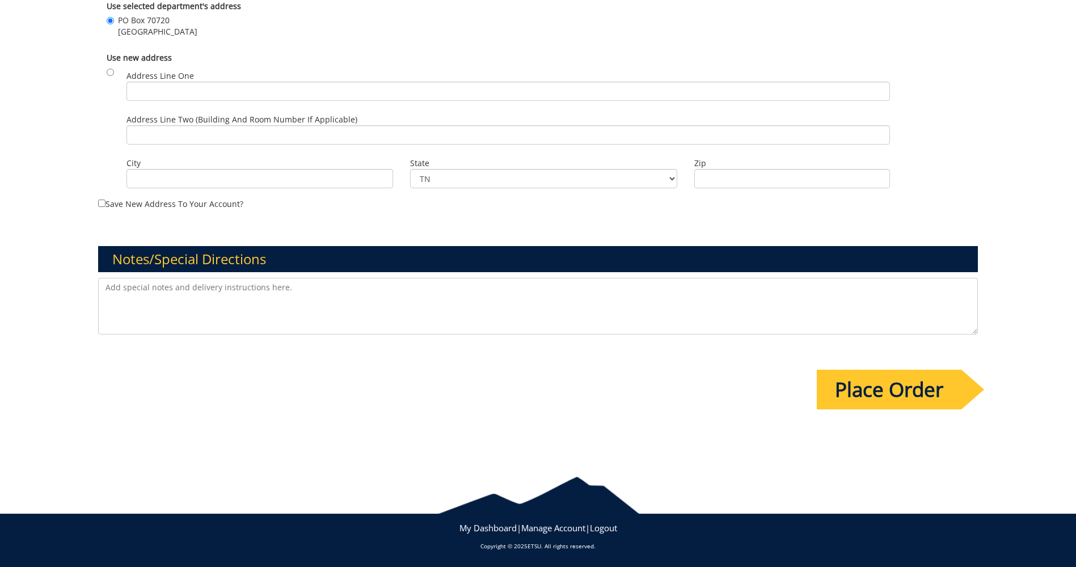
type input "[EMAIL_ADDRESS][DOMAIN_NAME]"
click at [892, 397] on input "Place Order" at bounding box center [889, 390] width 145 height 40
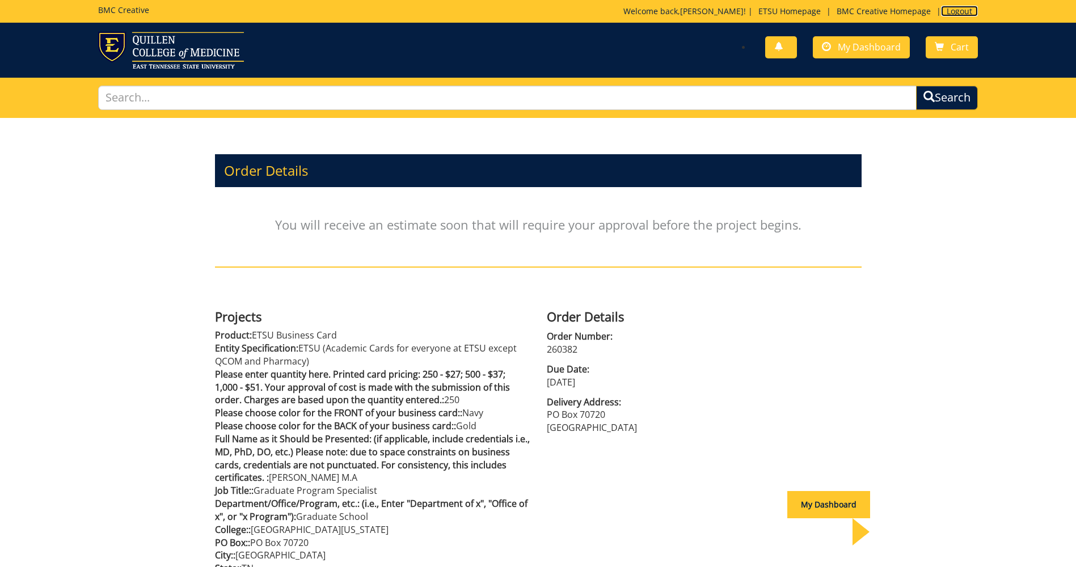
click at [965, 12] on link "Logout" at bounding box center [959, 11] width 37 height 11
